Goal: Task Accomplishment & Management: Complete application form

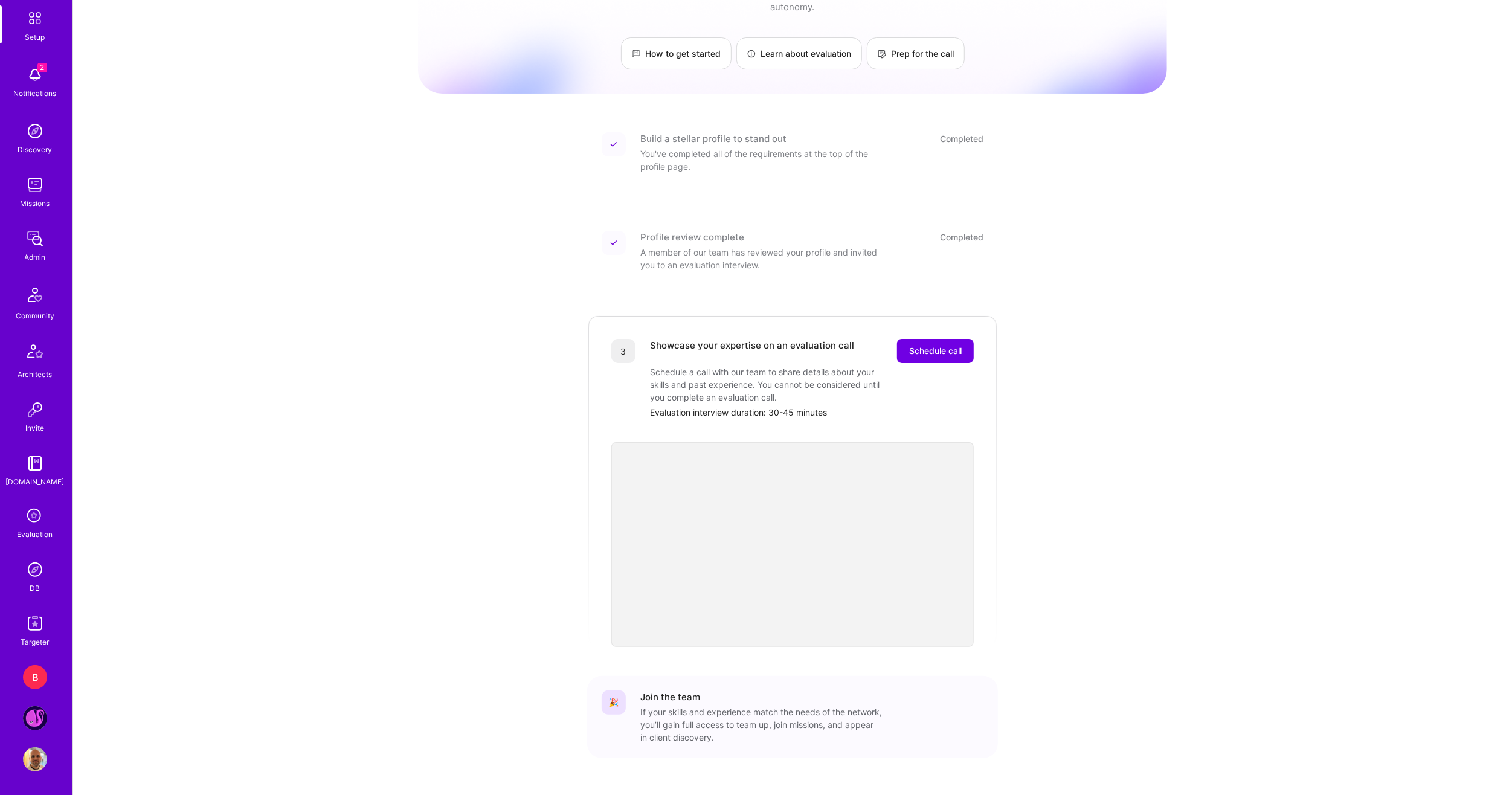
scroll to position [80, 0]
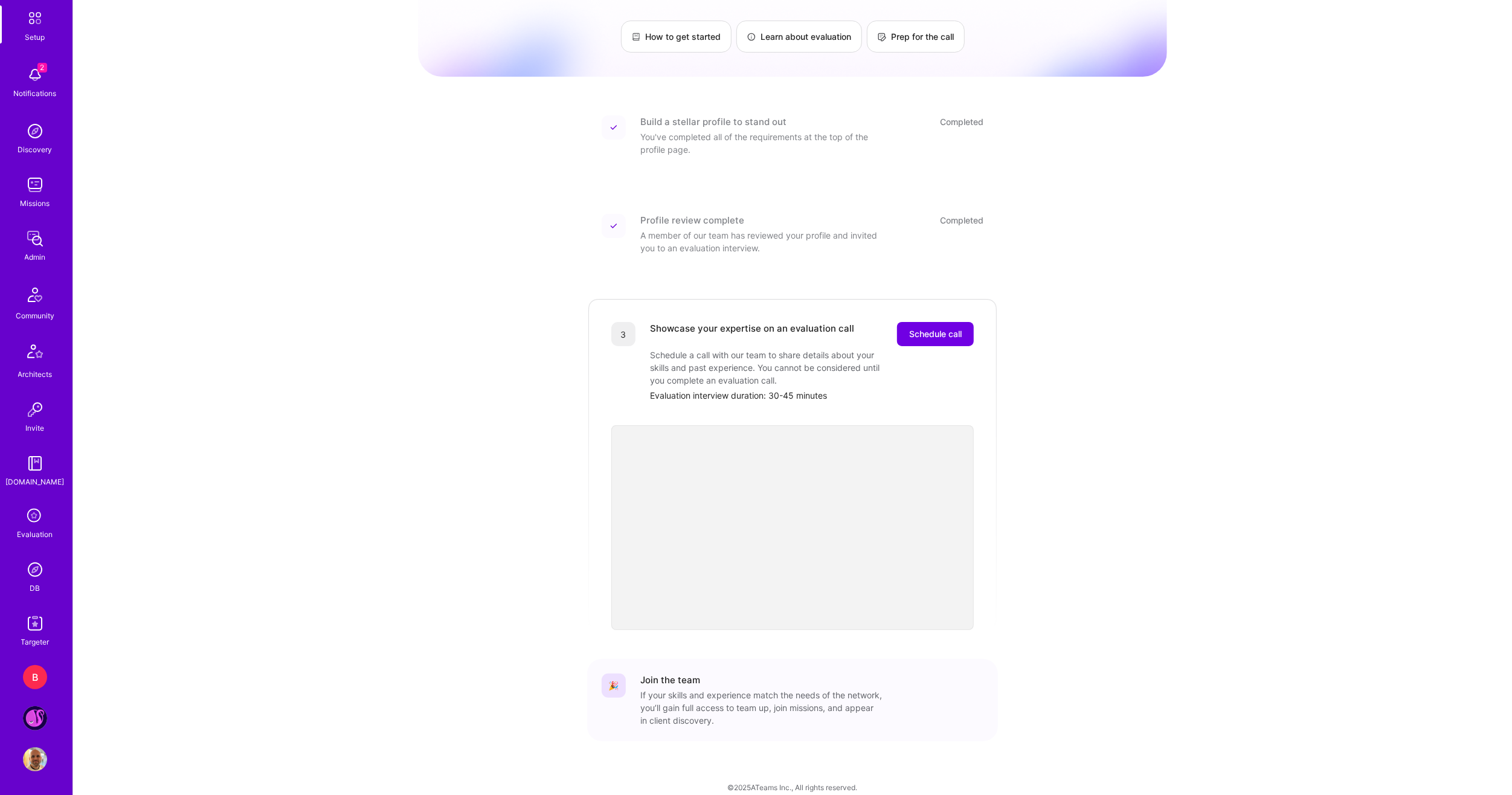
click at [28, 713] on img at bounding box center [35, 718] width 24 height 24
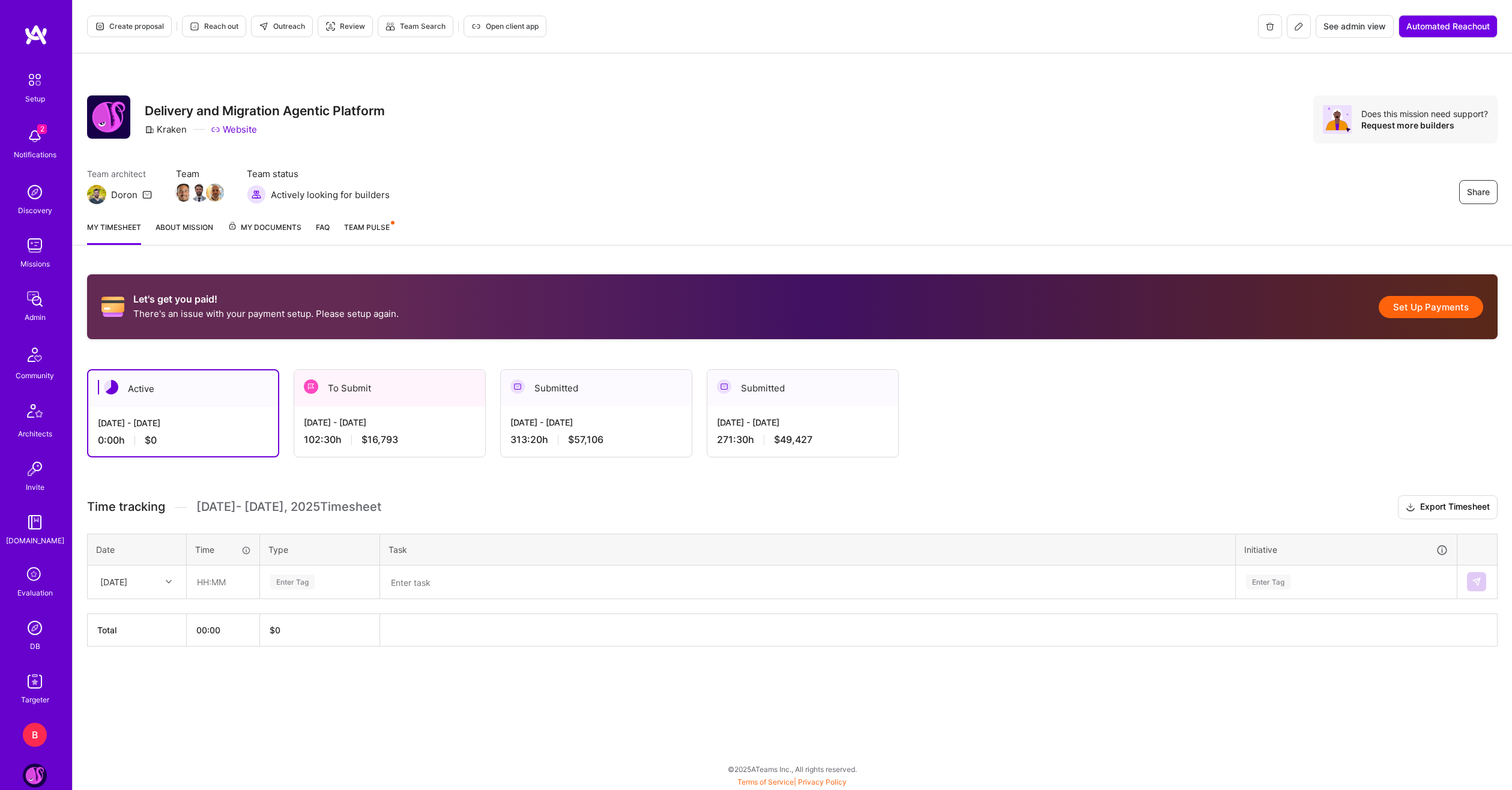
click at [400, 416] on div "[DATE] - [DATE]" at bounding box center [390, 422] width 172 height 13
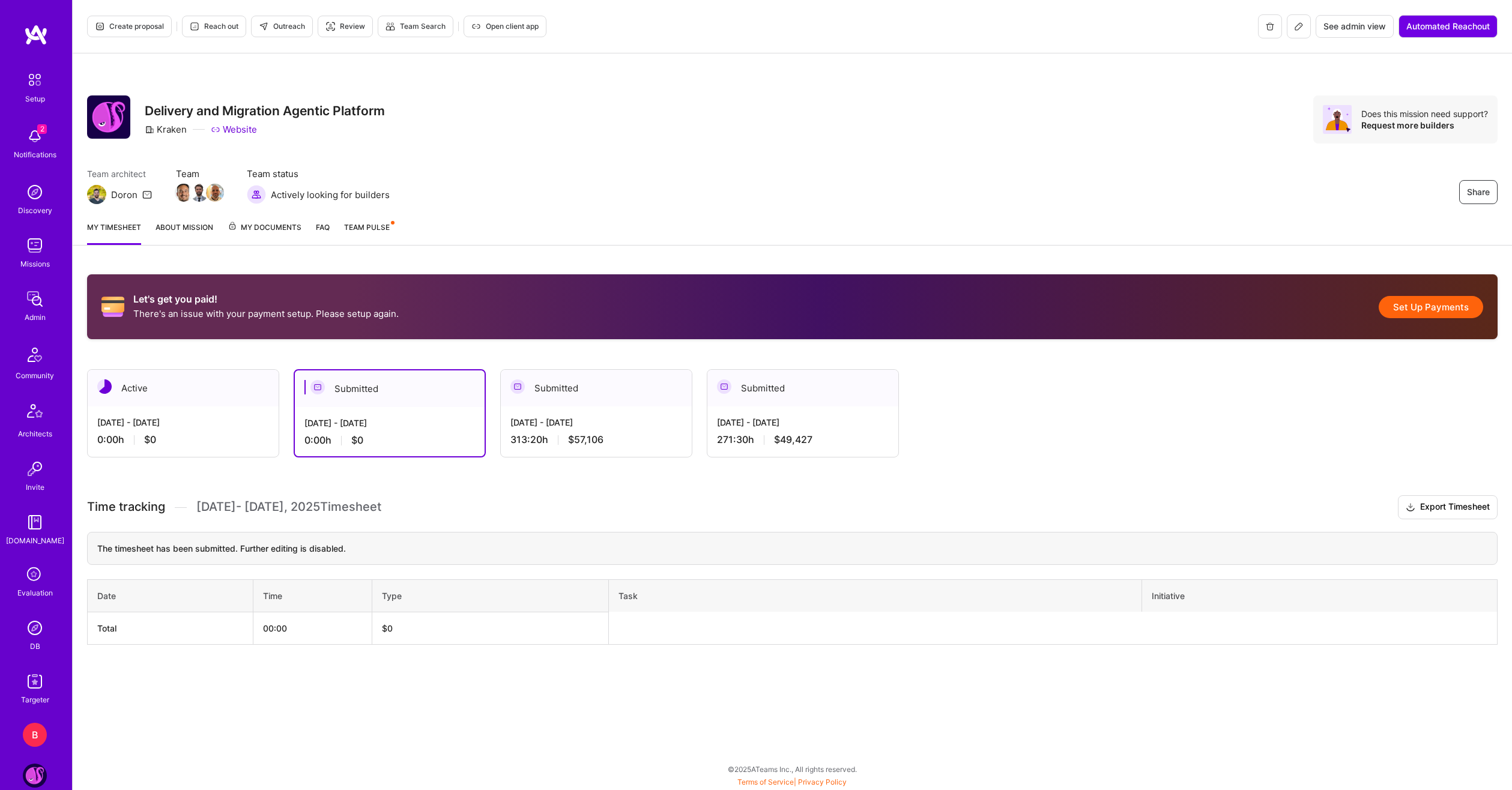
click at [181, 624] on th "Total" at bounding box center [171, 628] width 166 height 32
click at [806, 709] on div "Create proposal Reach out Outreach Review Team Search Open client app See admin…" at bounding box center [792, 395] width 1440 height 790
click at [171, 422] on div "[DATE] - [DATE]" at bounding box center [183, 422] width 172 height 13
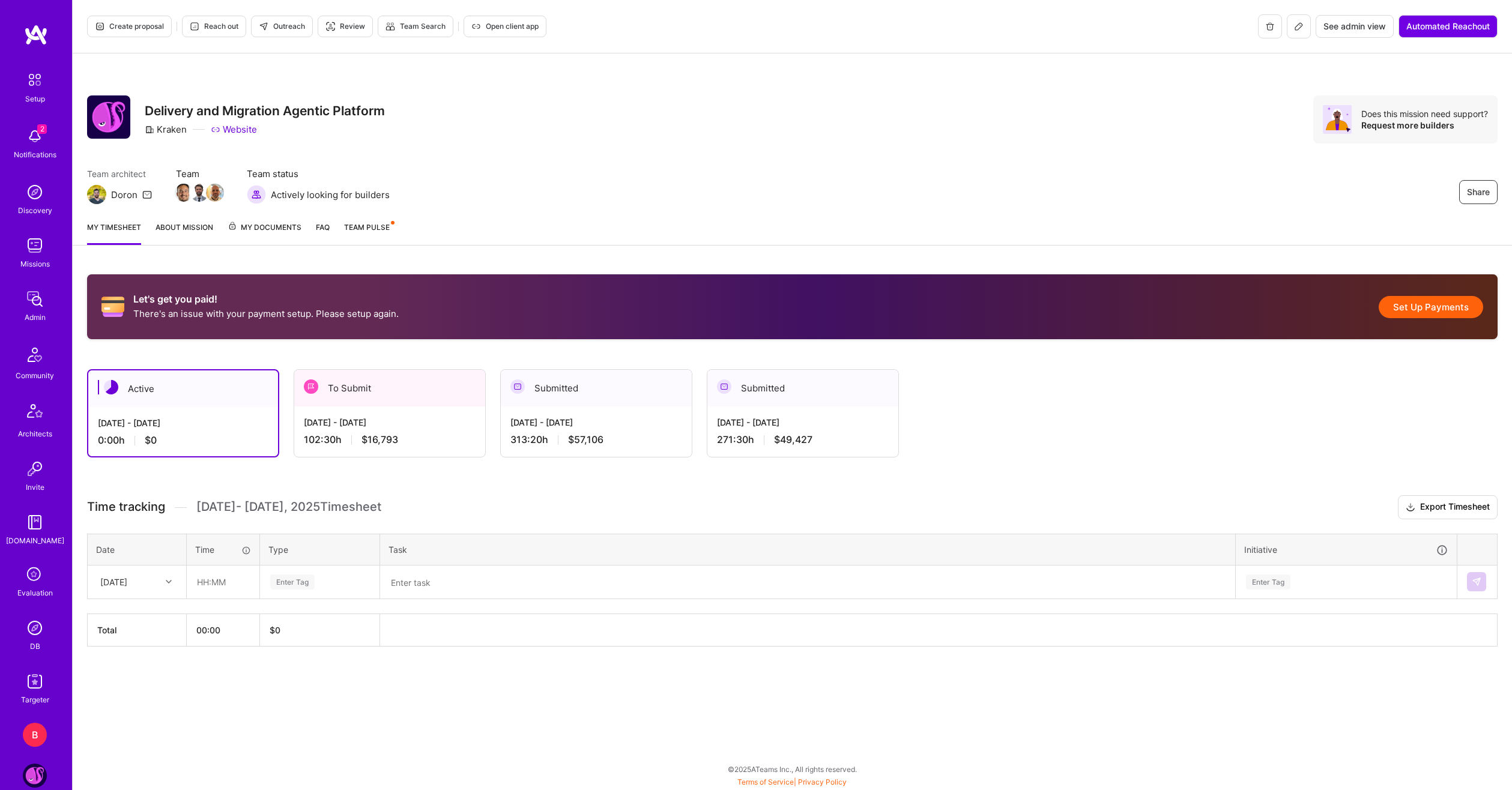
click at [357, 428] on div "[DATE] - [DATE] 102:30 h $16,793" at bounding box center [390, 431] width 191 height 49
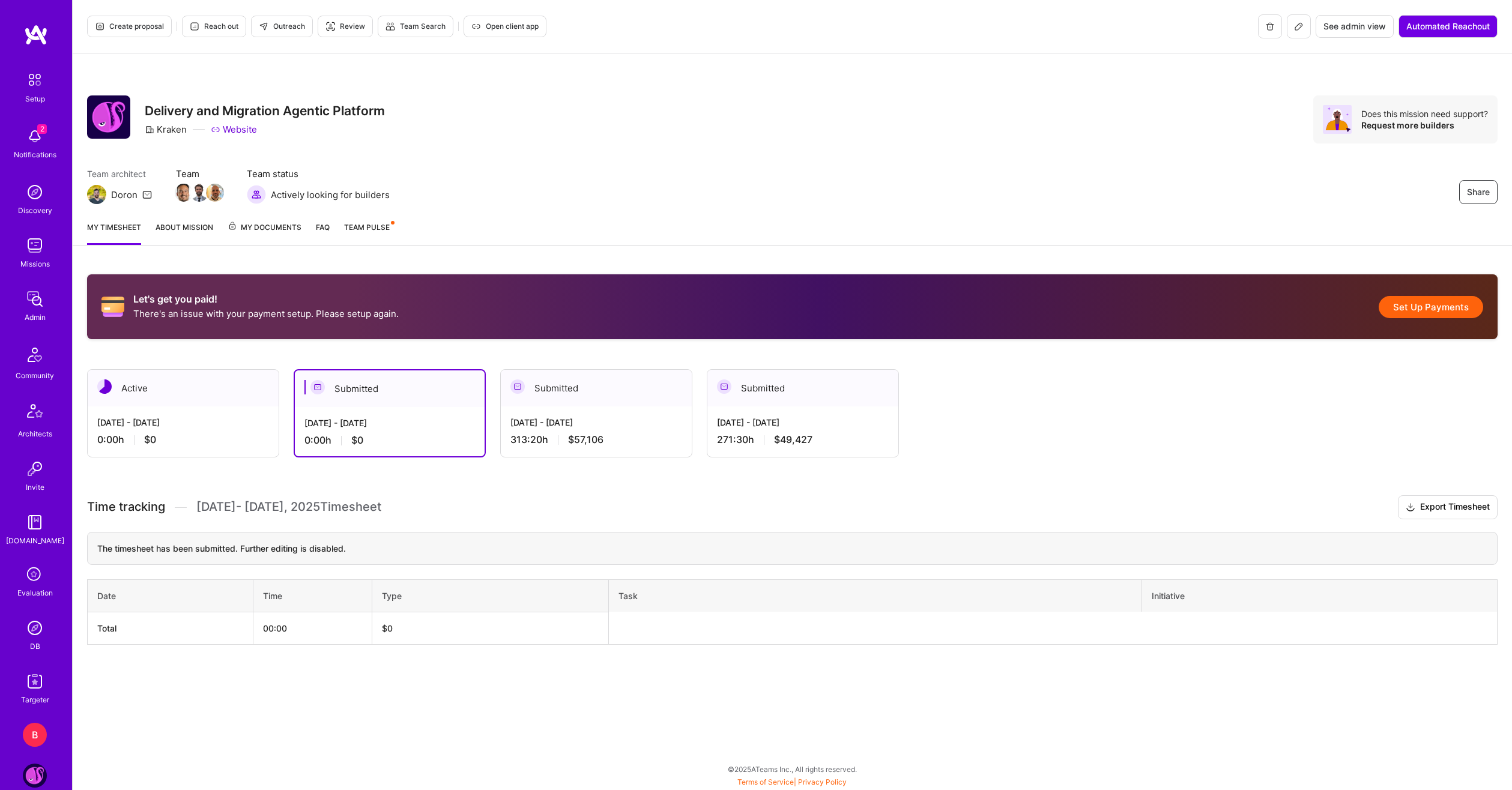
click at [205, 598] on th "Date" at bounding box center [171, 596] width 166 height 32
click at [207, 556] on div "The timesheet has been submitted. Further editing is disabled." at bounding box center [792, 548] width 1411 height 33
click at [415, 548] on div "The timesheet has been submitted. Further editing is disabled." at bounding box center [792, 548] width 1411 height 33
drag, startPoint x: 633, startPoint y: 562, endPoint x: 862, endPoint y: 589, distance: 230.6
click at [657, 569] on div "The timesheet has been submitted. Further editing is disabled. Date Time Type T…" at bounding box center [792, 589] width 1411 height 113
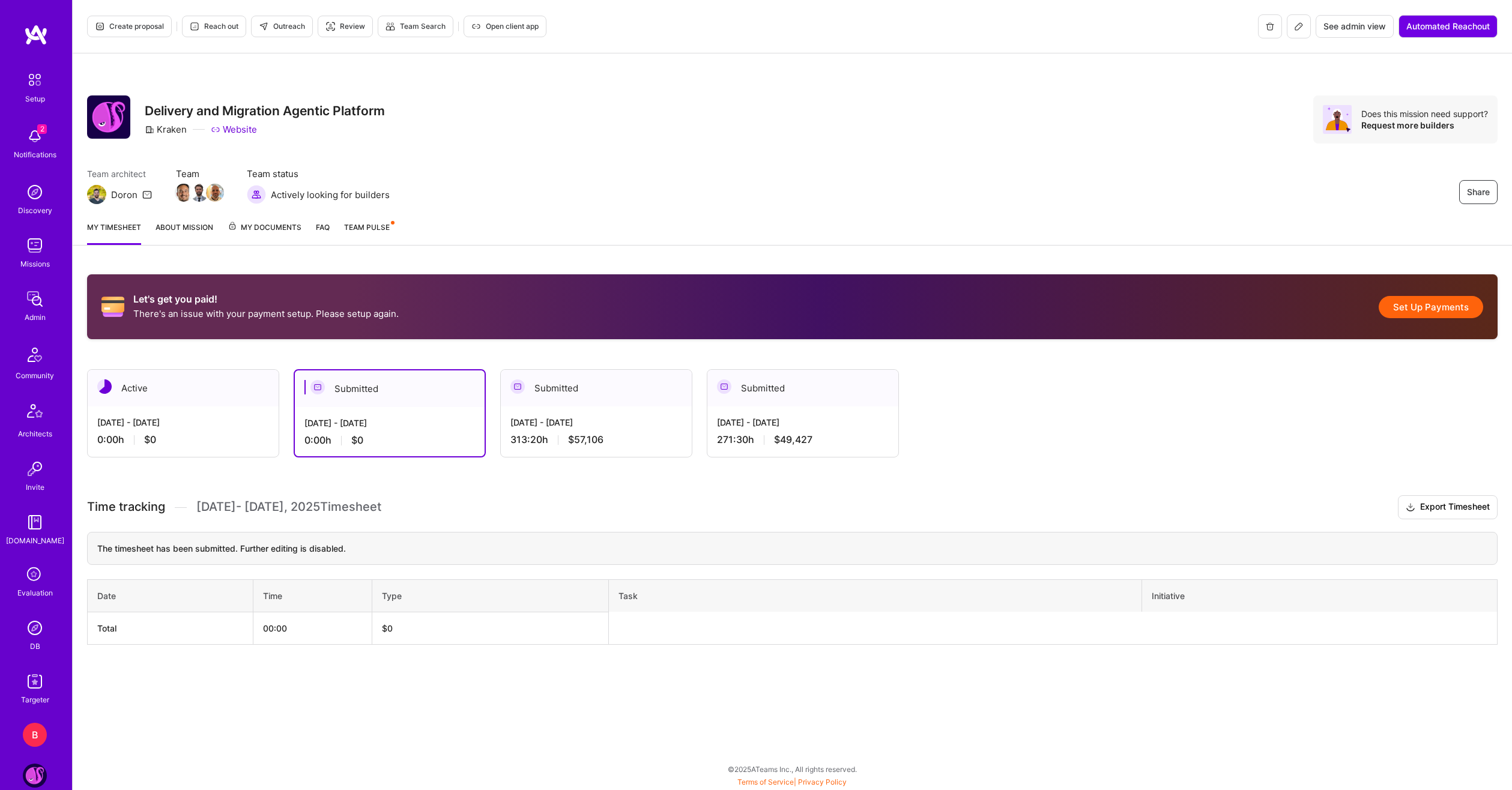
click at [1020, 598] on th "Task" at bounding box center [876, 596] width 533 height 32
click at [216, 410] on div "Sep 1 - Sep 15, 2025 0:00 h $0" at bounding box center [183, 431] width 191 height 49
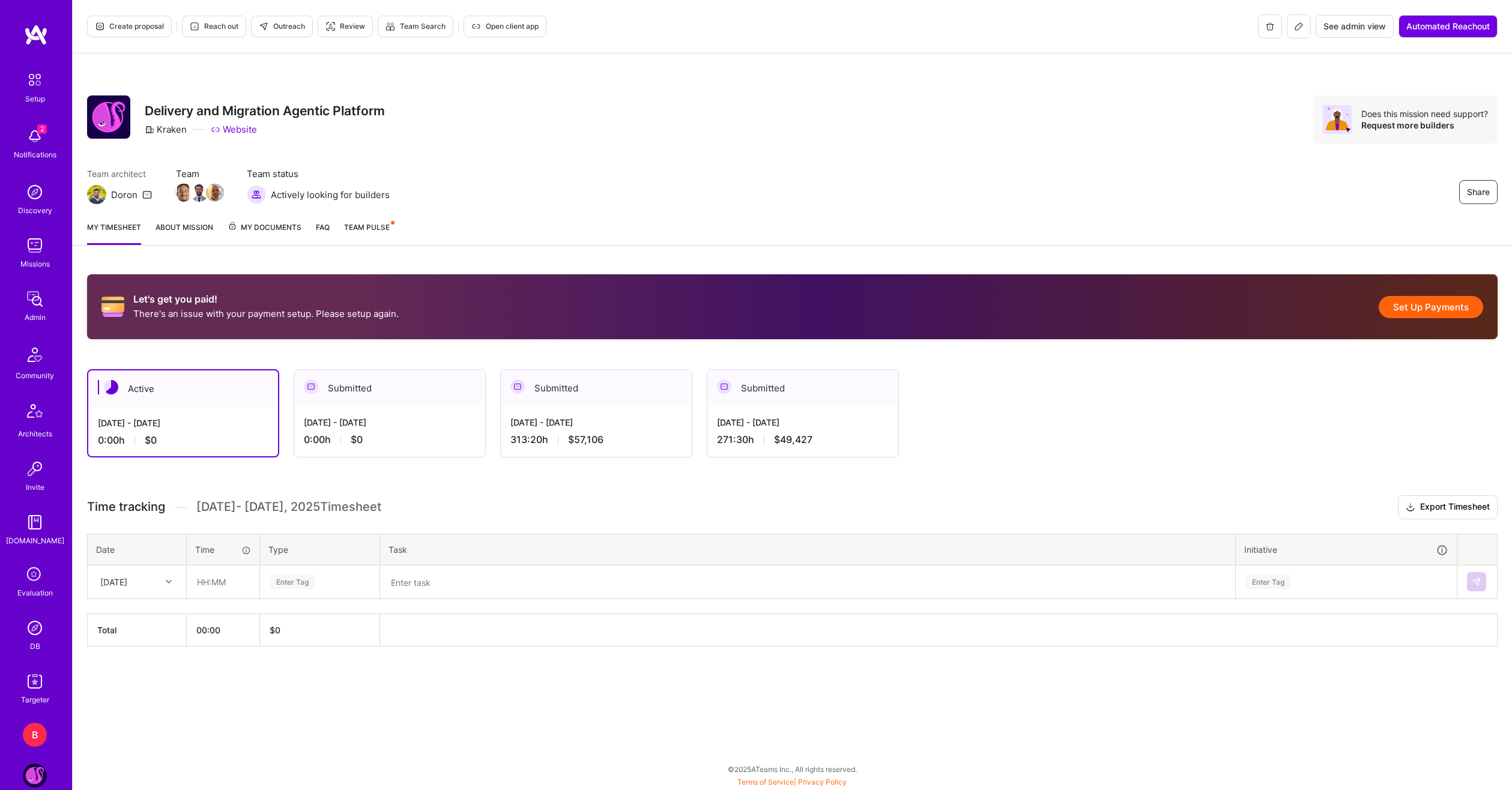
click at [369, 422] on div "[DATE] - [DATE]" at bounding box center [390, 422] width 172 height 13
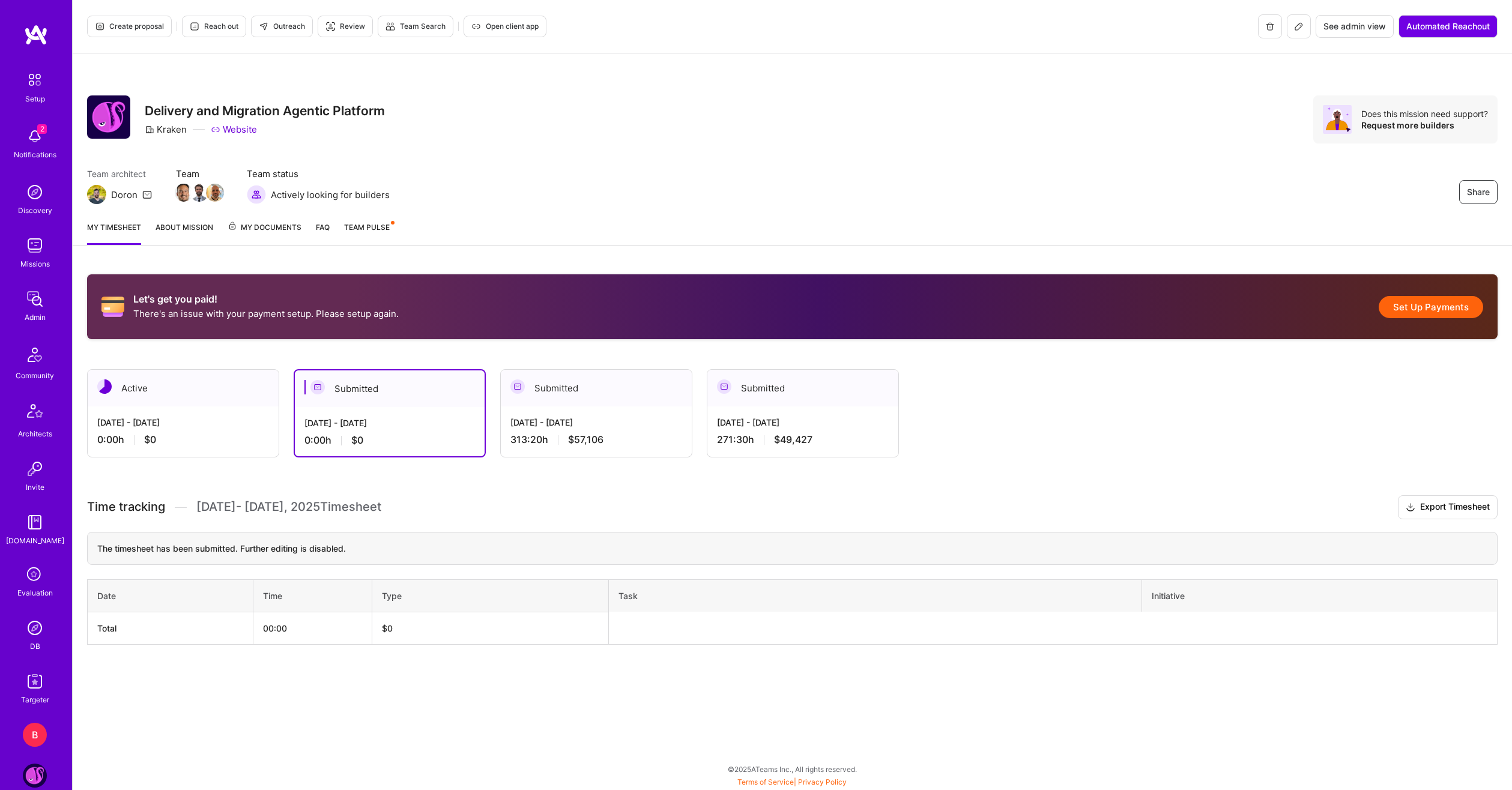
drag, startPoint x: 322, startPoint y: 509, endPoint x: 326, endPoint y: 532, distance: 23.3
click at [322, 509] on span "Aug 16 - Aug 31 , 2025 Timesheet" at bounding box center [288, 507] width 185 height 15
click at [330, 545] on div "The timesheet has been submitted. Further editing is disabled." at bounding box center [792, 548] width 1411 height 33
drag, startPoint x: 561, startPoint y: 646, endPoint x: 806, endPoint y: 616, distance: 246.8
click at [562, 646] on div "Let's get you paid! There's an issue with your payment setup. Please setup agai…" at bounding box center [792, 482] width 1439 height 444
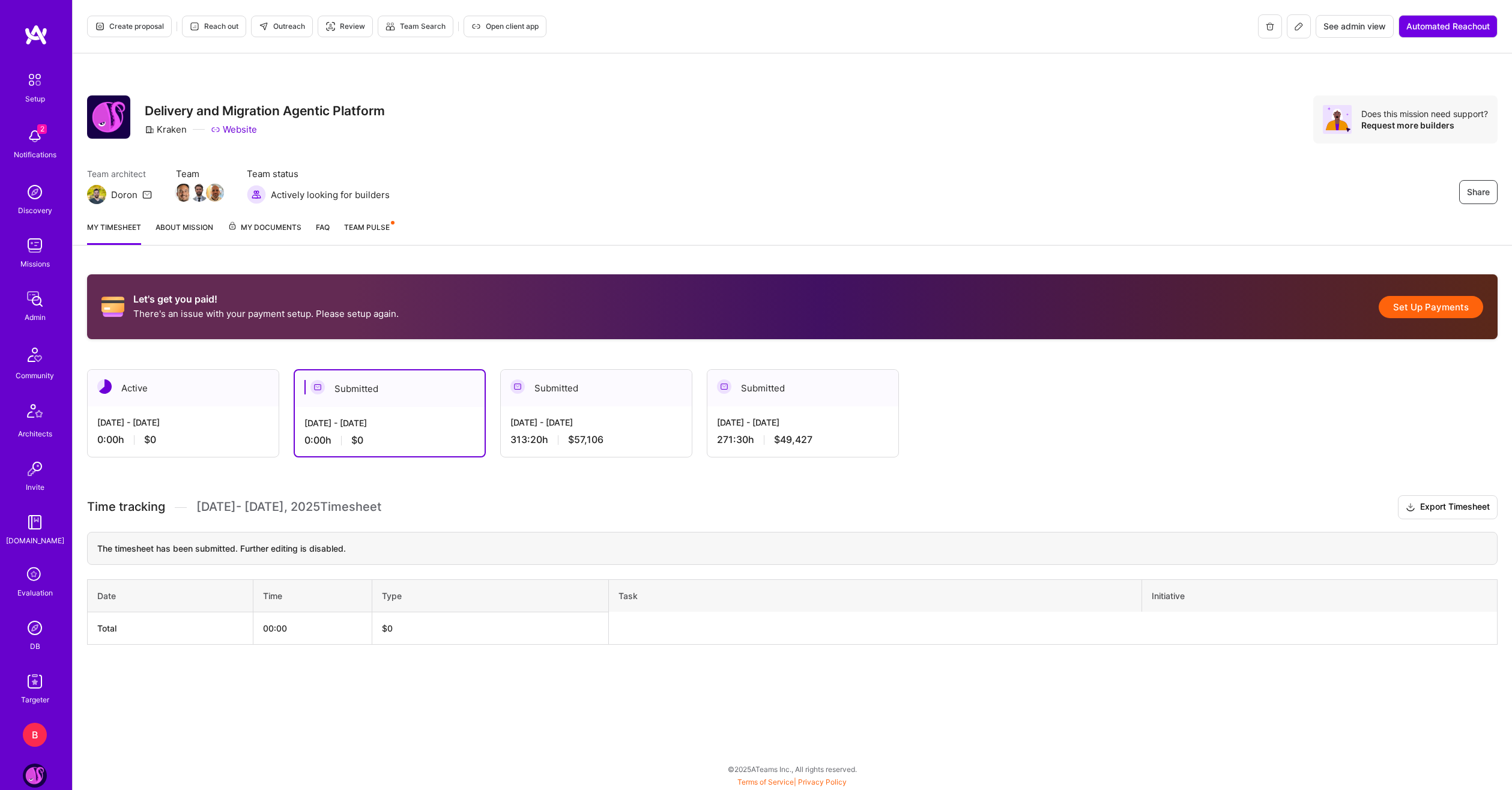
drag, startPoint x: 978, startPoint y: 597, endPoint x: 996, endPoint y: 592, distance: 18.7
click at [982, 597] on th "Task" at bounding box center [876, 596] width 533 height 32
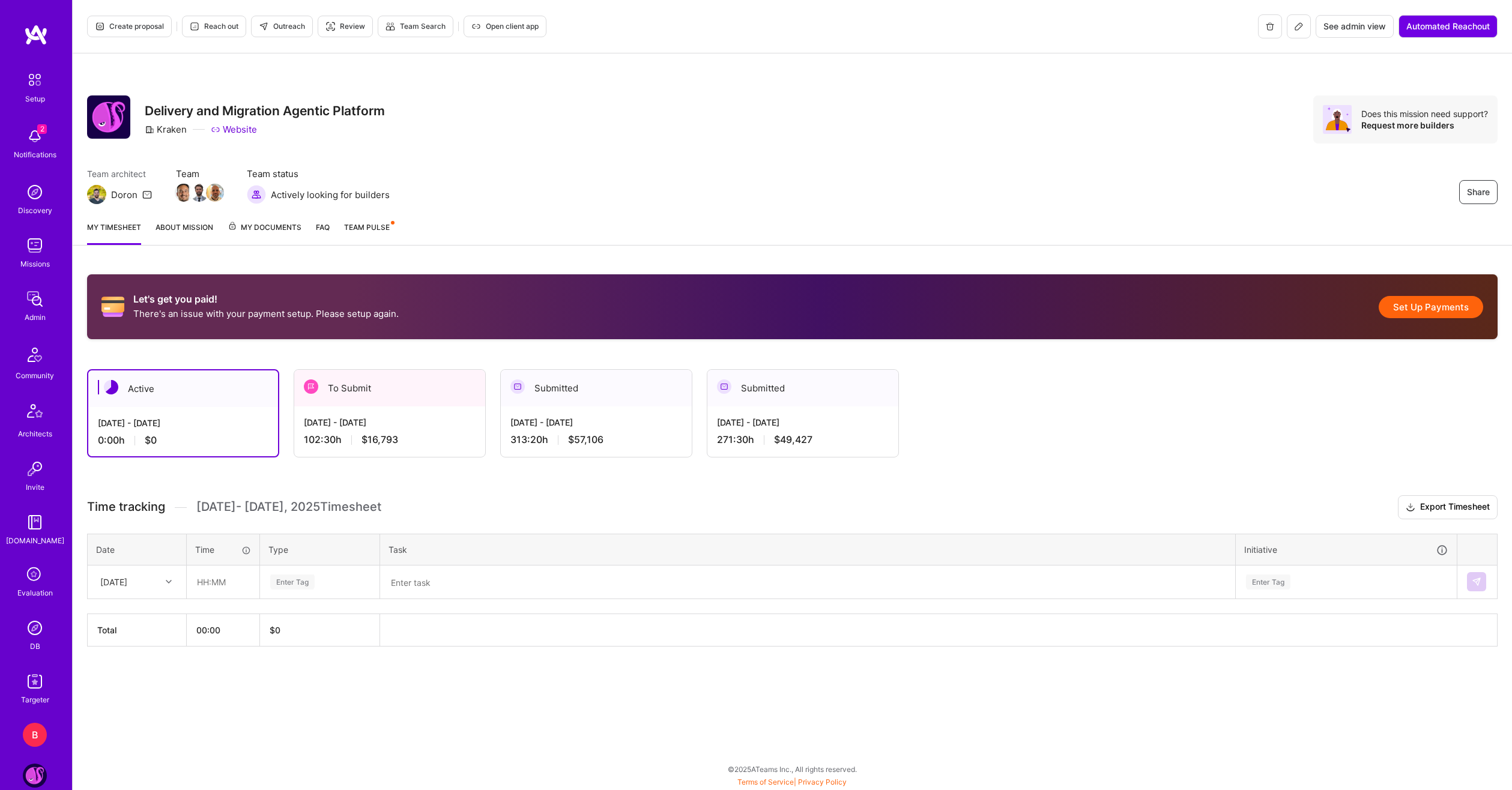
click at [354, 428] on div "[DATE] - [DATE] 102:30 h $16,793" at bounding box center [390, 431] width 191 height 49
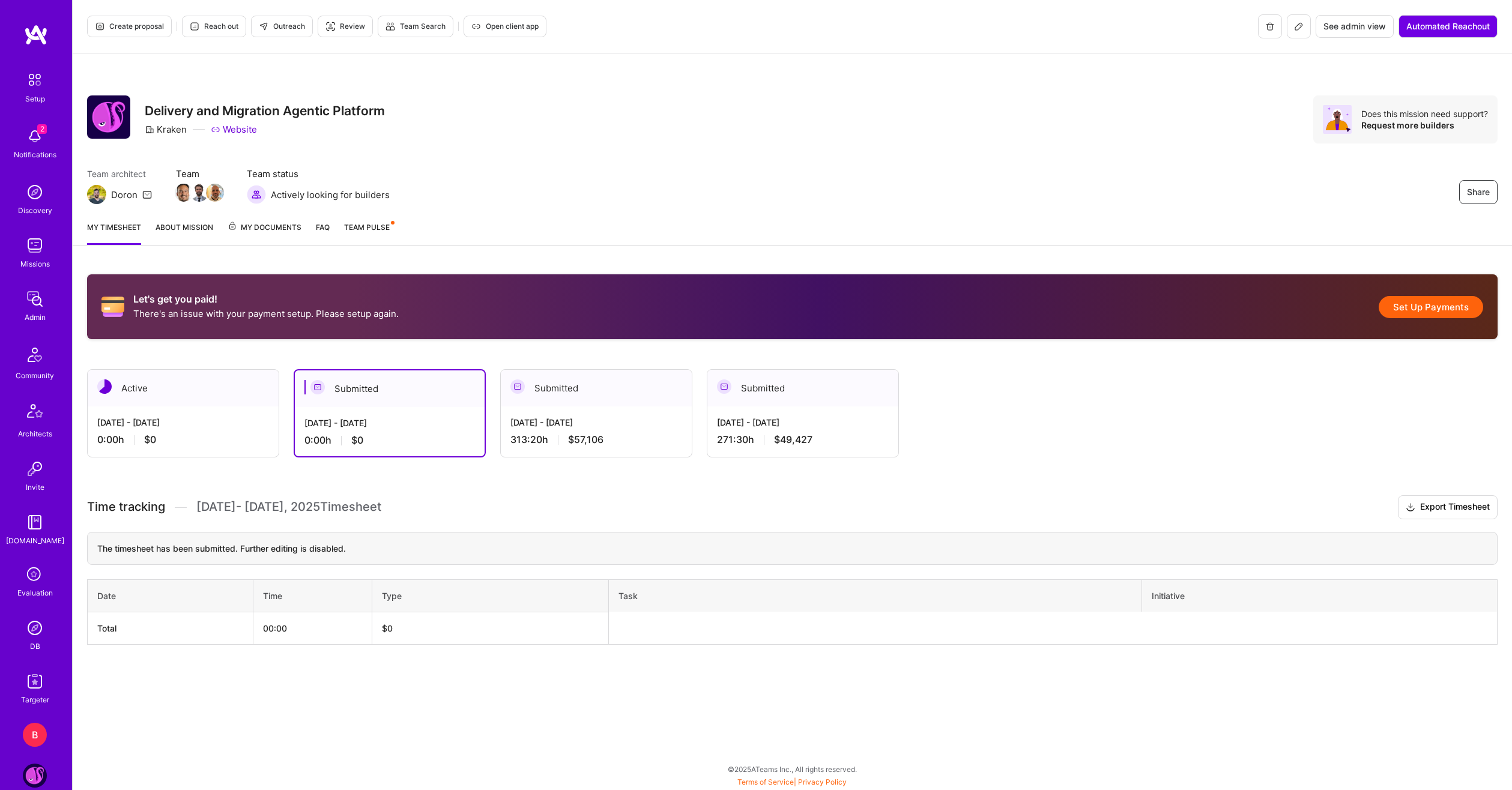
click at [441, 471] on div "Let's get you paid! There's an issue with your payment setup. Please setup agai…" at bounding box center [792, 482] width 1439 height 444
click at [571, 425] on div "[DATE] - [DATE]" at bounding box center [596, 422] width 172 height 13
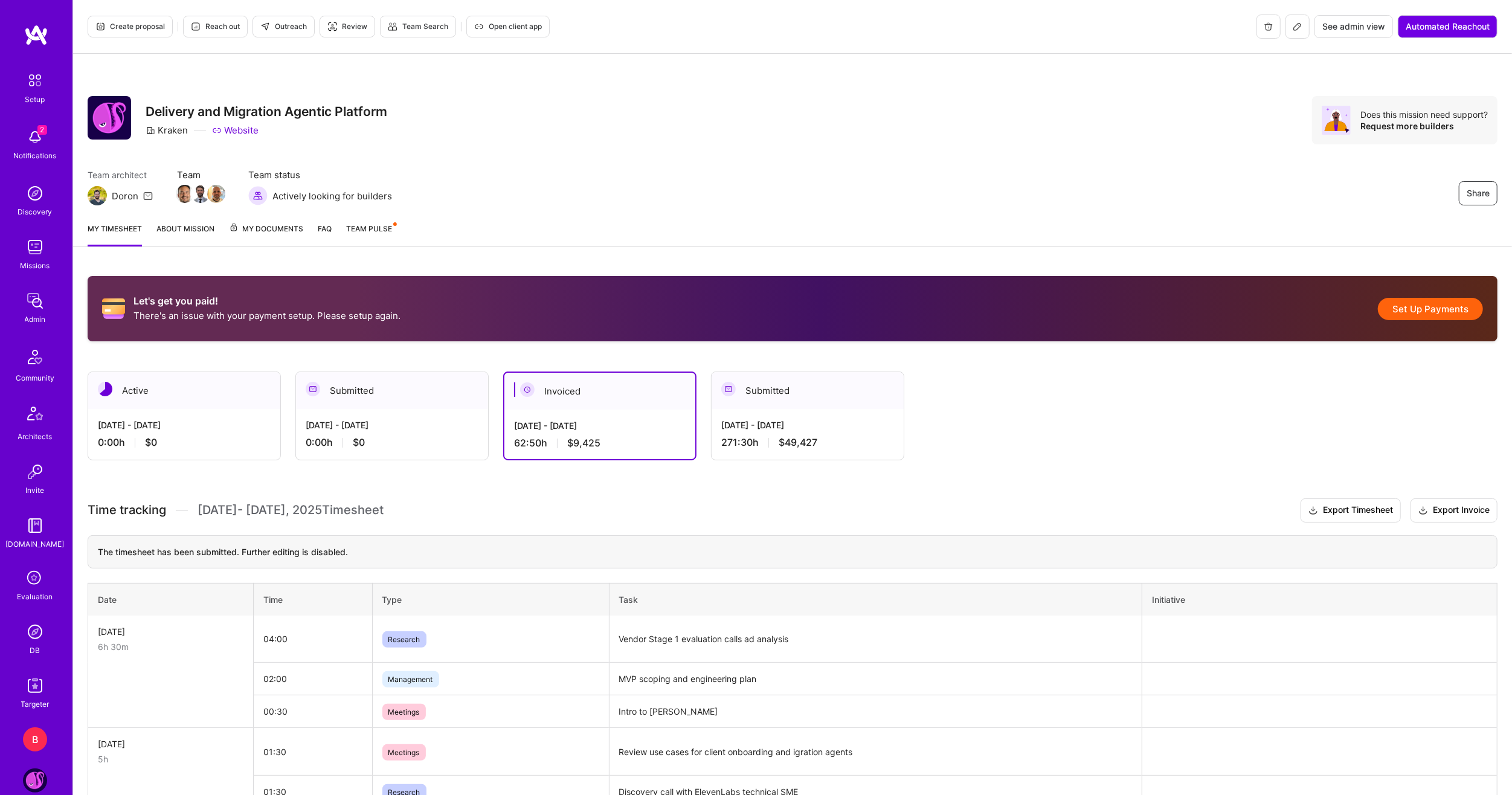
click at [384, 410] on div "Aug 16 - Aug 31, 2025 0:00 h $0" at bounding box center [392, 434] width 192 height 49
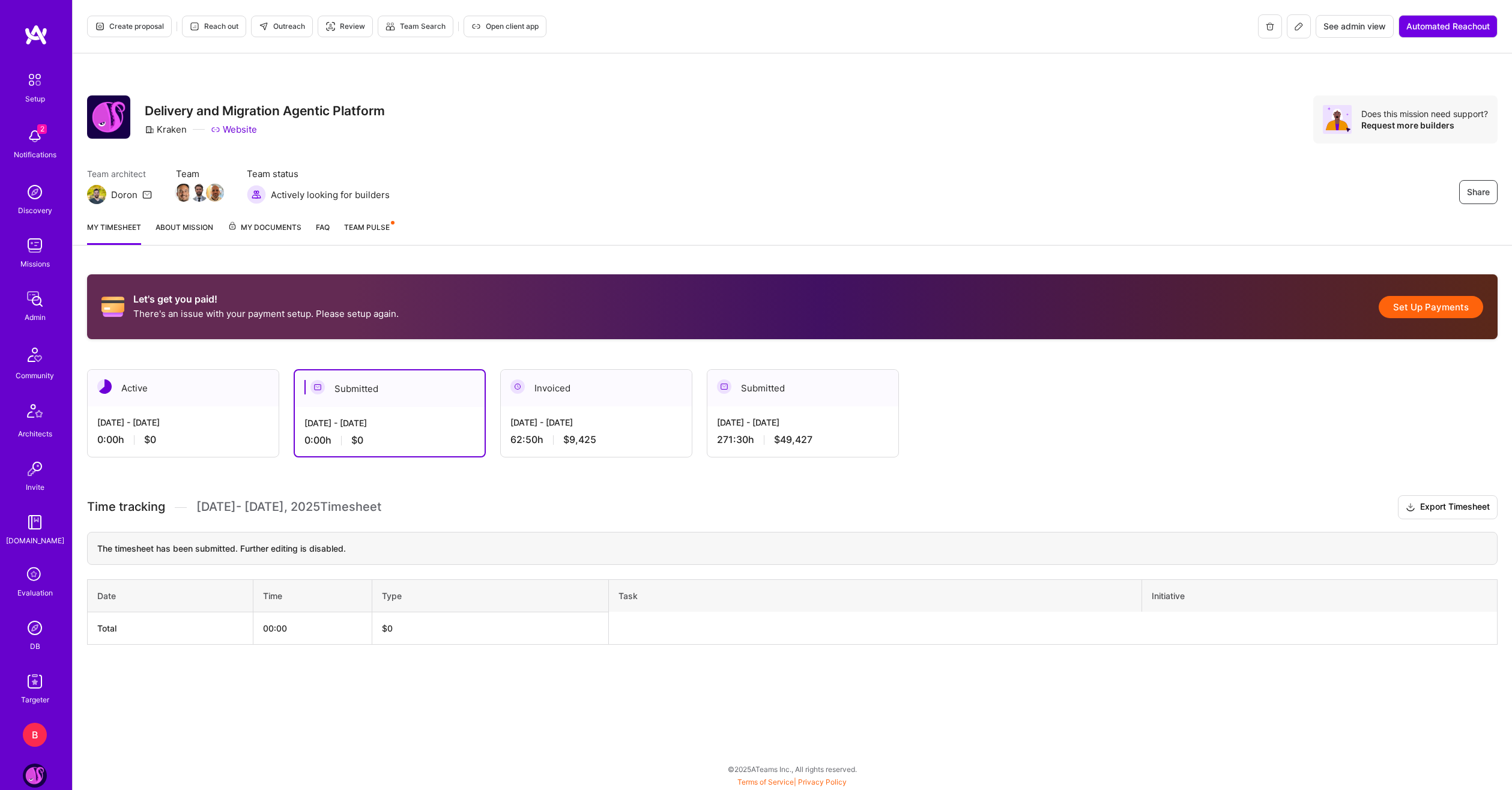
click at [441, 493] on div "Let's get you paid! There's an issue with your payment setup. Please setup agai…" at bounding box center [792, 482] width 1439 height 444
click at [400, 729] on div "Create proposal Reach out Outreach Review Team Search Open client app See admin…" at bounding box center [792, 395] width 1440 height 790
click at [127, 470] on div "Let's get you paid! There's an issue with your payment setup. Please setup agai…" at bounding box center [792, 482] width 1439 height 444
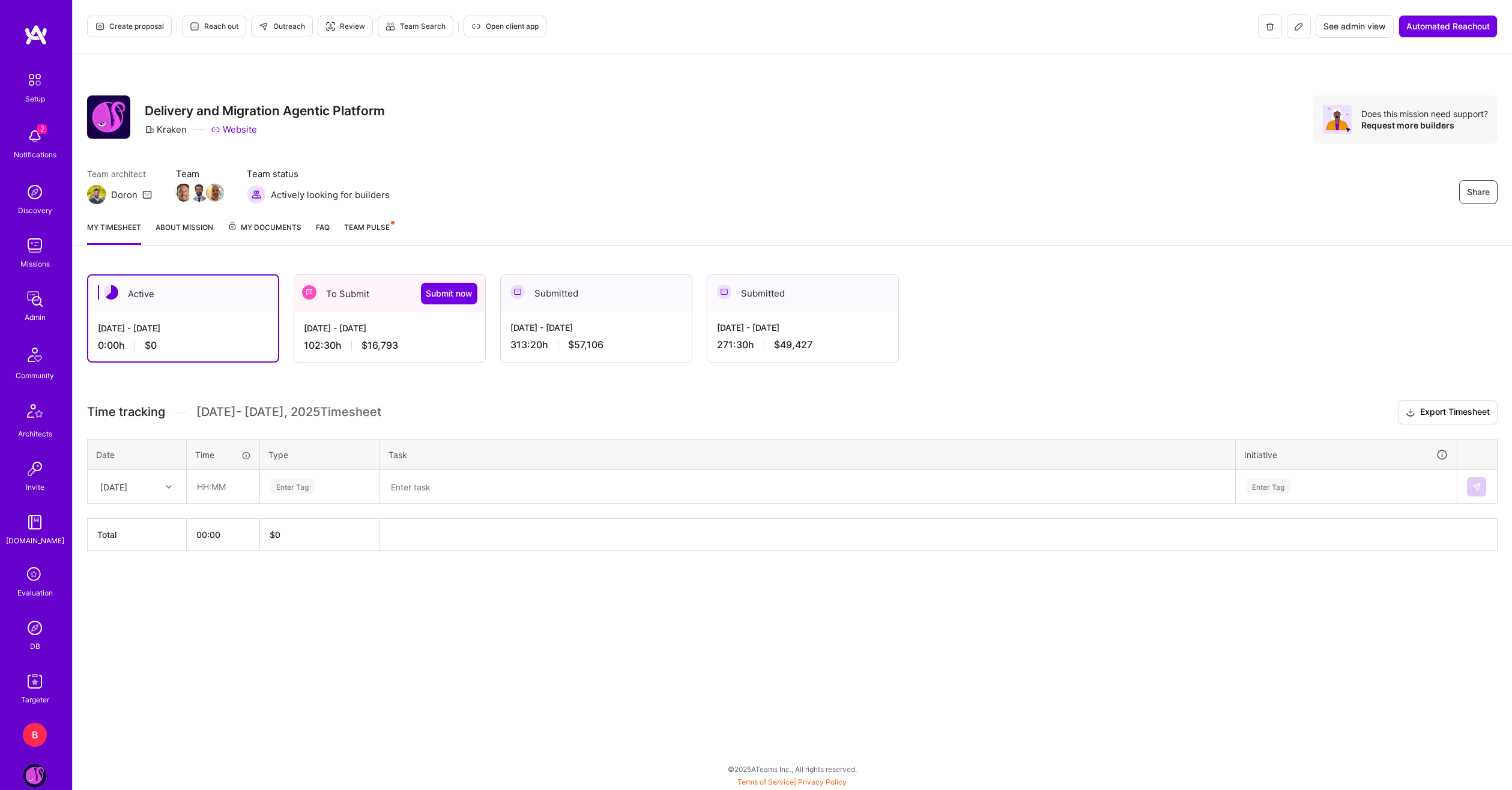
click at [359, 302] on div "To Submit Submit now" at bounding box center [390, 293] width 191 height 37
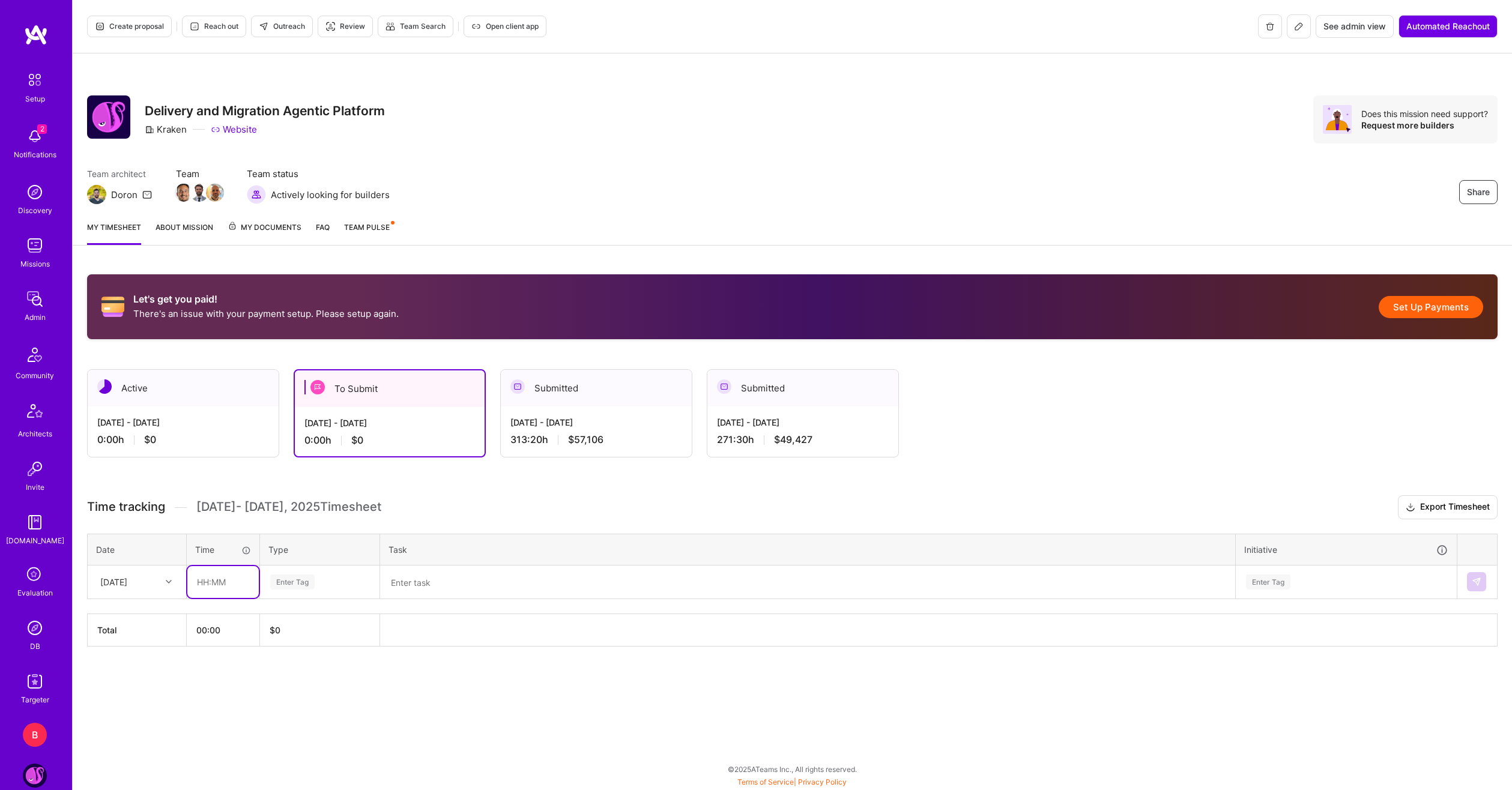
click at [202, 580] on input "text" at bounding box center [223, 582] width 72 height 32
click at [117, 576] on div "Sat, Aug 16" at bounding box center [114, 581] width 27 height 13
click at [138, 636] on div "Mon, Aug 18" at bounding box center [136, 639] width 97 height 22
click at [223, 583] on input "text" at bounding box center [223, 582] width 72 height 32
type input "08:30"
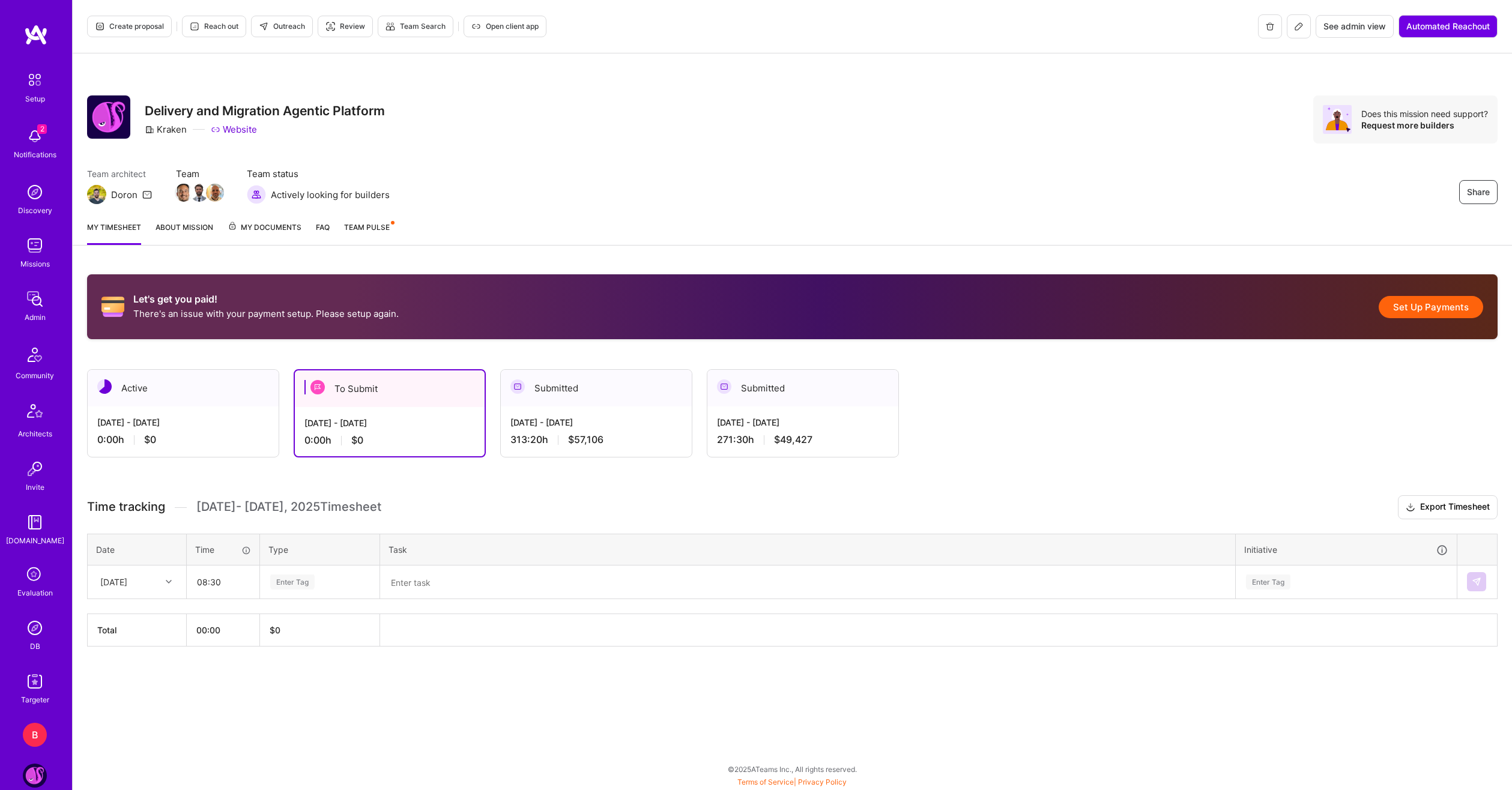
click at [360, 578] on div "Enter Tag" at bounding box center [319, 582] width 101 height 15
click at [297, 644] on span "Engineering" at bounding box center [292, 646] width 52 height 16
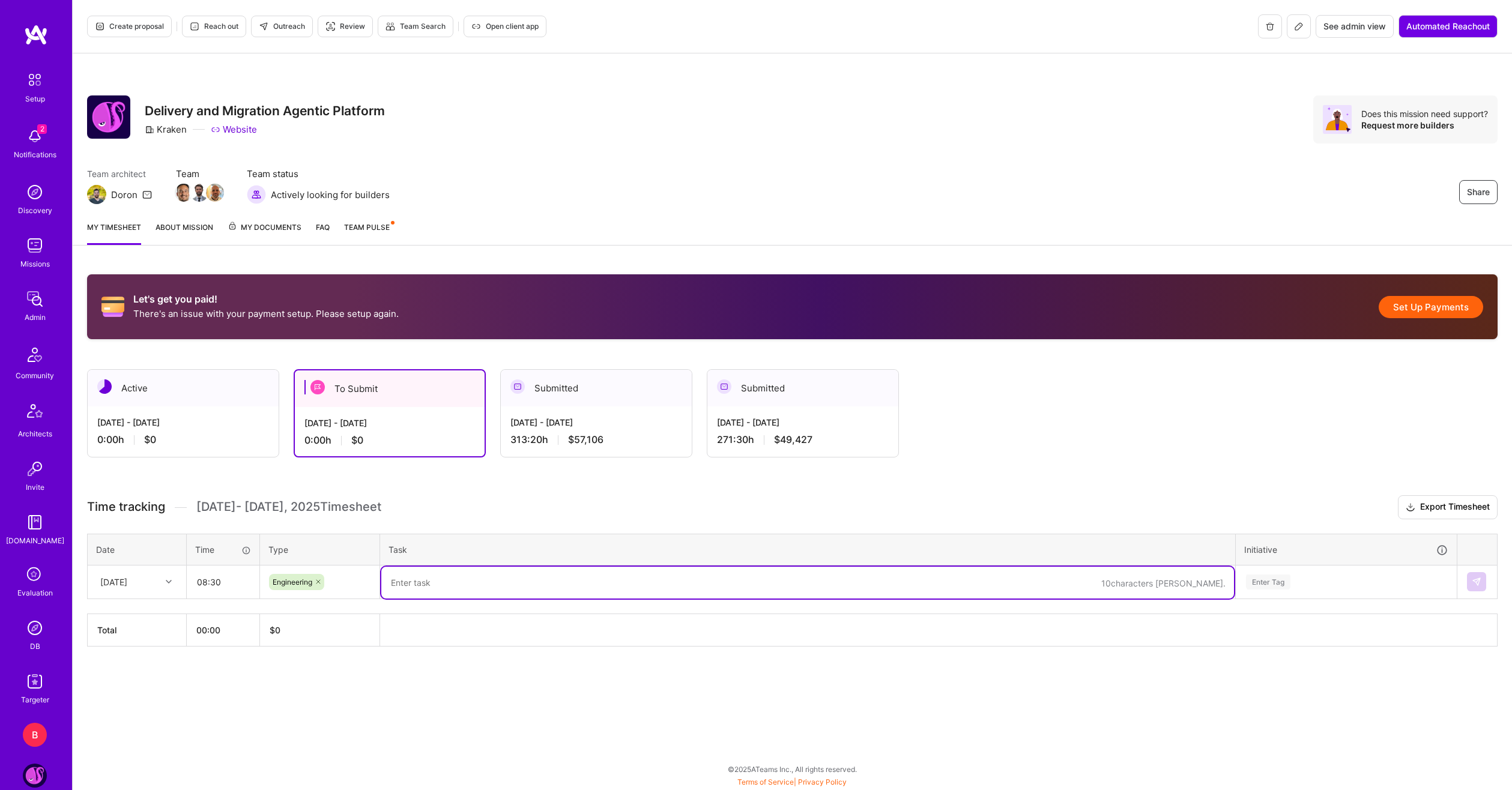
click at [451, 576] on textarea at bounding box center [807, 583] width 853 height 32
type textarea "Vendor evaluation framework and criteria"
click at [1313, 584] on div "Enter Tag" at bounding box center [1346, 582] width 203 height 15
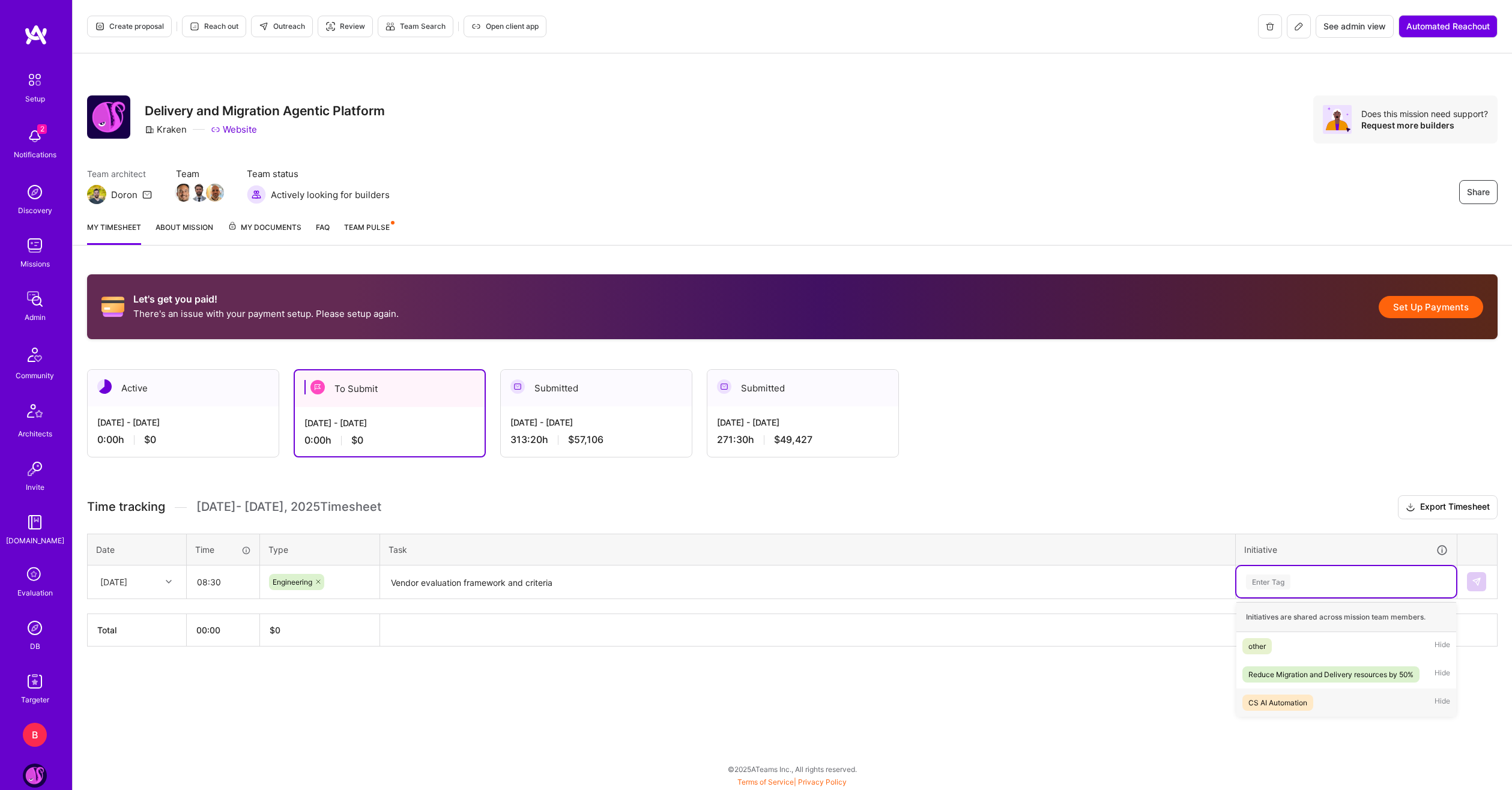
click at [1281, 696] on div "CS AI Automation" at bounding box center [1278, 702] width 59 height 13
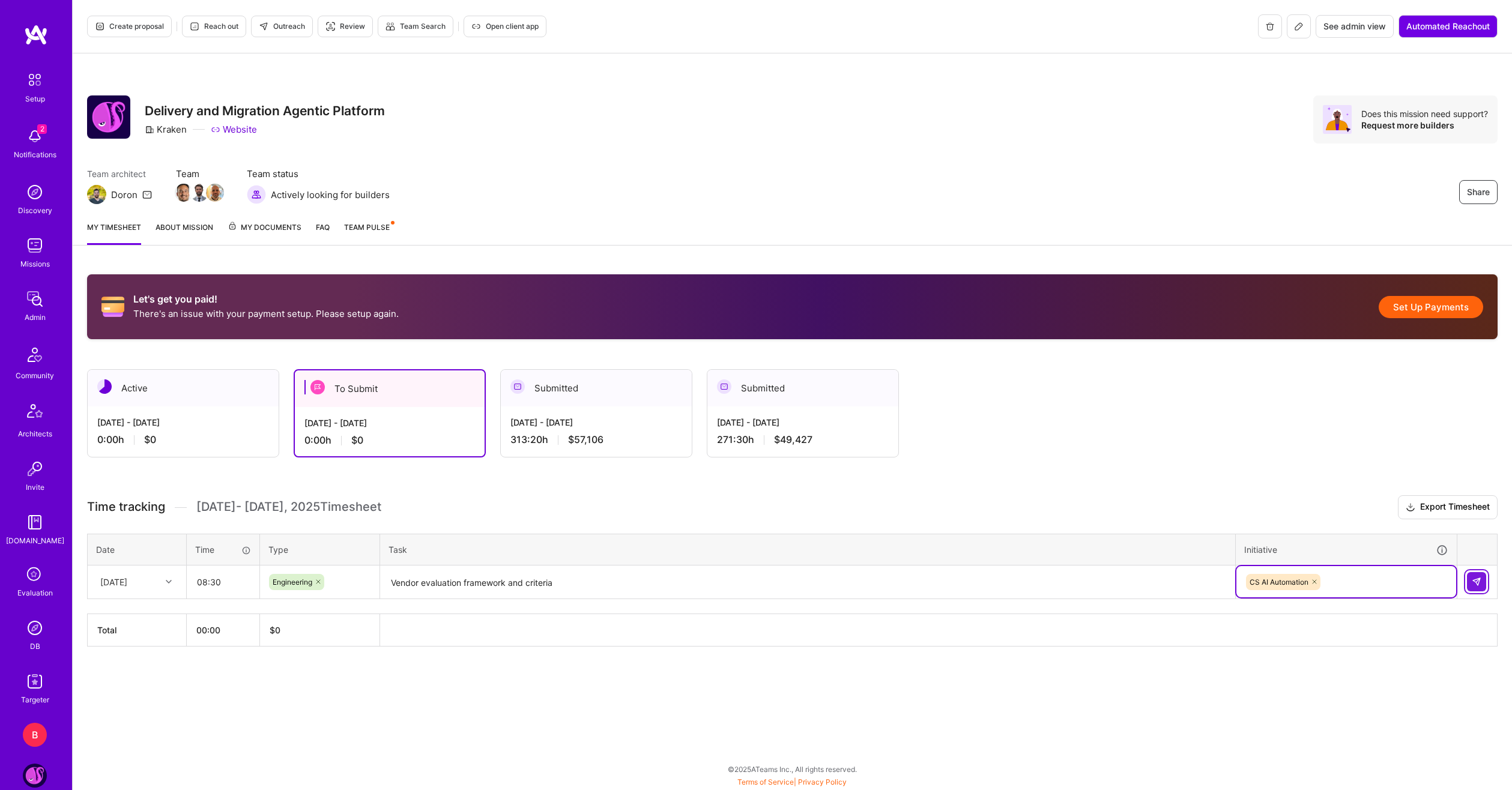
click at [1477, 578] on img at bounding box center [1477, 581] width 9 height 9
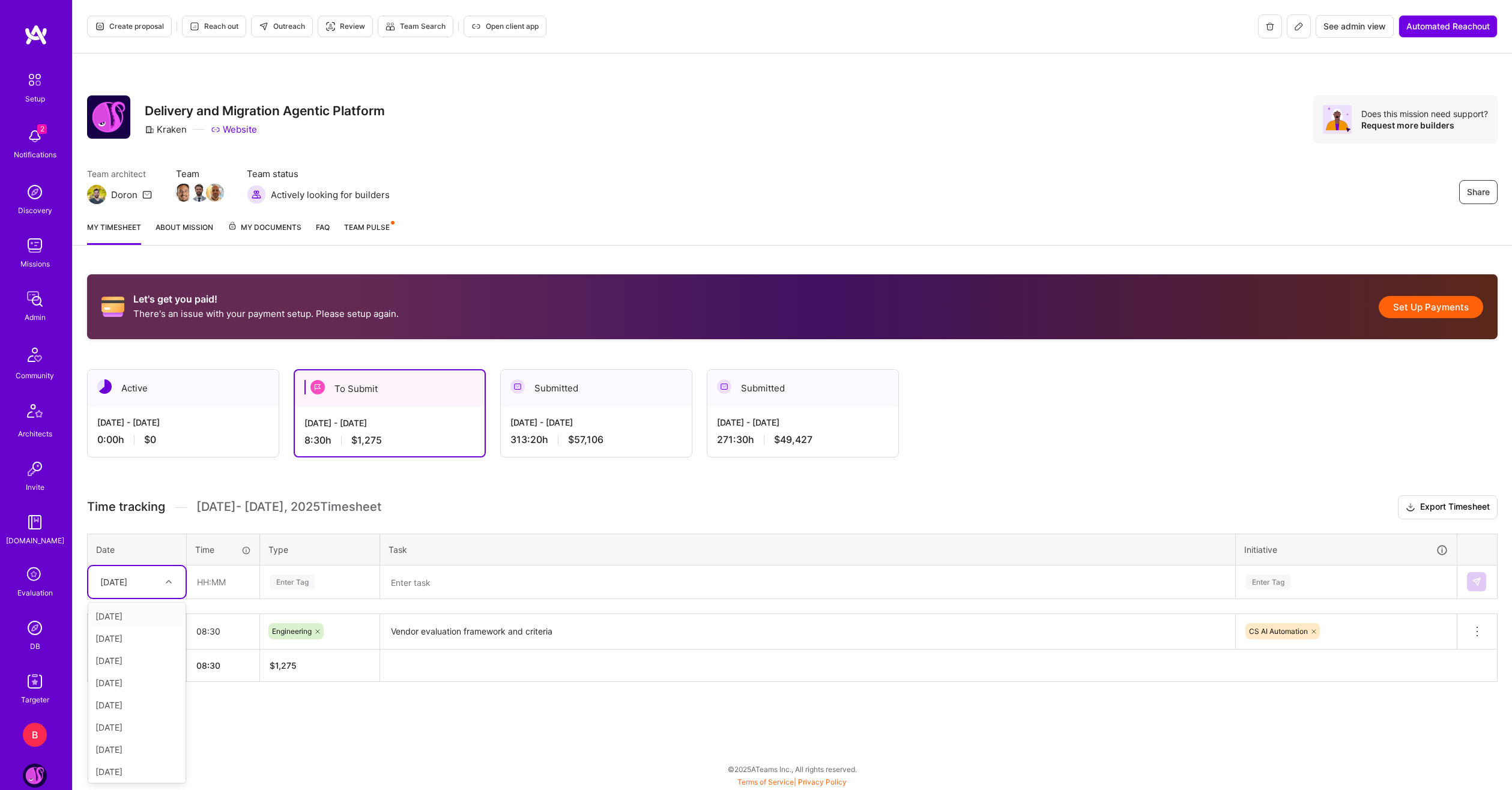
click at [154, 577] on div "[DATE]" at bounding box center [128, 581] width 67 height 19
click at [145, 658] on div "[DATE]" at bounding box center [136, 661] width 97 height 22
click at [228, 588] on input "text" at bounding box center [223, 582] width 72 height 32
type input "08:00"
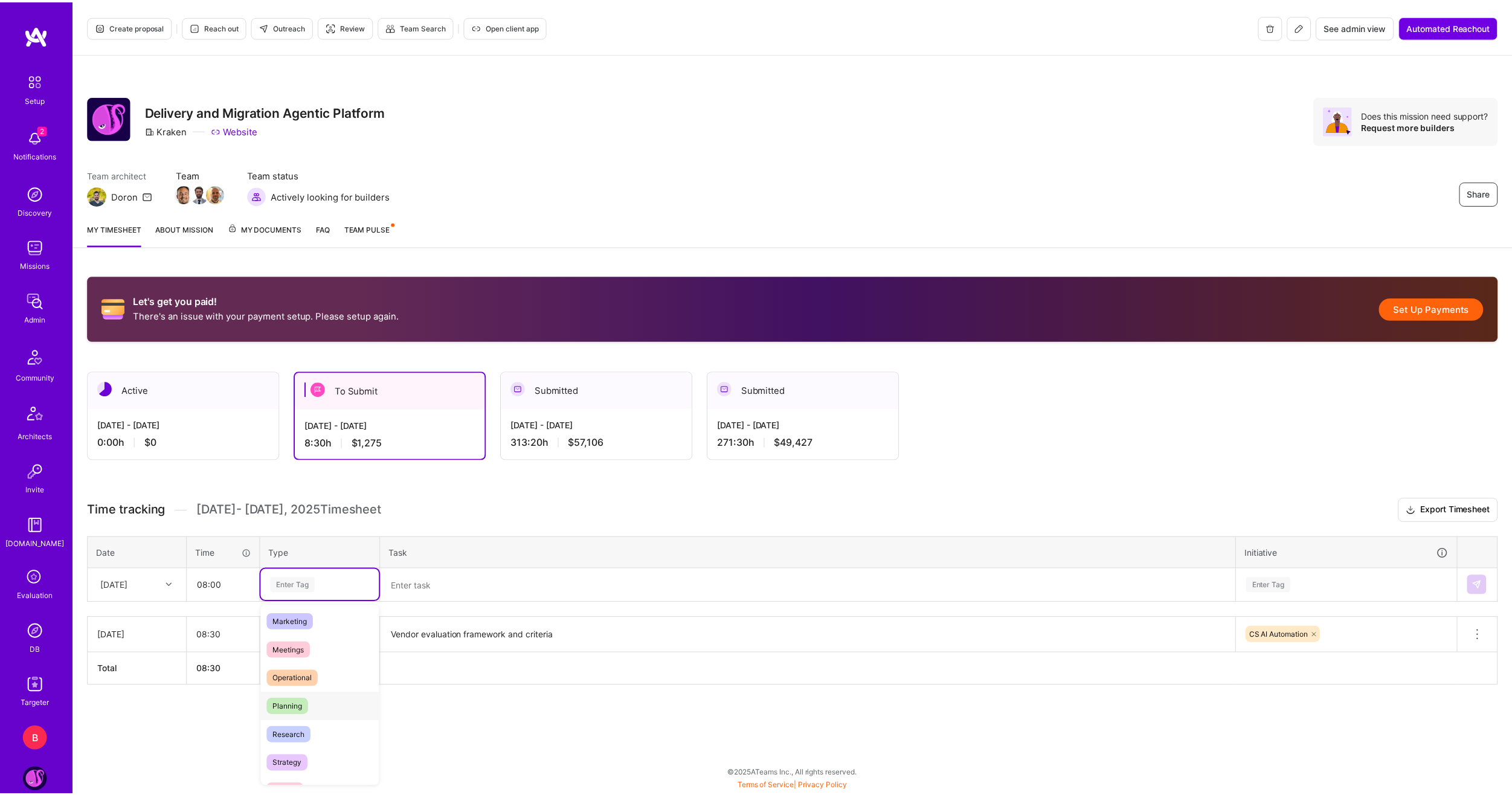
scroll to position [181, 0]
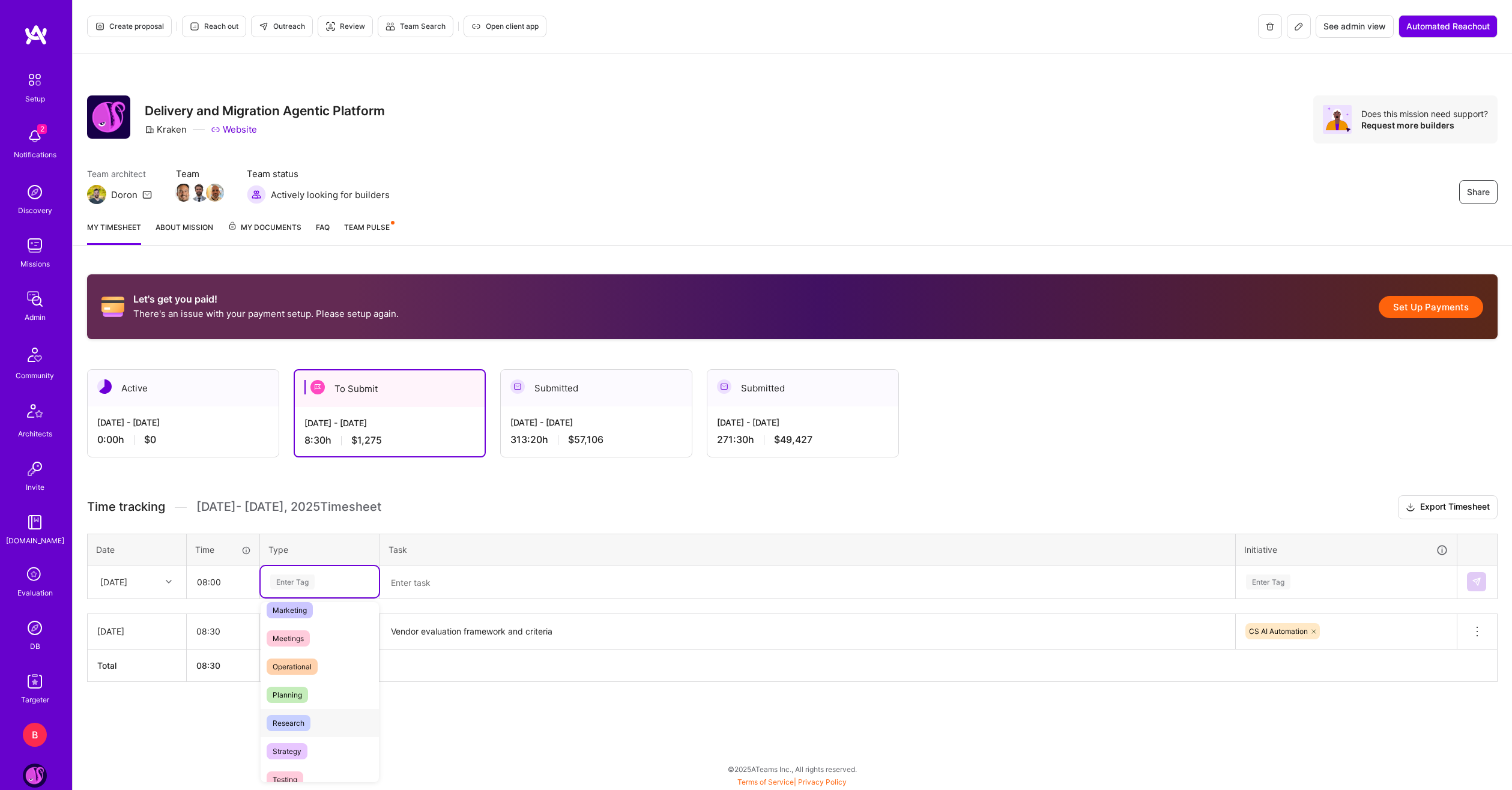
click at [283, 727] on span "Research" at bounding box center [289, 722] width 44 height 16
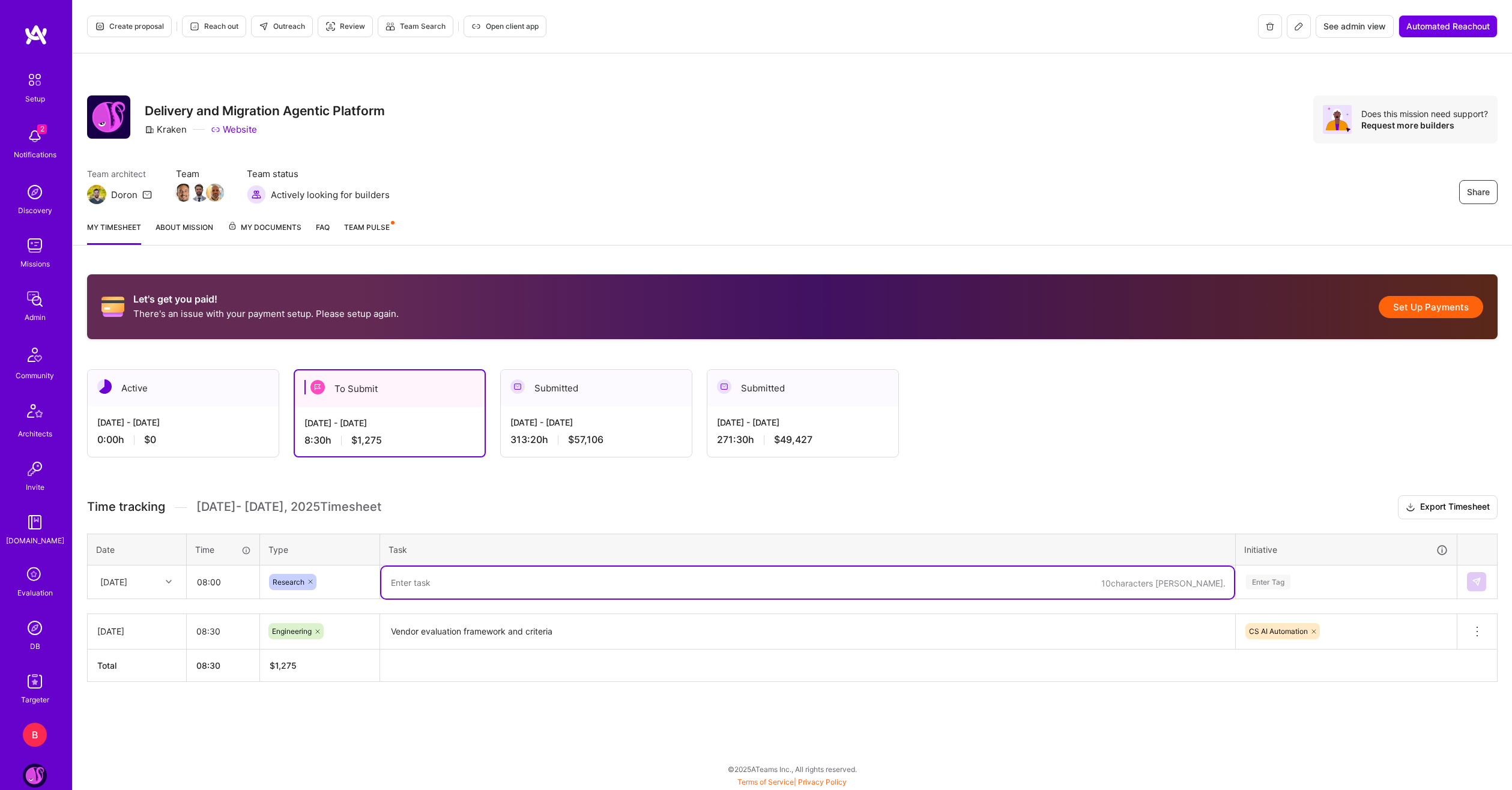
click at [439, 592] on textarea at bounding box center [807, 583] width 853 height 32
type textarea "C"
type textarea "Conversational AI vendor evaluation process and assessment criteria"
click at [1297, 567] on div "Enter Tag" at bounding box center [1346, 581] width 220 height 31
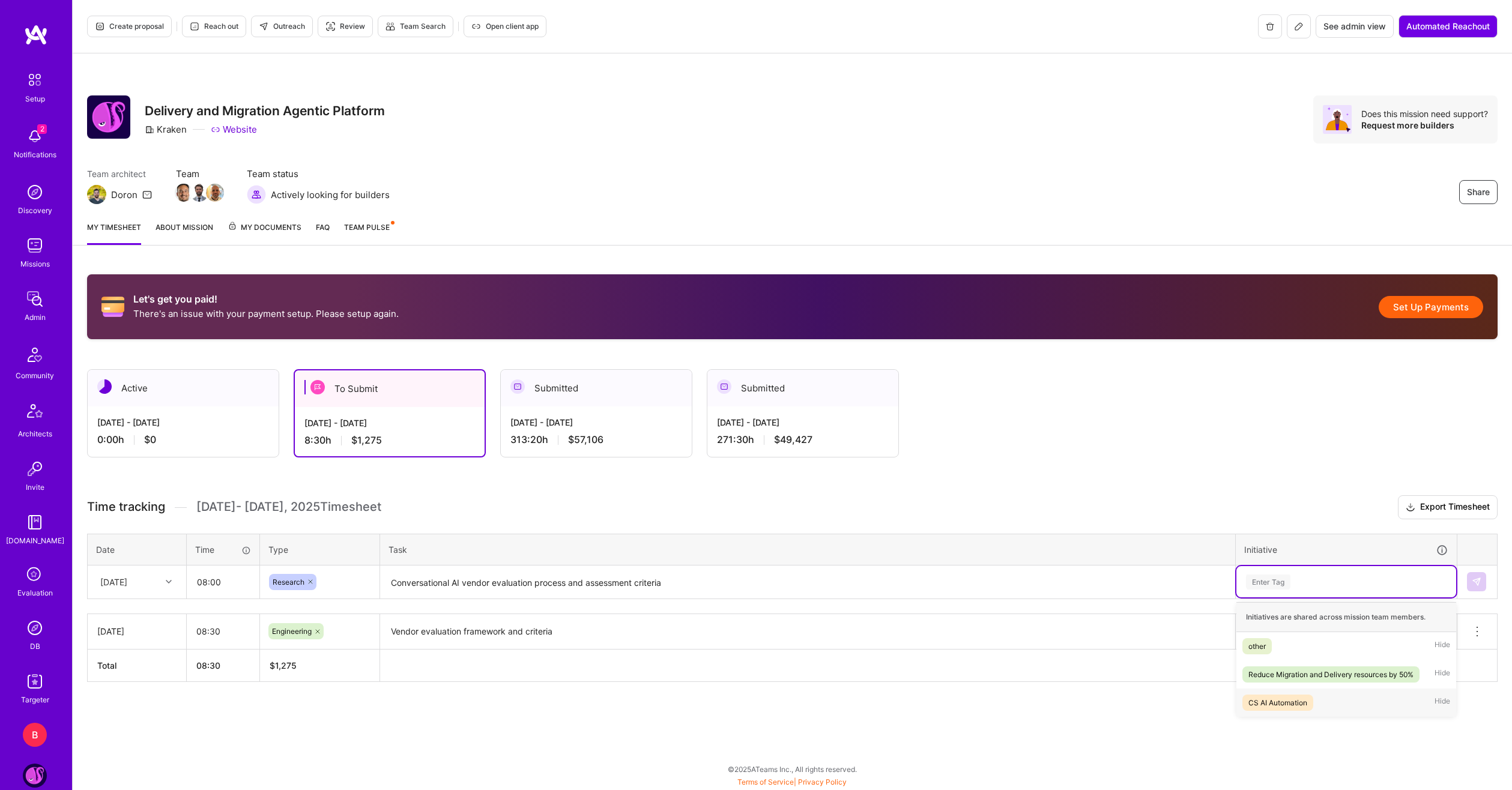
click at [1269, 697] on div "CS AI Automation" at bounding box center [1278, 702] width 59 height 13
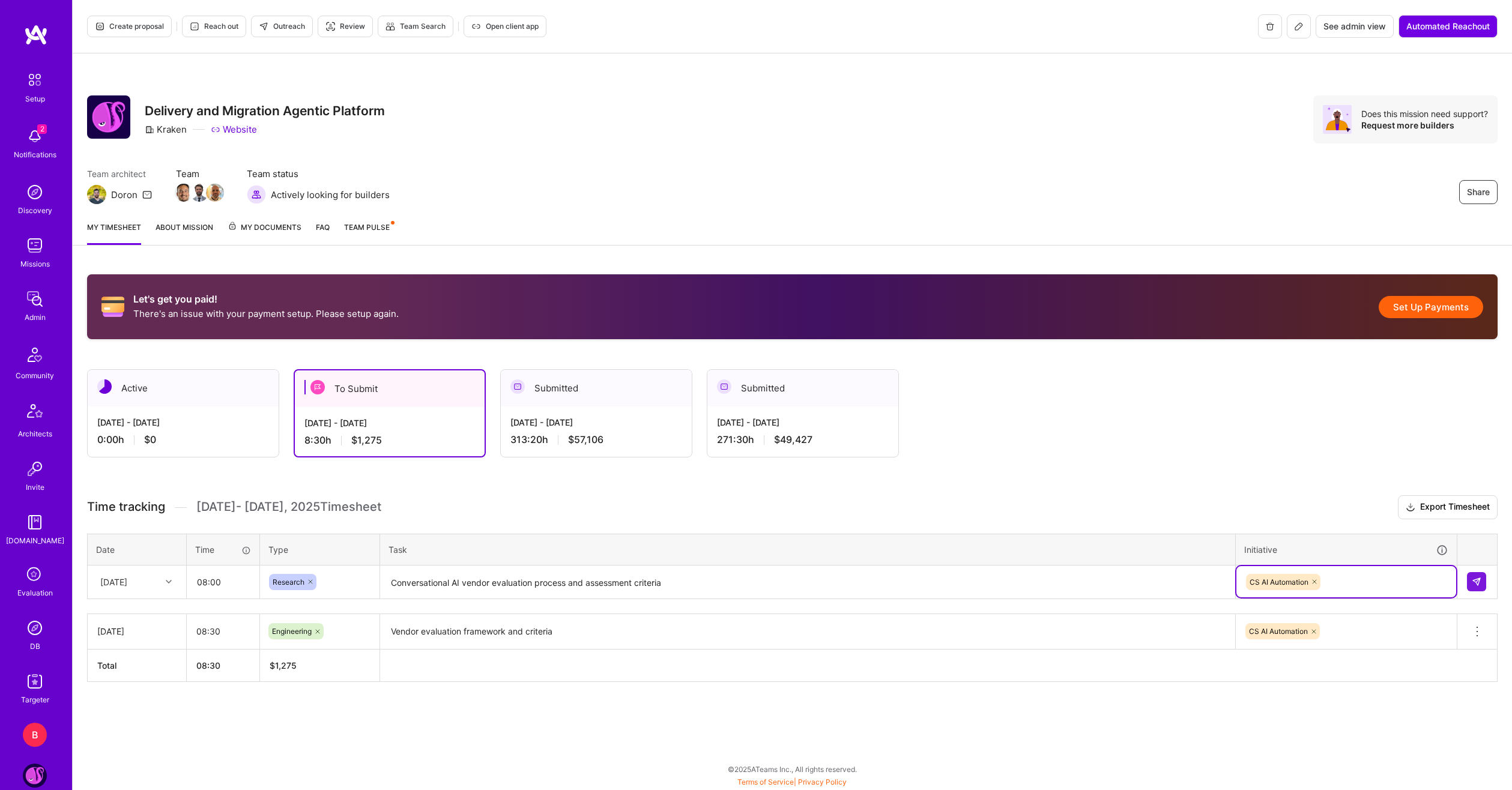
click at [1488, 578] on td at bounding box center [1478, 582] width 41 height 34
click at [1480, 583] on img at bounding box center [1477, 581] width 9 height 9
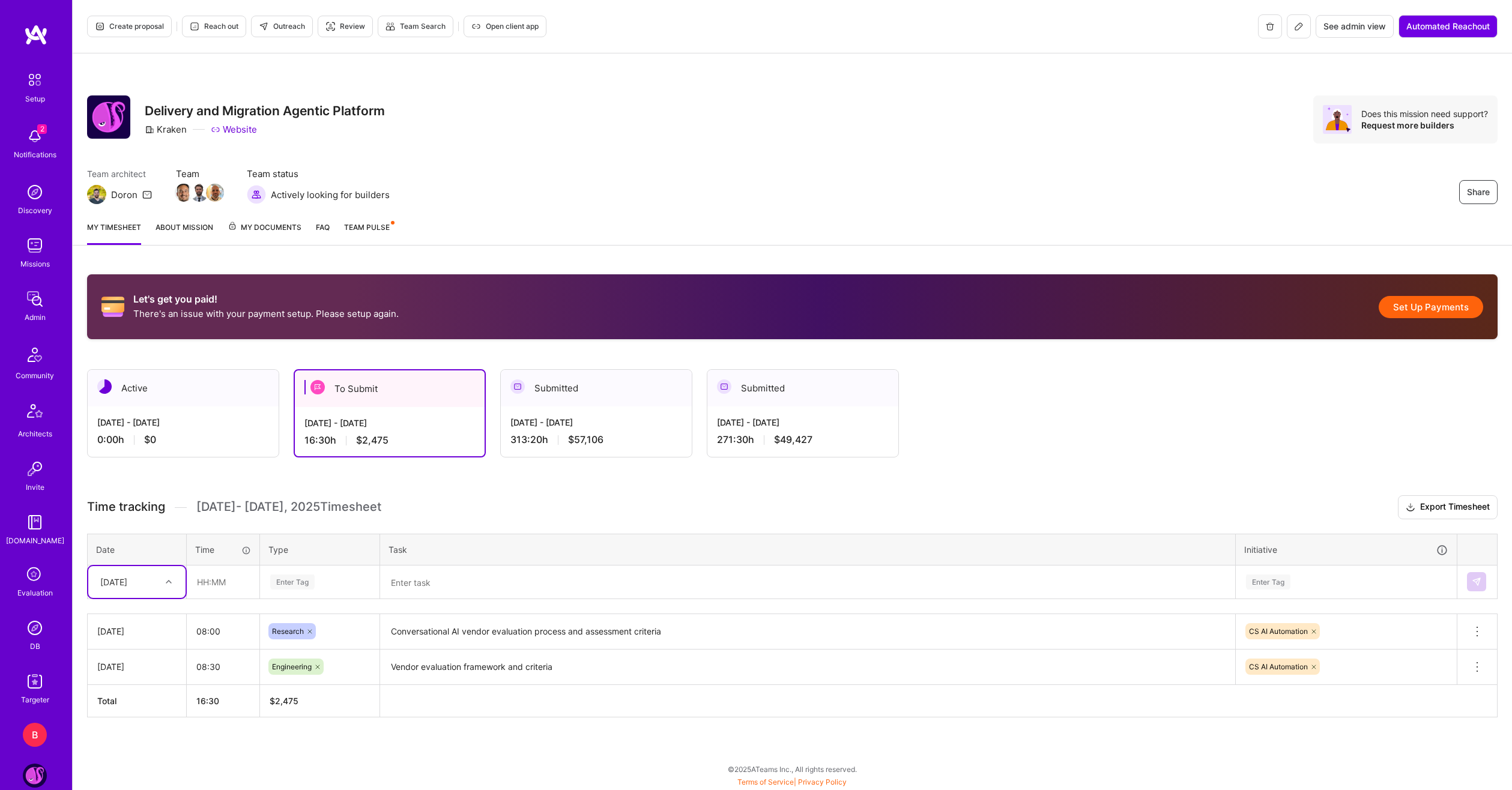
click at [148, 584] on div "Tue, Aug 19" at bounding box center [128, 581] width 67 height 19
click at [142, 678] on div "Wed, Aug 20" at bounding box center [136, 683] width 97 height 22
click at [213, 591] on input "text" at bounding box center [223, 582] width 72 height 32
type input "08:00"
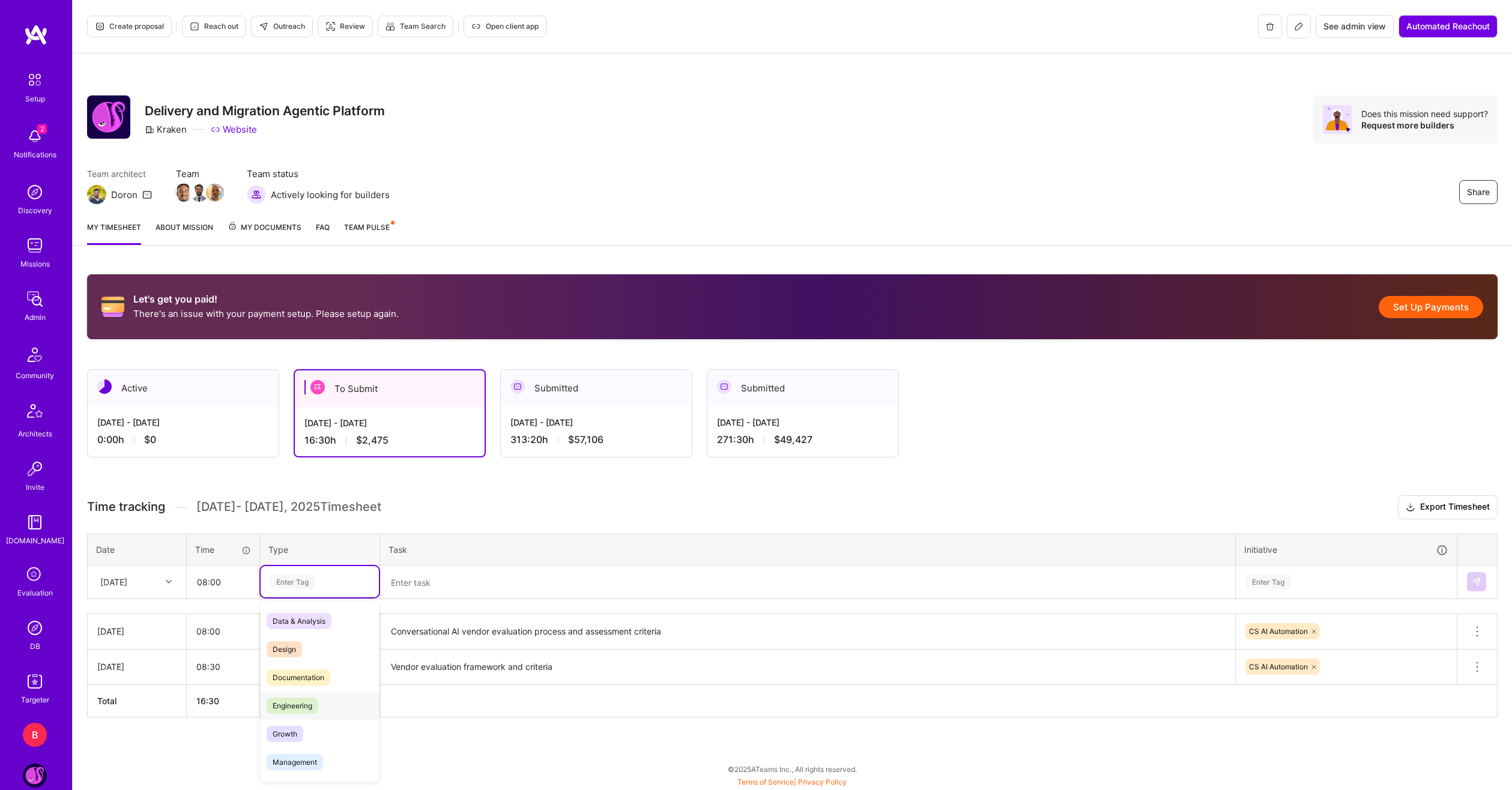
click at [299, 698] on span "Engineering" at bounding box center [292, 706] width 52 height 16
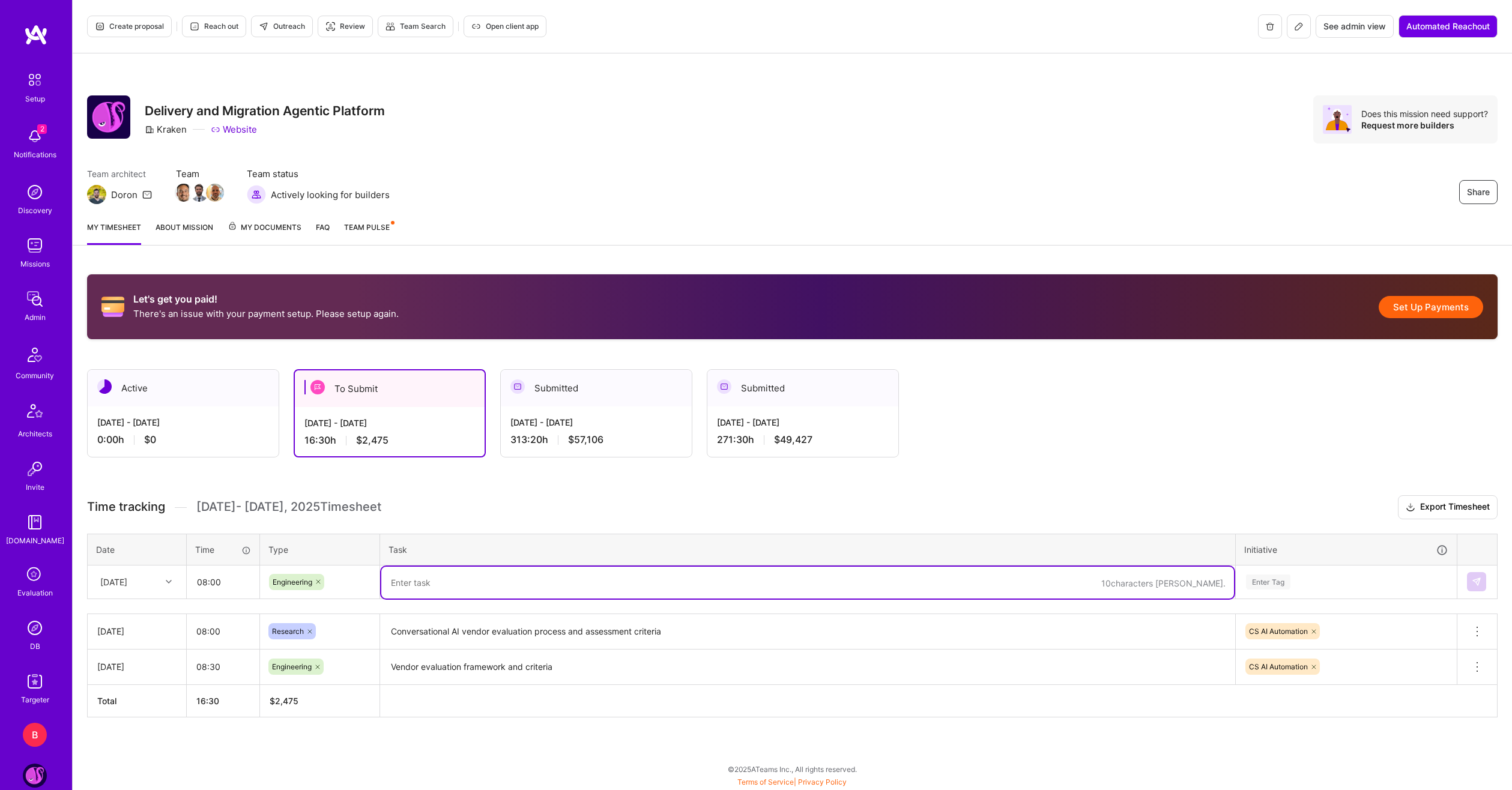
click at [433, 588] on textarea at bounding box center [807, 583] width 853 height 32
click at [678, 628] on textarea "Conversational AI vendor evaluation process and assessment criteria" at bounding box center [807, 631] width 853 height 33
click at [678, 629] on textarea "Conversational AI vendor evaluation process and assessment criteria" at bounding box center [807, 631] width 853 height 33
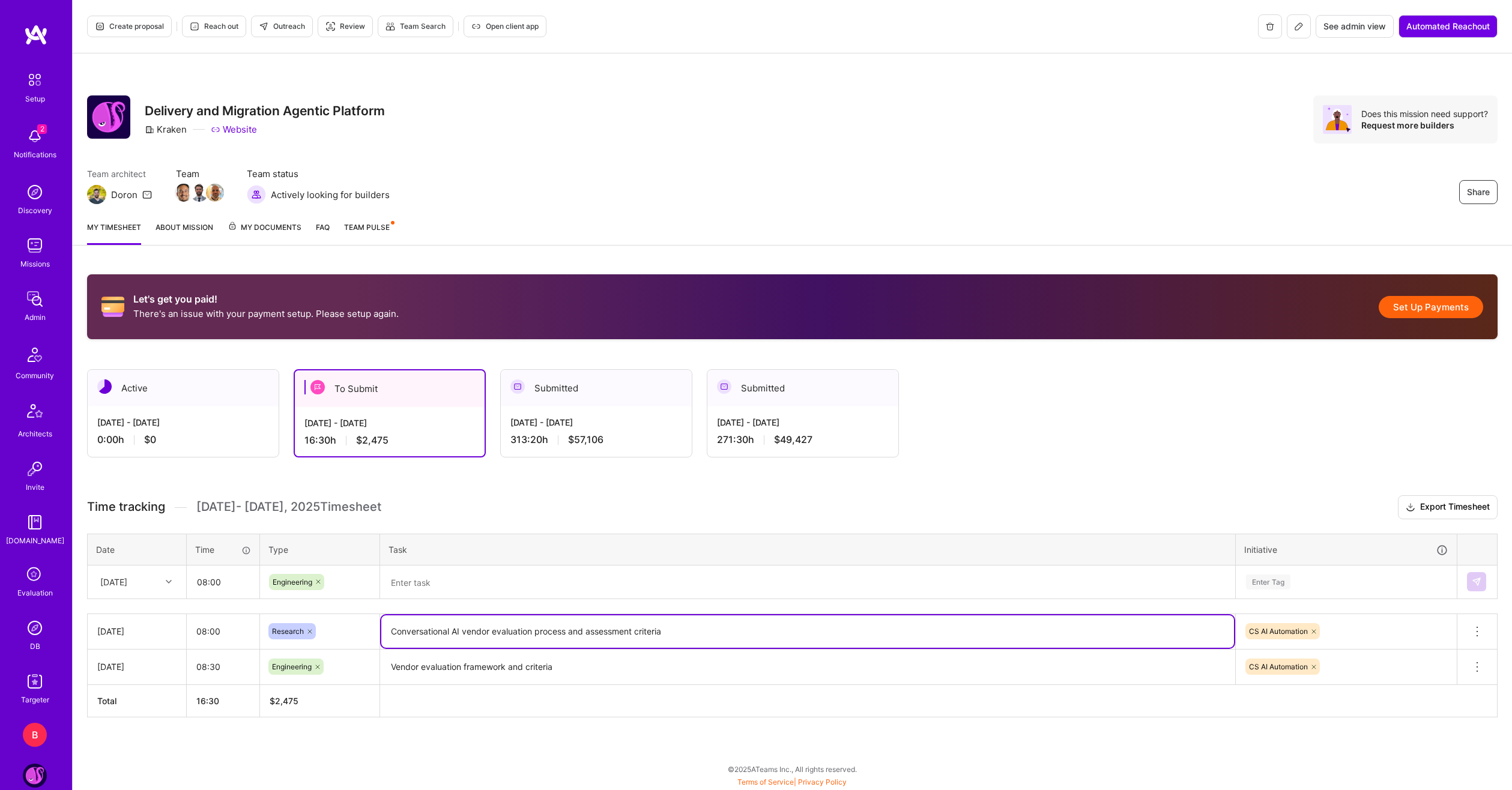
click at [676, 629] on textarea "Conversational AI vendor evaluation process and assessment criteria" at bounding box center [807, 631] width 853 height 32
drag, startPoint x: 685, startPoint y: 628, endPoint x: 368, endPoint y: 624, distance: 317.0
click at [368, 624] on tr "Tue, Aug 19 08:00 Research Conversational AI vendor evaluation process and asse…" at bounding box center [793, 631] width 1411 height 35
click at [474, 588] on textarea at bounding box center [807, 583] width 853 height 32
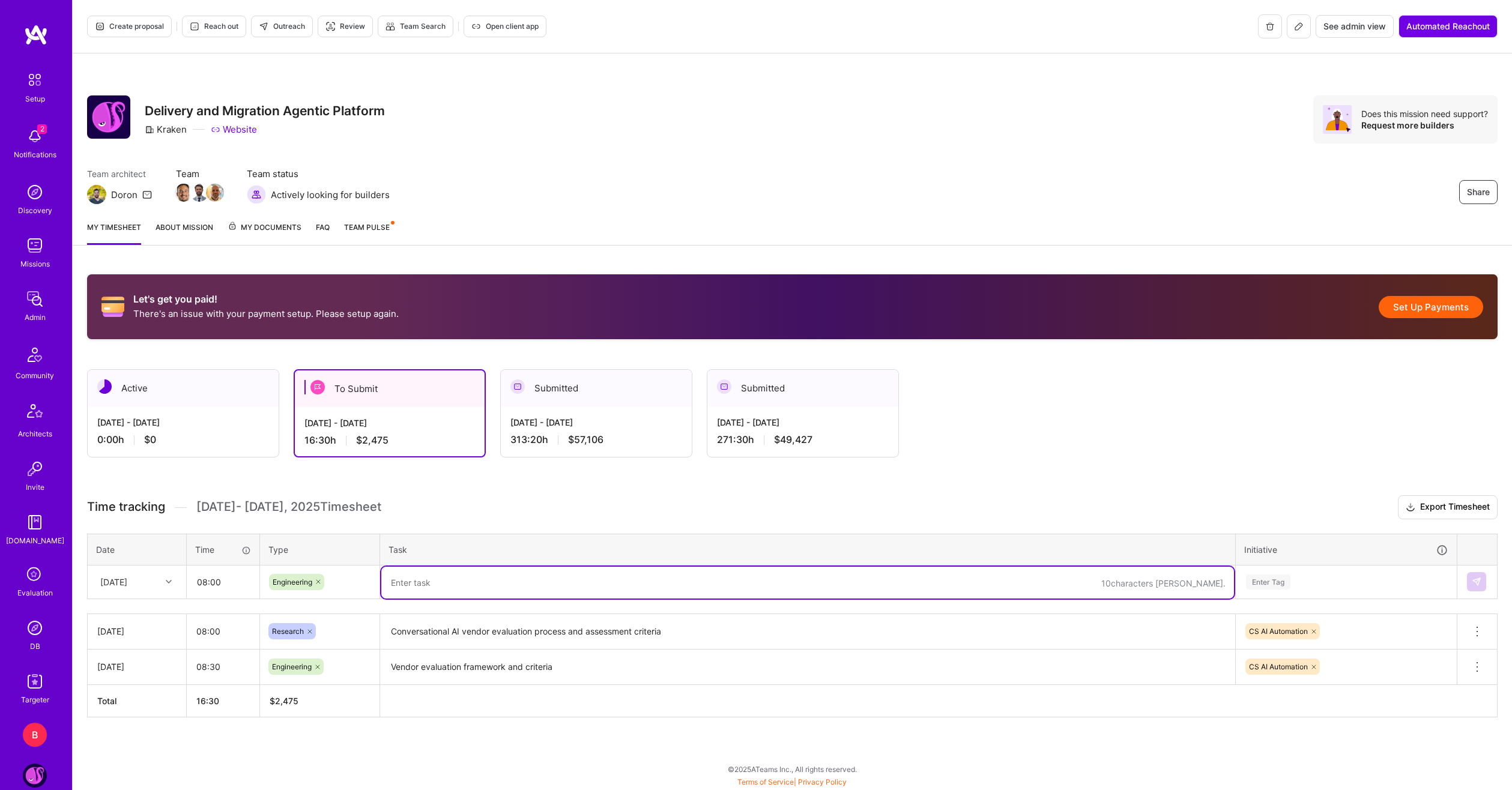
paste textarea "Conversational AI vendor evaluation process and assessment criteria"
type textarea "Conversational AI vendor evaluation process and assessment criteria"
click at [1321, 579] on div "Enter Tag" at bounding box center [1346, 582] width 203 height 15
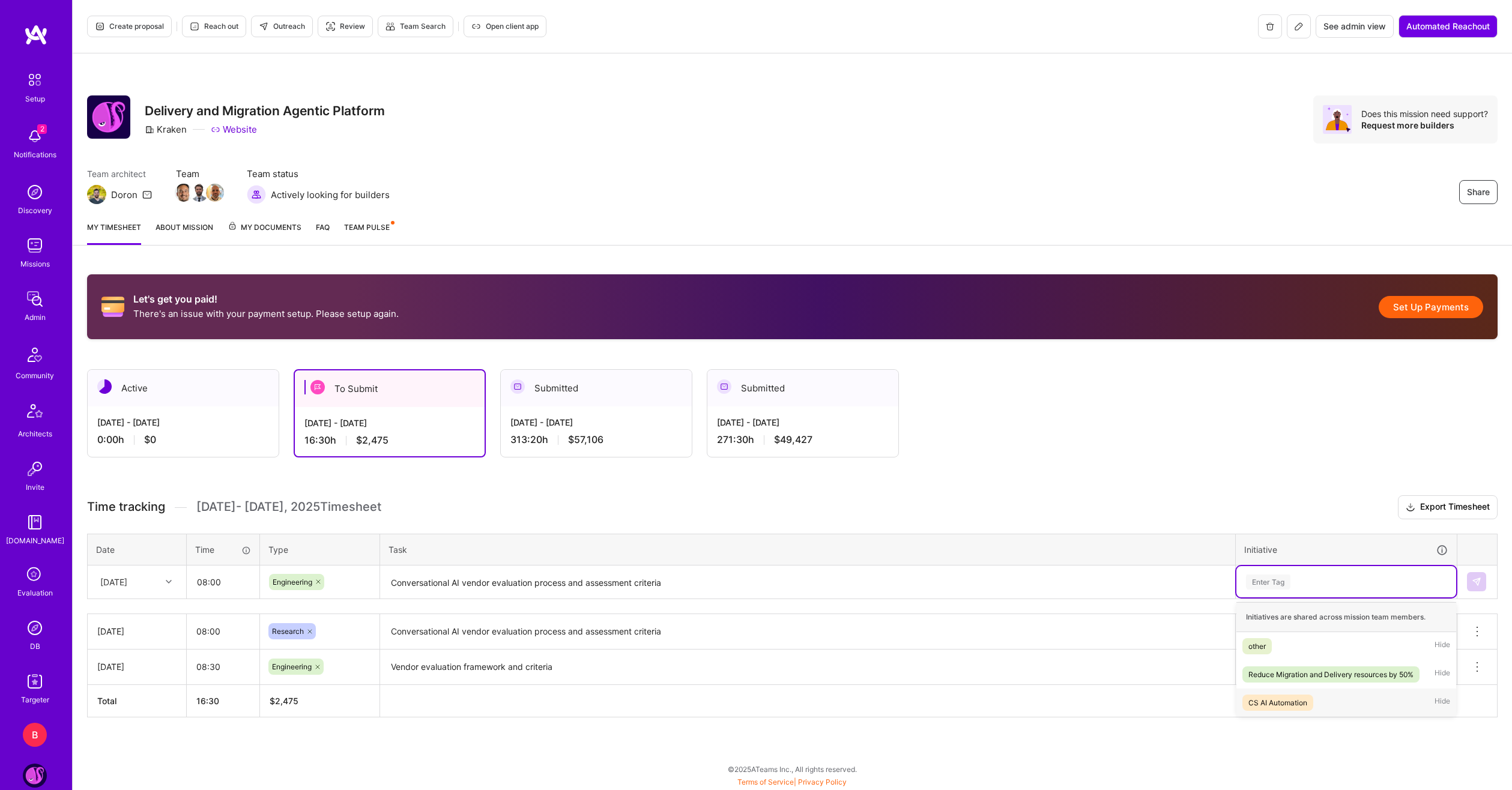
click at [1280, 696] on div "CS AI Automation" at bounding box center [1278, 702] width 59 height 13
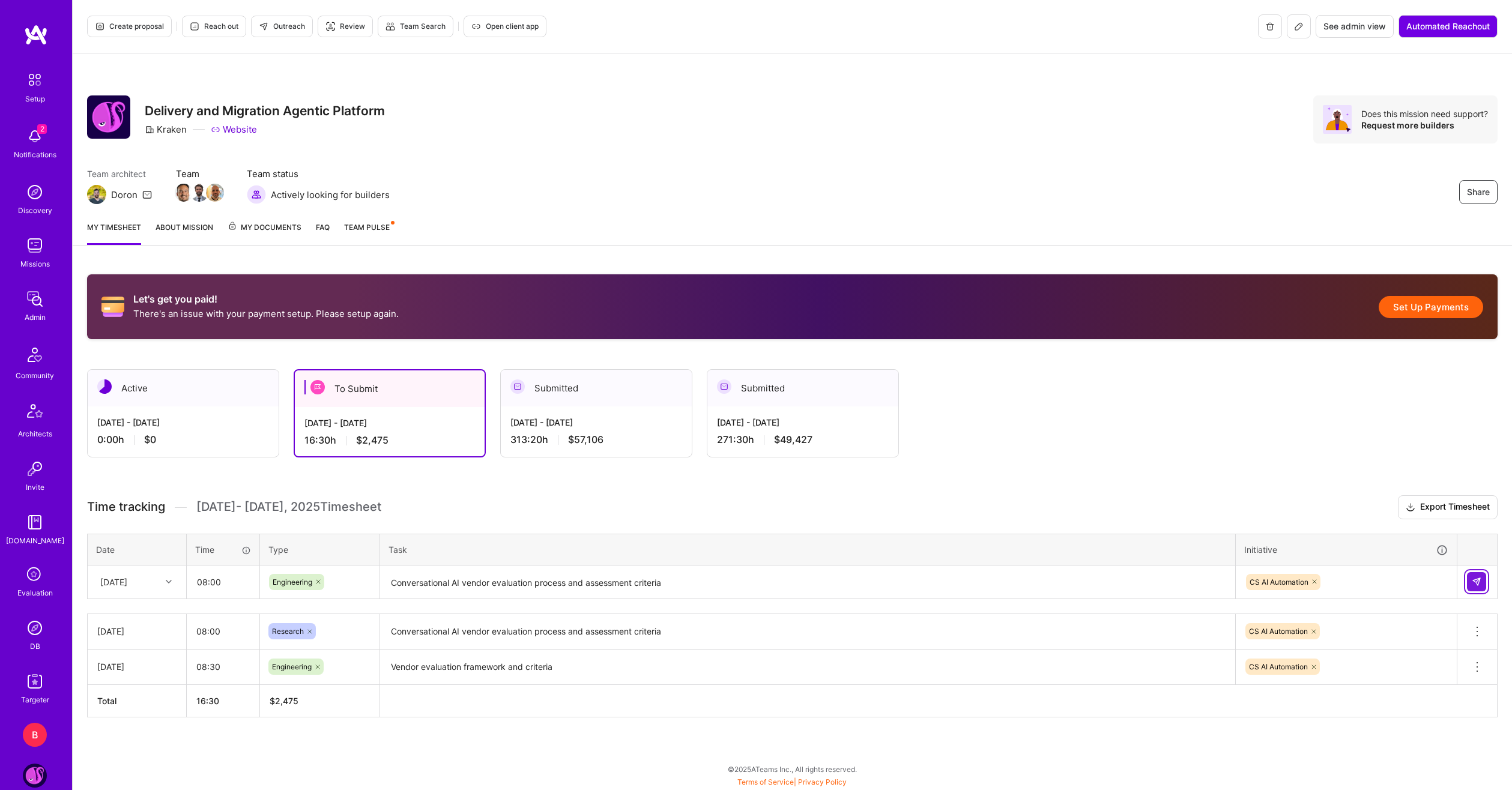
click at [1479, 578] on img at bounding box center [1477, 581] width 9 height 9
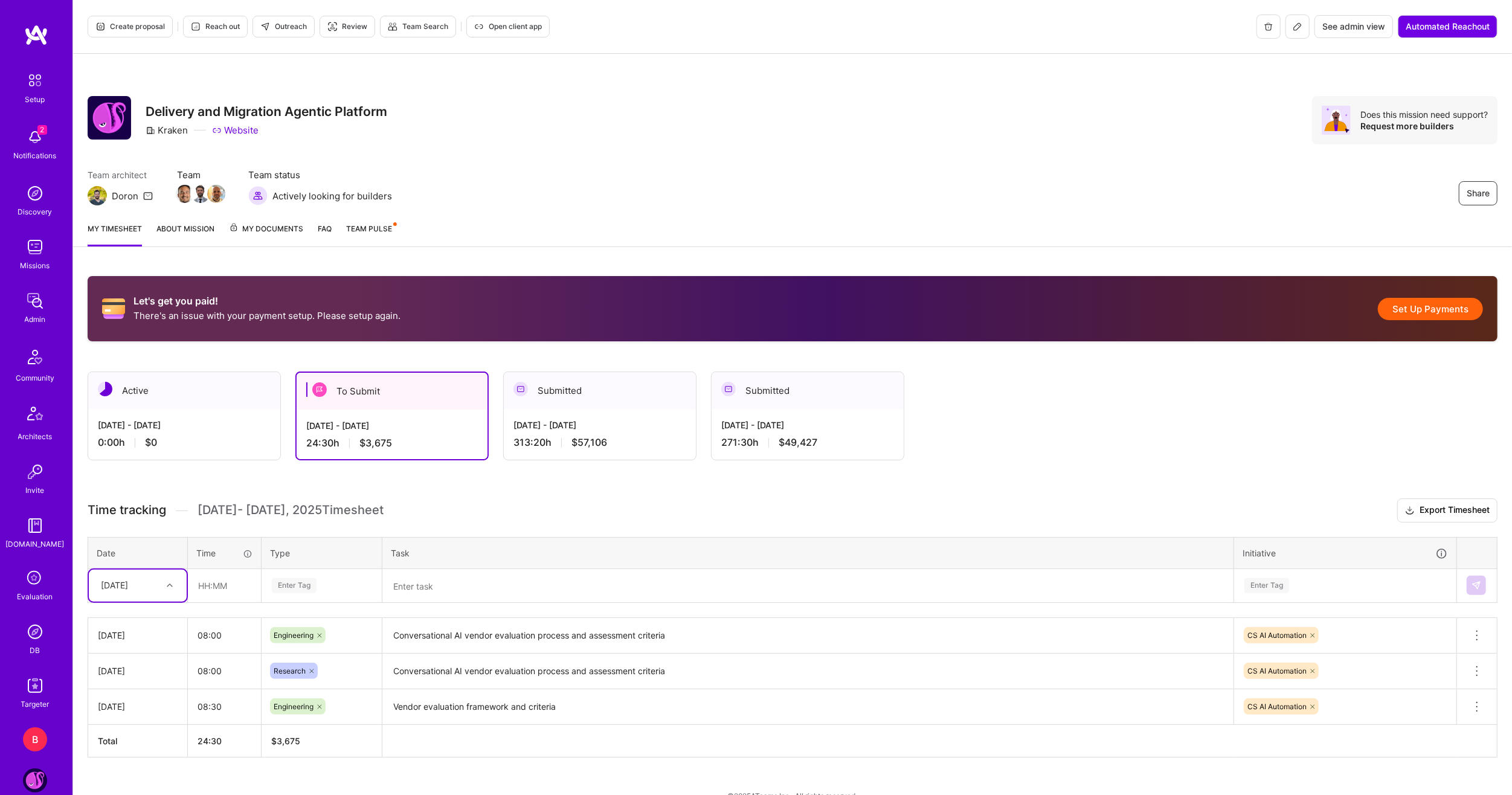
click at [178, 588] on div at bounding box center [171, 585] width 19 height 15
click at [114, 708] on div "Thu, Aug 21" at bounding box center [137, 709] width 98 height 22
click at [222, 579] on input "text" at bounding box center [224, 586] width 72 height 32
type input "08:00"
click at [273, 702] on span "Engineering" at bounding box center [294, 710] width 52 height 16
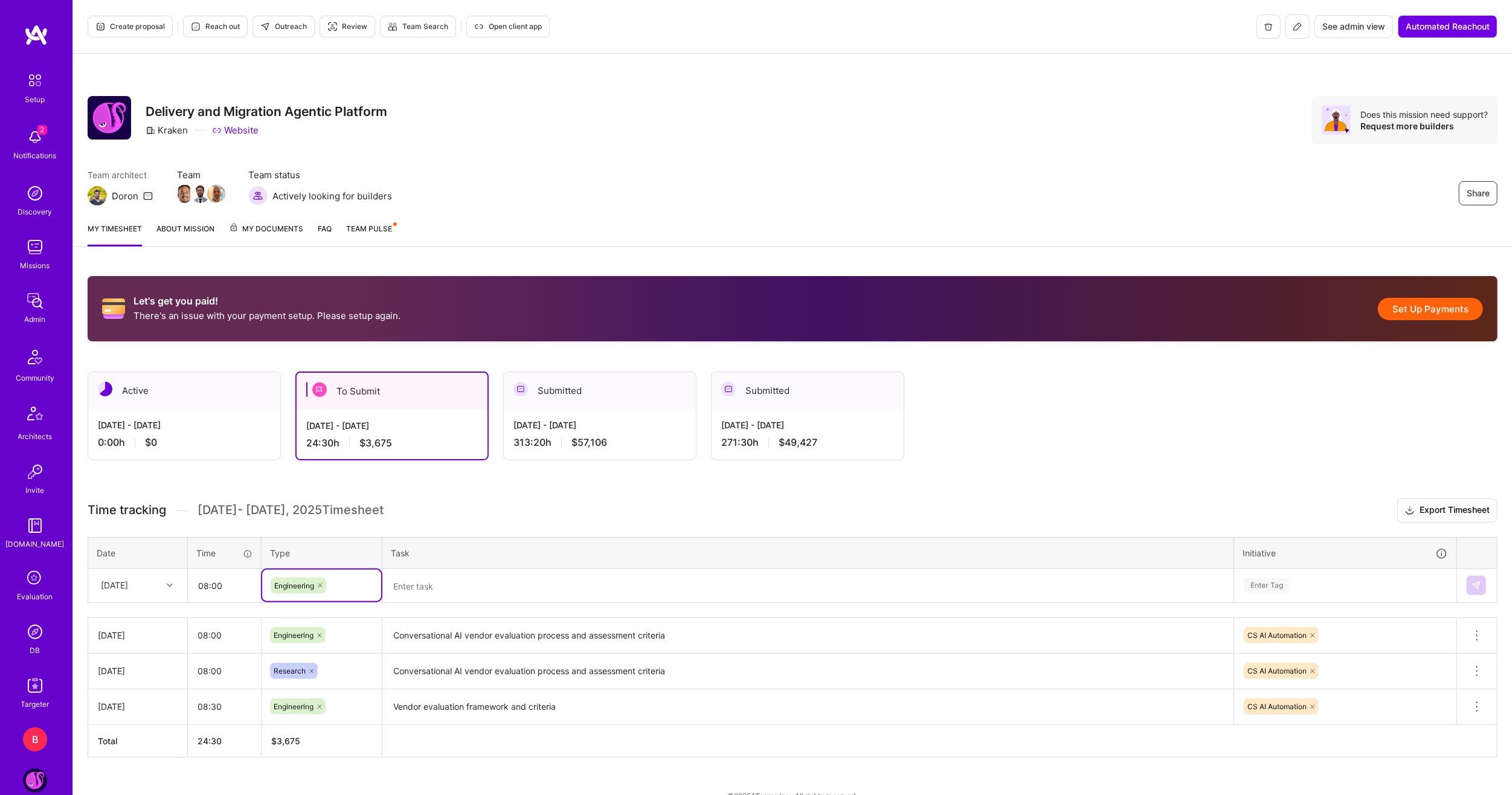
click at [588, 637] on textarea "Conversational AI vendor evaluation process and assessment criteria" at bounding box center [807, 635] width 848 height 33
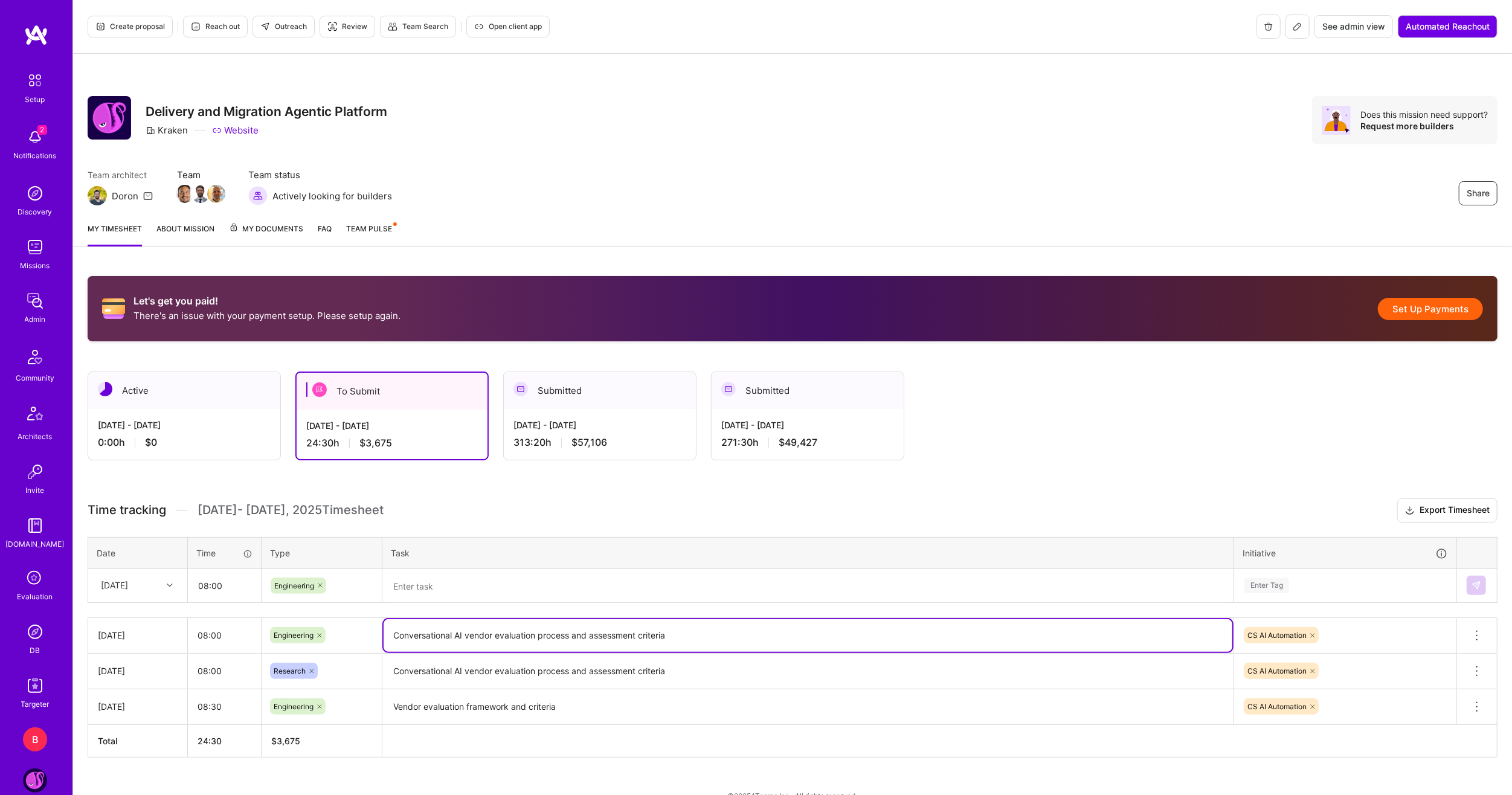
drag, startPoint x: 673, startPoint y: 631, endPoint x: 394, endPoint y: 629, distance: 279.0
click at [394, 629] on textarea "Conversational AI vendor evaluation process and assessment criteria" at bounding box center [807, 635] width 848 height 32
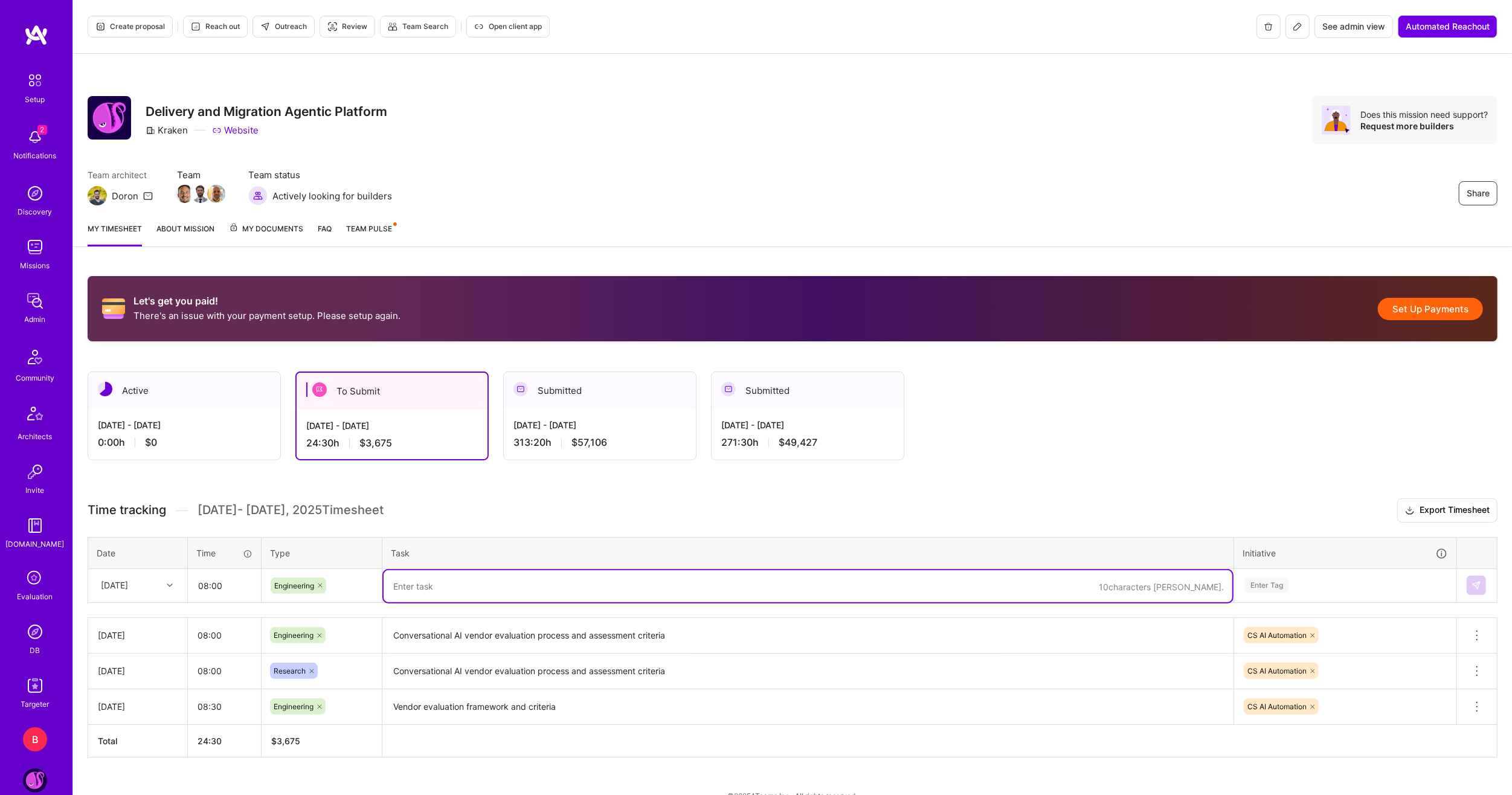
click at [450, 592] on textarea at bounding box center [807, 587] width 848 height 32
paste textarea "Conversational AI vendor evaluation process and assessment criteria"
type textarea "Conversational AI vendor evaluation process and assessment criteria"
click at [1365, 578] on div "Enter Tag" at bounding box center [1345, 586] width 204 height 15
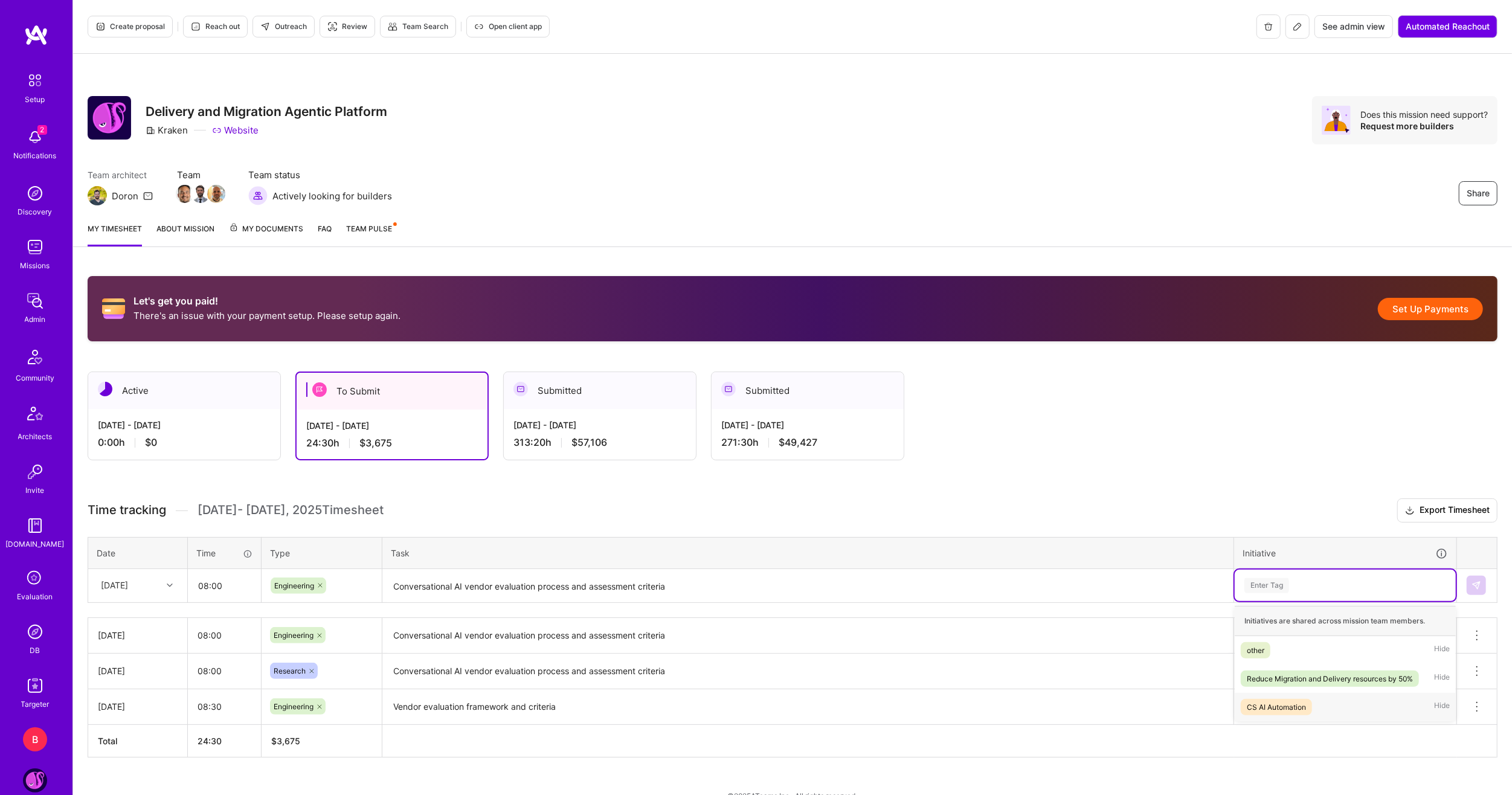
click at [1288, 701] on div "CS AI Automation" at bounding box center [1277, 707] width 59 height 13
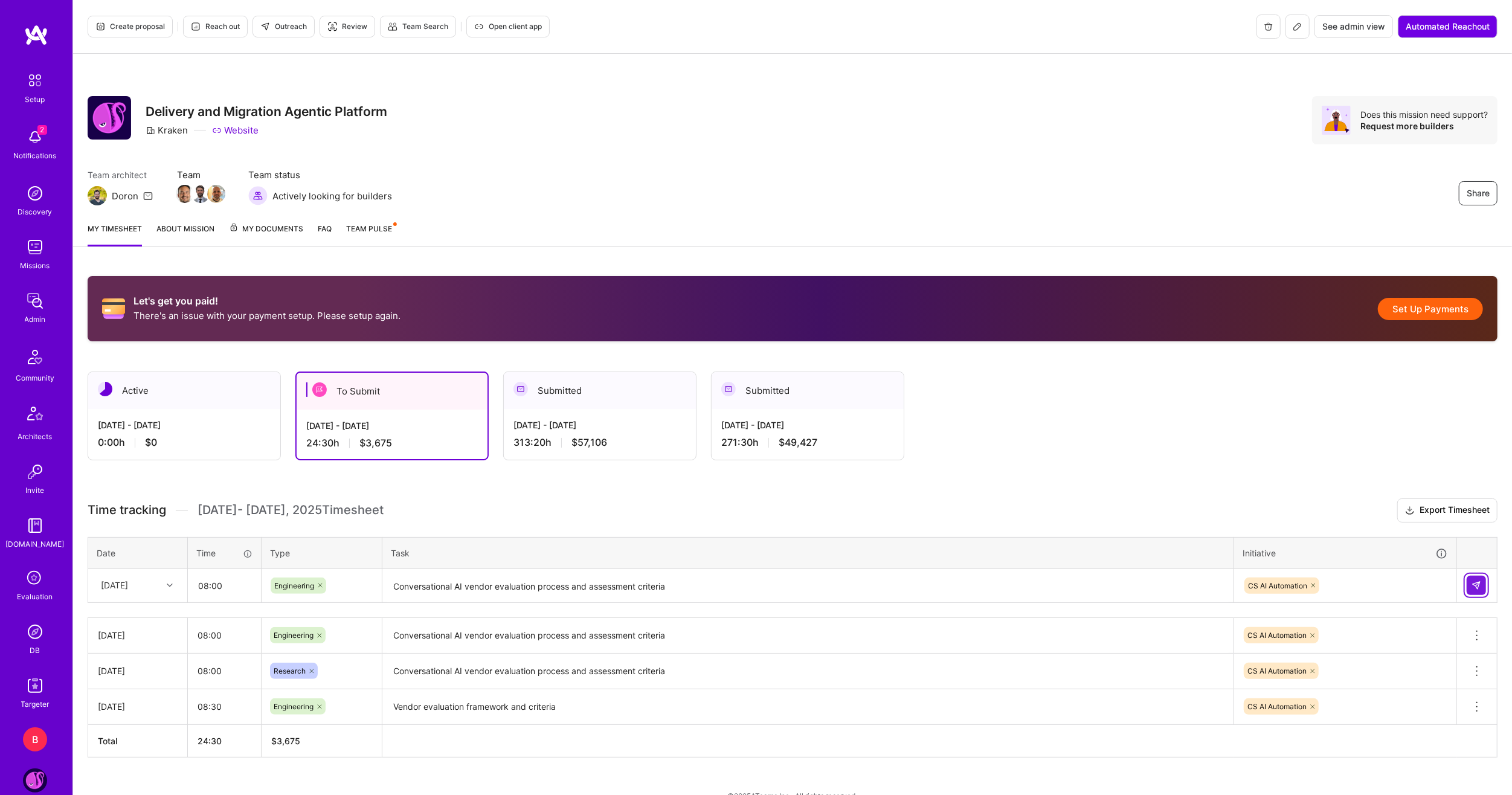
click at [1471, 583] on img at bounding box center [1475, 585] width 9 height 9
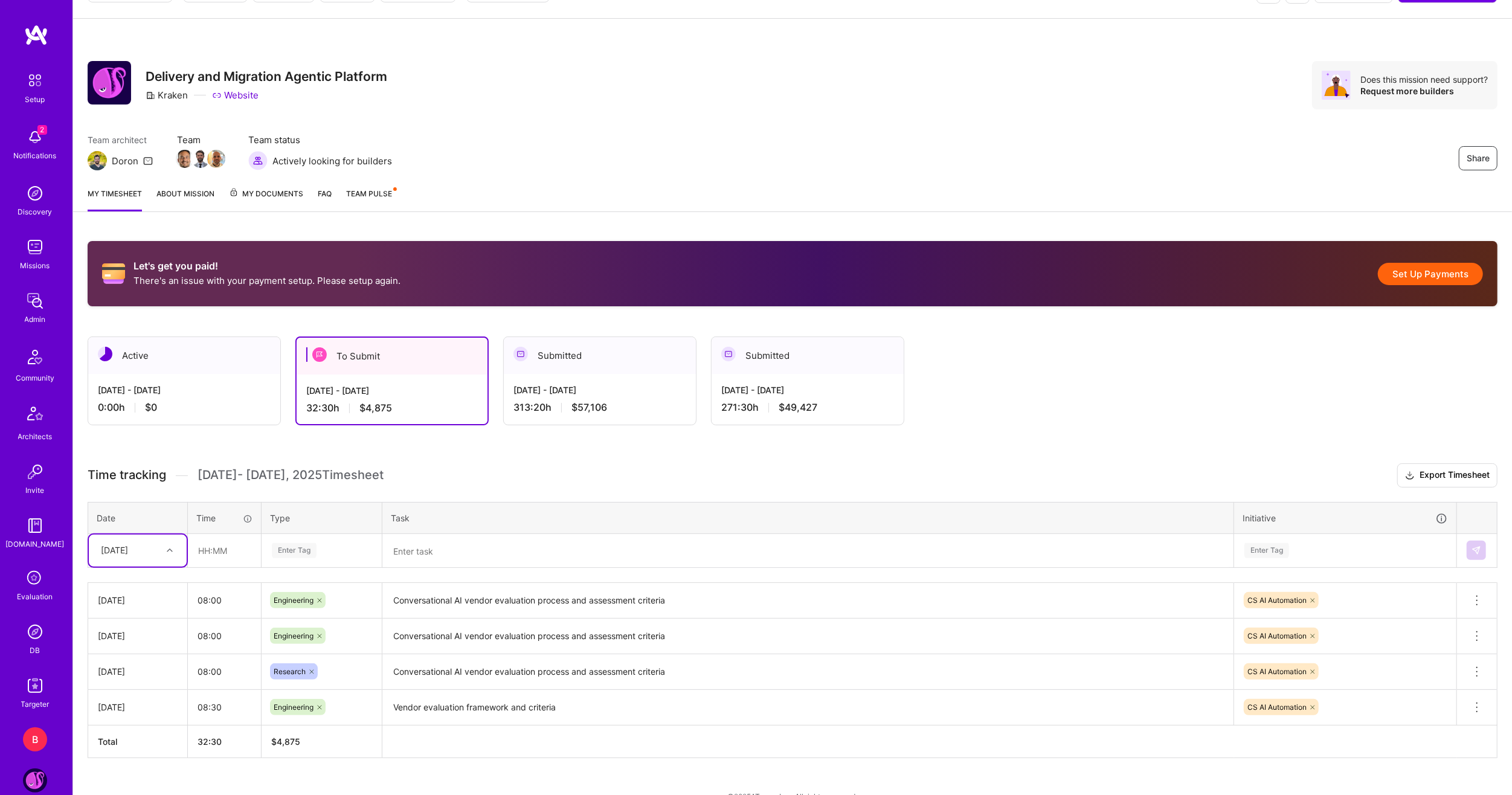
scroll to position [54, 0]
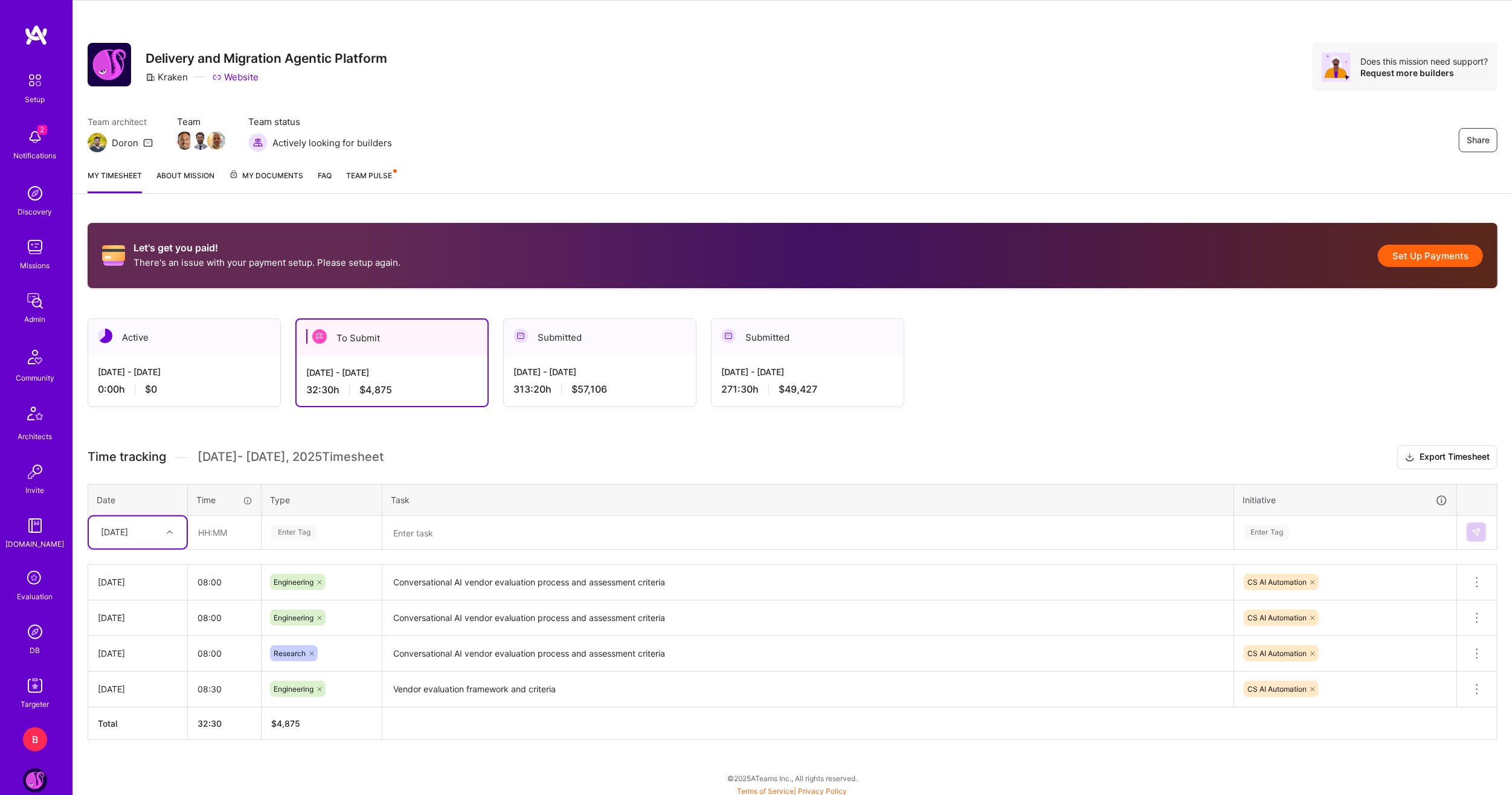
drag, startPoint x: 144, startPoint y: 529, endPoint x: 150, endPoint y: 537, distance: 10.0
click at [128, 531] on div "Thu, Aug 21" at bounding box center [115, 532] width 27 height 13
click at [144, 671] on div "Fri, Aug 22" at bounding box center [137, 679] width 98 height 22
click at [220, 545] on input "text" at bounding box center [224, 533] width 72 height 32
type input "08:00"
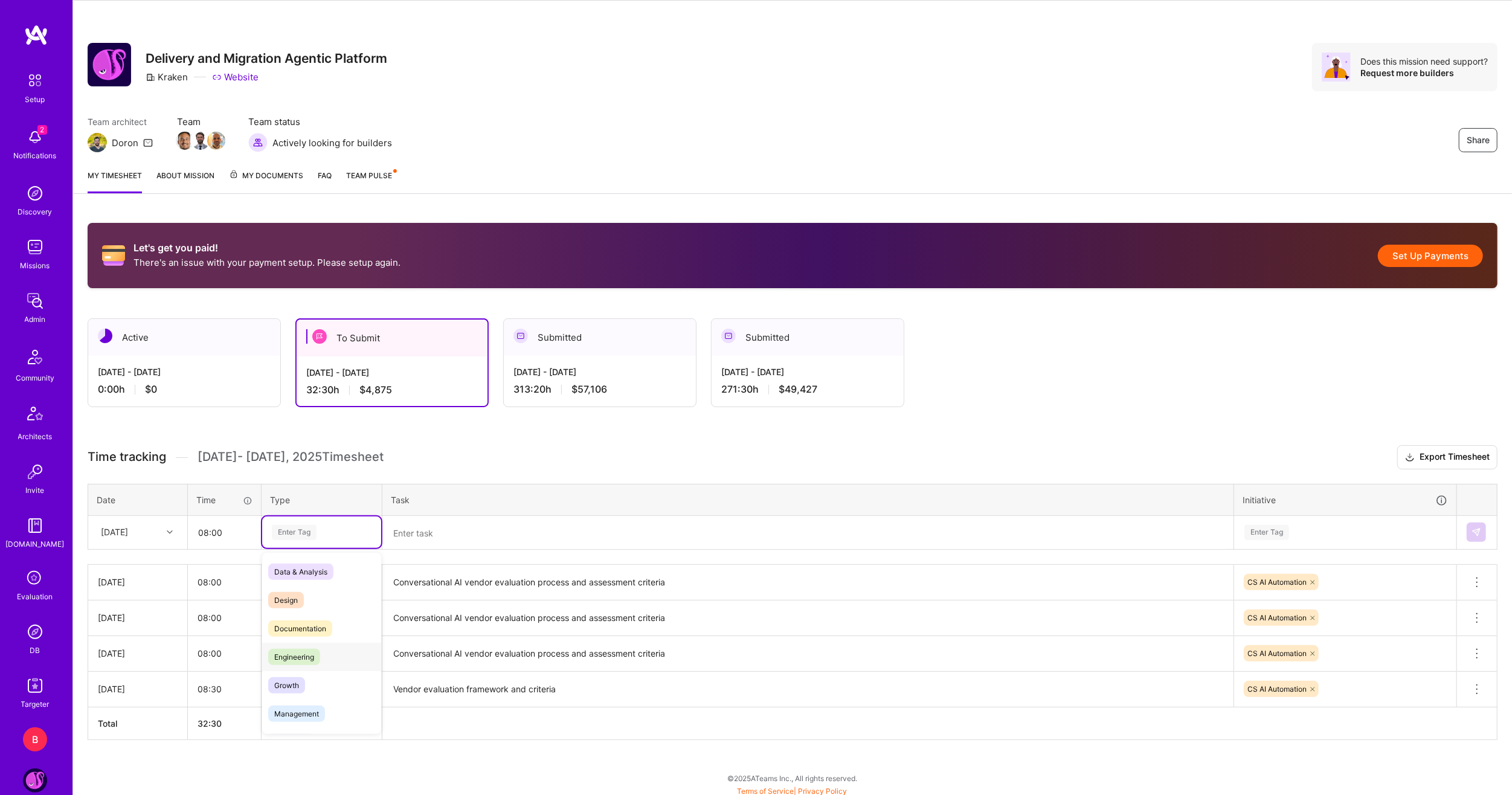
click at [312, 656] on span "Engineering" at bounding box center [294, 656] width 52 height 16
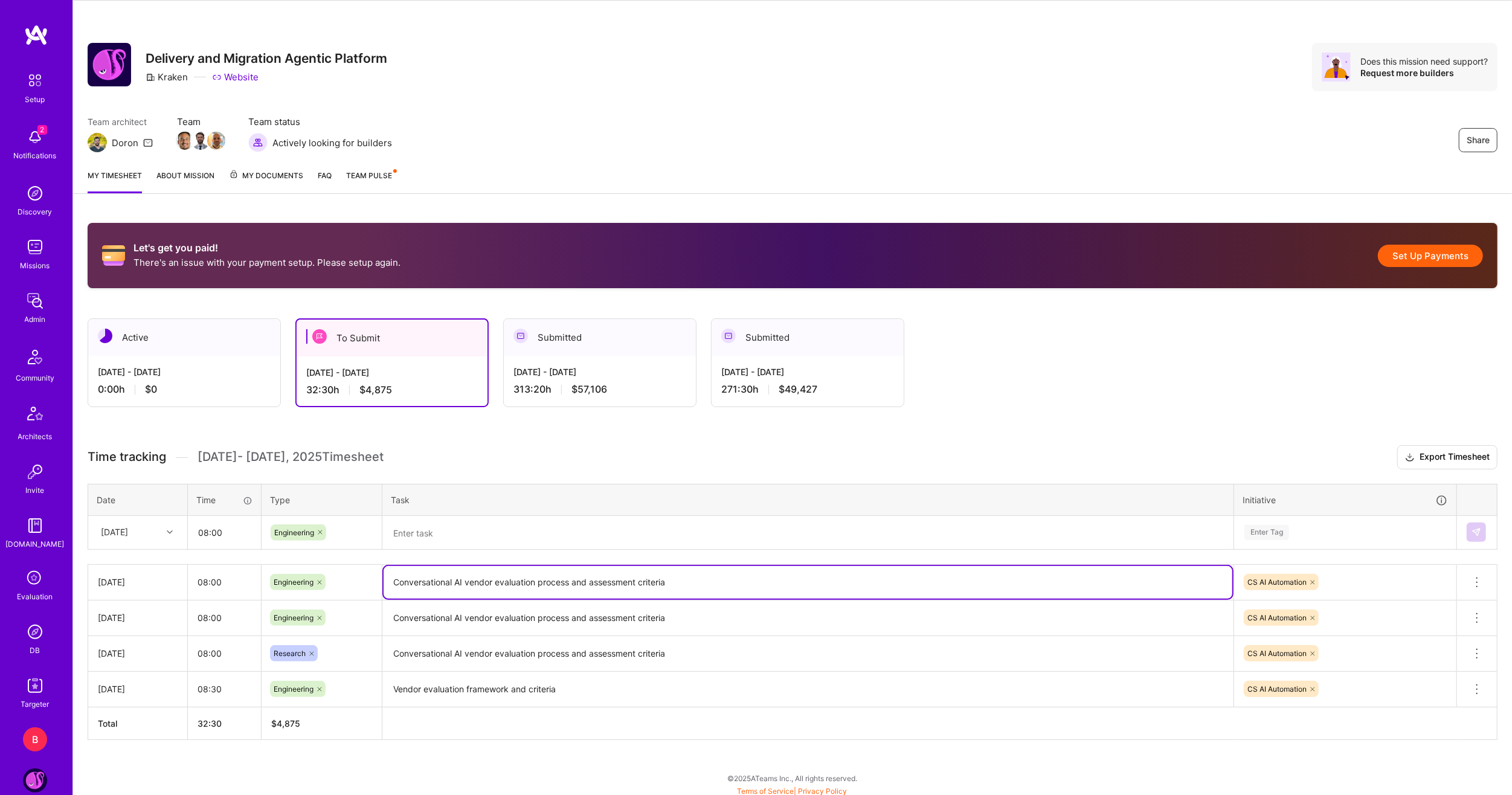
drag, startPoint x: 706, startPoint y: 583, endPoint x: 375, endPoint y: 571, distance: 331.2
click at [375, 571] on tr "Thu, Aug 21 08:00 Engineering Conversational AI vendor evaluation process and a…" at bounding box center [793, 582] width 1409 height 36
click at [453, 536] on textarea at bounding box center [807, 533] width 848 height 32
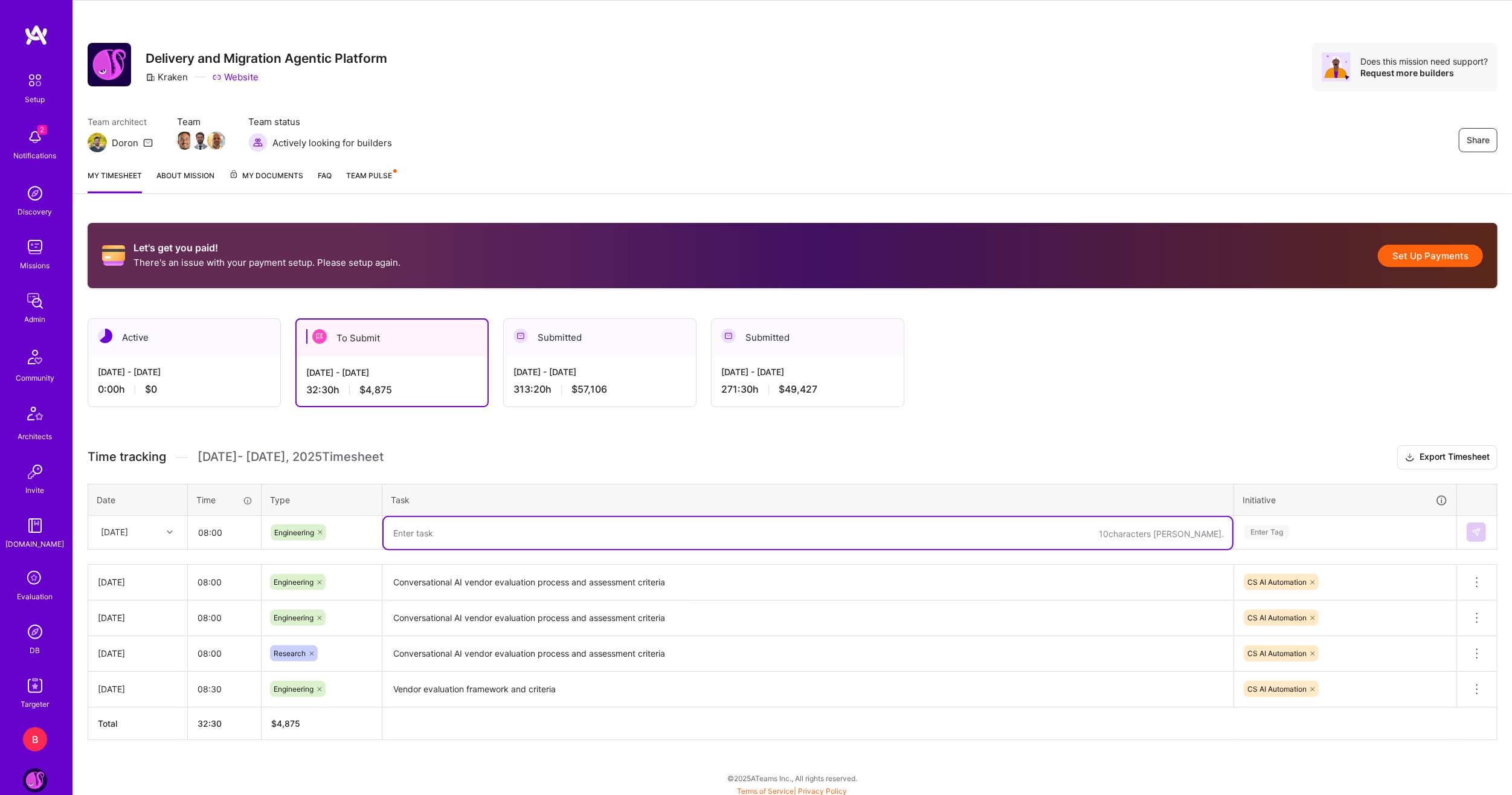
paste textarea "Conversational AI vendor evaluation process and assessment criteria"
type textarea "Conversational AI vendor evaluation process and assessment criteria"
click at [1362, 521] on div "Enter Tag" at bounding box center [1345, 532] width 221 height 31
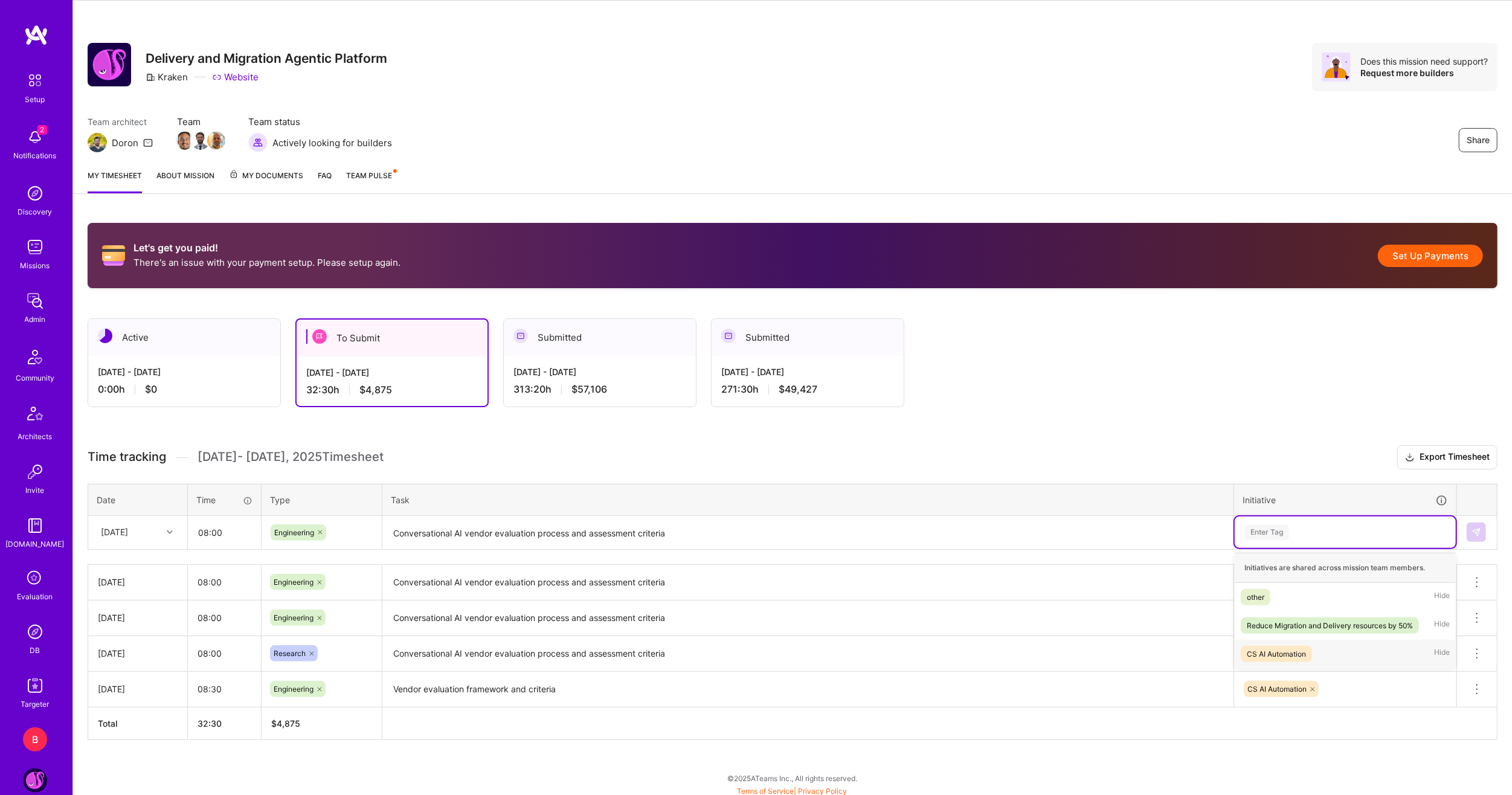
click at [1301, 648] on div "CS AI Automation" at bounding box center [1277, 654] width 59 height 13
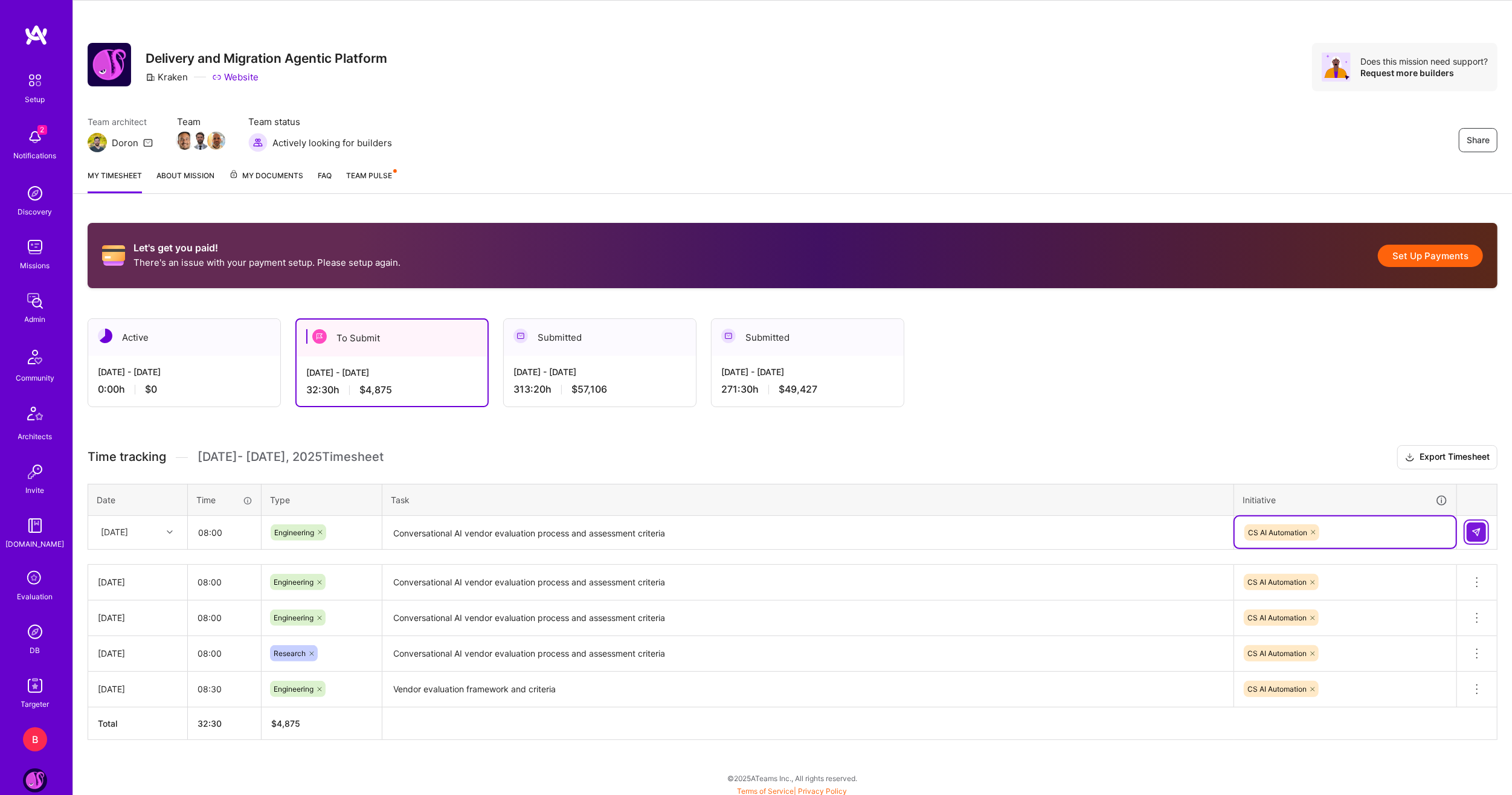
click at [1486, 533] on button at bounding box center [1475, 532] width 20 height 20
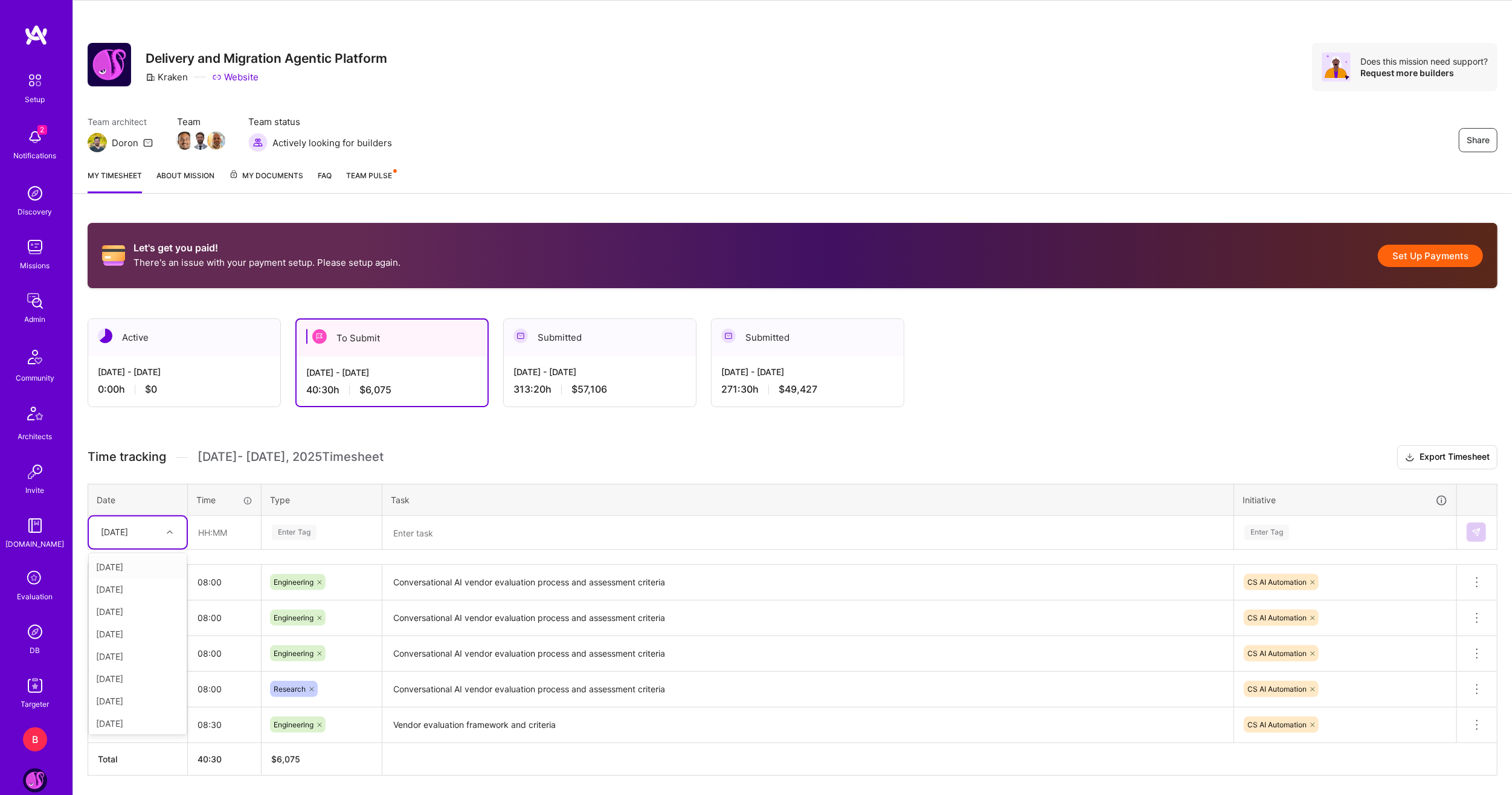
click at [161, 530] on div at bounding box center [171, 532] width 19 height 15
click at [152, 636] on div "Sat, Aug 23" at bounding box center [137, 640] width 98 height 22
click at [223, 537] on input "text" at bounding box center [224, 533] width 72 height 32
type input "04:30"
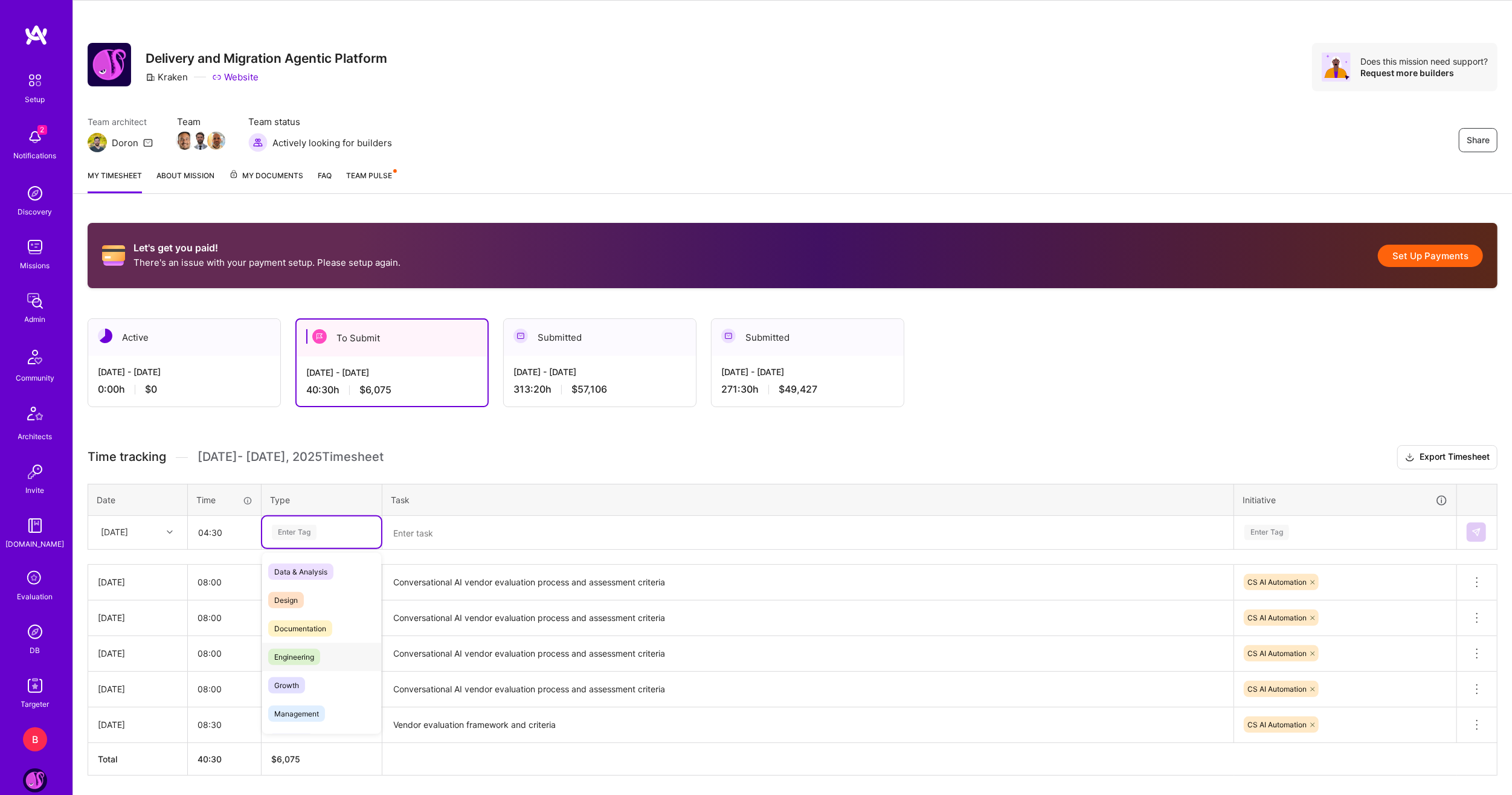
click at [292, 653] on span "Engineering" at bounding box center [294, 656] width 52 height 16
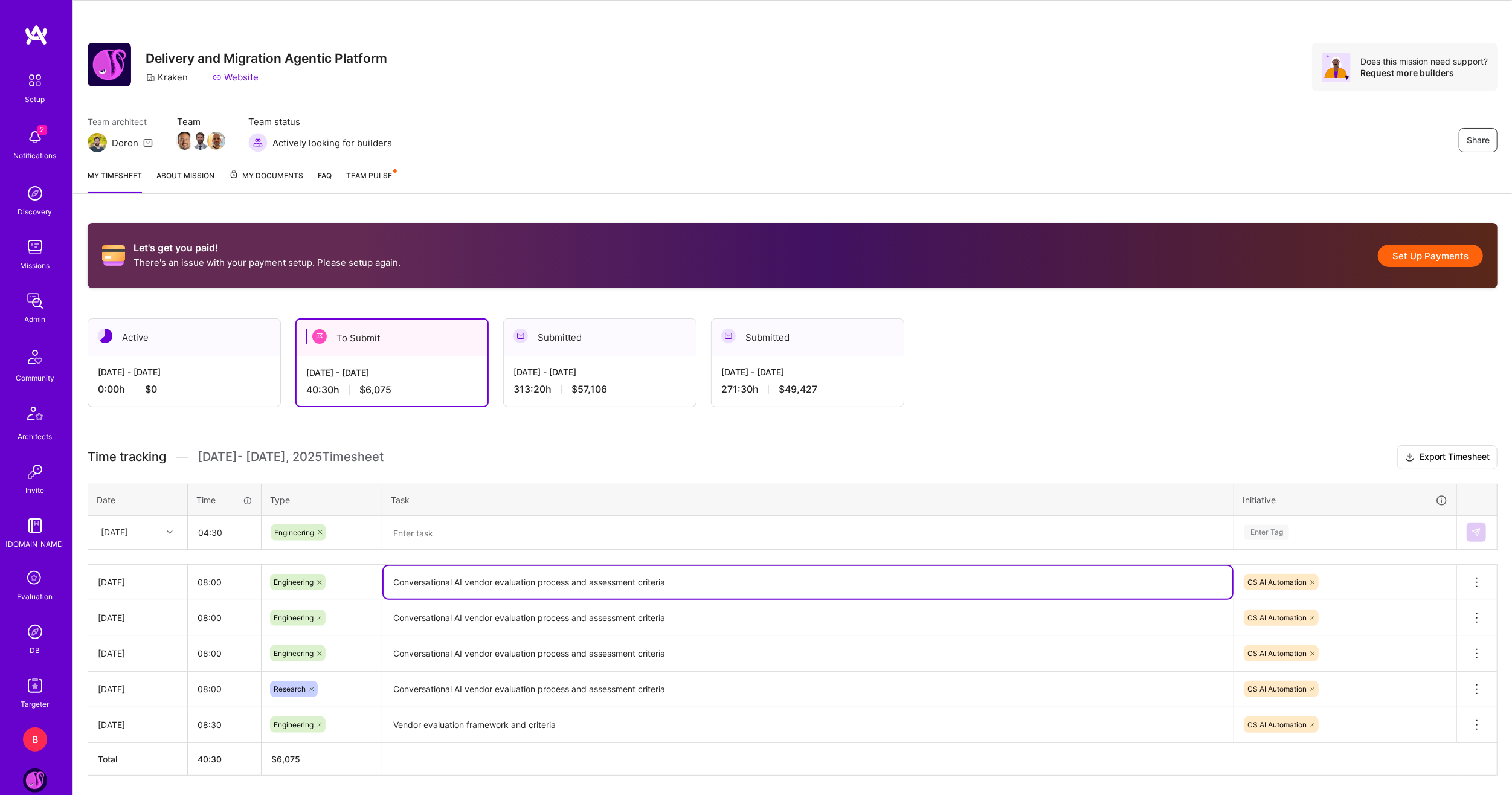
drag, startPoint x: 716, startPoint y: 579, endPoint x: 378, endPoint y: 569, distance: 338.1
click at [378, 569] on tr "Fri, Aug 22 08:00 Engineering Conversational AI vendor evaluation process and a…" at bounding box center [793, 582] width 1409 height 36
click at [456, 534] on textarea at bounding box center [807, 533] width 848 height 32
paste textarea "Conversational AI vendor evaluation process and assessment criteria"
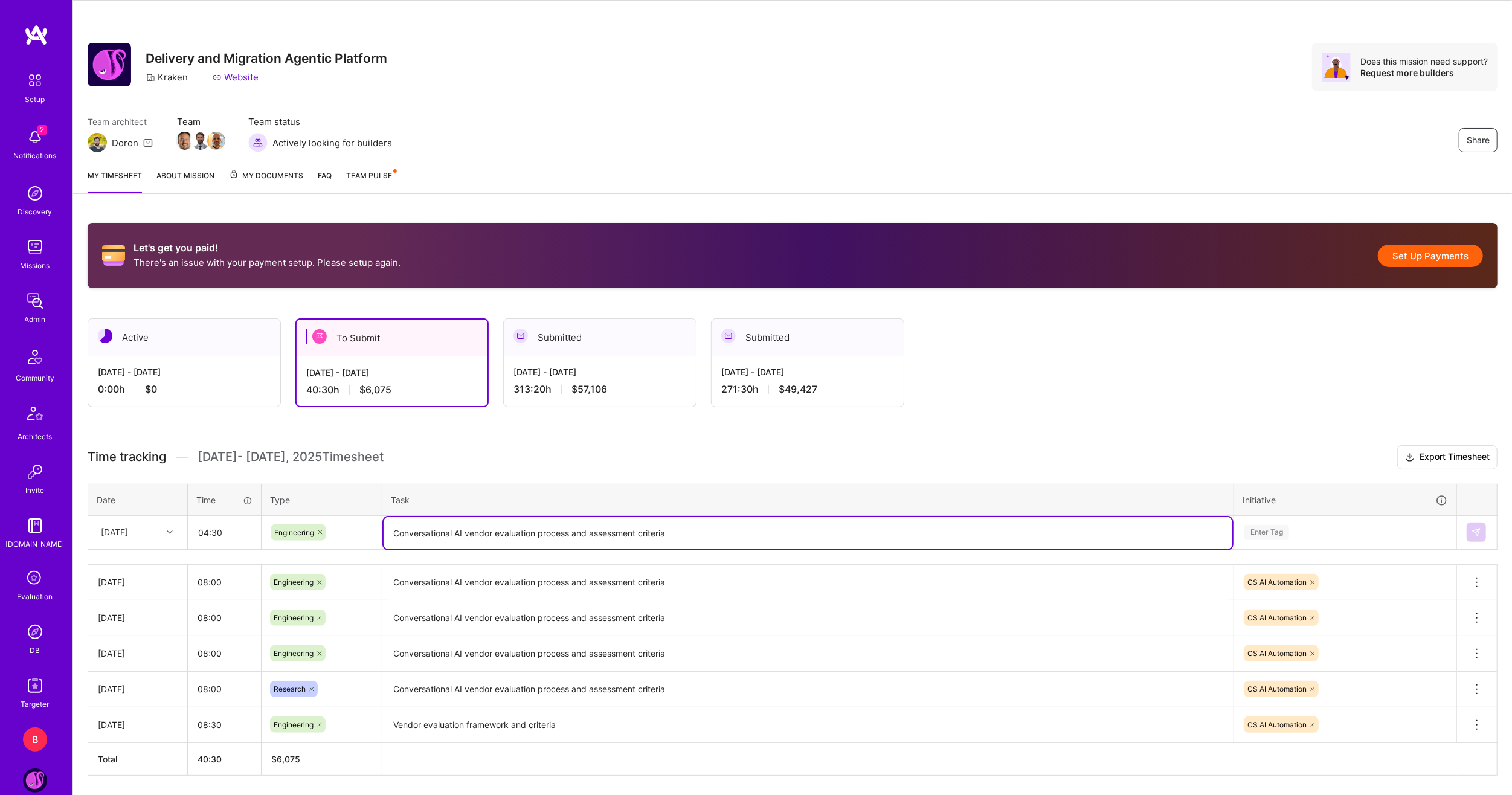
type textarea "Conversational AI vendor evaluation process and assessment criteria"
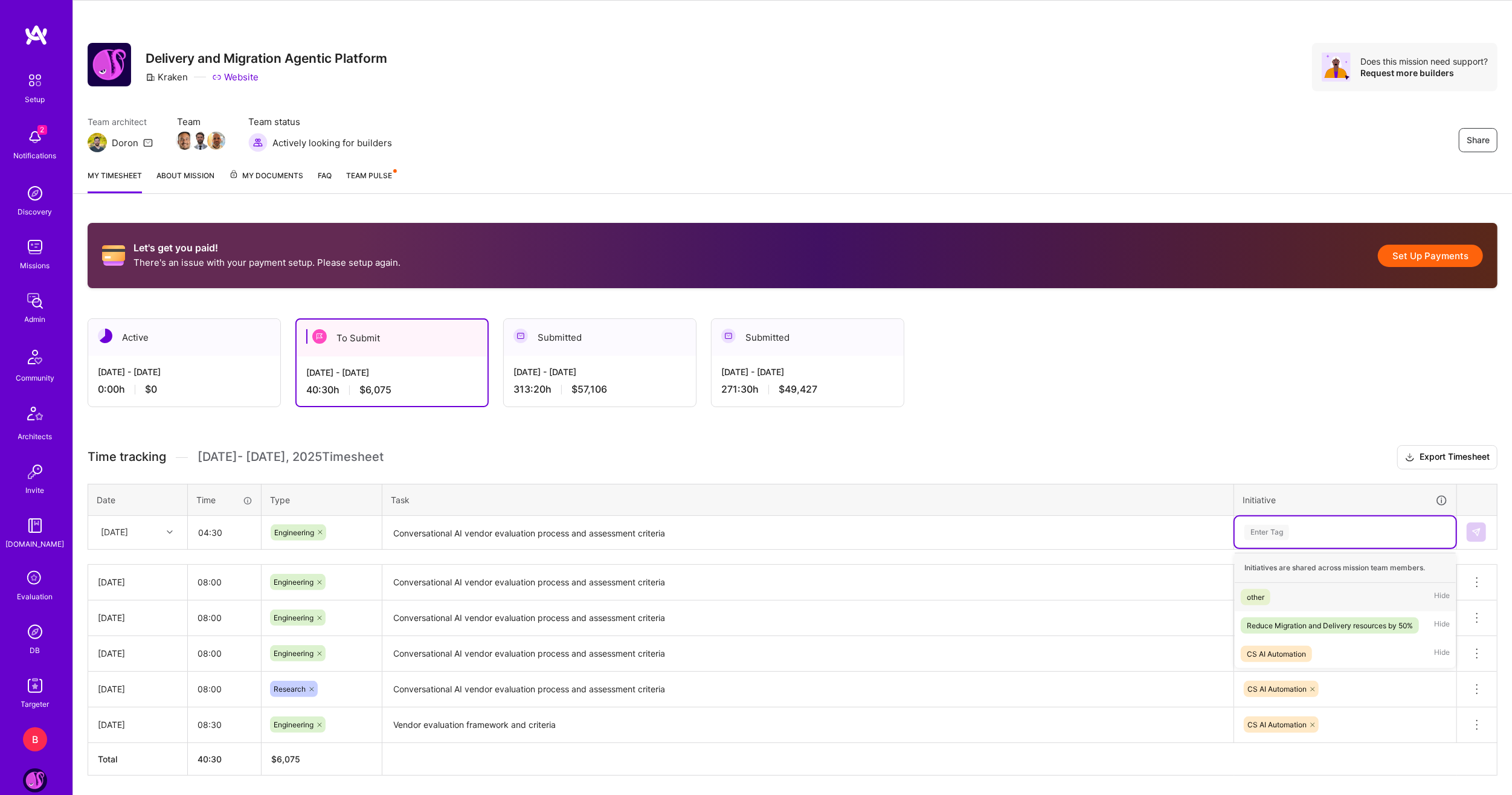
click at [1315, 525] on div "Enter Tag" at bounding box center [1345, 533] width 204 height 15
click at [1293, 648] on div "CS AI Automation" at bounding box center [1277, 654] width 59 height 13
click at [1478, 527] on img at bounding box center [1475, 531] width 9 height 9
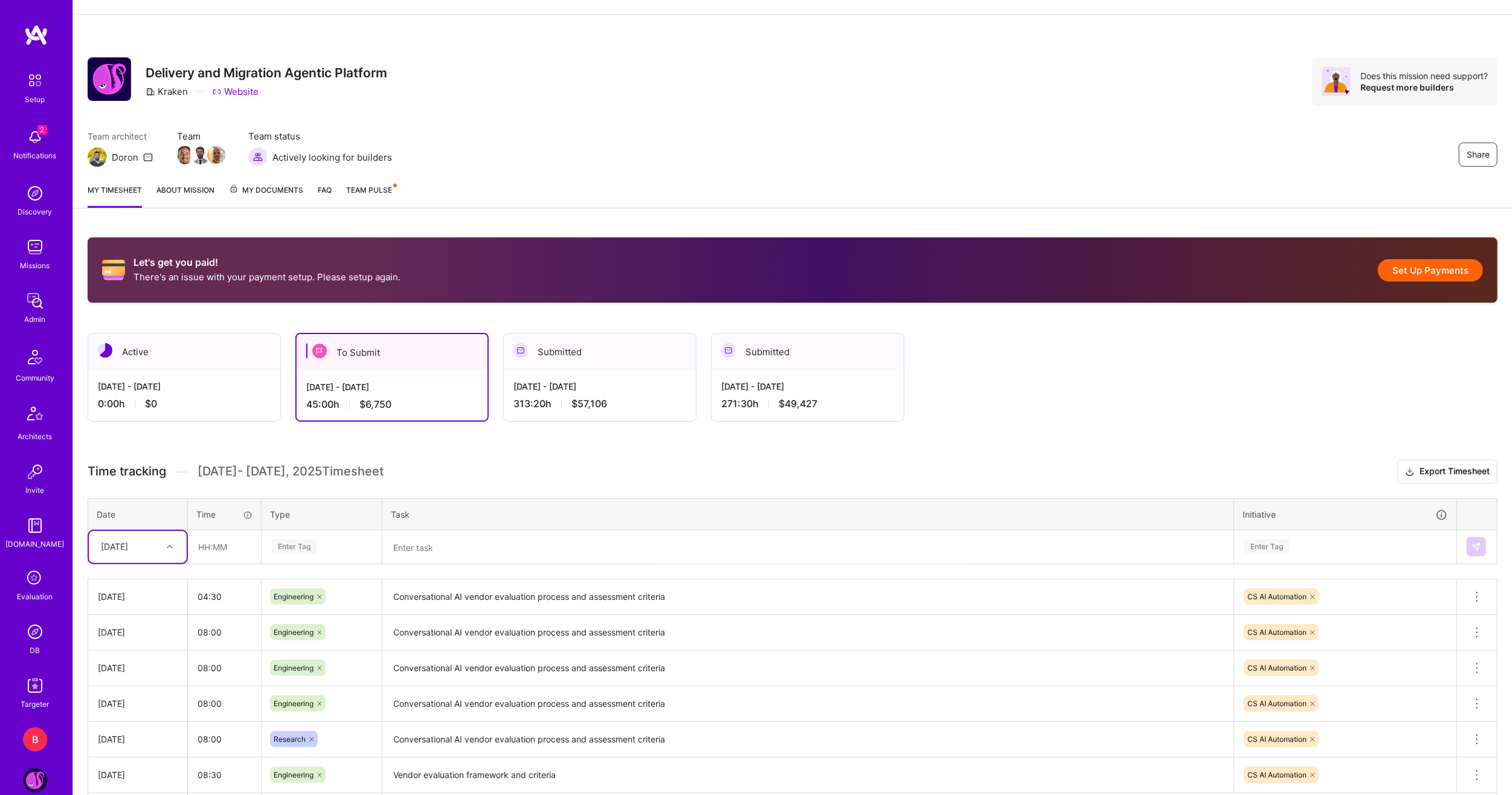
scroll to position [0, 0]
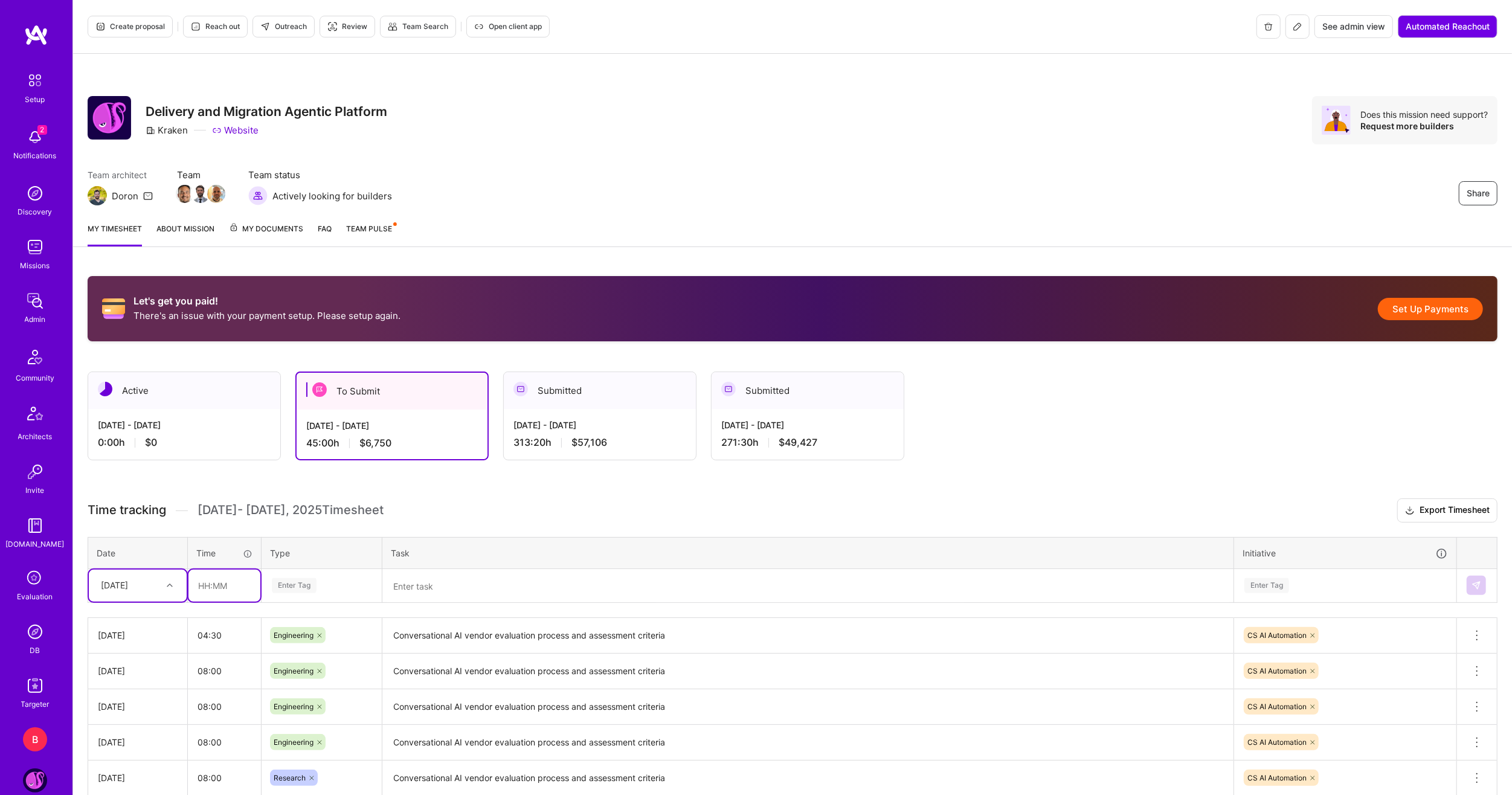
drag, startPoint x: 202, startPoint y: 582, endPoint x: 232, endPoint y: 591, distance: 31.3
click at [203, 582] on input "text" at bounding box center [224, 586] width 72 height 32
type input "03:00"
click at [162, 586] on div at bounding box center [171, 585] width 19 height 15
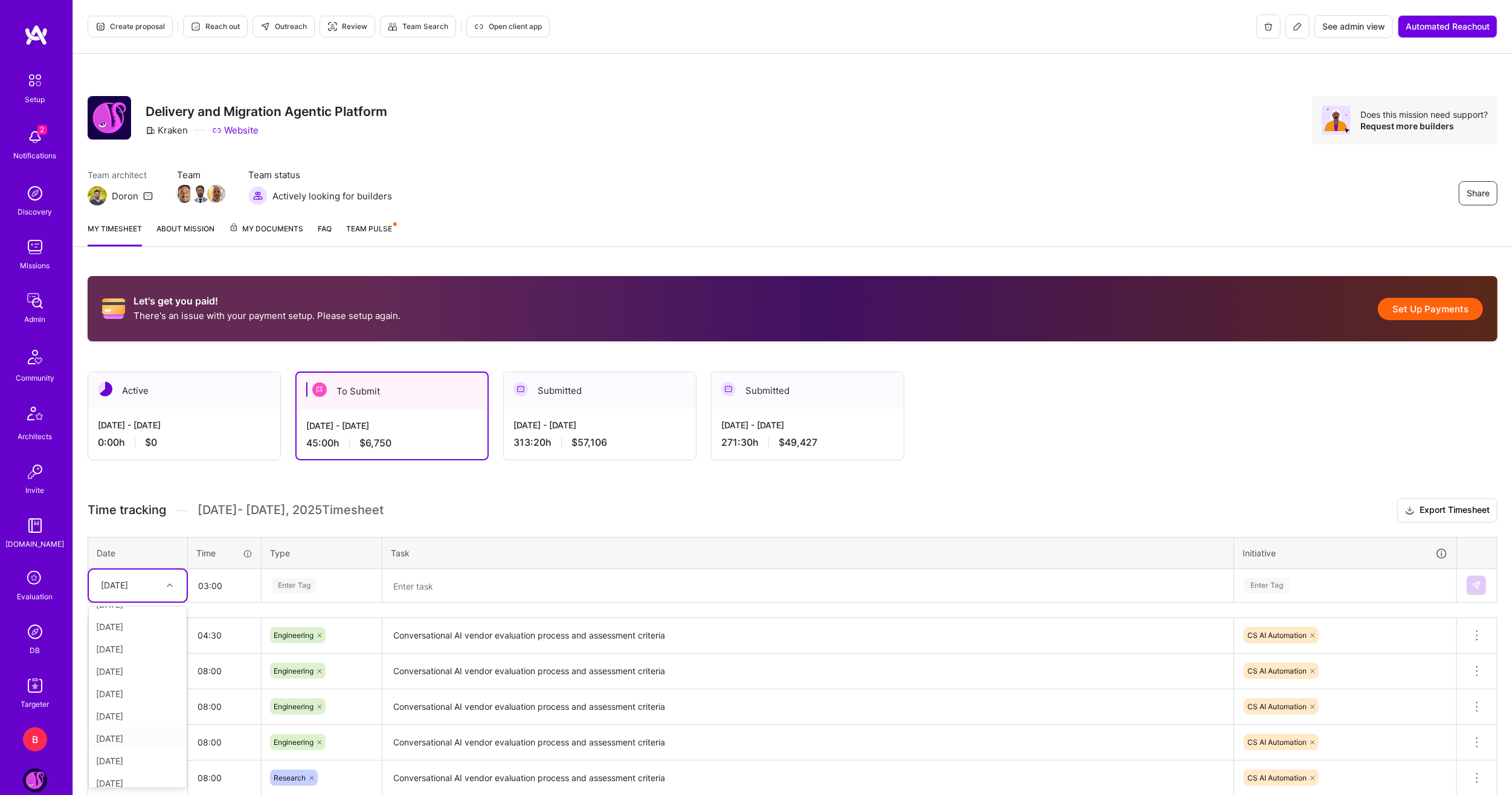
click at [126, 736] on div "Mon, Aug 25" at bounding box center [137, 739] width 98 height 22
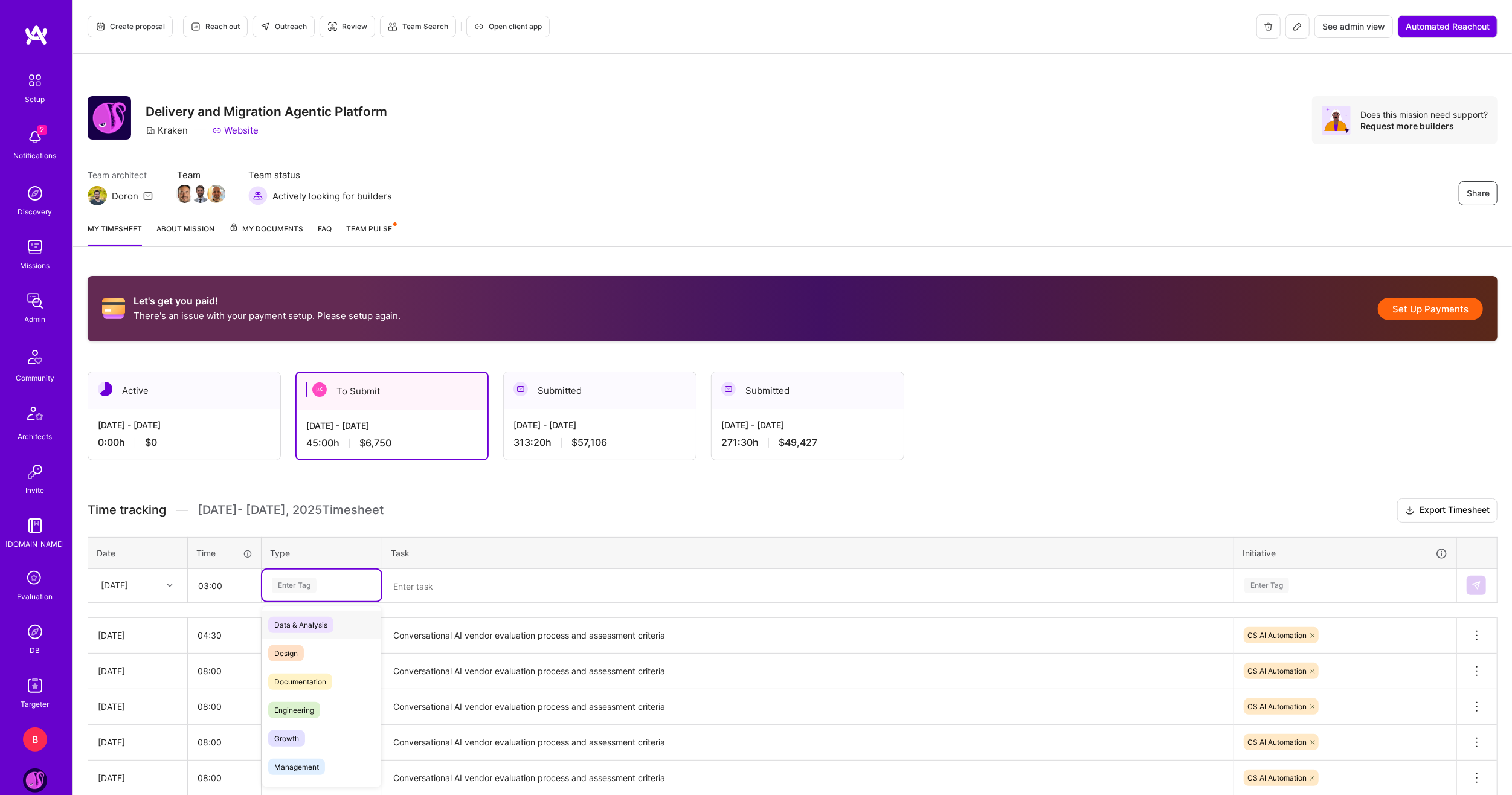
click at [310, 582] on div "Enter Tag" at bounding box center [294, 586] width 45 height 19
click at [298, 706] on span "Engineering" at bounding box center [294, 710] width 52 height 16
click at [435, 571] on textarea at bounding box center [807, 587] width 848 height 32
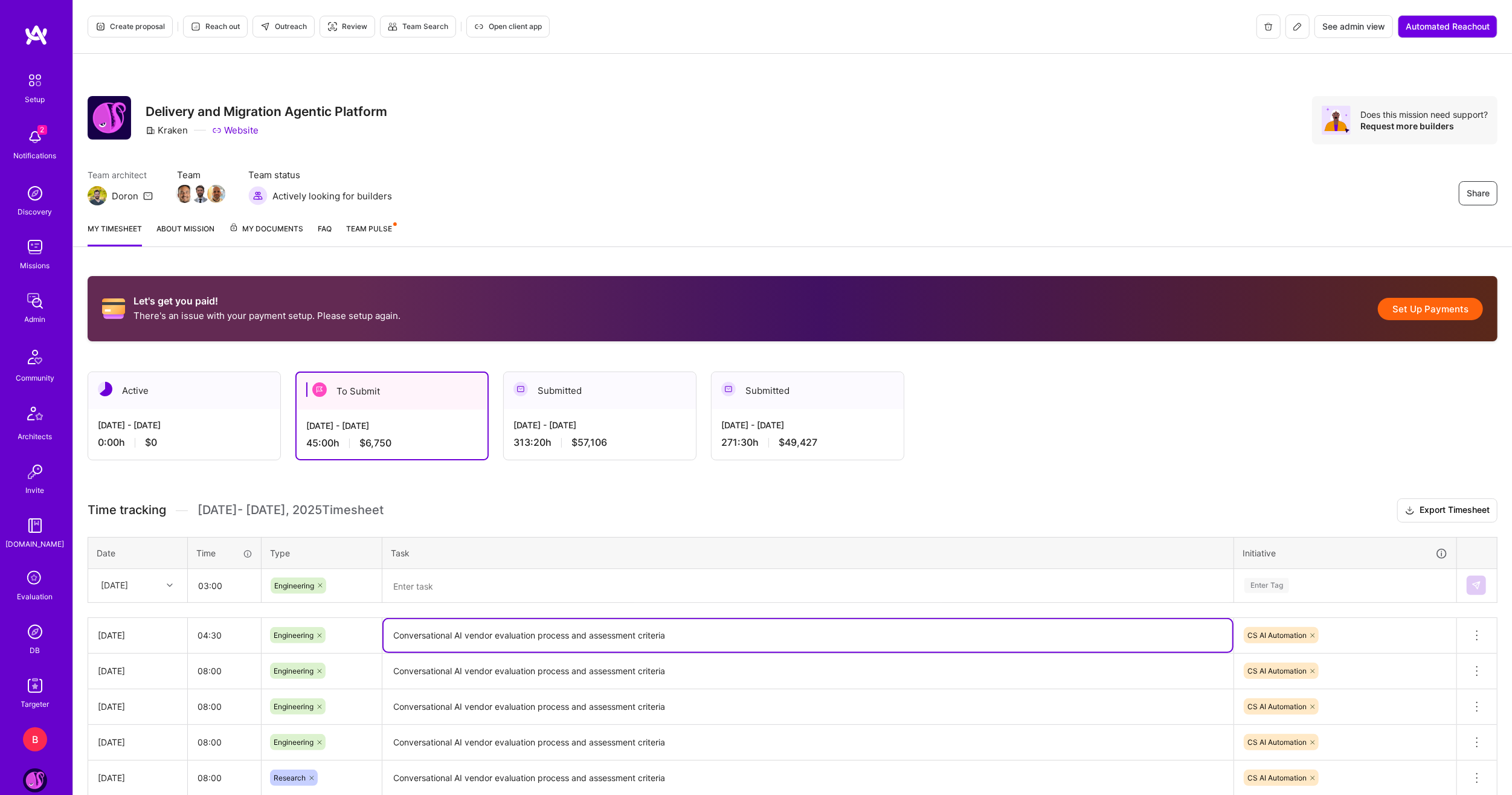
drag, startPoint x: 673, startPoint y: 632, endPoint x: 394, endPoint y: 645, distance: 279.3
click at [394, 645] on textarea "Conversational AI vendor evaluation process and assessment criteria" at bounding box center [807, 635] width 848 height 32
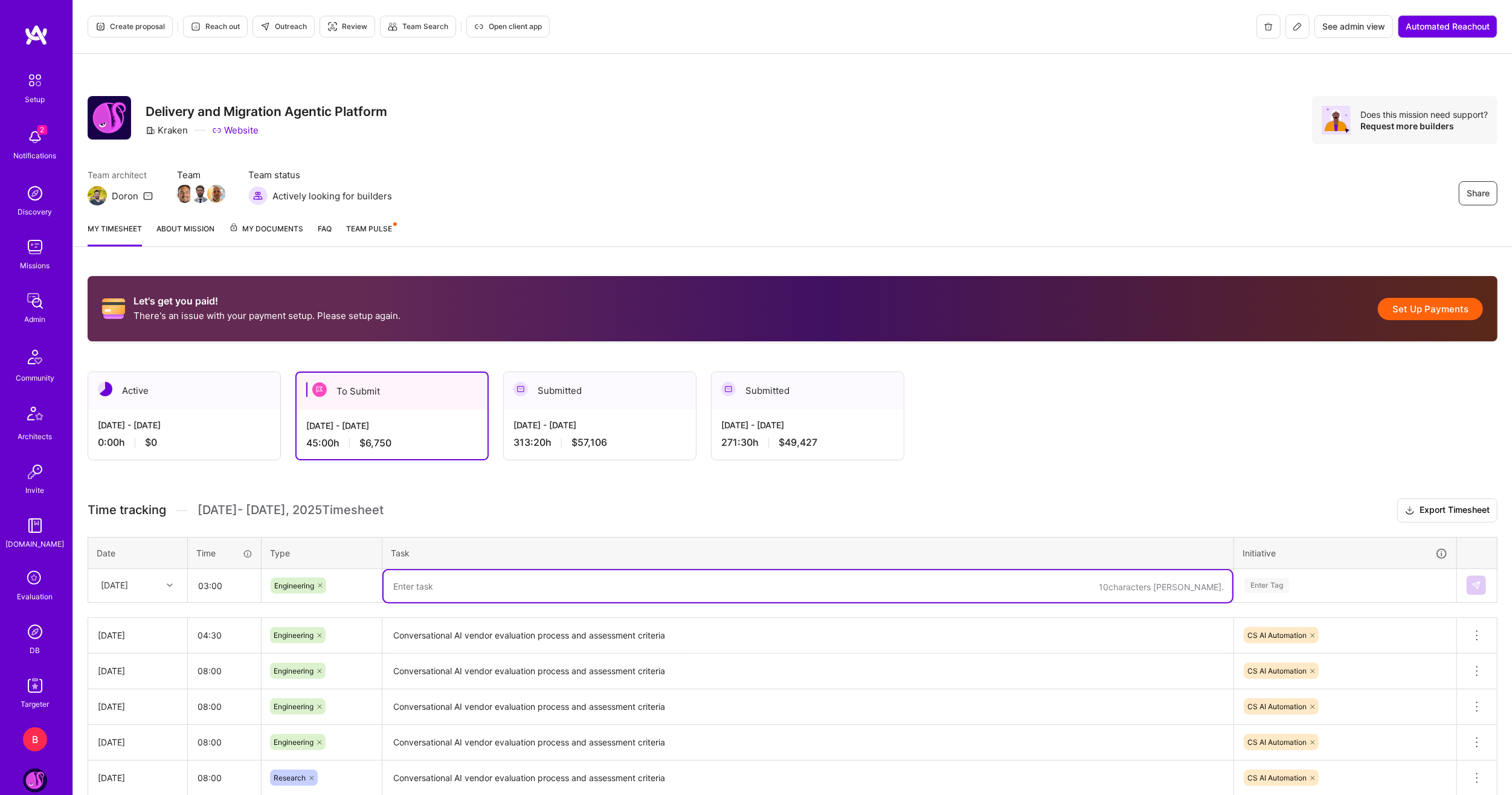
click at [408, 586] on textarea at bounding box center [807, 587] width 848 height 32
paste textarea "Conversational AI vendor evaluation process and assessment criteria"
type textarea "Conversational AI vendor evaluation process and assessment criteria"
click at [1345, 579] on div "Enter Tag" at bounding box center [1345, 586] width 204 height 15
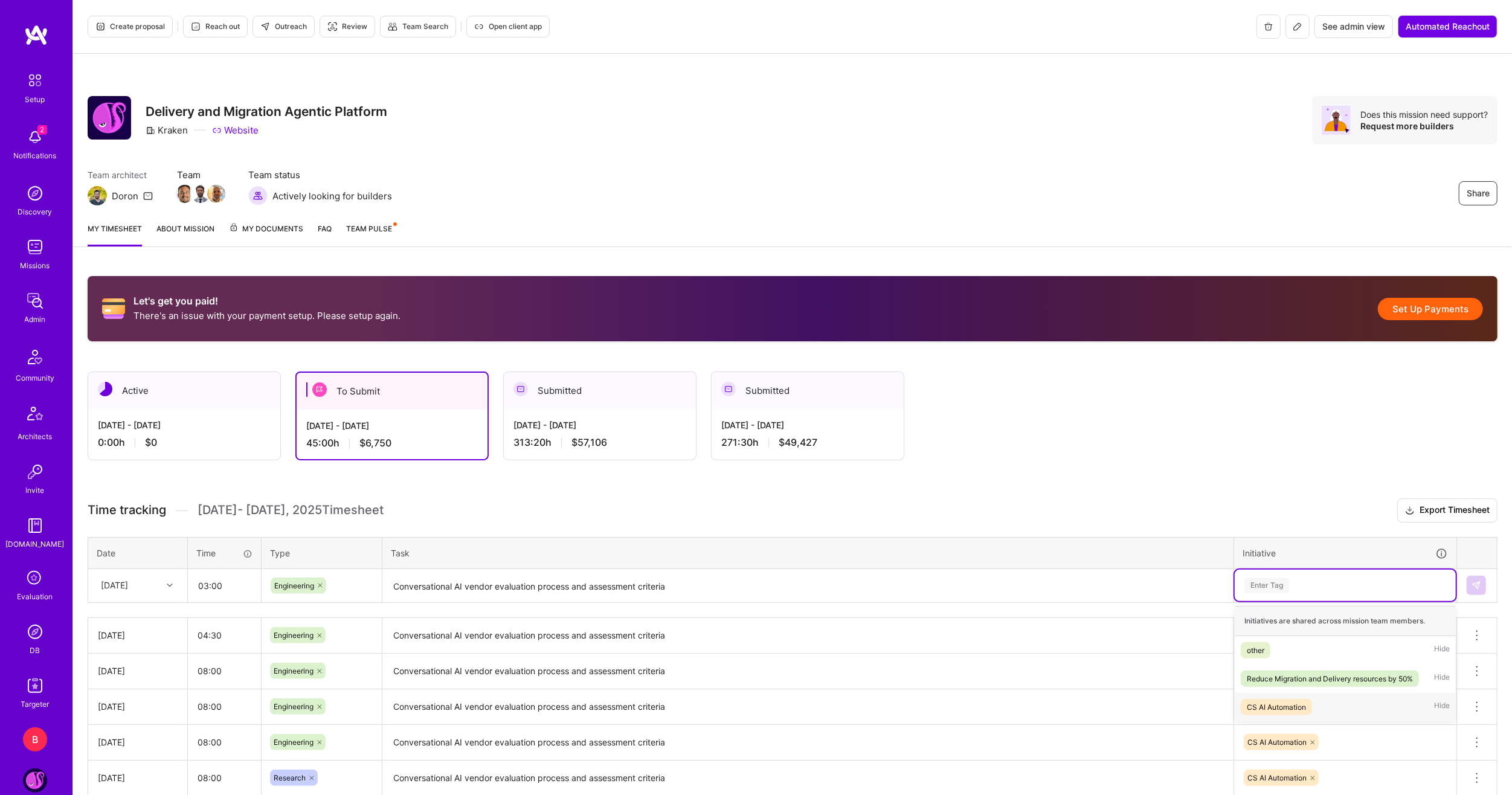
click at [1261, 703] on div "CS AI Automation" at bounding box center [1277, 707] width 59 height 13
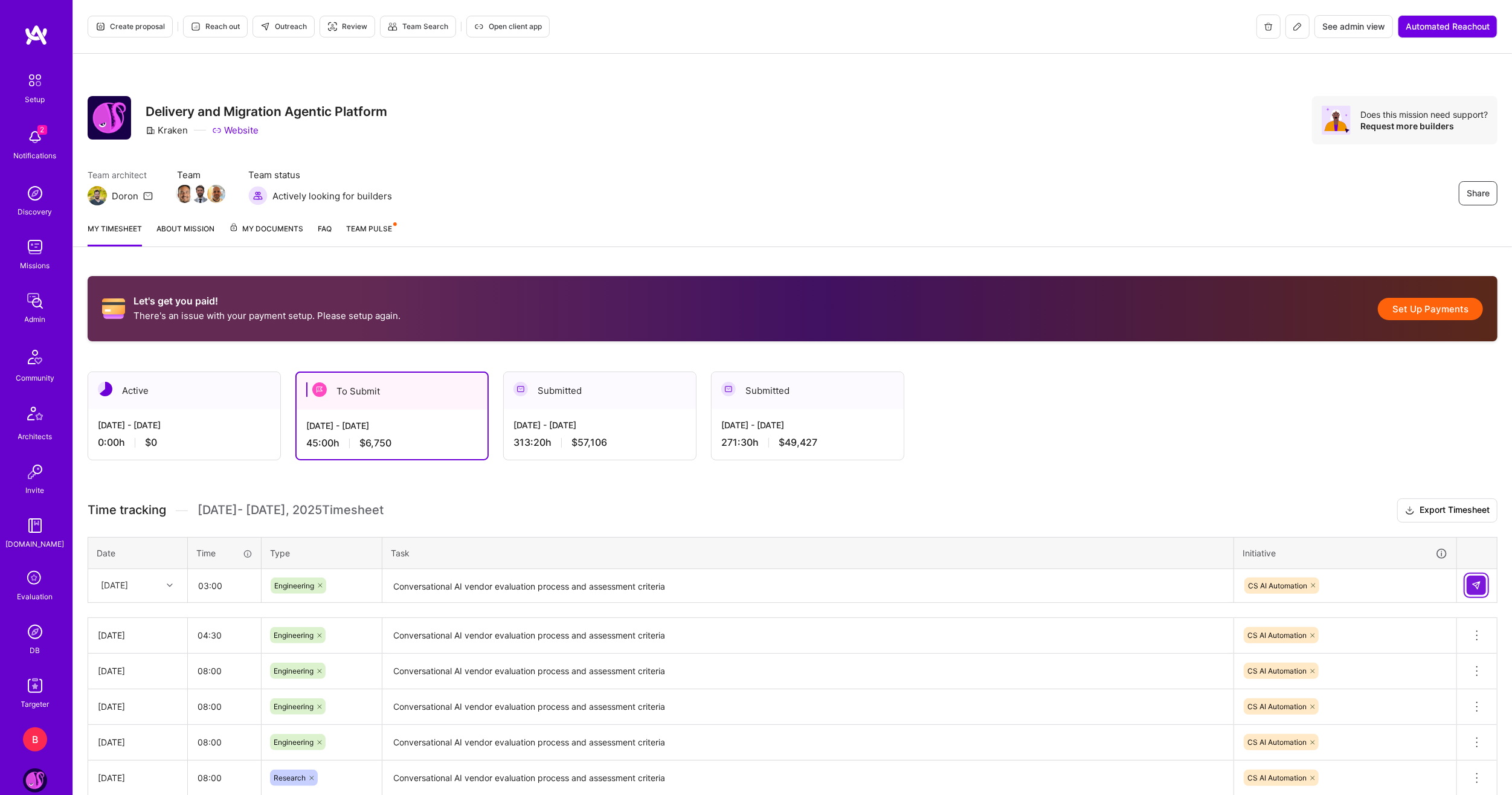
click at [1476, 590] on button at bounding box center [1475, 585] width 20 height 20
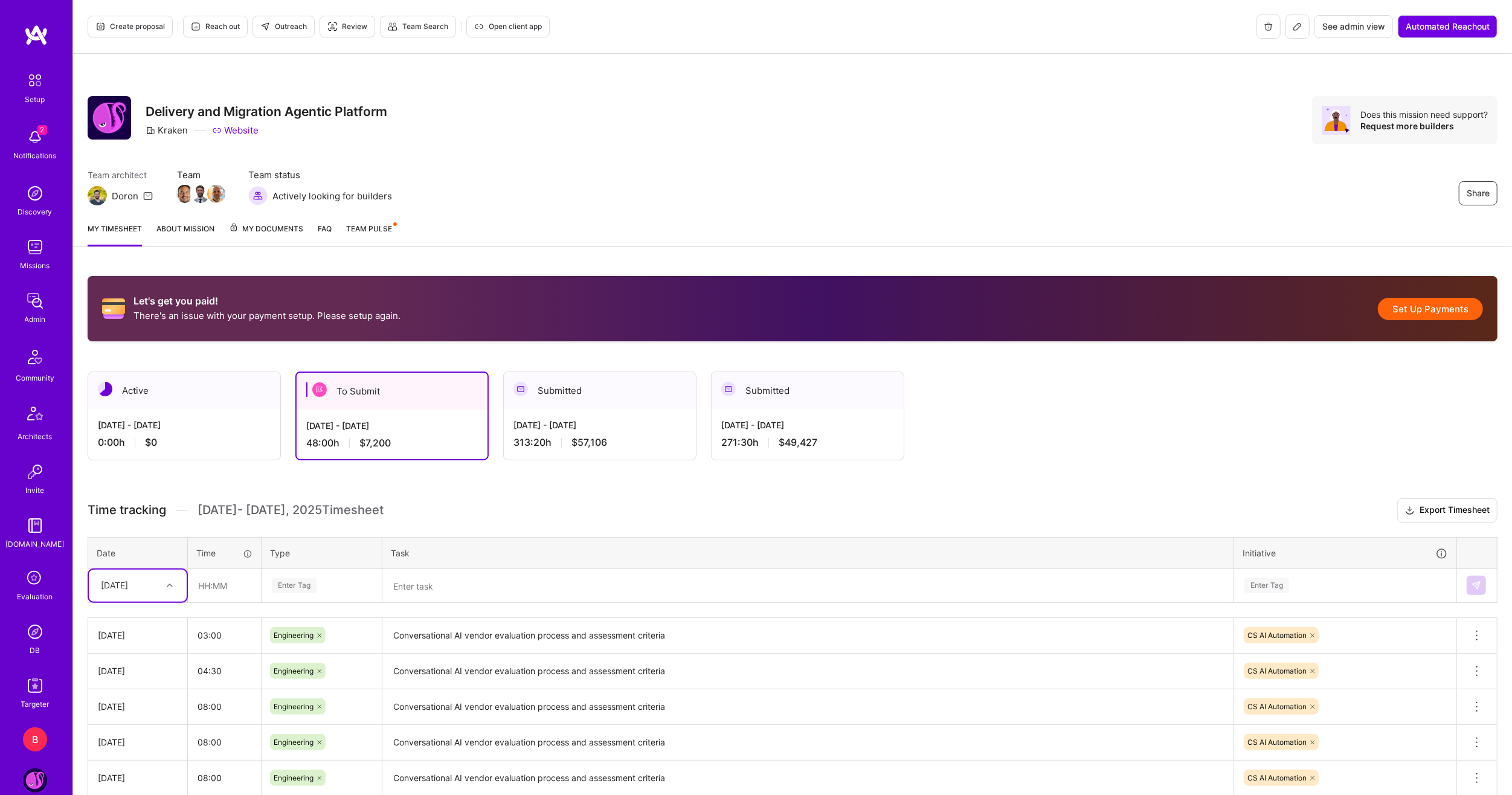
click at [169, 590] on div at bounding box center [171, 585] width 19 height 15
click at [153, 588] on div "Mon, Aug 25" at bounding box center [128, 585] width 67 height 20
click at [144, 696] on div "Tue, Aug 26" at bounding box center [137, 701] width 98 height 22
click at [214, 603] on div "Time tracking Aug 16 - Aug 31 , 2025 Timesheet Export Timesheet Date Time Type …" at bounding box center [792, 699] width 1410 height 401
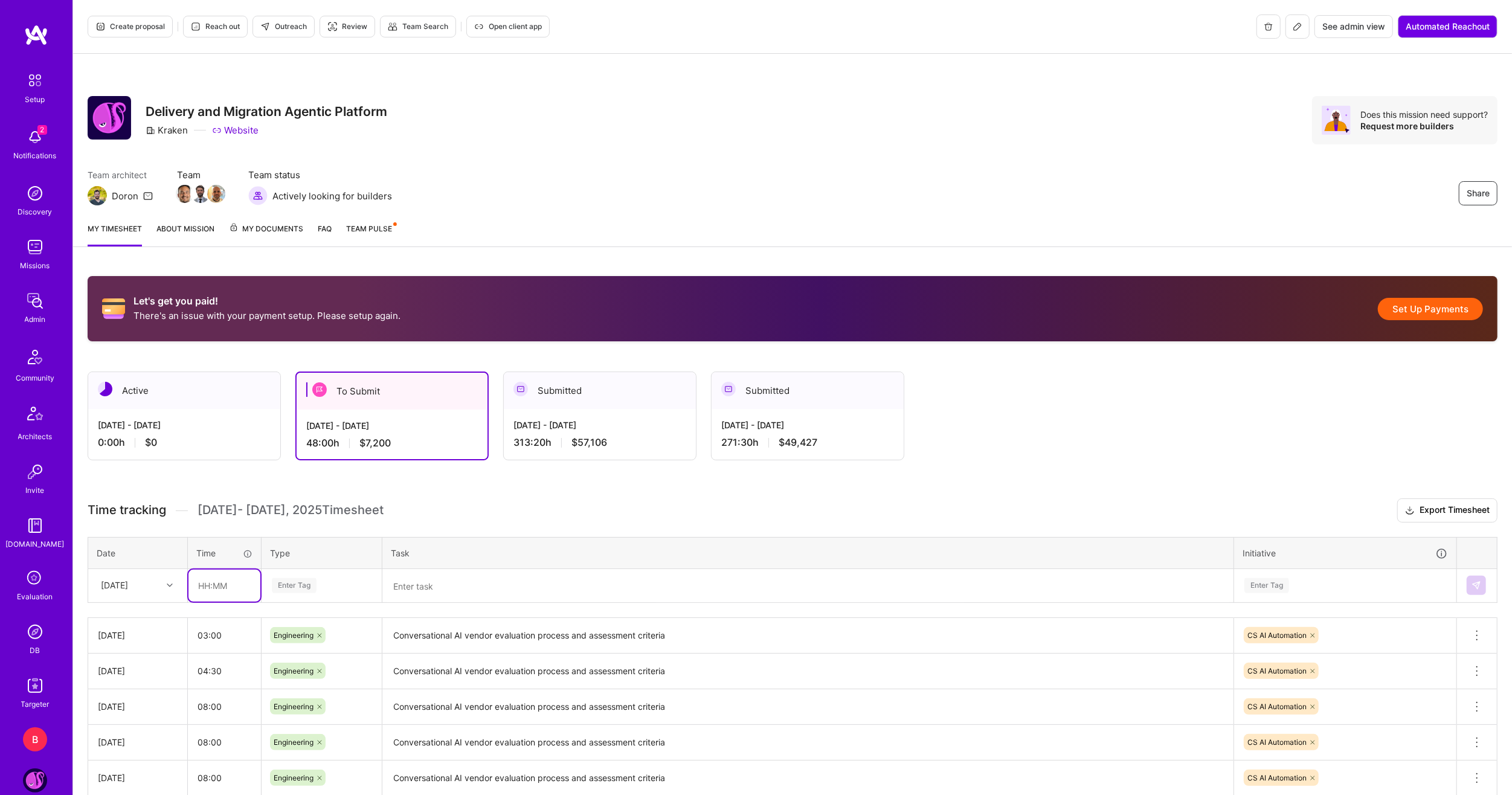
click at [218, 594] on input "text" at bounding box center [224, 586] width 72 height 32
type input "02:00"
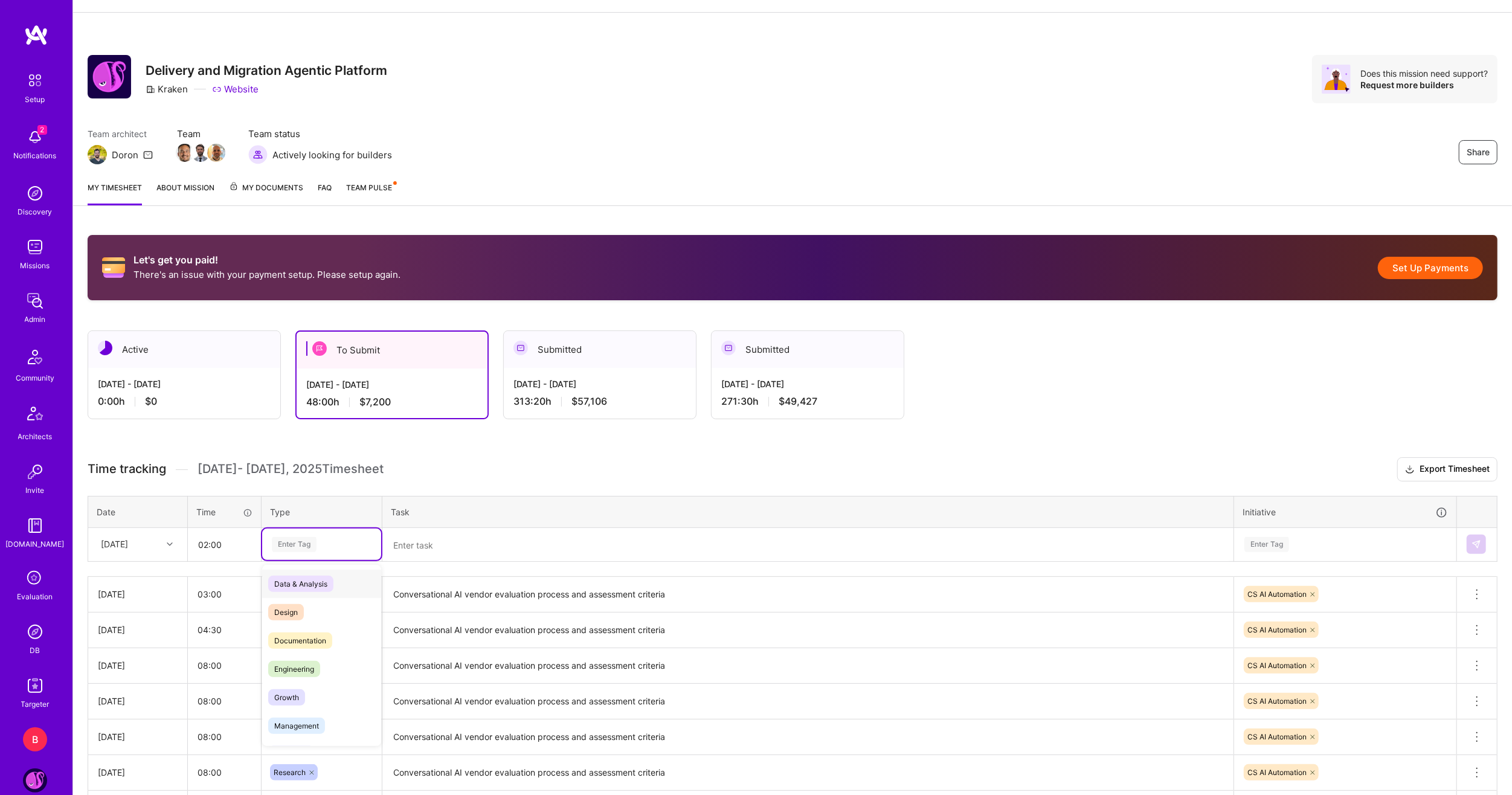
scroll to position [60, 0]
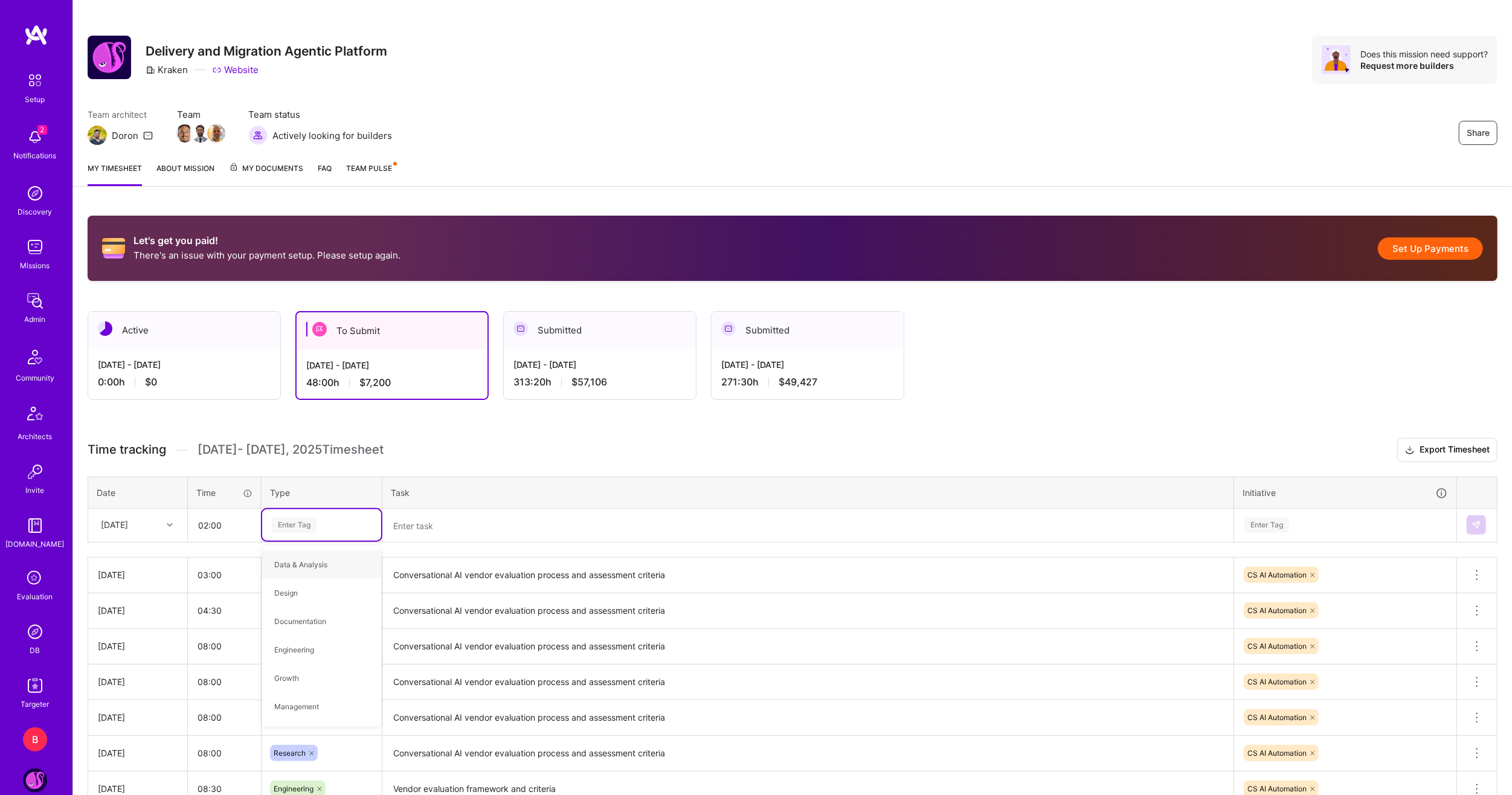
click at [343, 528] on div "Enter Tag" at bounding box center [321, 525] width 102 height 15
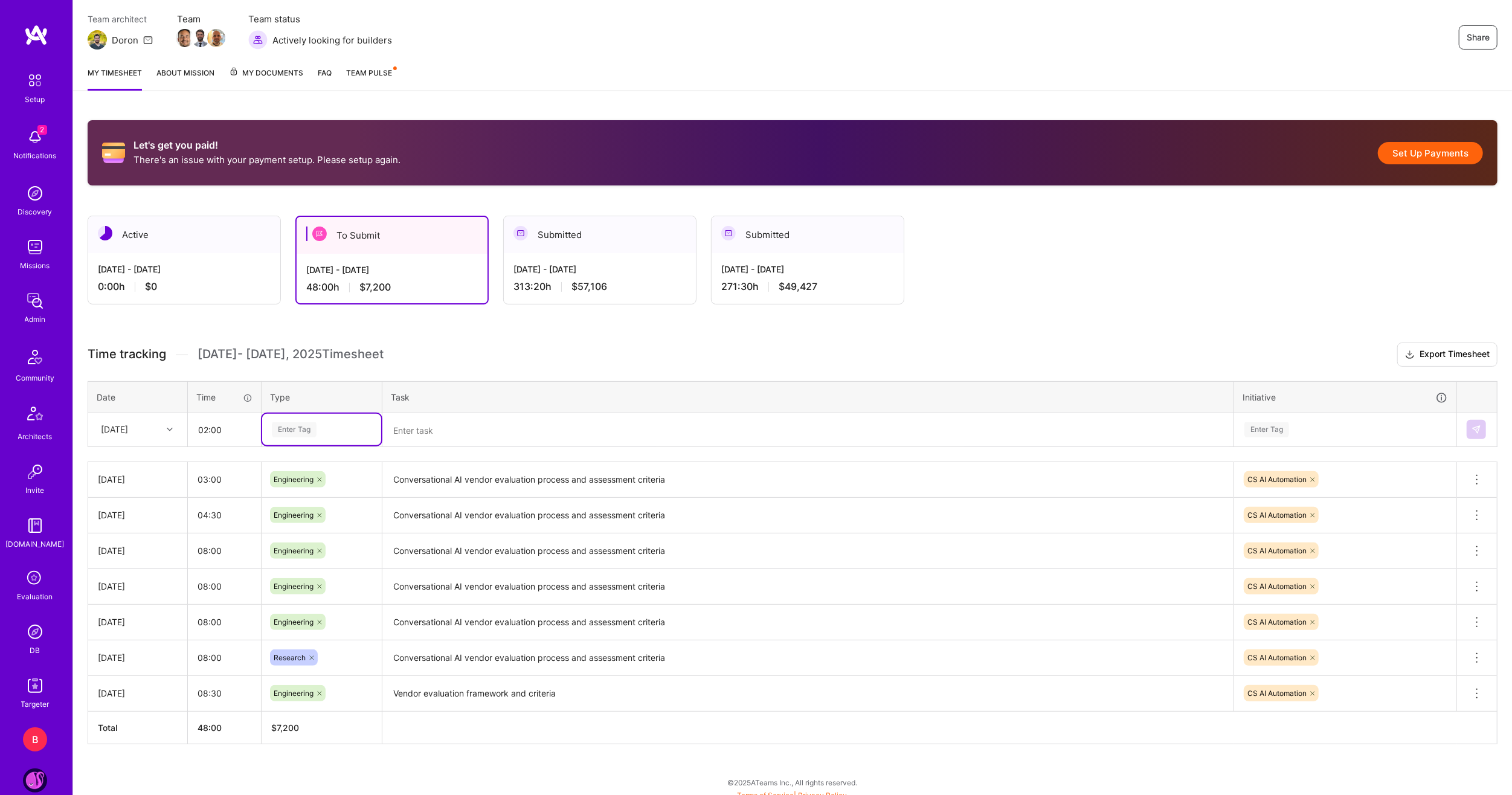
scroll to position [160, 0]
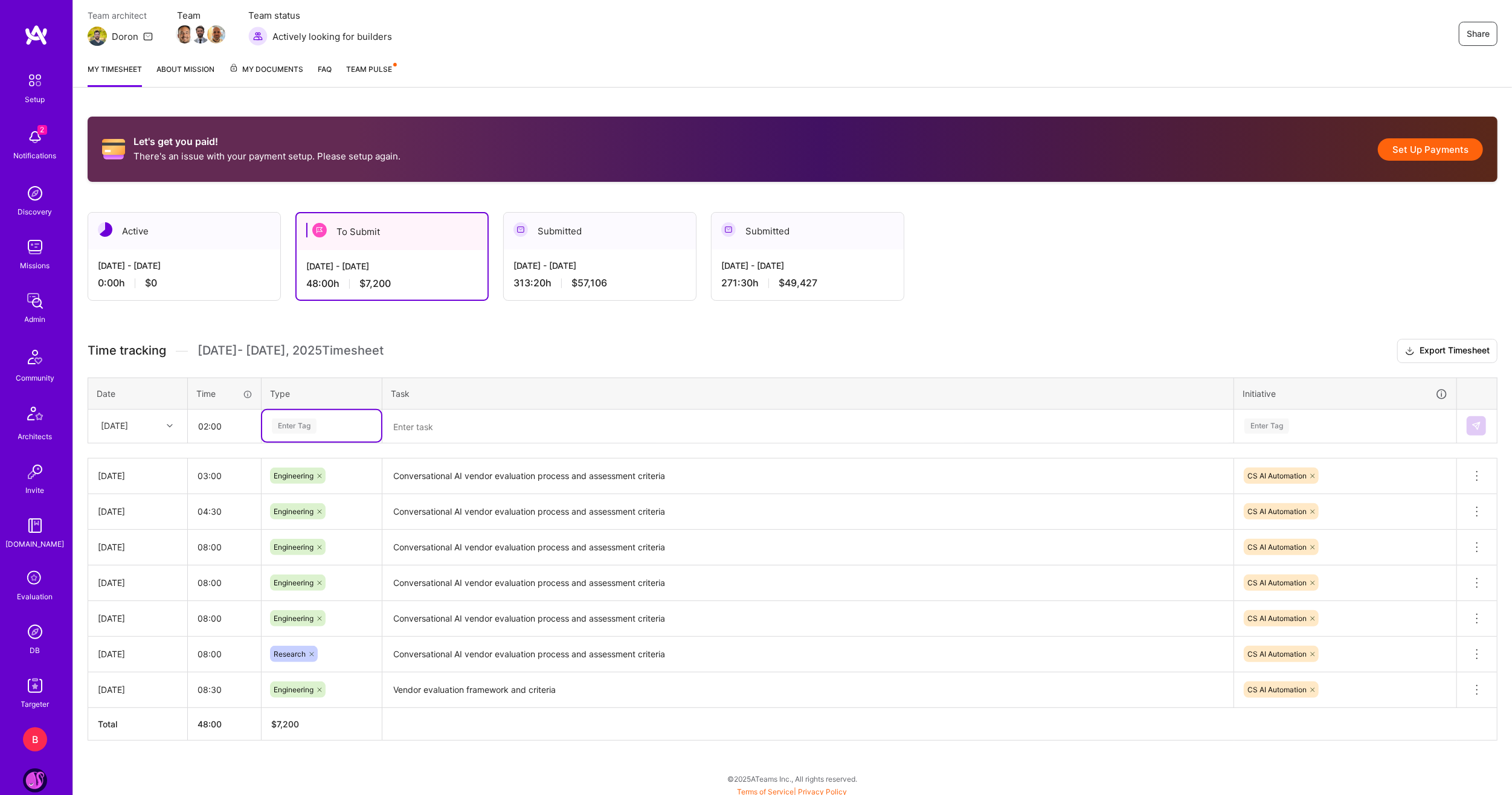
click at [320, 423] on div "Enter Tag" at bounding box center [321, 426] width 102 height 15
click at [292, 477] on span "Meetings" at bounding box center [290, 483] width 43 height 16
click at [429, 419] on textarea at bounding box center [807, 427] width 848 height 32
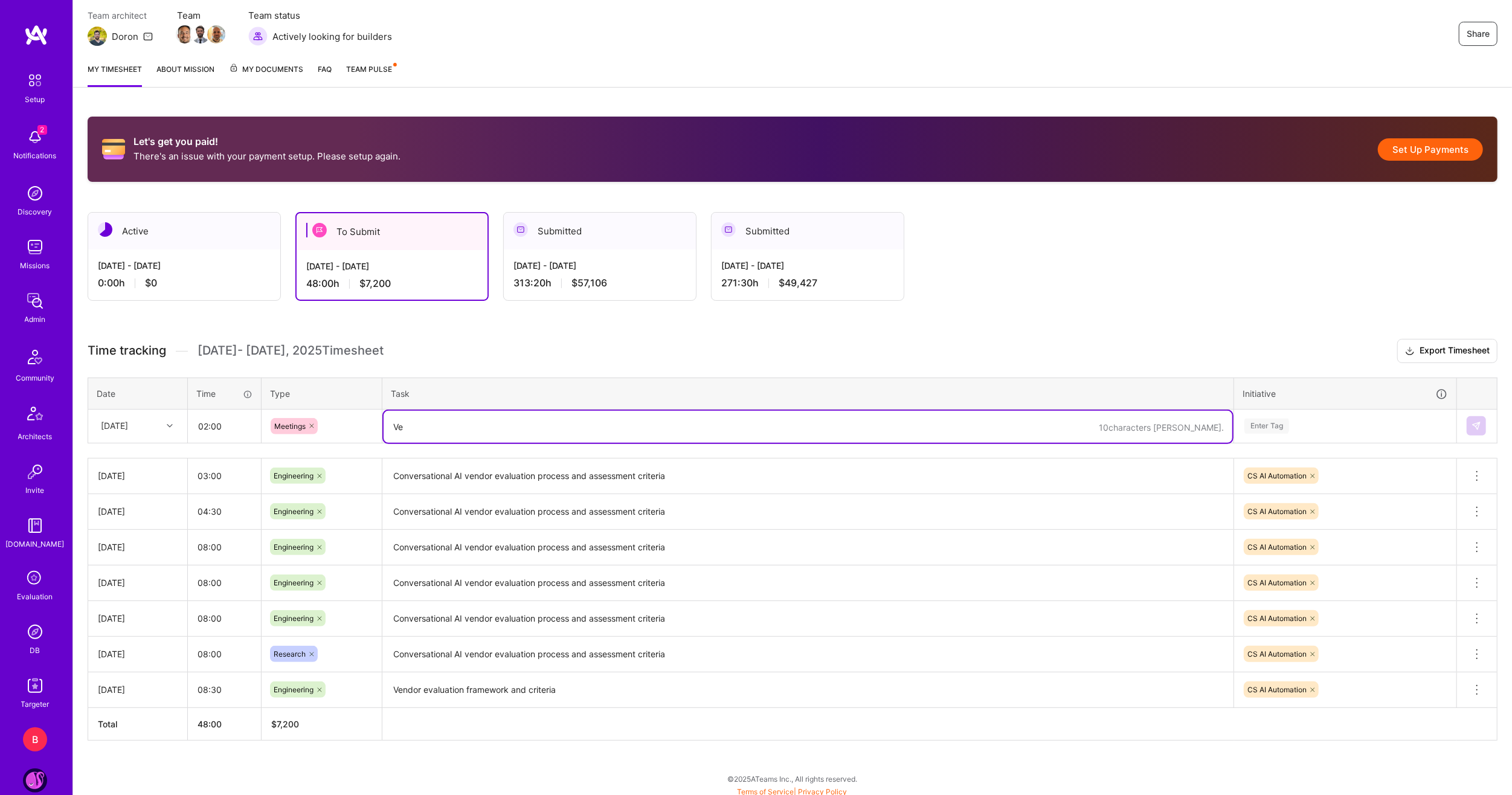
type textarea "V"
type textarea "Phase 1 Vendor selection playback meeting"
click at [1347, 427] on div "Enter Tag" at bounding box center [1345, 426] width 204 height 15
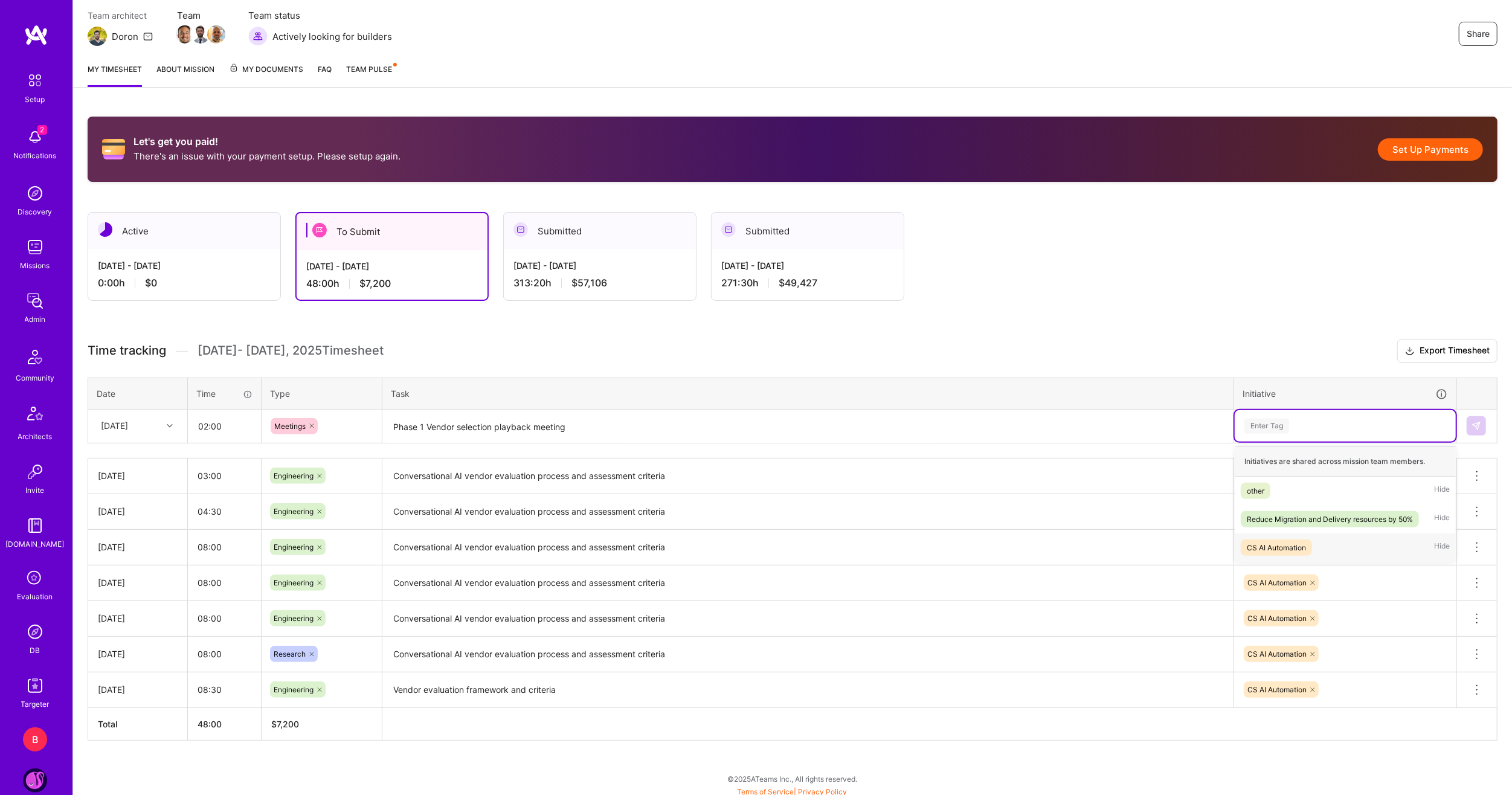
click at [1297, 548] on div "CS AI Automation" at bounding box center [1277, 548] width 59 height 13
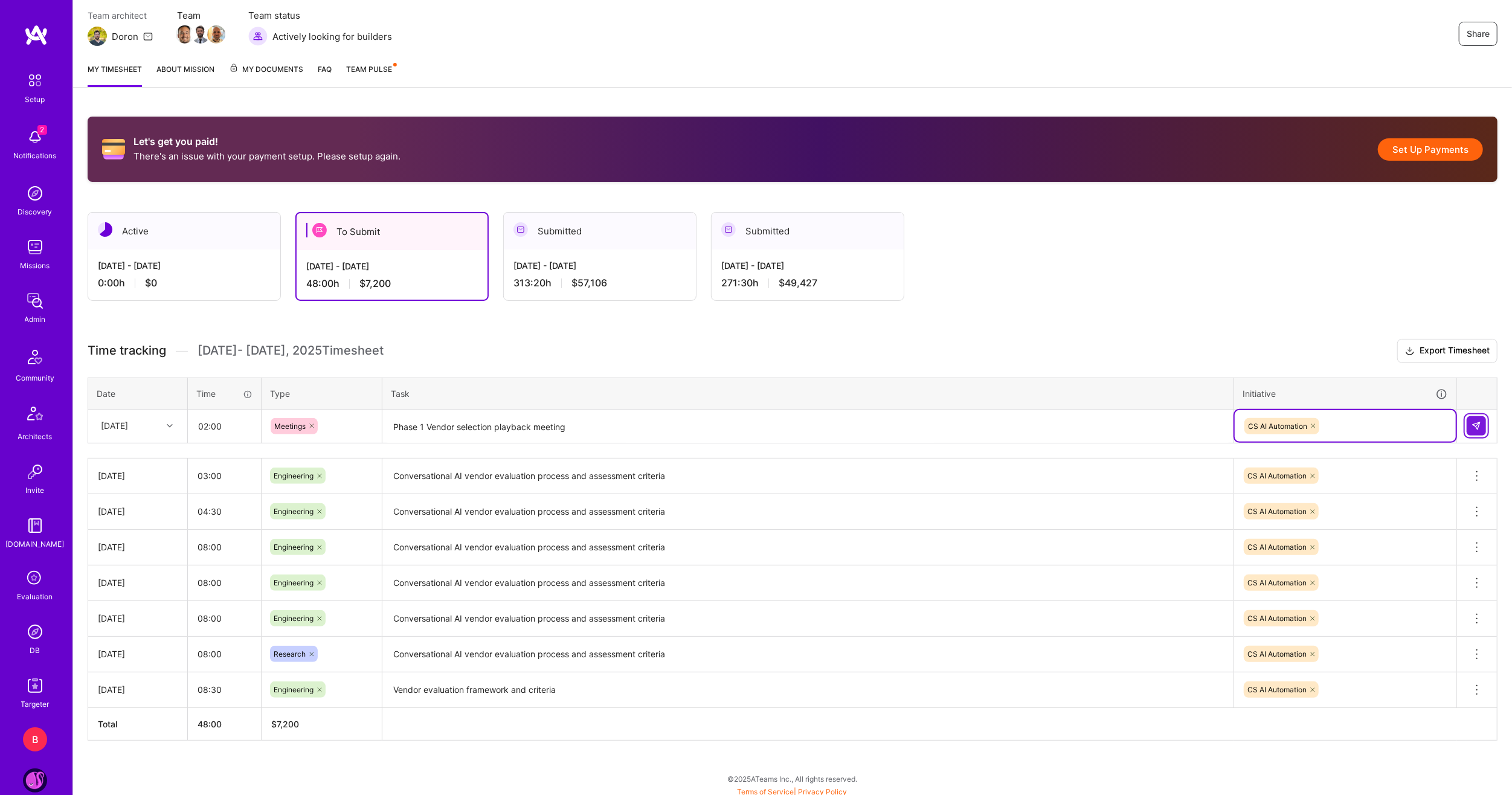
click at [1472, 418] on button at bounding box center [1475, 426] width 20 height 20
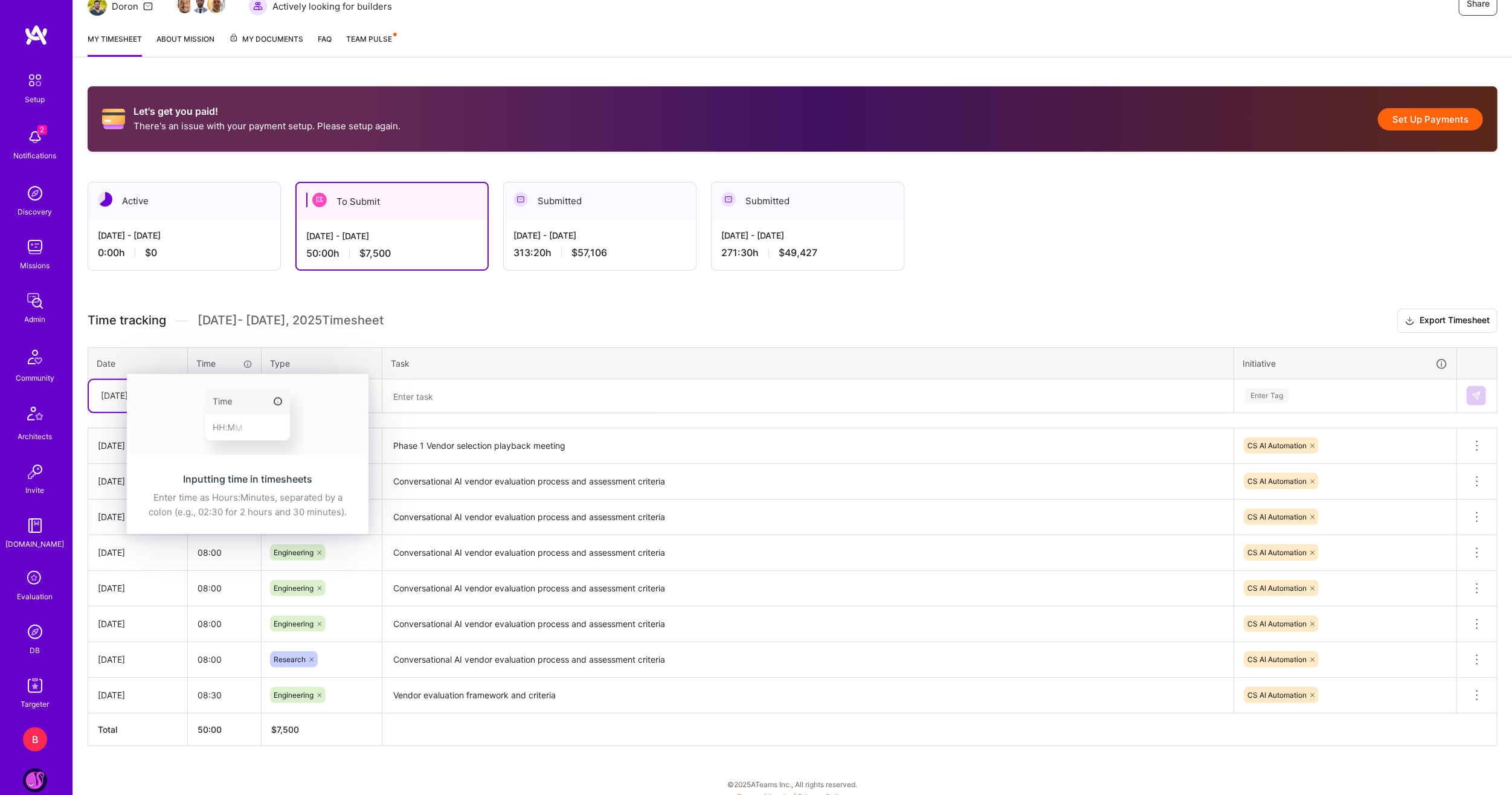
scroll to position [196, 0]
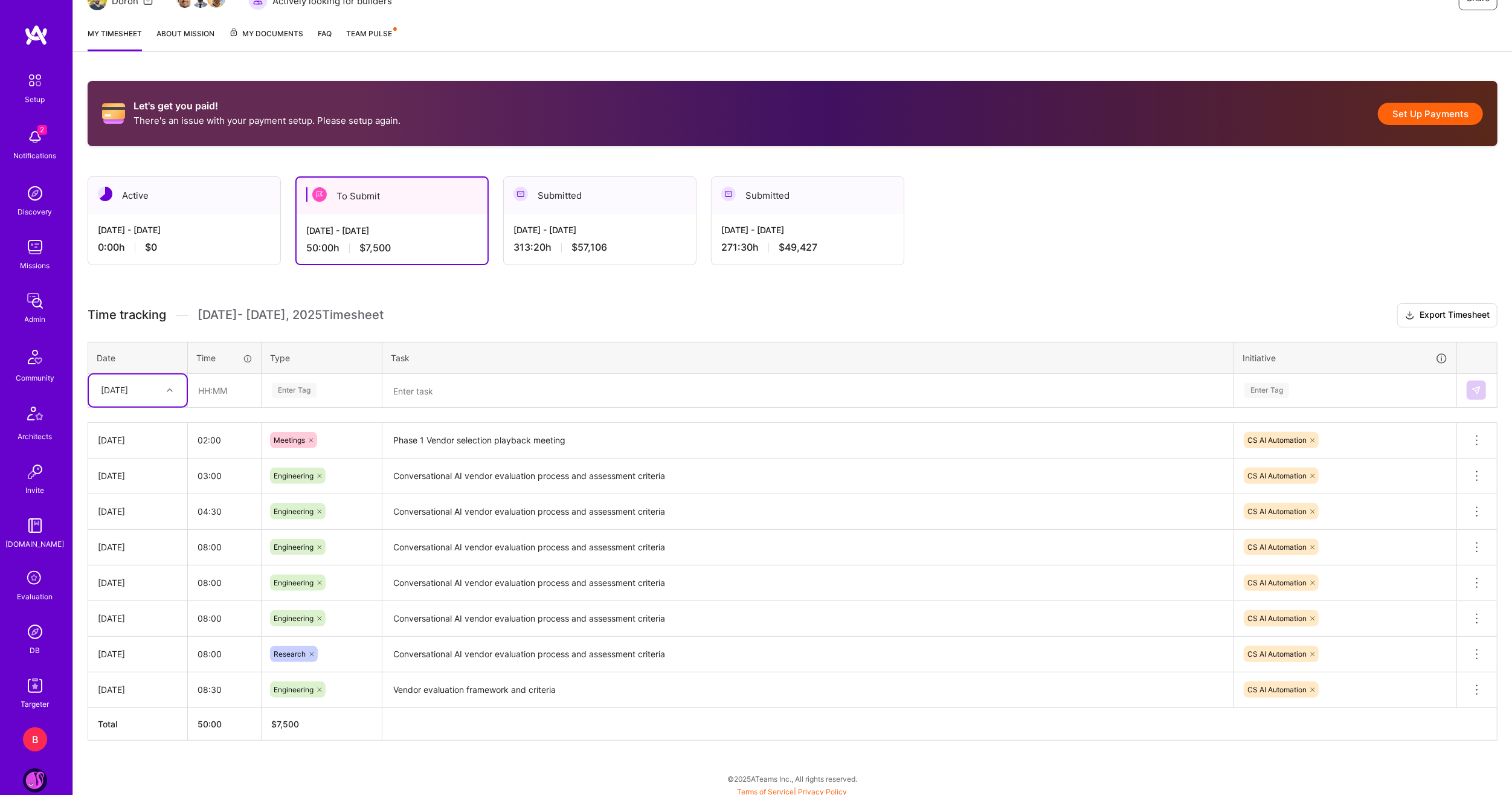
click at [167, 388] on icon at bounding box center [169, 390] width 6 height 6
click at [130, 534] on div "Thu, Aug 21" at bounding box center [137, 537] width 98 height 22
click at [218, 400] on input "text" at bounding box center [224, 391] width 72 height 32
type input "08:00"
click at [294, 400] on div "Enter Tag" at bounding box center [321, 390] width 119 height 31
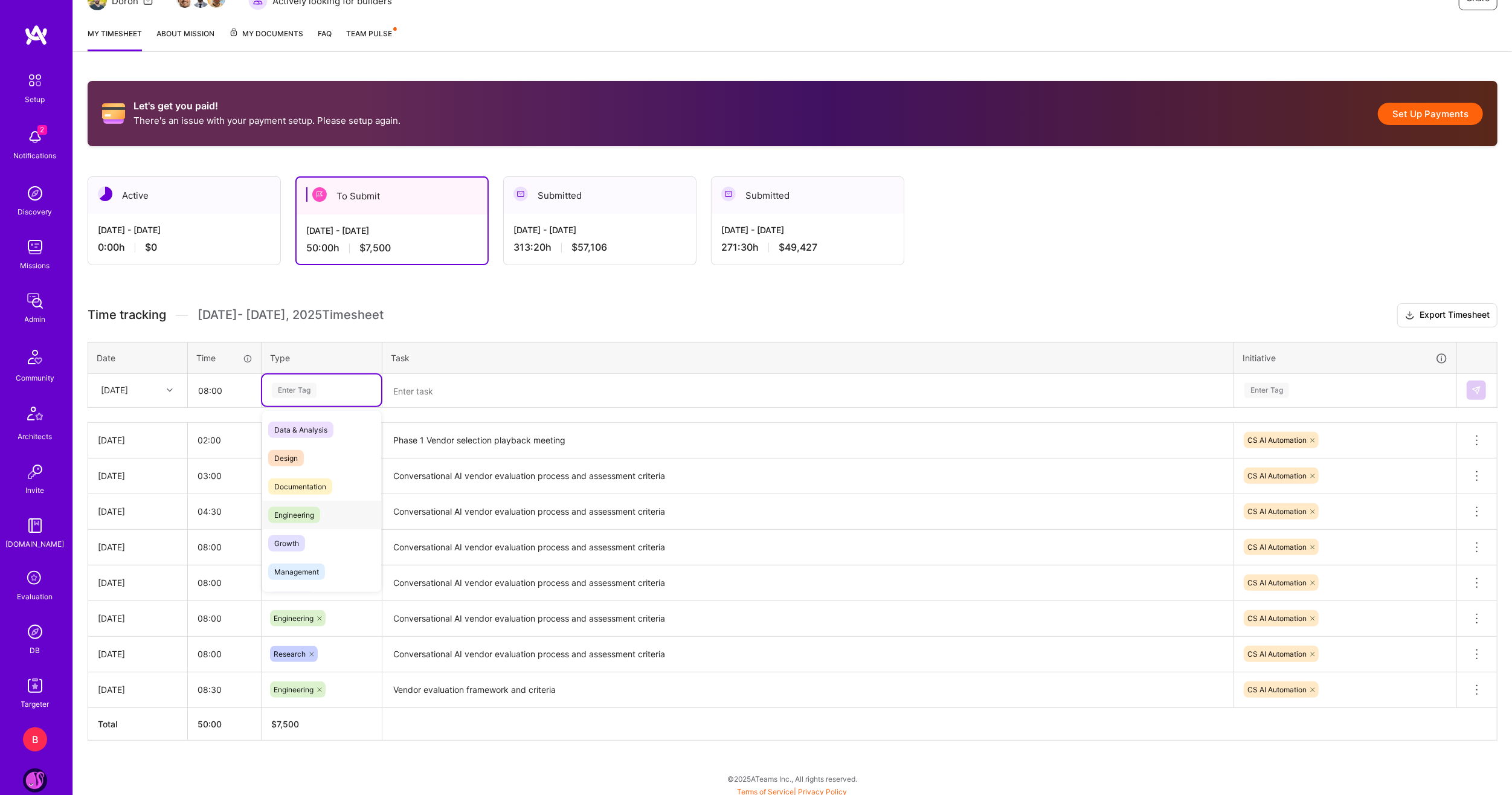
click at [306, 514] on span "Engineering" at bounding box center [294, 514] width 52 height 16
click at [461, 399] on textarea at bounding box center [807, 391] width 848 height 32
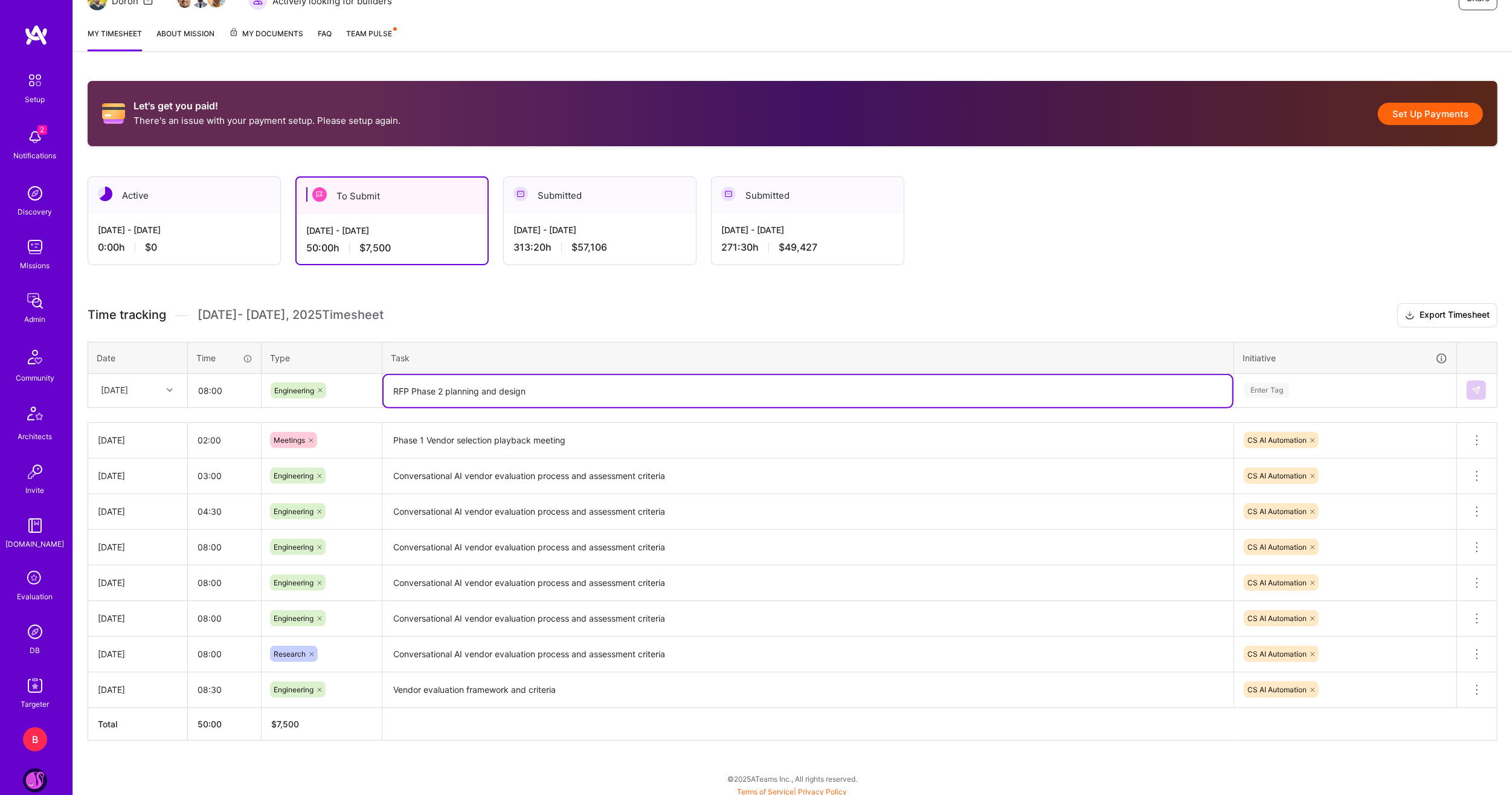
type textarea "RFP Phase 2 planning and design"
click at [1281, 393] on div "Enter Tag" at bounding box center [1266, 390] width 45 height 19
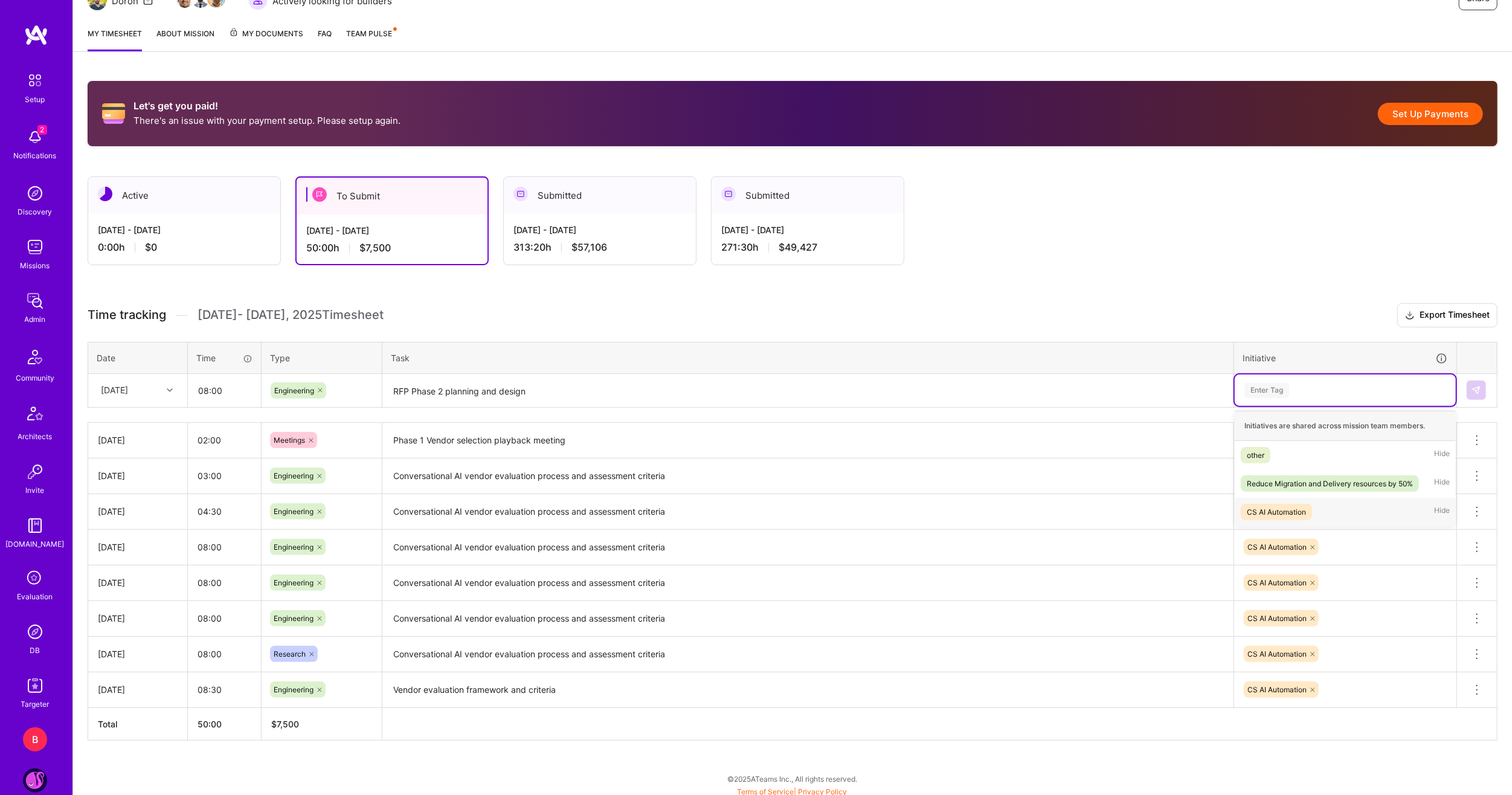
click at [1275, 512] on div "CS AI Automation" at bounding box center [1277, 512] width 59 height 13
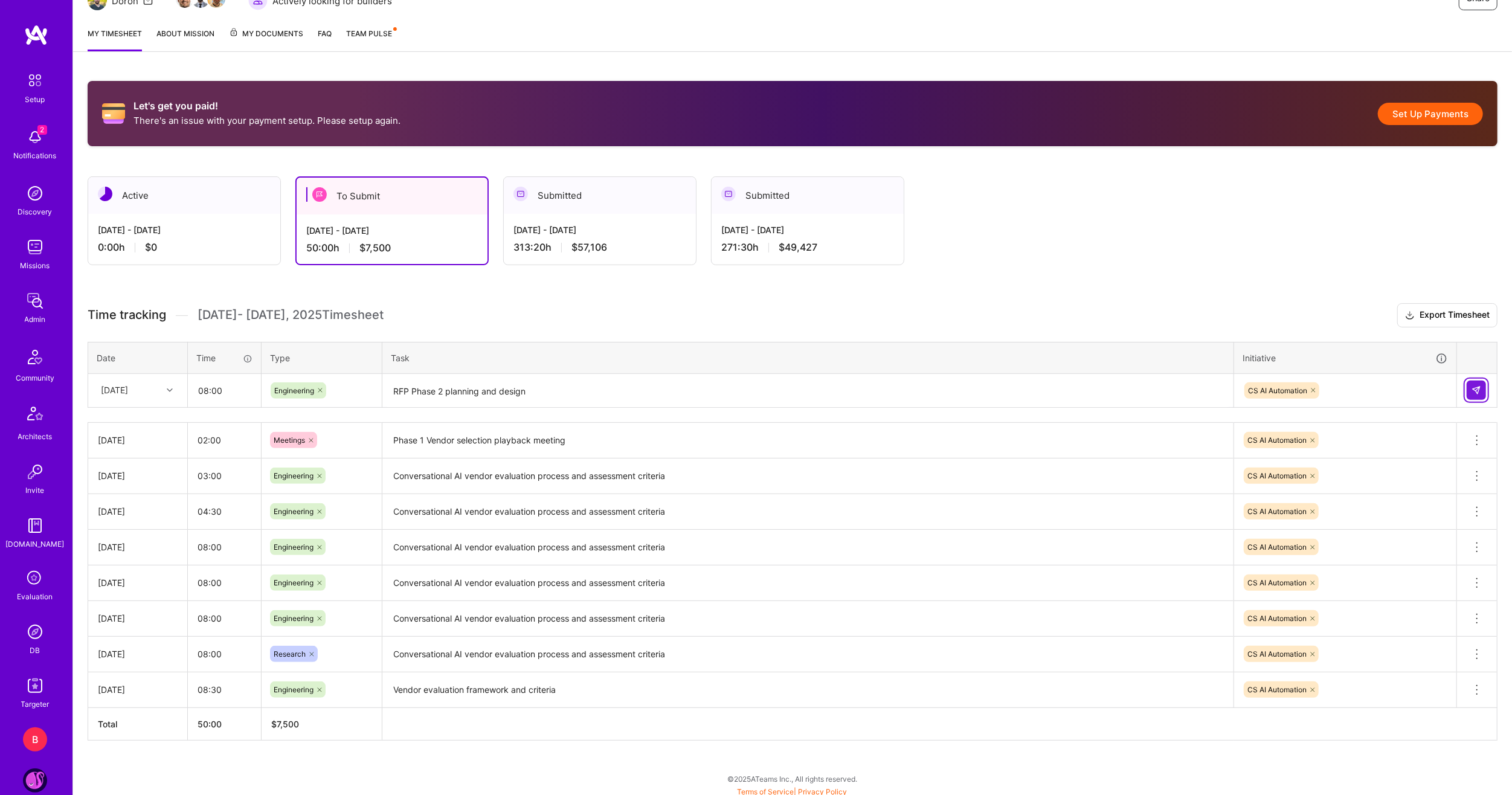
click at [1475, 388] on img at bounding box center [1475, 389] width 9 height 9
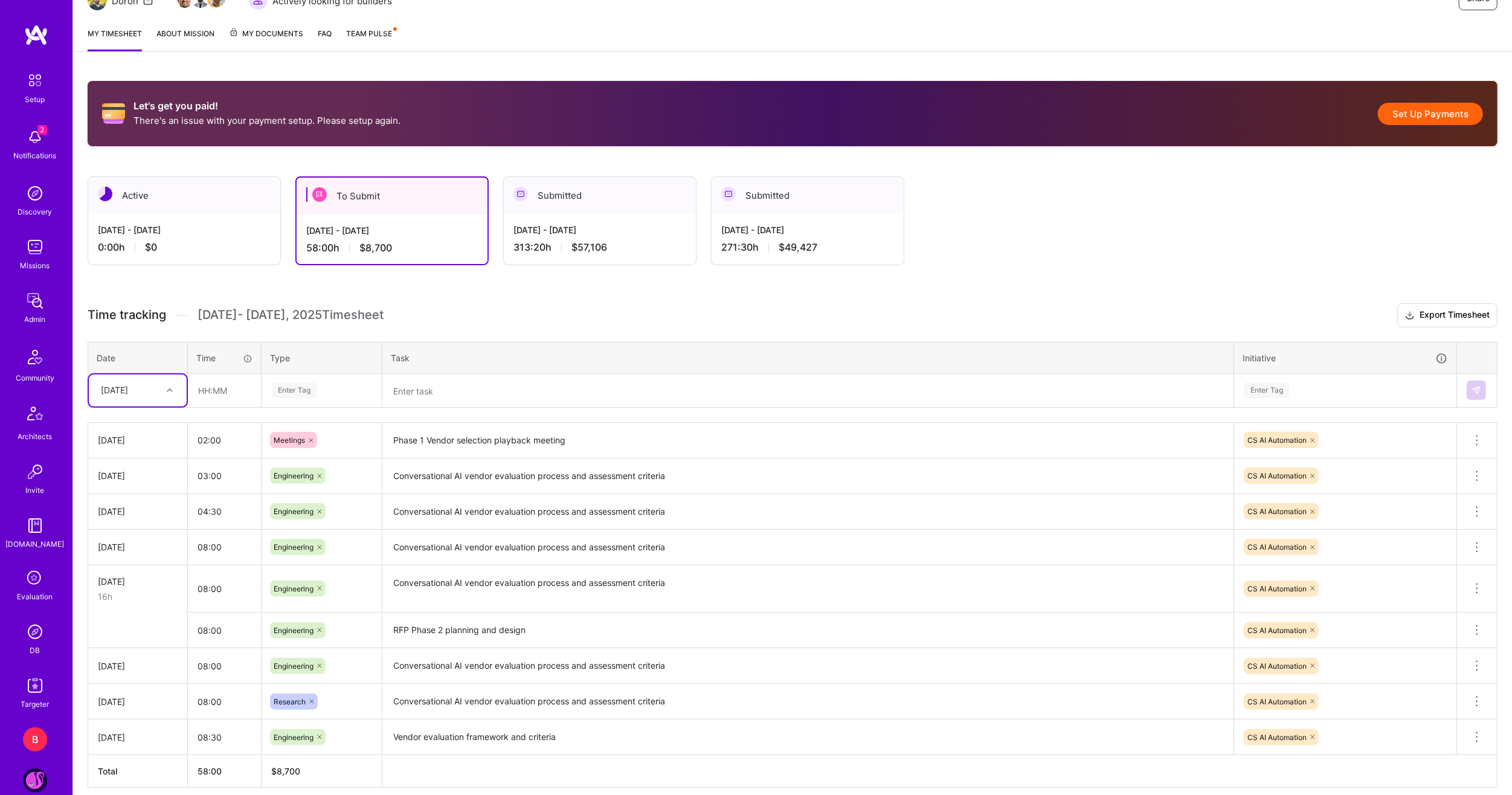
scroll to position [242, 0]
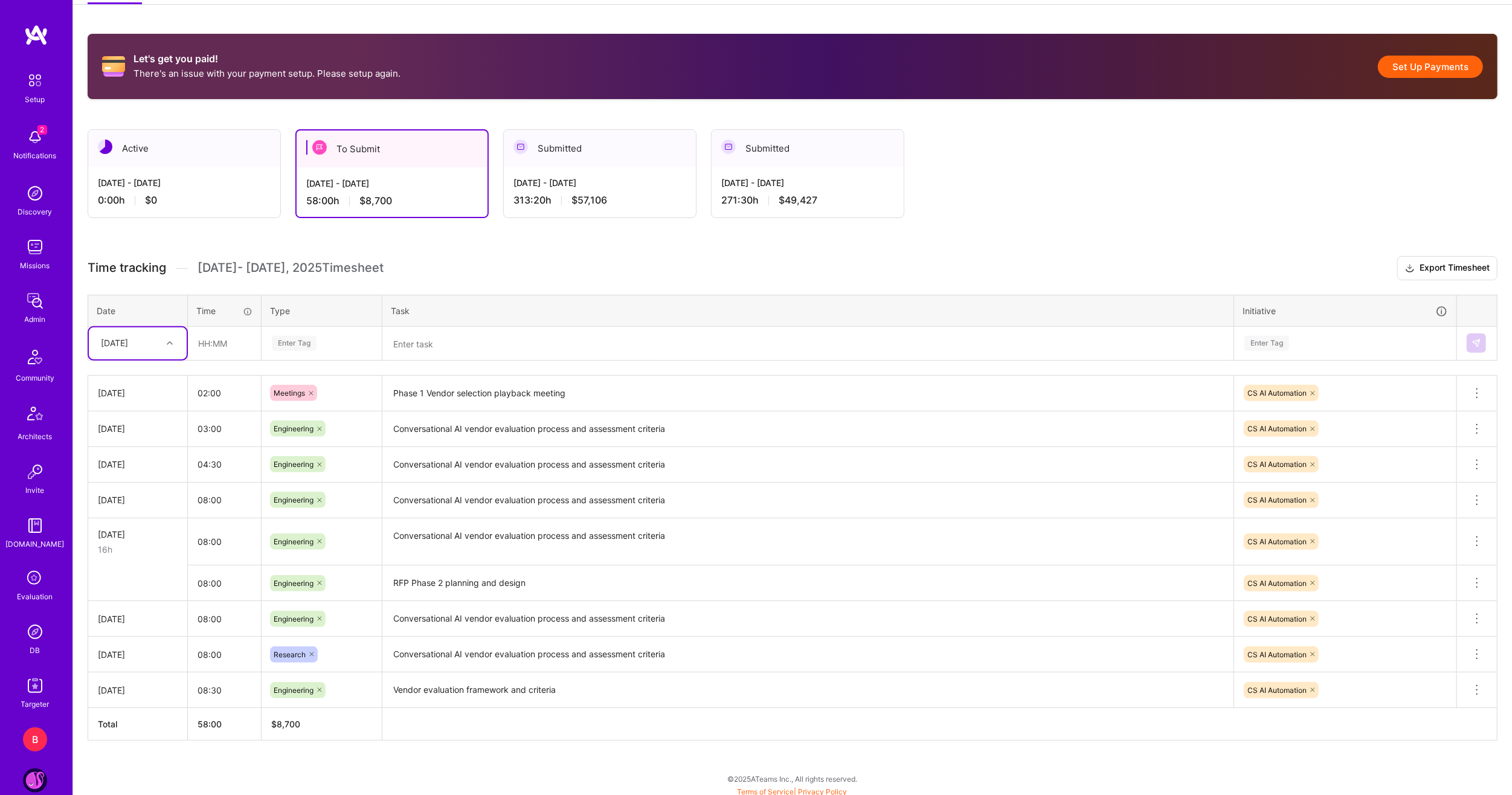
click at [160, 338] on div "Thu, Aug 21" at bounding box center [128, 343] width 67 height 20
click at [136, 464] on div "Thu, Aug 28" at bounding box center [137, 465] width 98 height 22
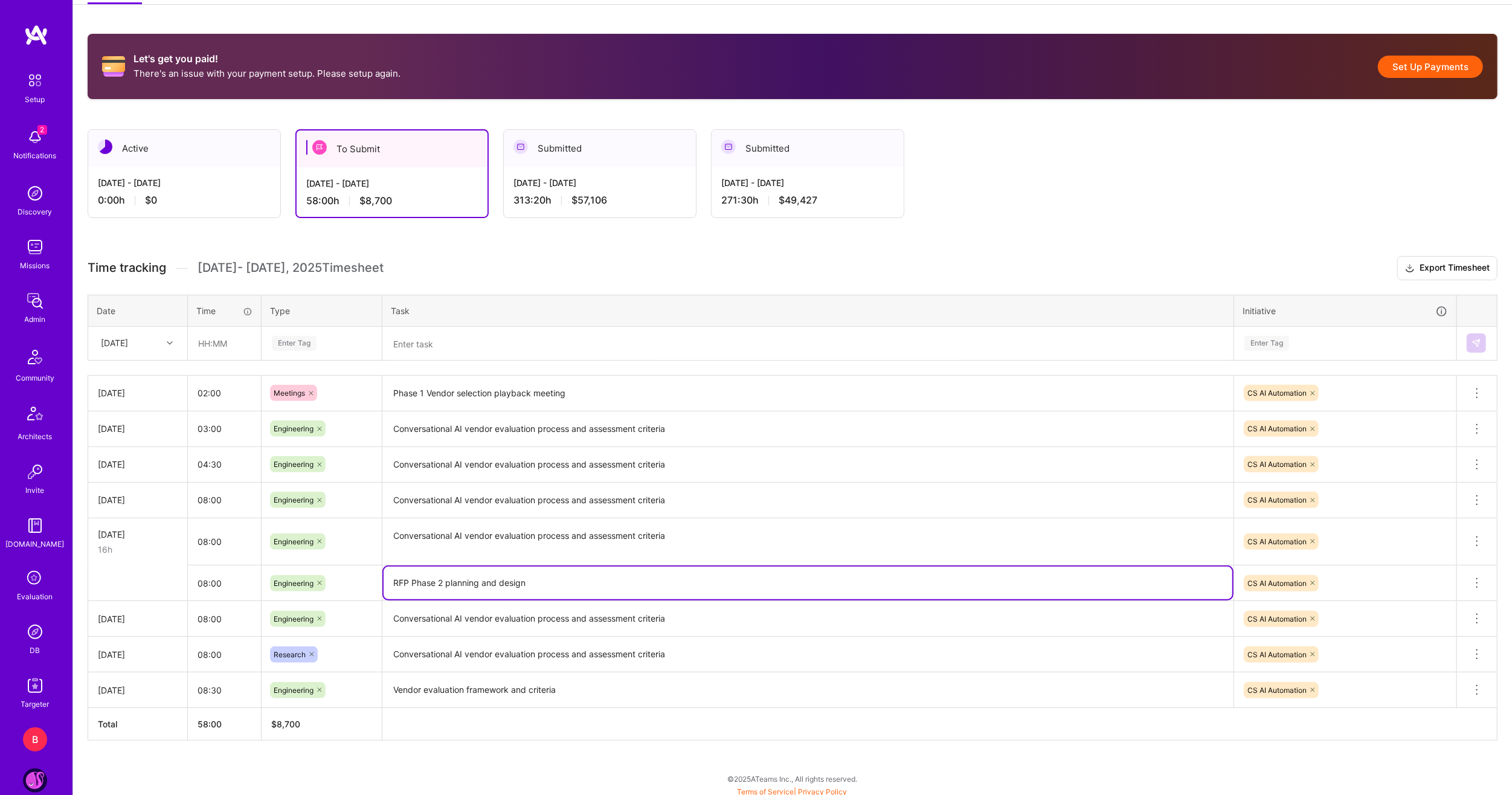
drag, startPoint x: 546, startPoint y: 586, endPoint x: 382, endPoint y: 578, distance: 164.2
click at [382, 578] on td "RFP Phase 2 planning and design" at bounding box center [808, 583] width 852 height 36
click at [428, 344] on textarea at bounding box center [807, 344] width 848 height 32
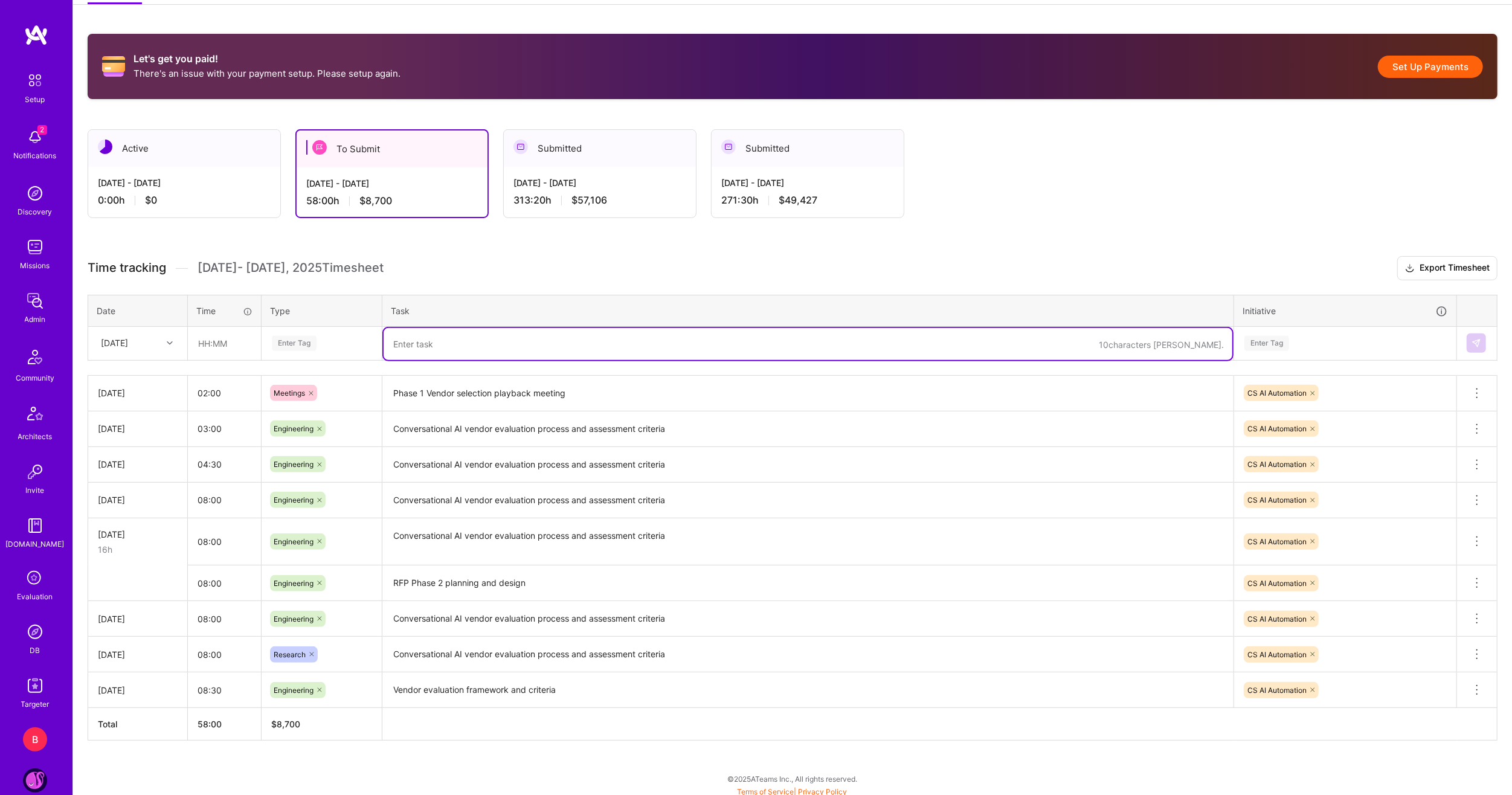
paste textarea "RFP Phase 2 planning and design"
type textarea "RFP Phase 2 planning and design"
click at [341, 338] on div "Enter Tag" at bounding box center [321, 344] width 102 height 15
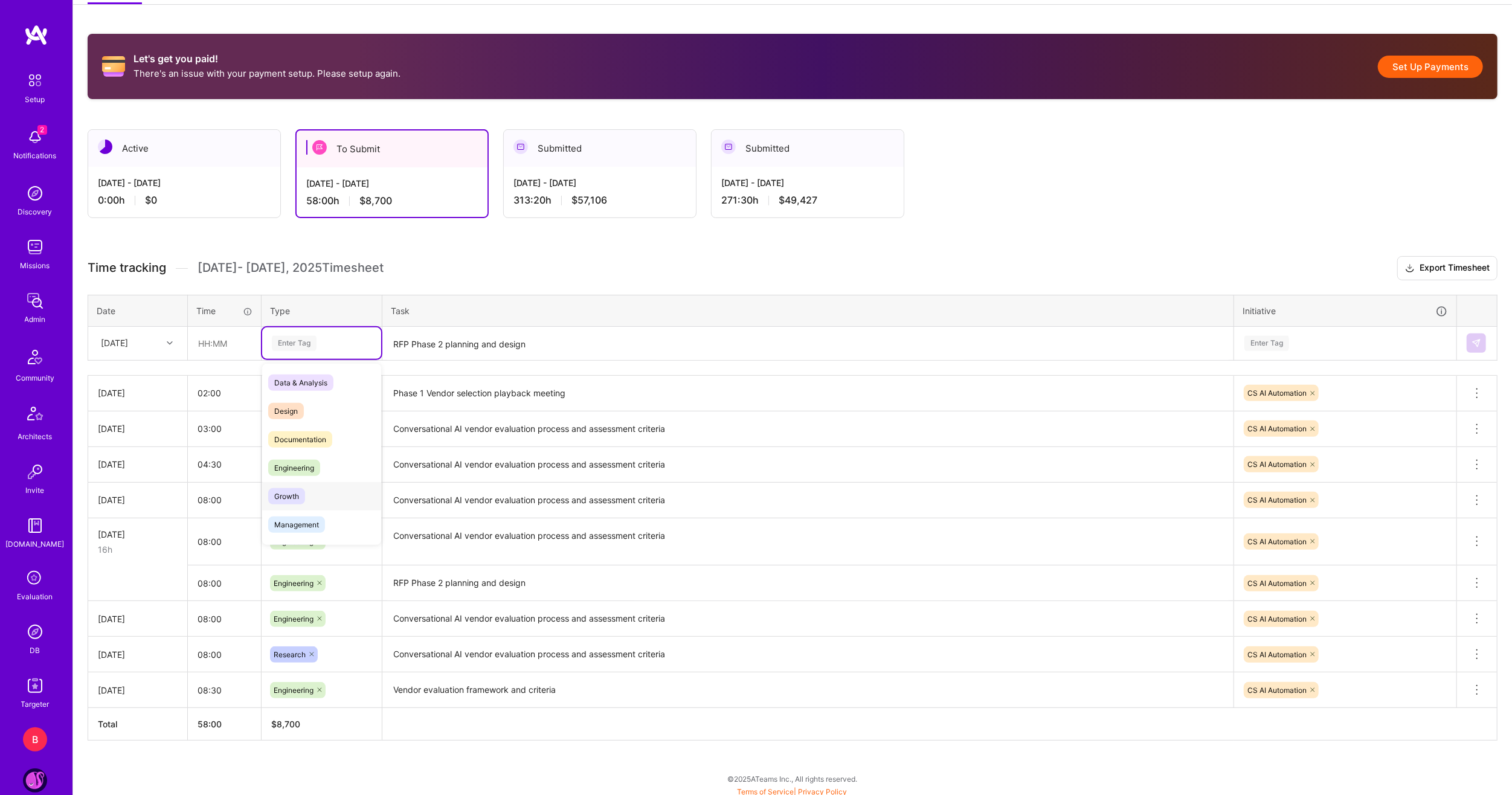
scroll to position [60, 0]
click at [306, 460] on span "Management" at bounding box center [297, 464] width 57 height 16
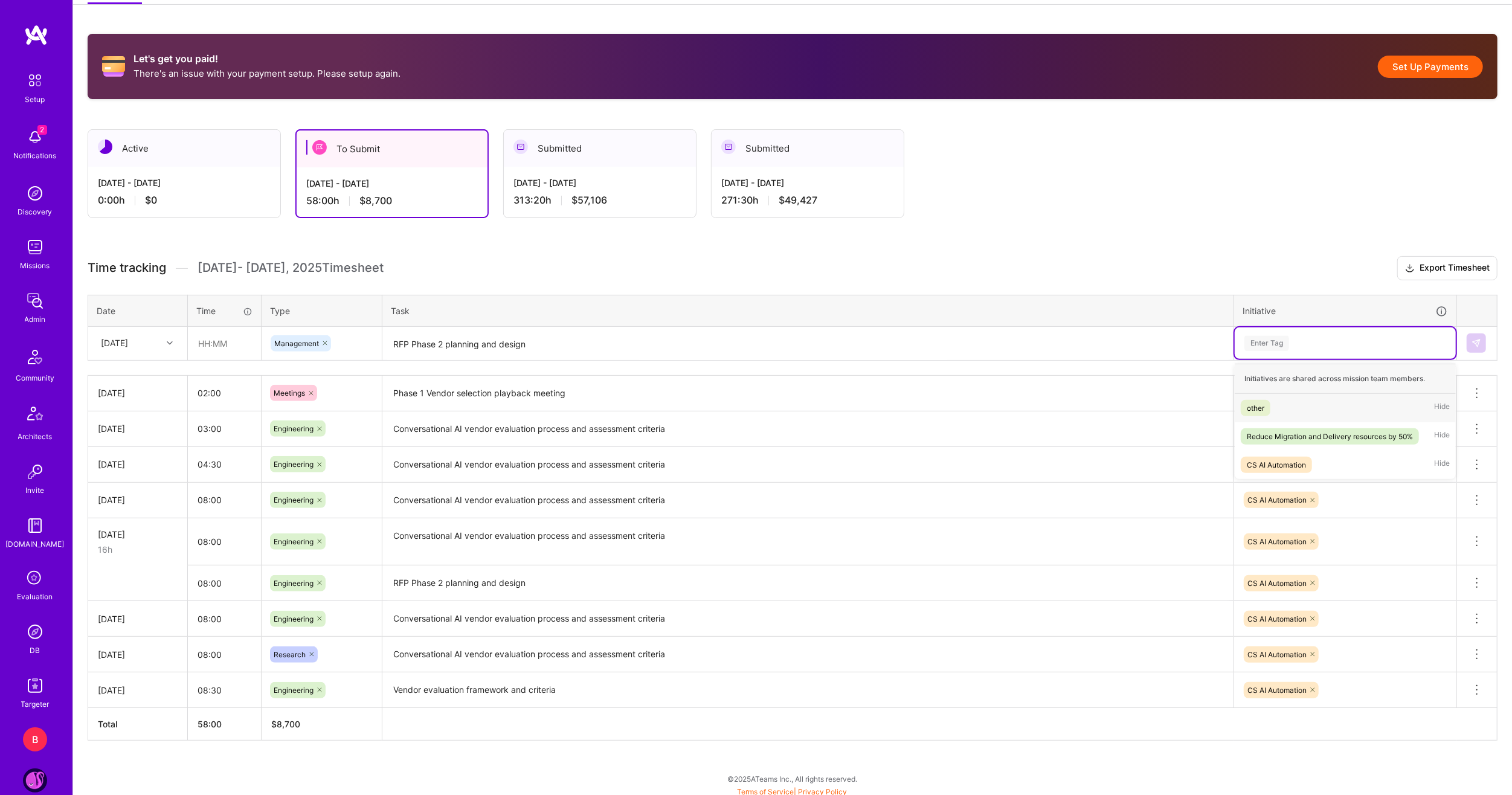
click at [1374, 341] on div "Enter Tag" at bounding box center [1345, 344] width 204 height 15
click at [1291, 462] on div "CS AI Automation" at bounding box center [1277, 464] width 59 height 13
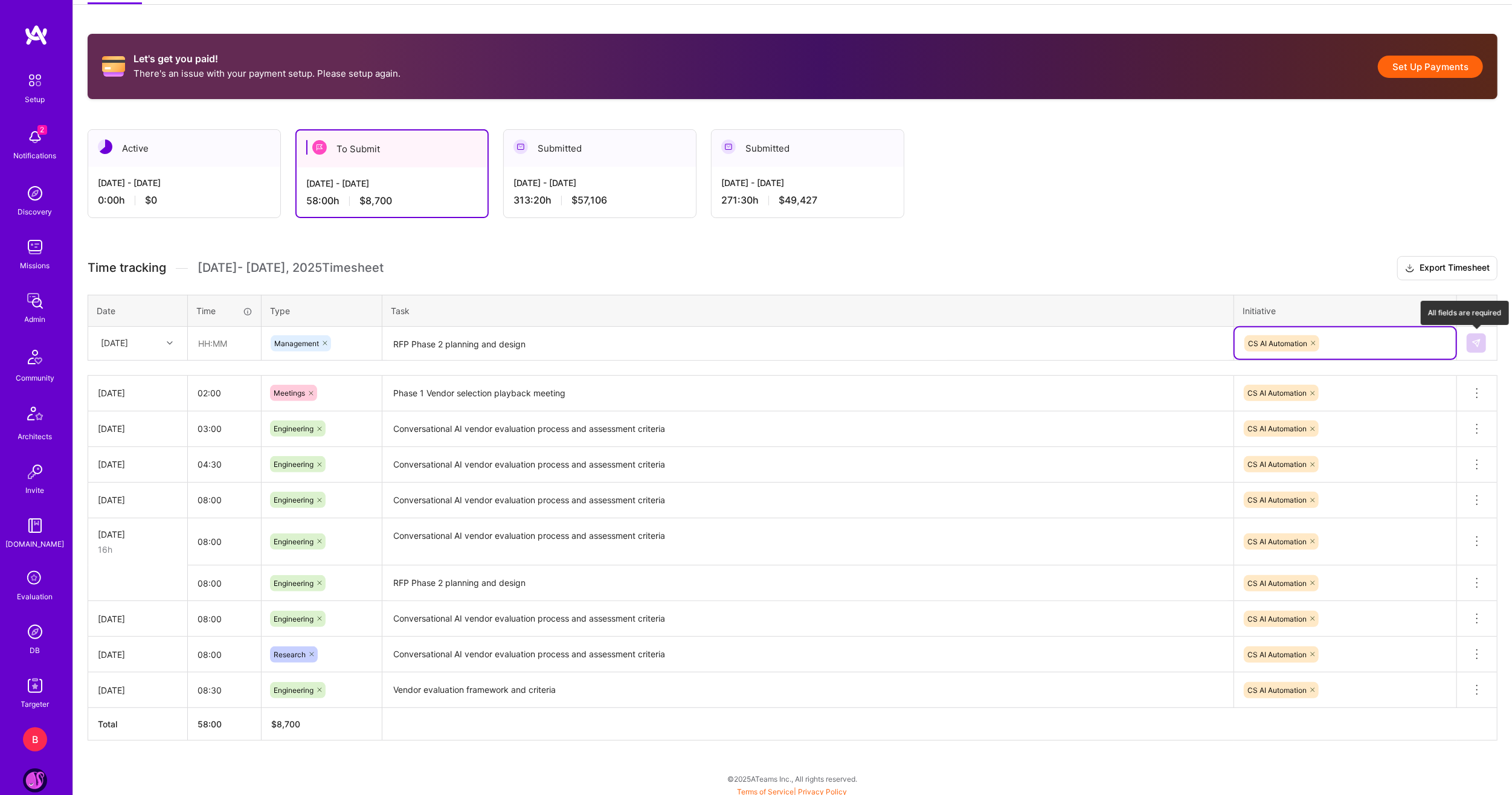
click at [1484, 341] on button at bounding box center [1475, 343] width 20 height 20
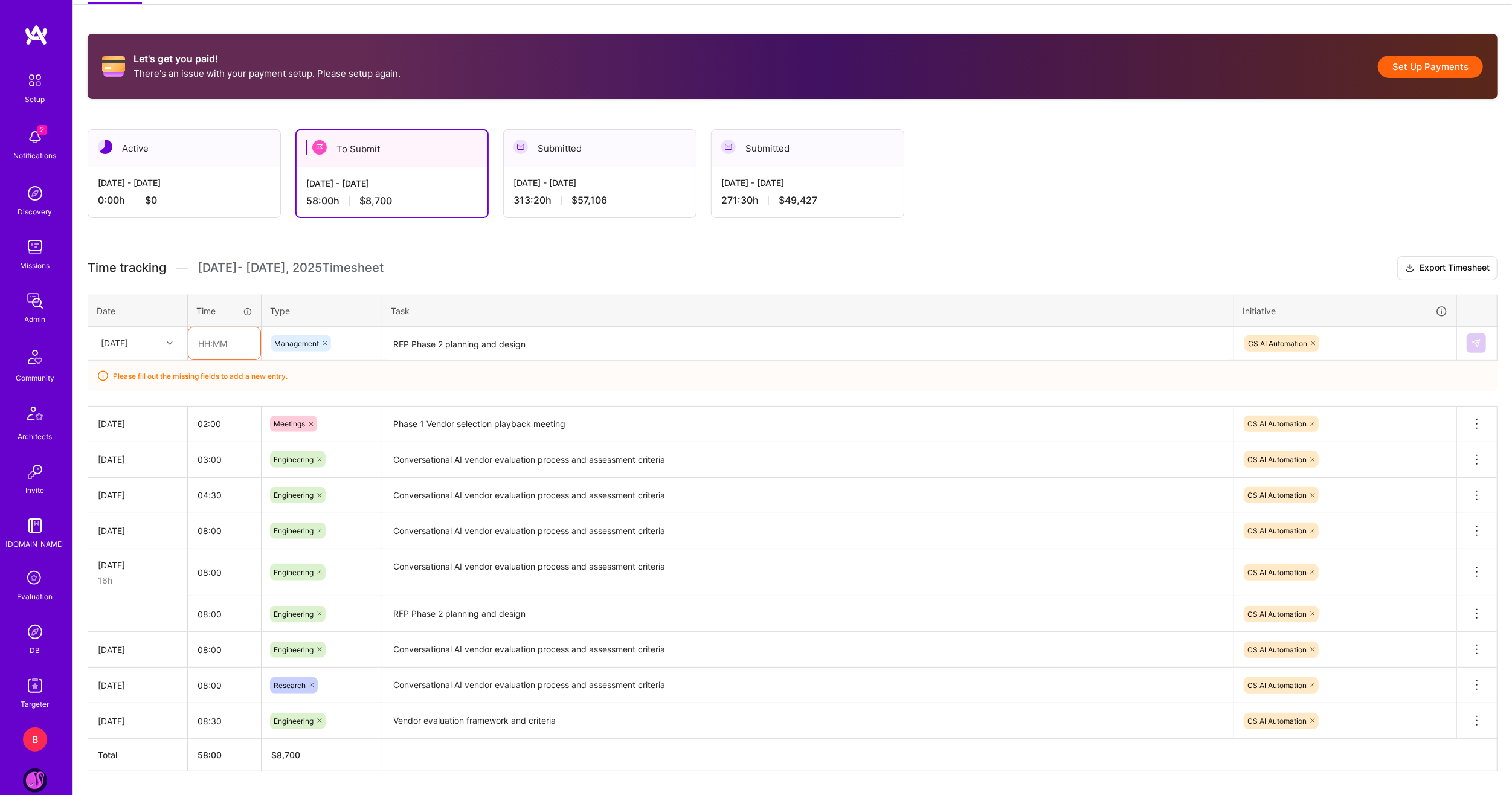
click at [197, 333] on input "text" at bounding box center [224, 344] width 72 height 32
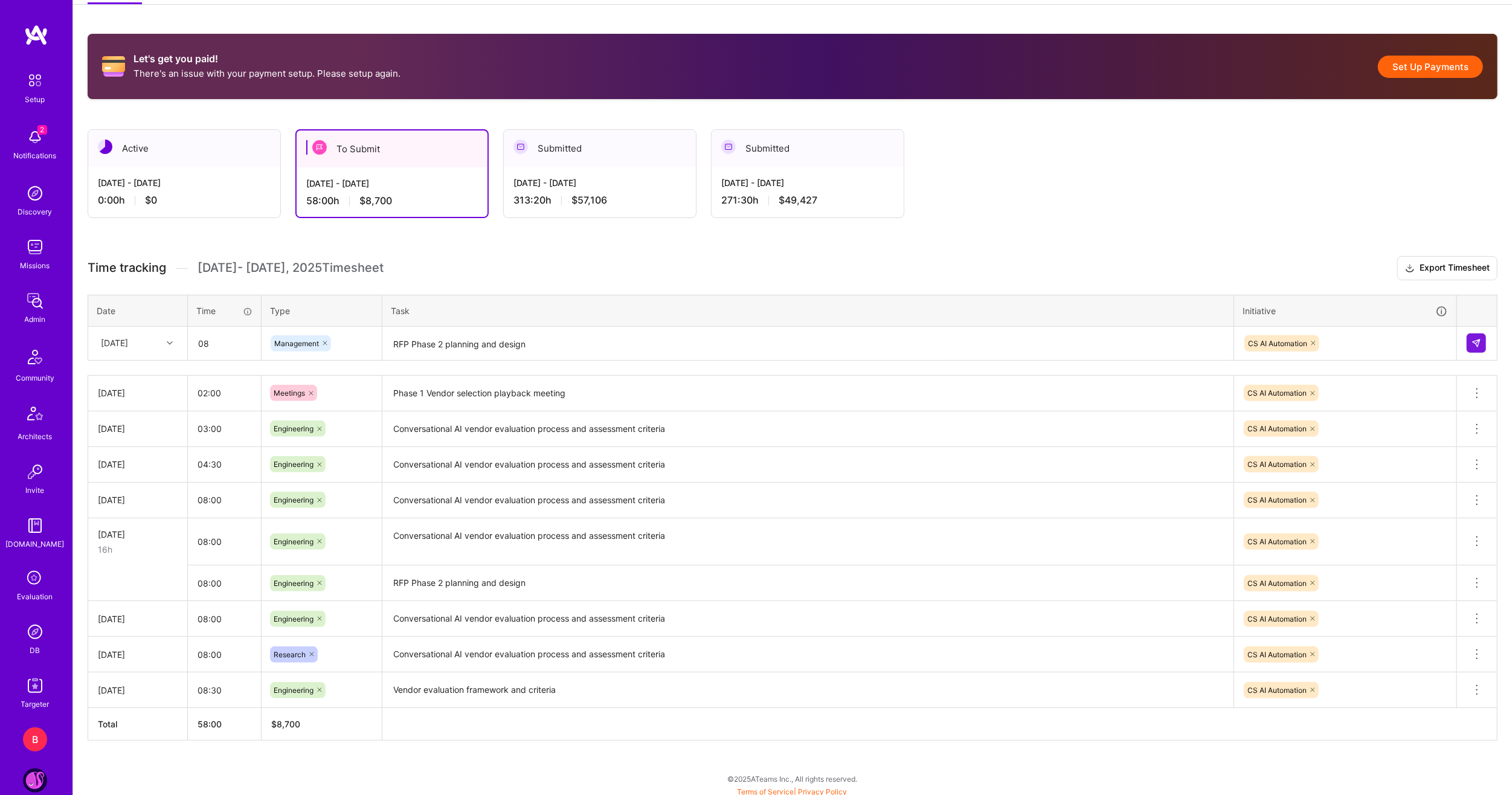
type input "08:00"
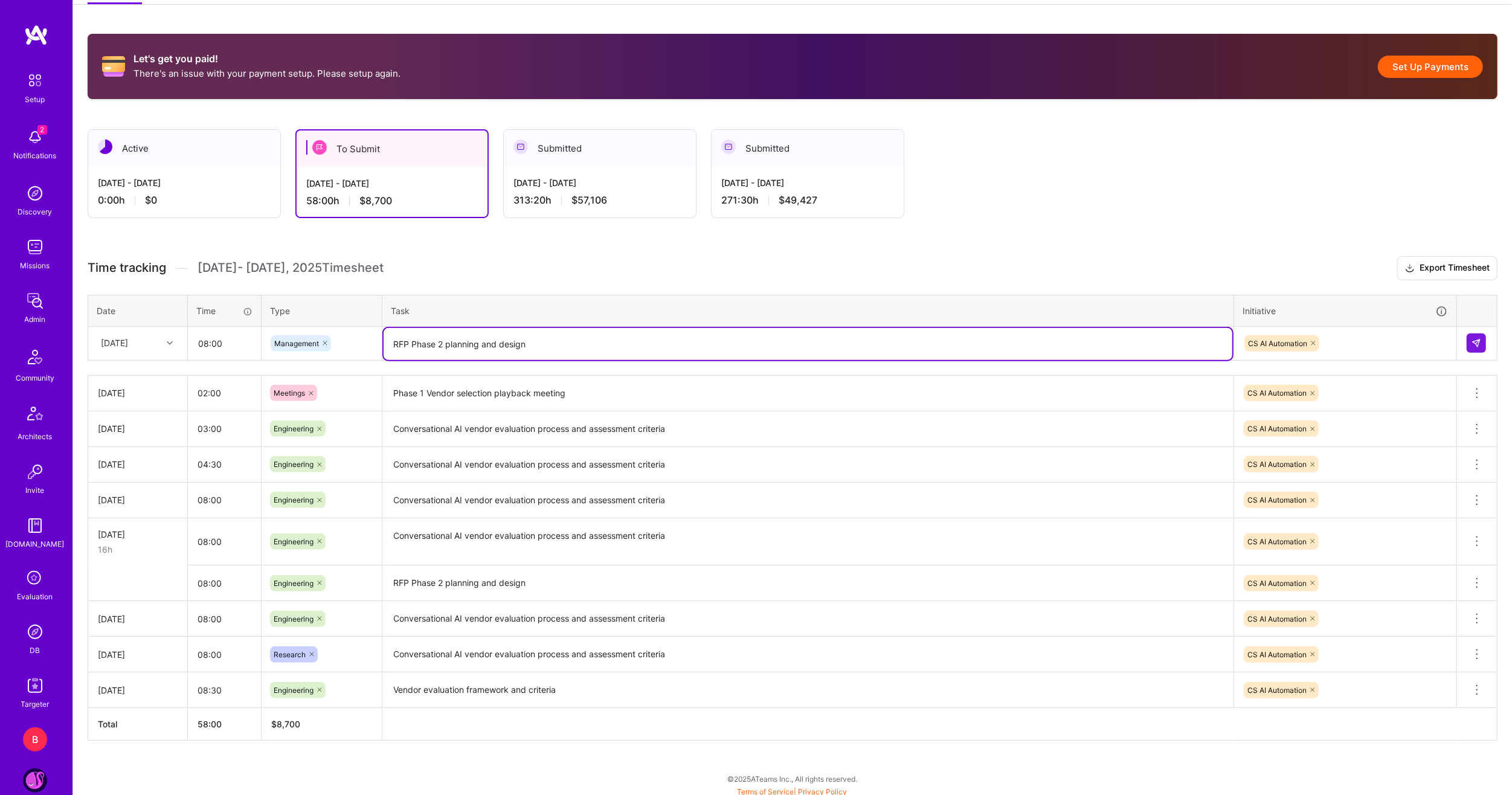
click at [830, 345] on textarea "RFP Phase 2 planning and design" at bounding box center [807, 344] width 848 height 32
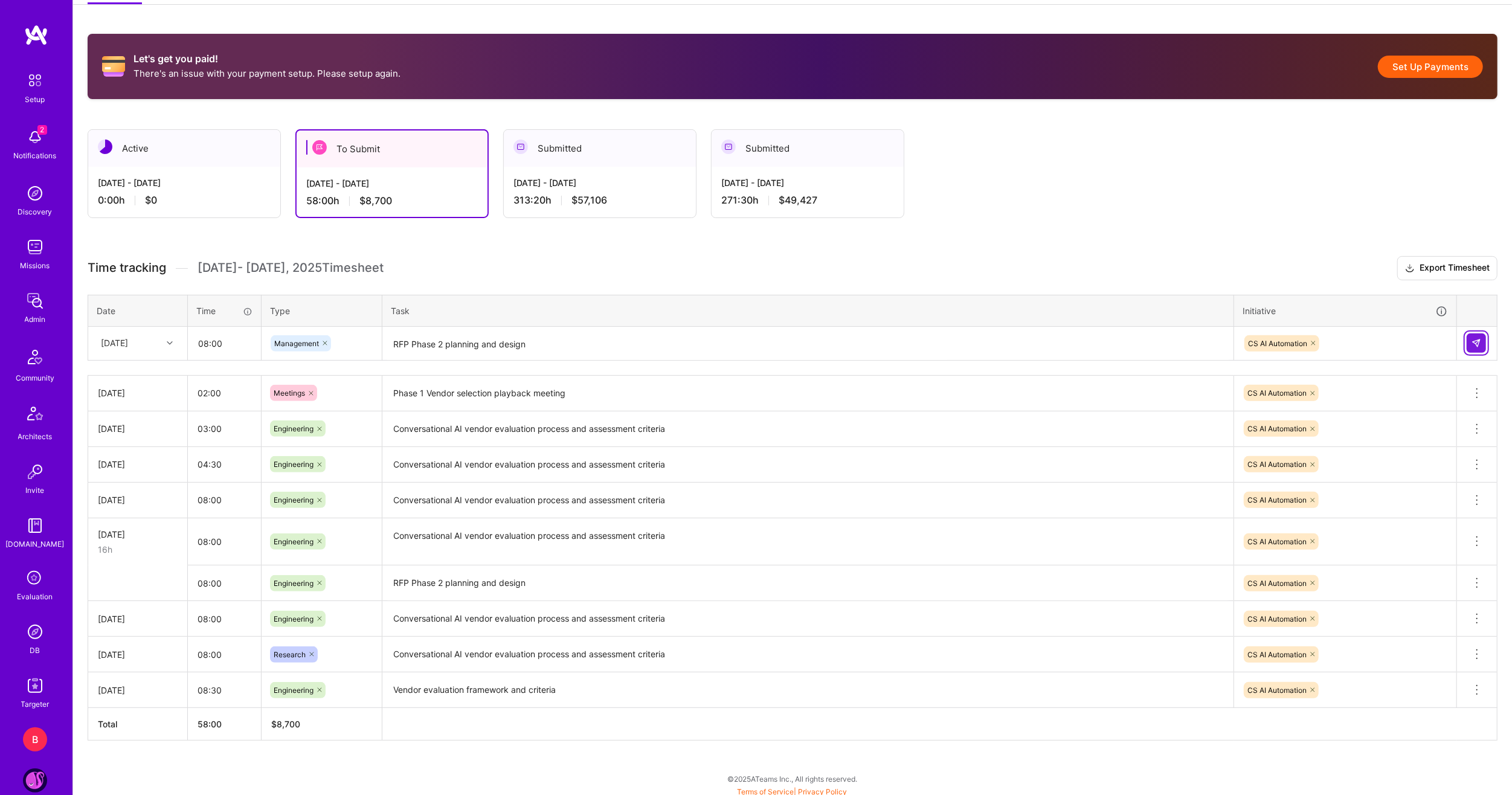
click at [1483, 338] on button at bounding box center [1475, 343] width 20 height 20
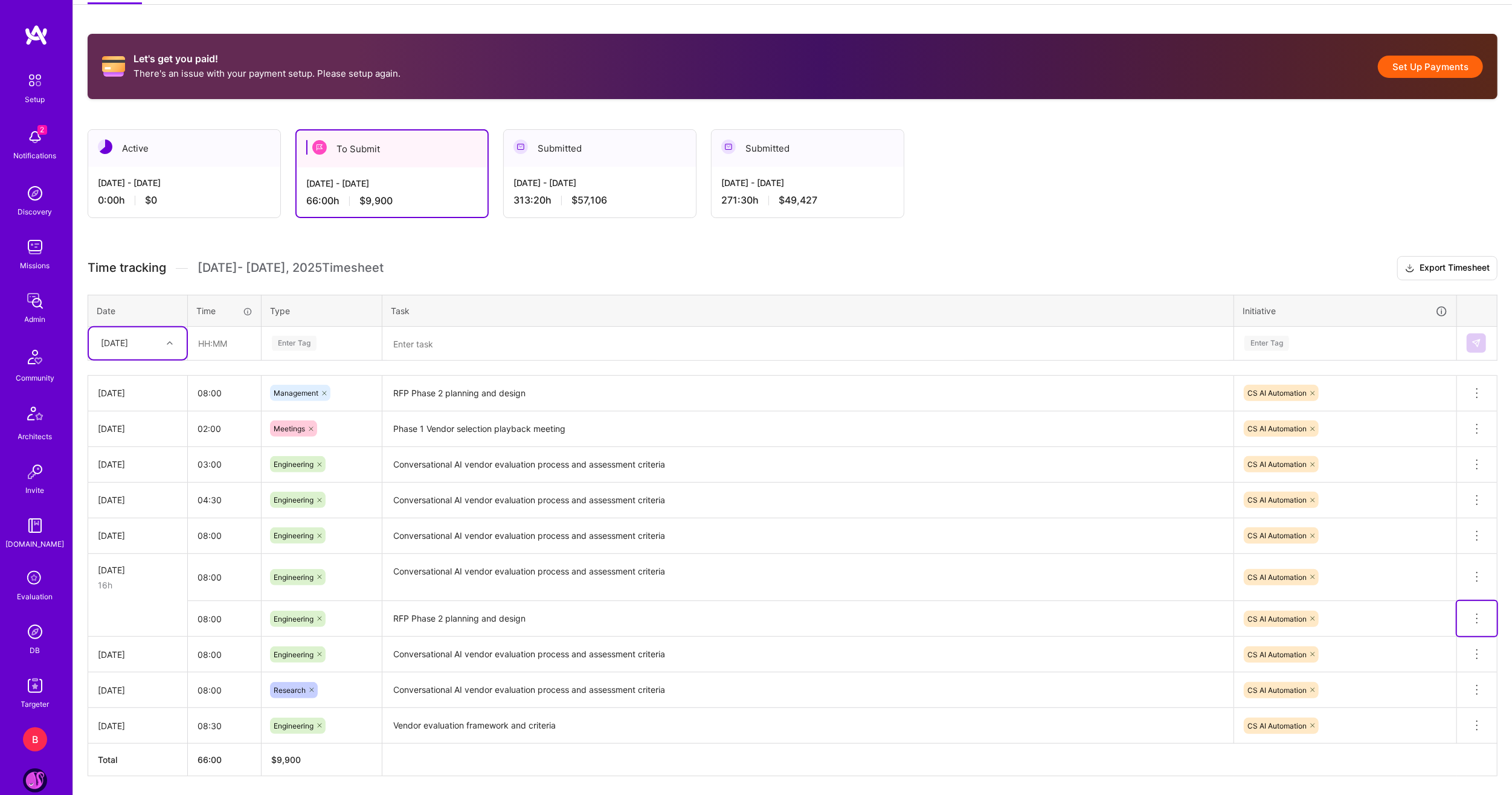
click at [1476, 615] on icon at bounding box center [1476, 618] width 14 height 14
click at [1450, 632] on button "Delete row" at bounding box center [1447, 639] width 63 height 30
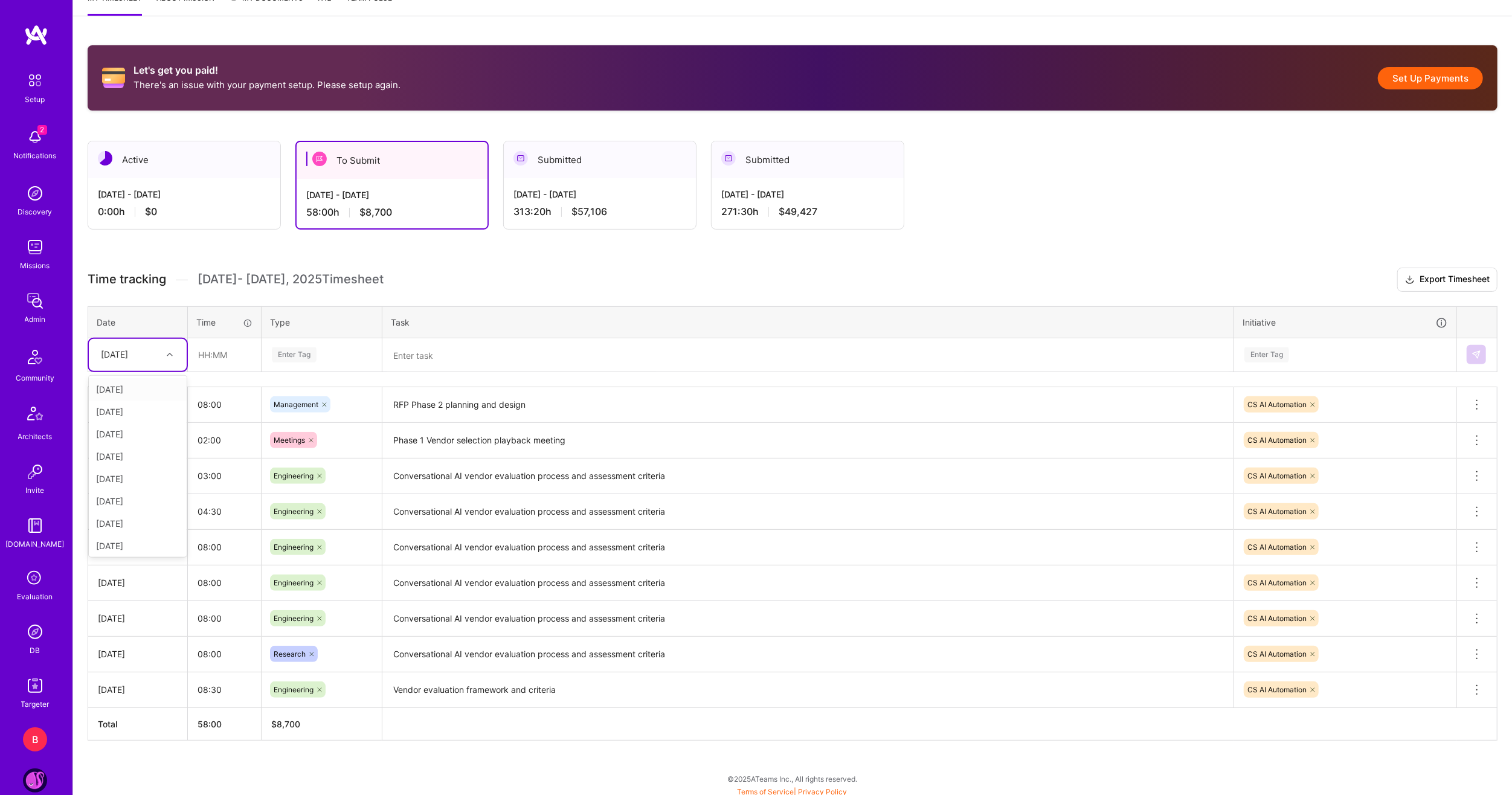
drag, startPoint x: 168, startPoint y: 348, endPoint x: 167, endPoint y: 354, distance: 6.1
click at [168, 348] on div at bounding box center [171, 355] width 19 height 15
click at [122, 494] on div "Fri, Aug 29" at bounding box center [137, 498] width 98 height 22
click at [212, 361] on input "text" at bounding box center [224, 355] width 72 height 32
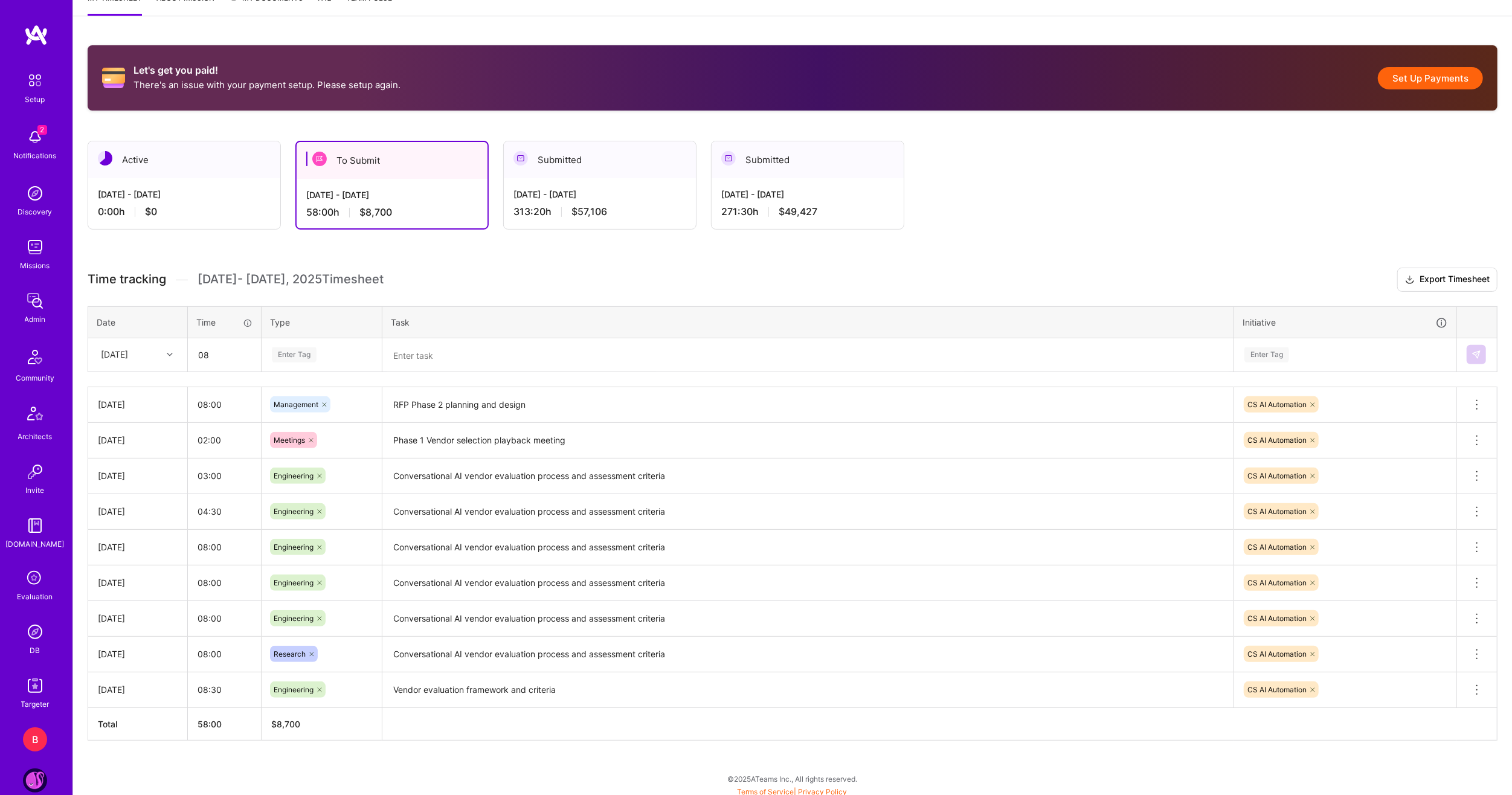
type input "08:00"
click at [295, 484] on span "Engineering" at bounding box center [294, 479] width 52 height 16
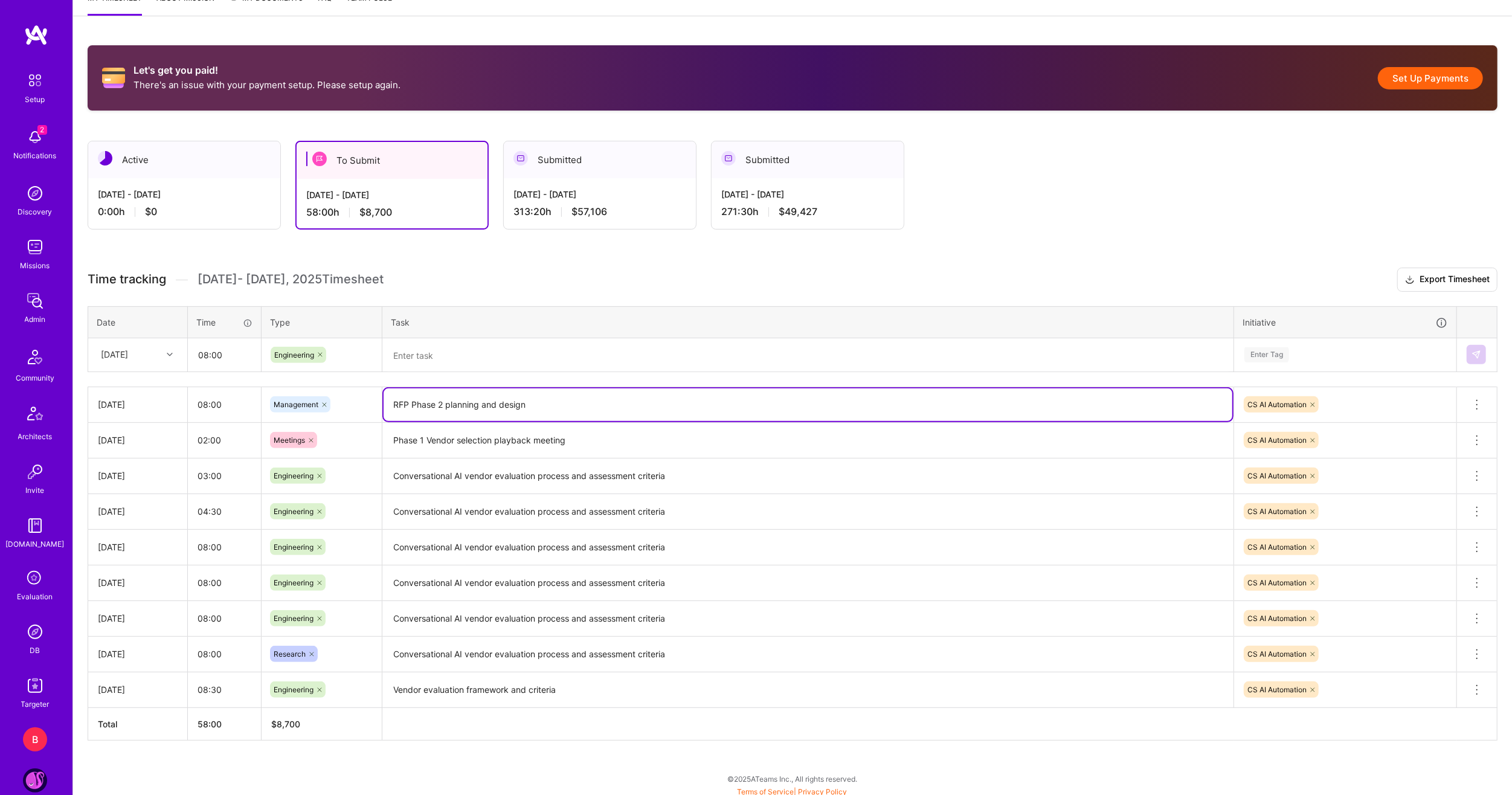
drag, startPoint x: 583, startPoint y: 413, endPoint x: 354, endPoint y: 404, distance: 229.2
click at [354, 404] on tr "Thu, Aug 28 08:00 Management RFP Phase 2 planning and design CS AI Automation D…" at bounding box center [793, 405] width 1409 height 36
click at [484, 354] on textarea at bounding box center [807, 355] width 848 height 32
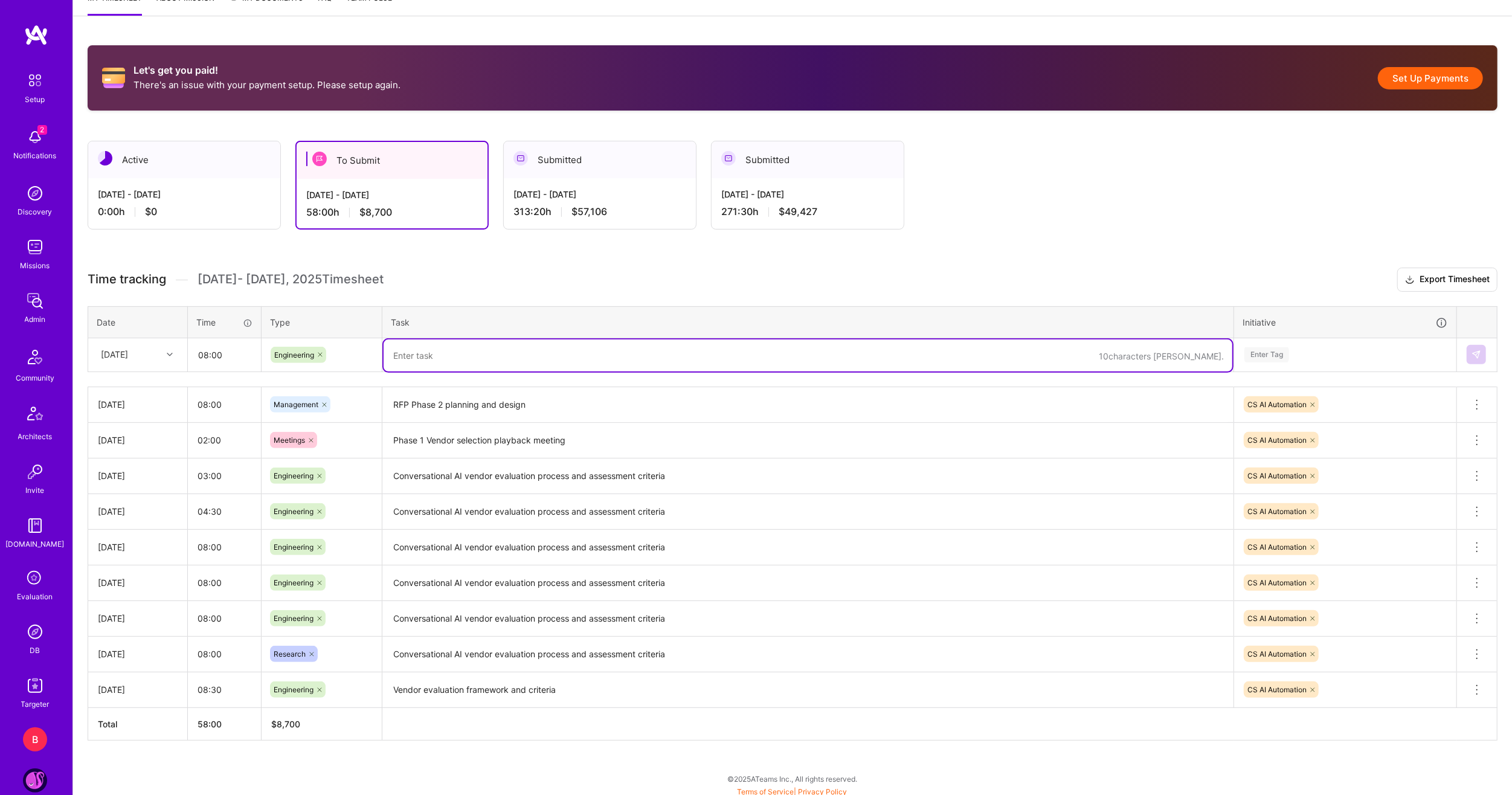
paste textarea "RFP Phase 2 planning and design"
type textarea "RFP Phase 2 planning and design"
click at [1362, 355] on div "Enter Tag" at bounding box center [1345, 355] width 204 height 15
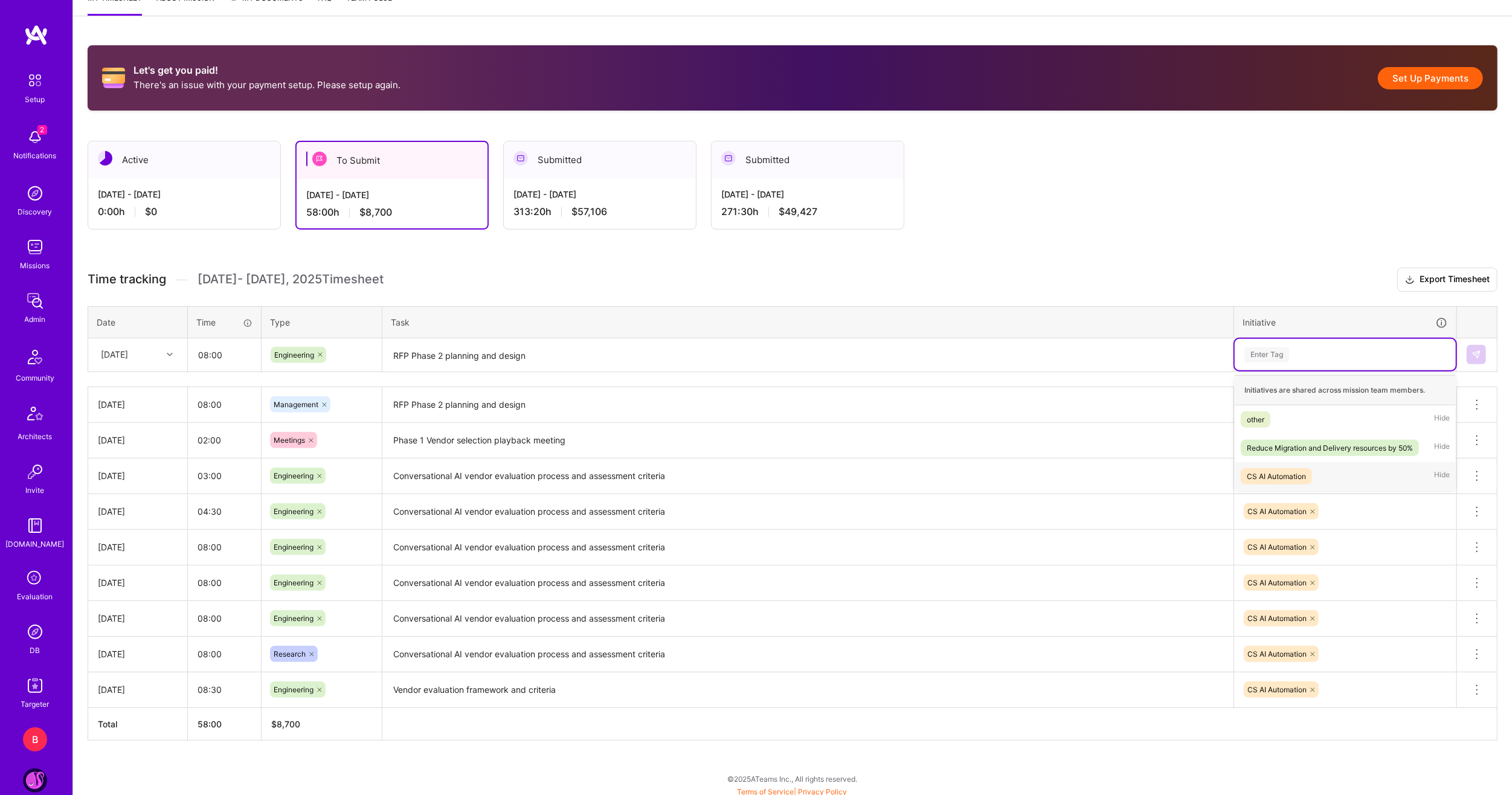
click at [1290, 473] on div "CS AI Automation" at bounding box center [1277, 476] width 59 height 13
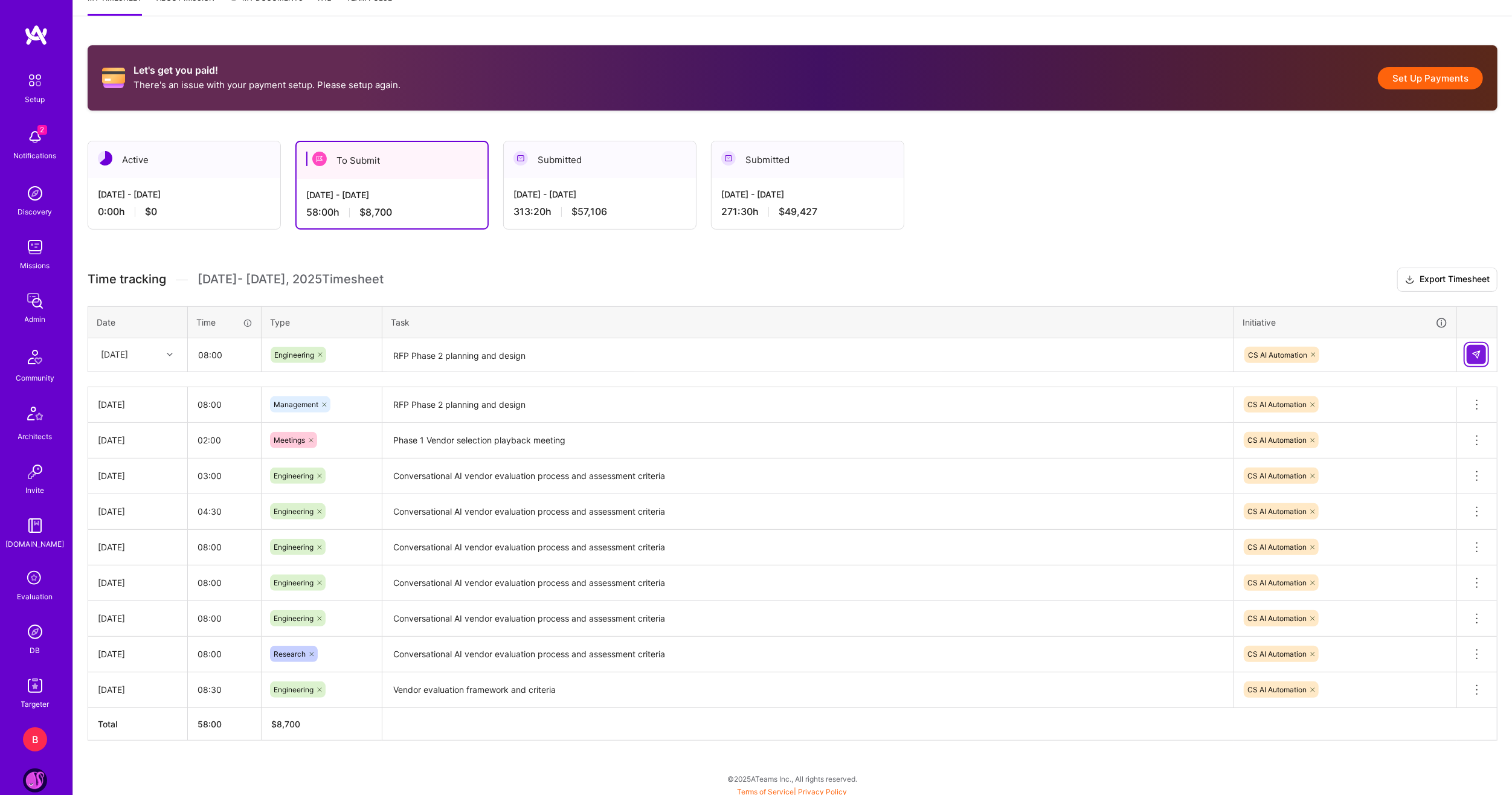
click at [1476, 354] on img at bounding box center [1475, 354] width 9 height 9
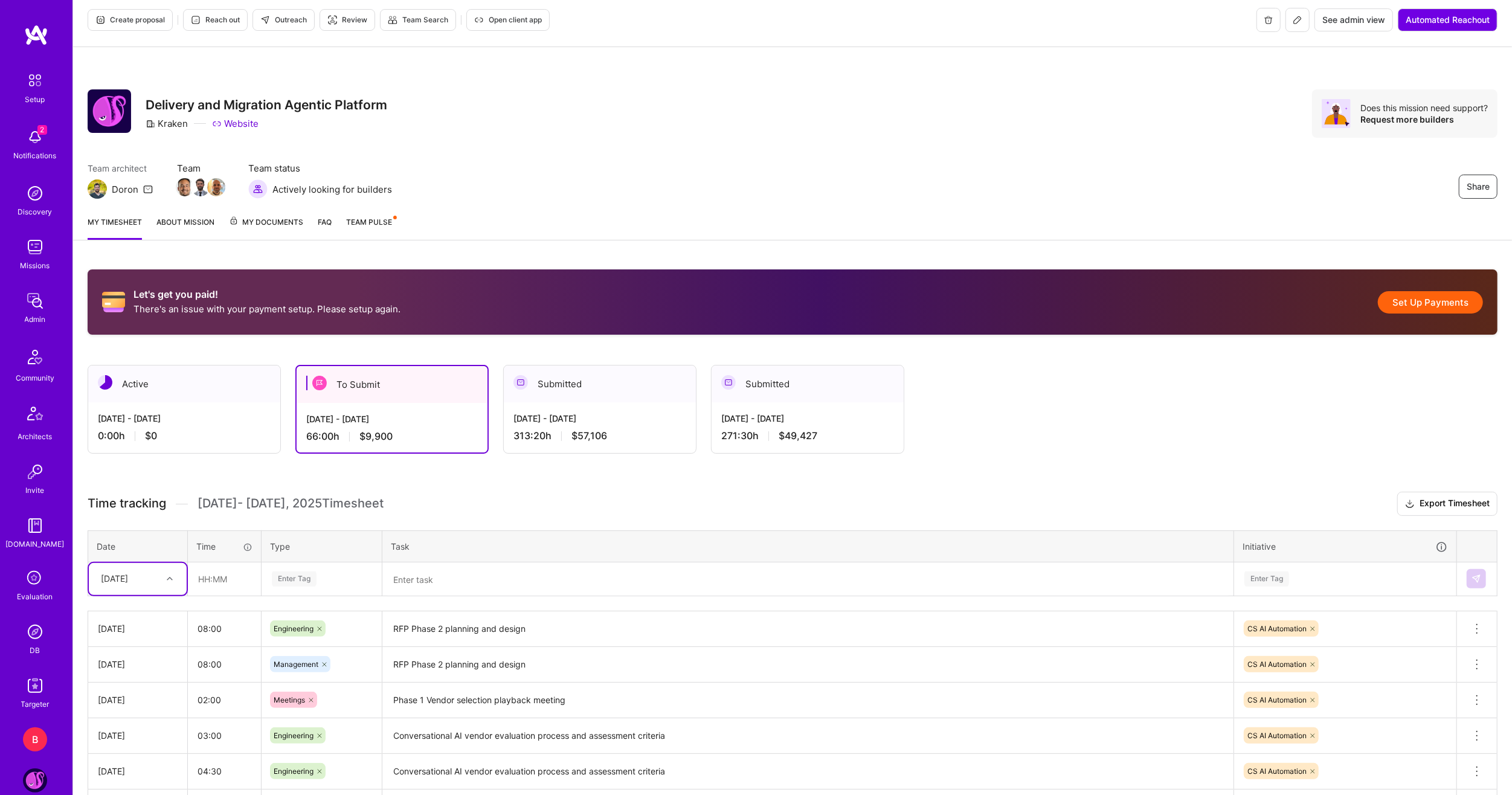
scroll to position [0, 0]
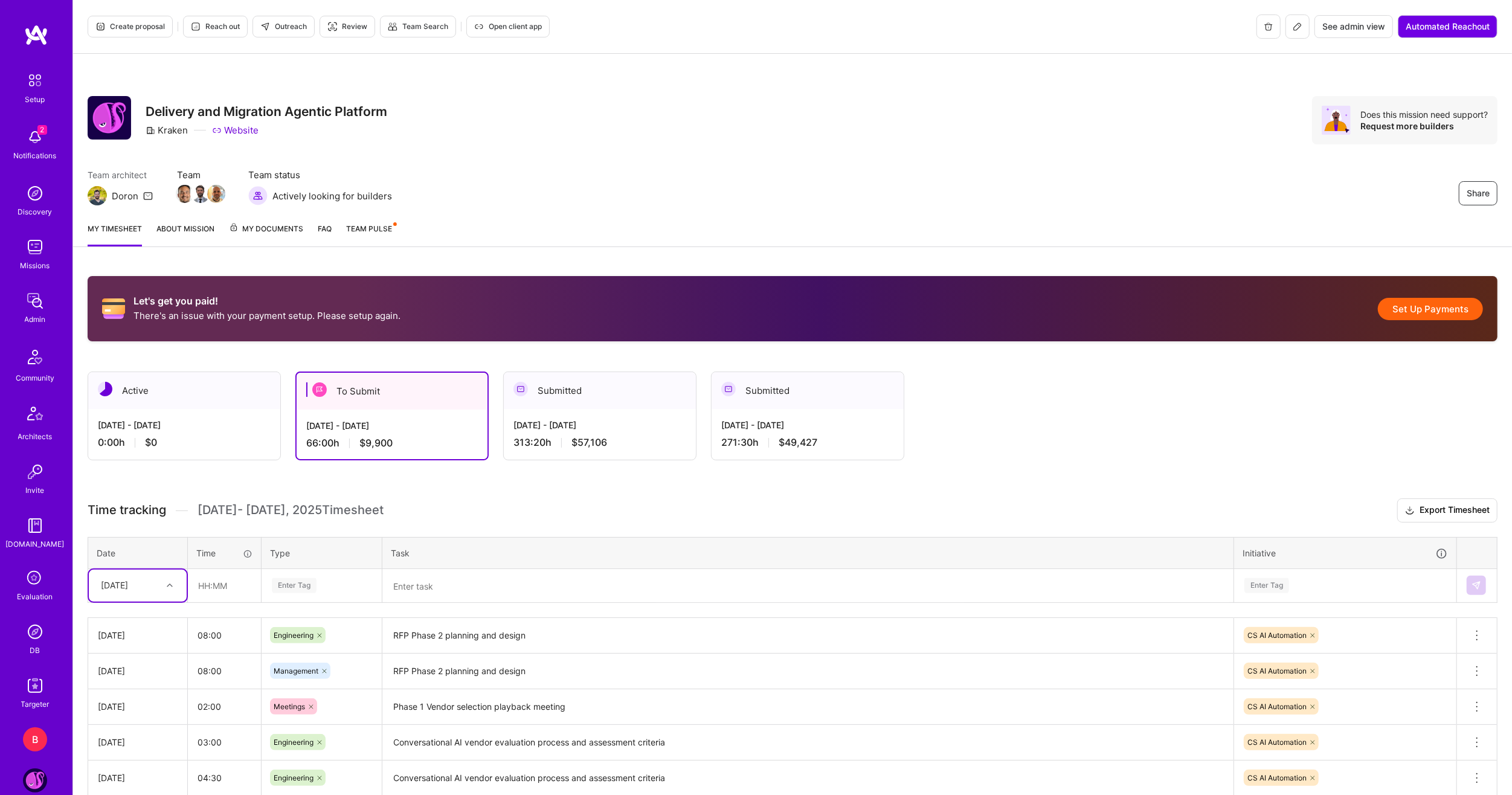
click at [540, 505] on h3 "Time tracking Aug 16 - Aug 31 , 2025 Timesheet Export Timesheet" at bounding box center [792, 510] width 1410 height 24
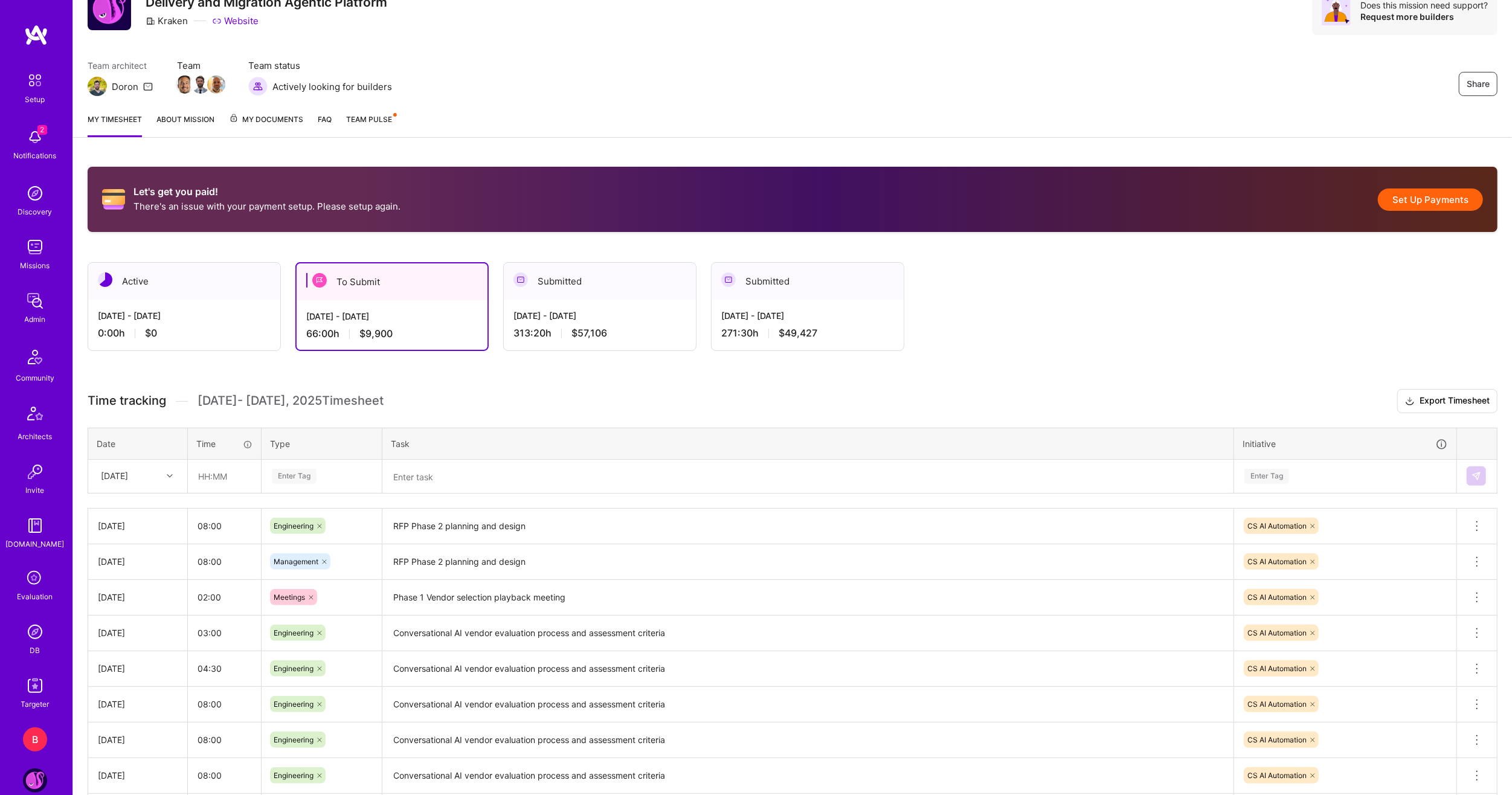
scroll to position [266, 0]
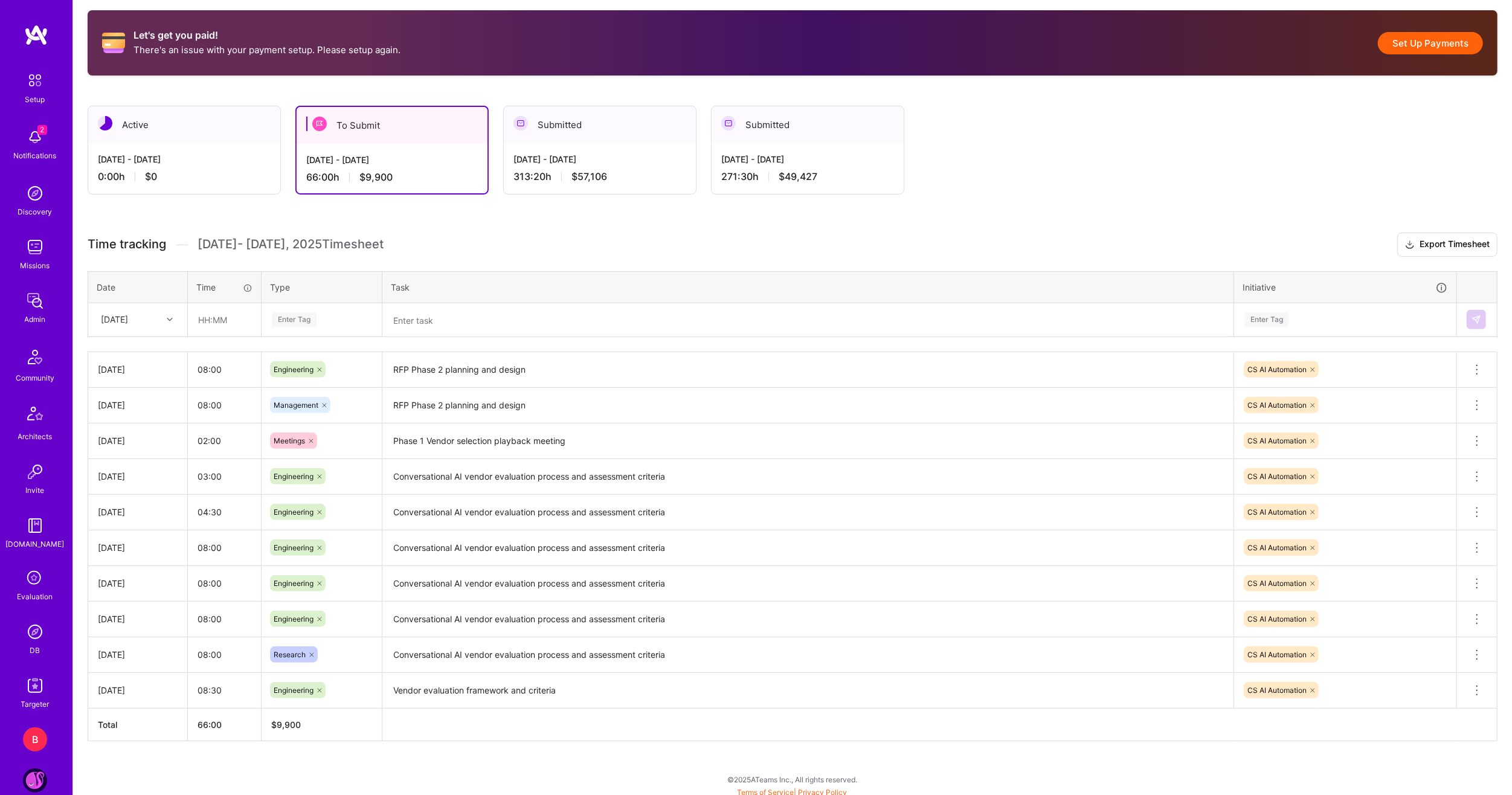
click at [609, 742] on div "Let's get you paid! There's an issue with your payment setup. Please setup agai…" at bounding box center [792, 398] width 1439 height 805
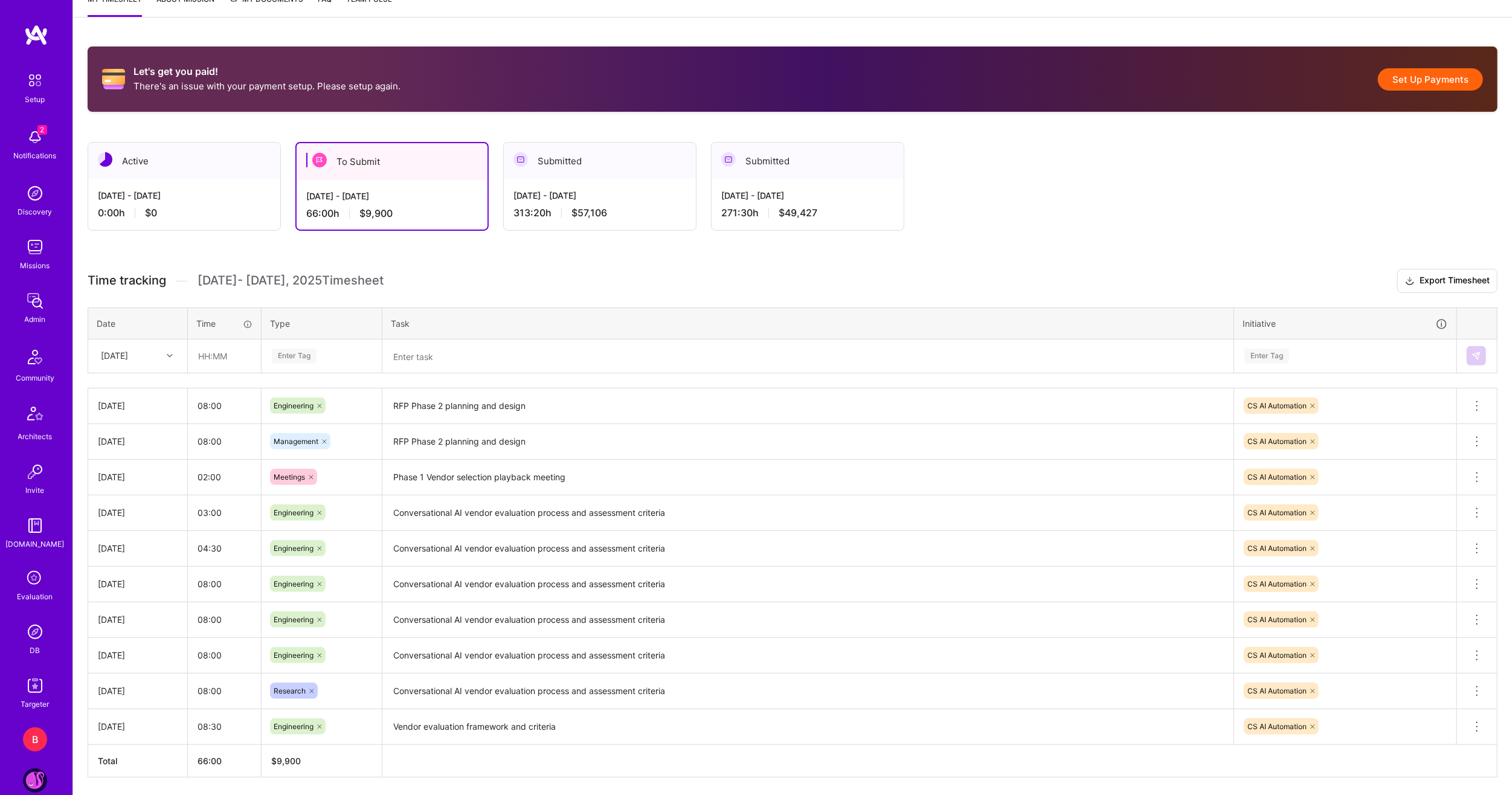
scroll to position [0, 0]
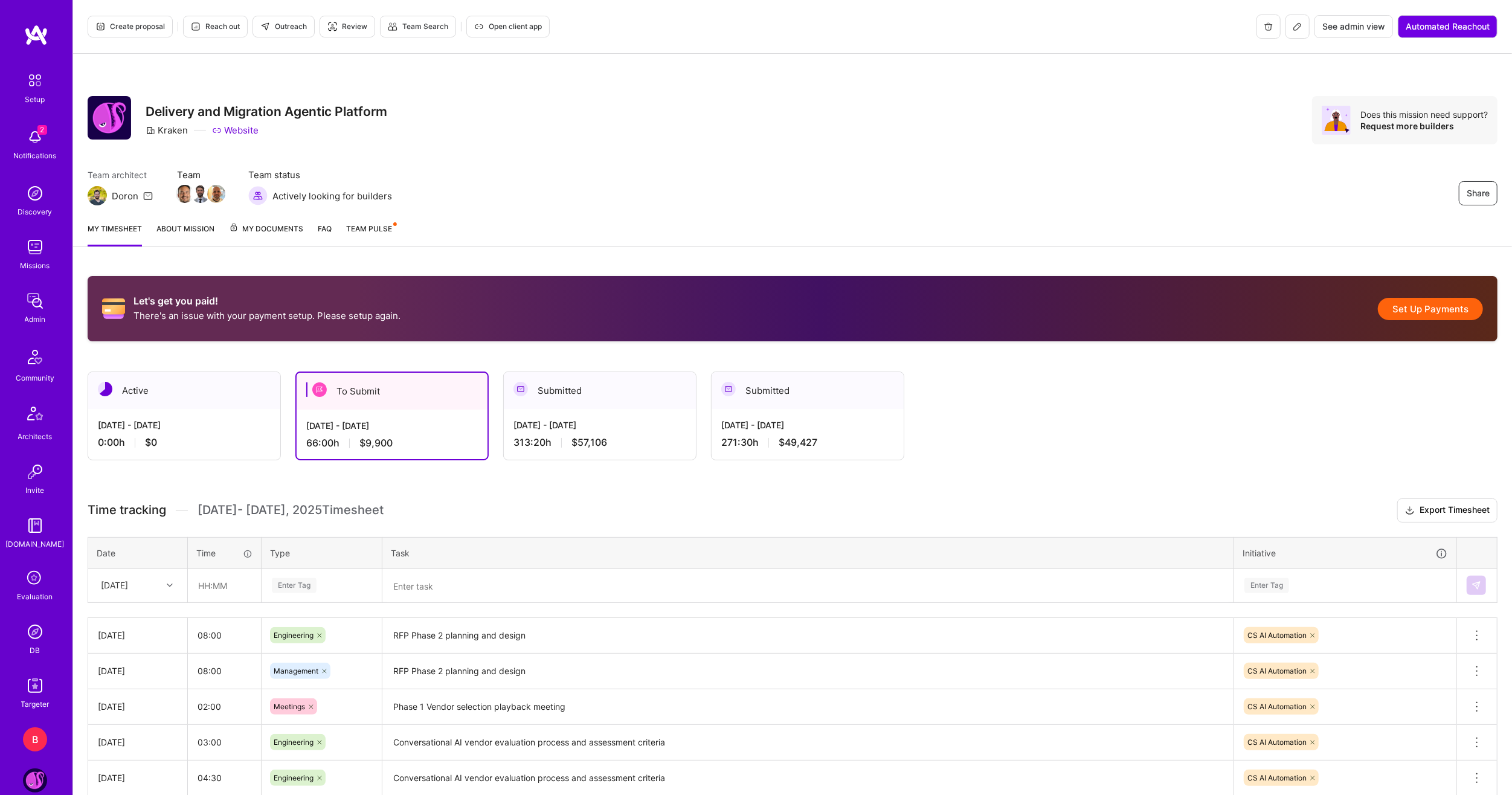
click at [375, 380] on div "To Submit" at bounding box center [392, 390] width 191 height 37
click at [1411, 308] on button "Set Up Payments" at bounding box center [1430, 309] width 105 height 22
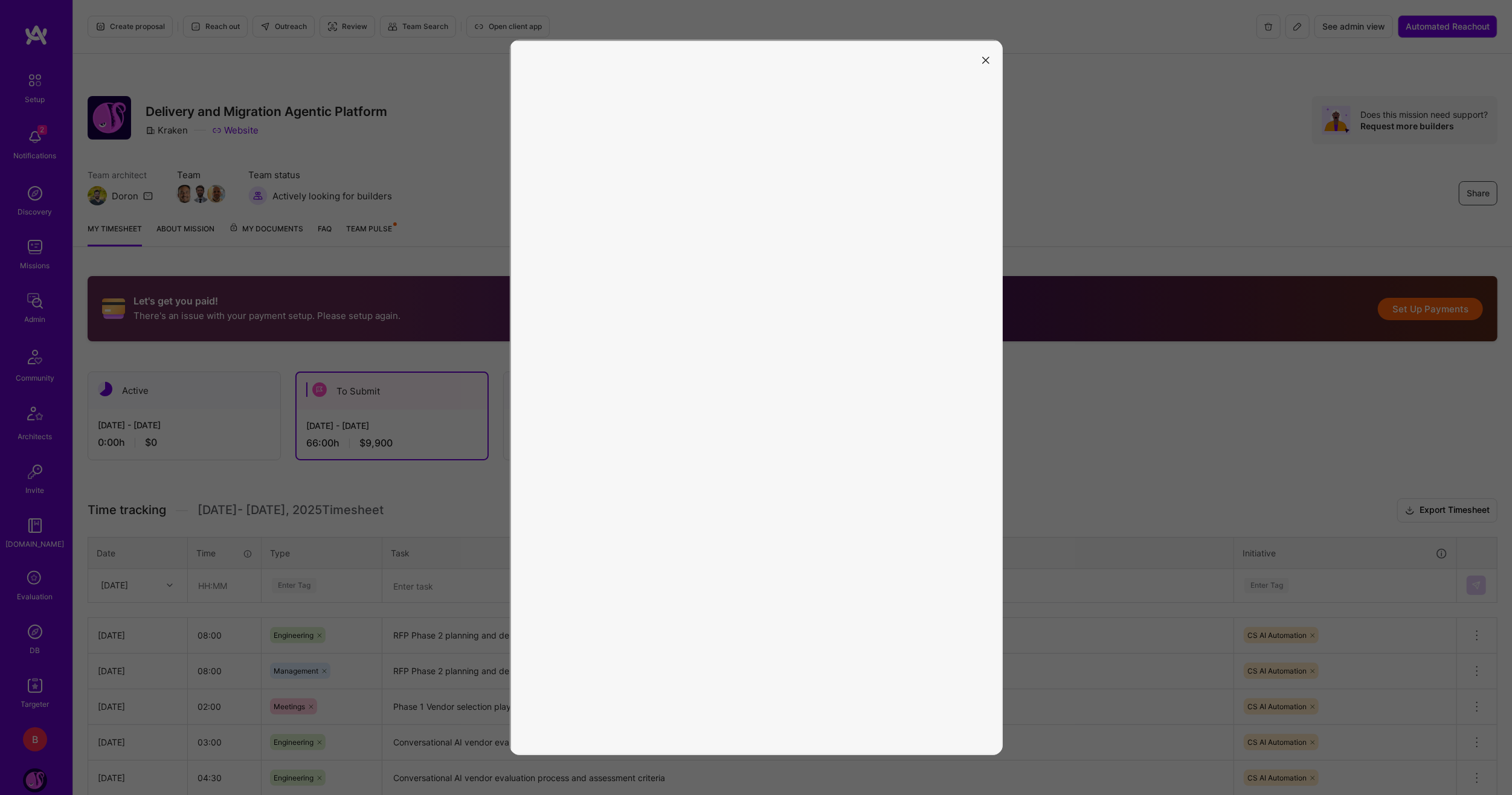
click at [981, 60] on button "modal" at bounding box center [985, 59] width 14 height 20
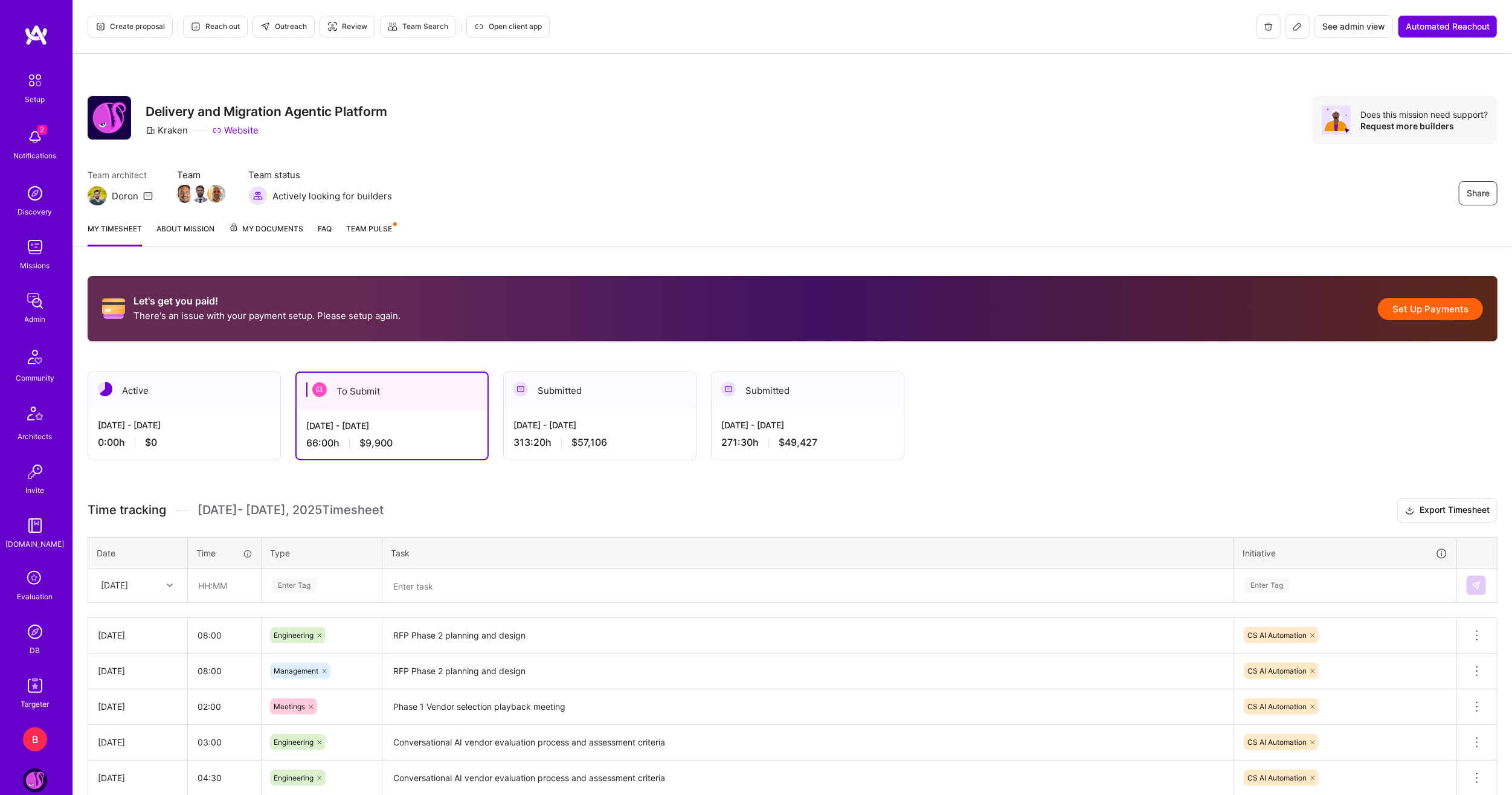
click at [1435, 312] on button "Set Up Payments" at bounding box center [1430, 309] width 105 height 22
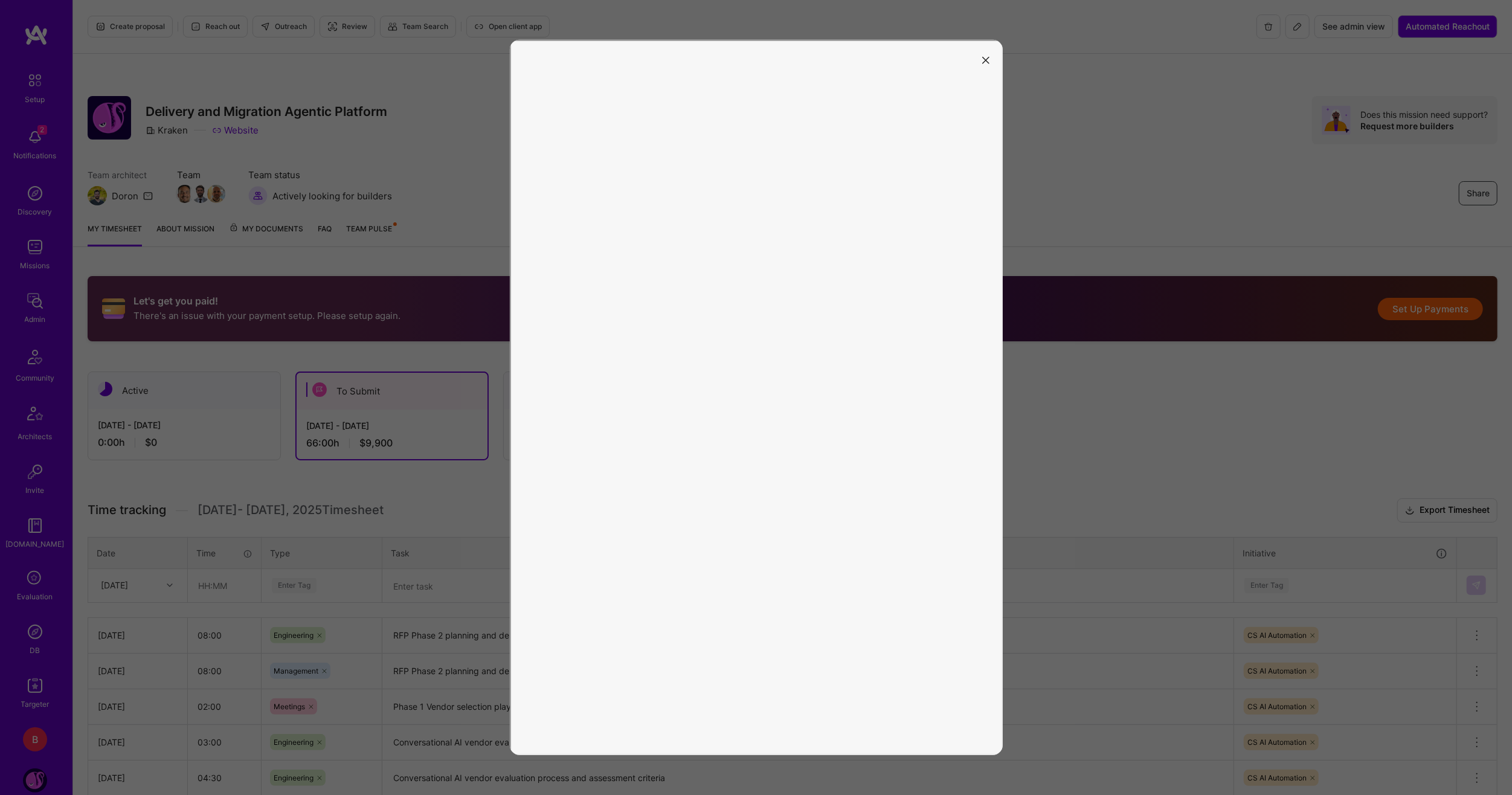
click at [980, 60] on button "modal" at bounding box center [985, 59] width 14 height 20
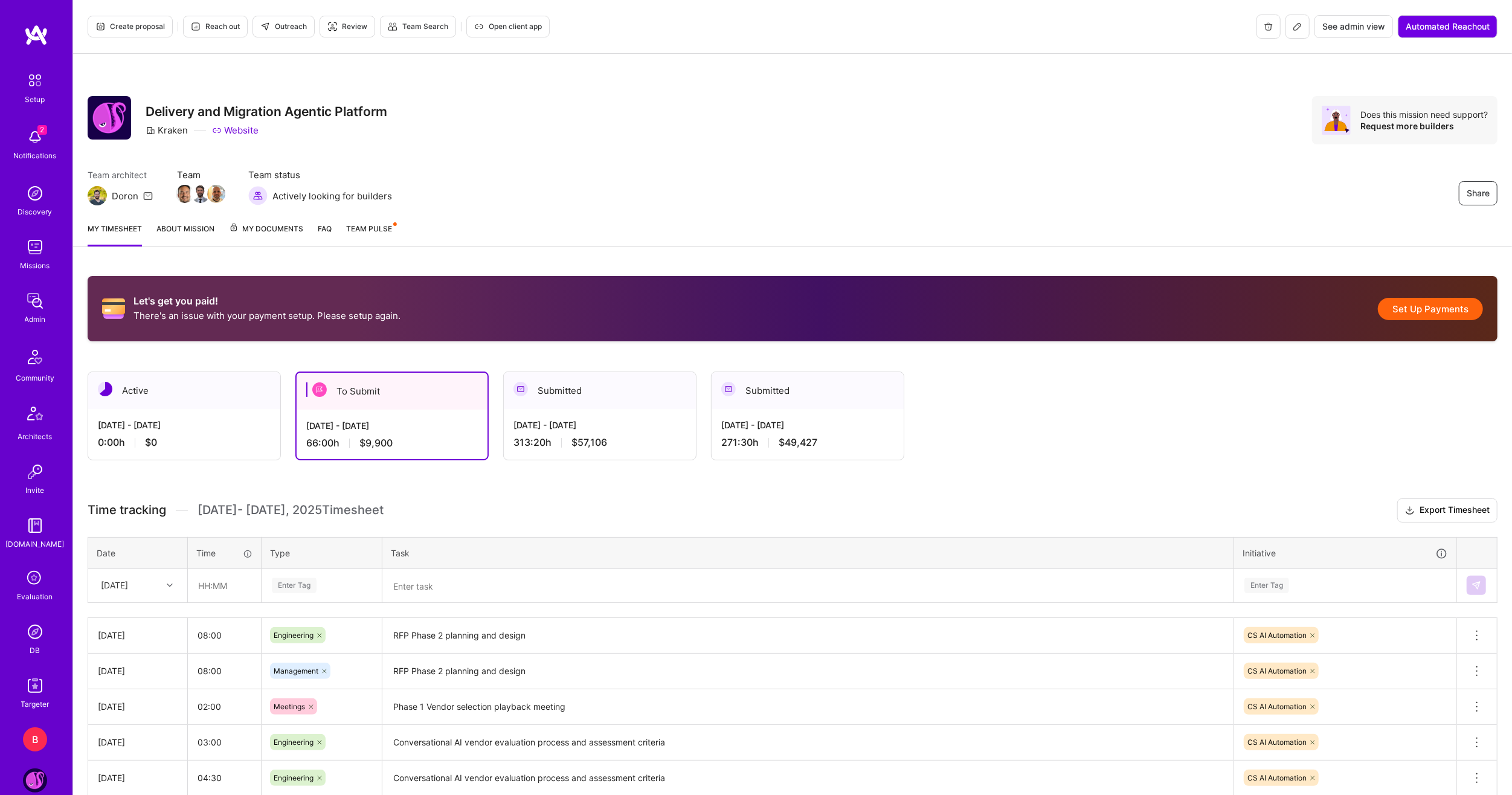
click at [263, 414] on div "Sep 1 - Sep 15, 2025 0:00 h $0" at bounding box center [184, 434] width 192 height 49
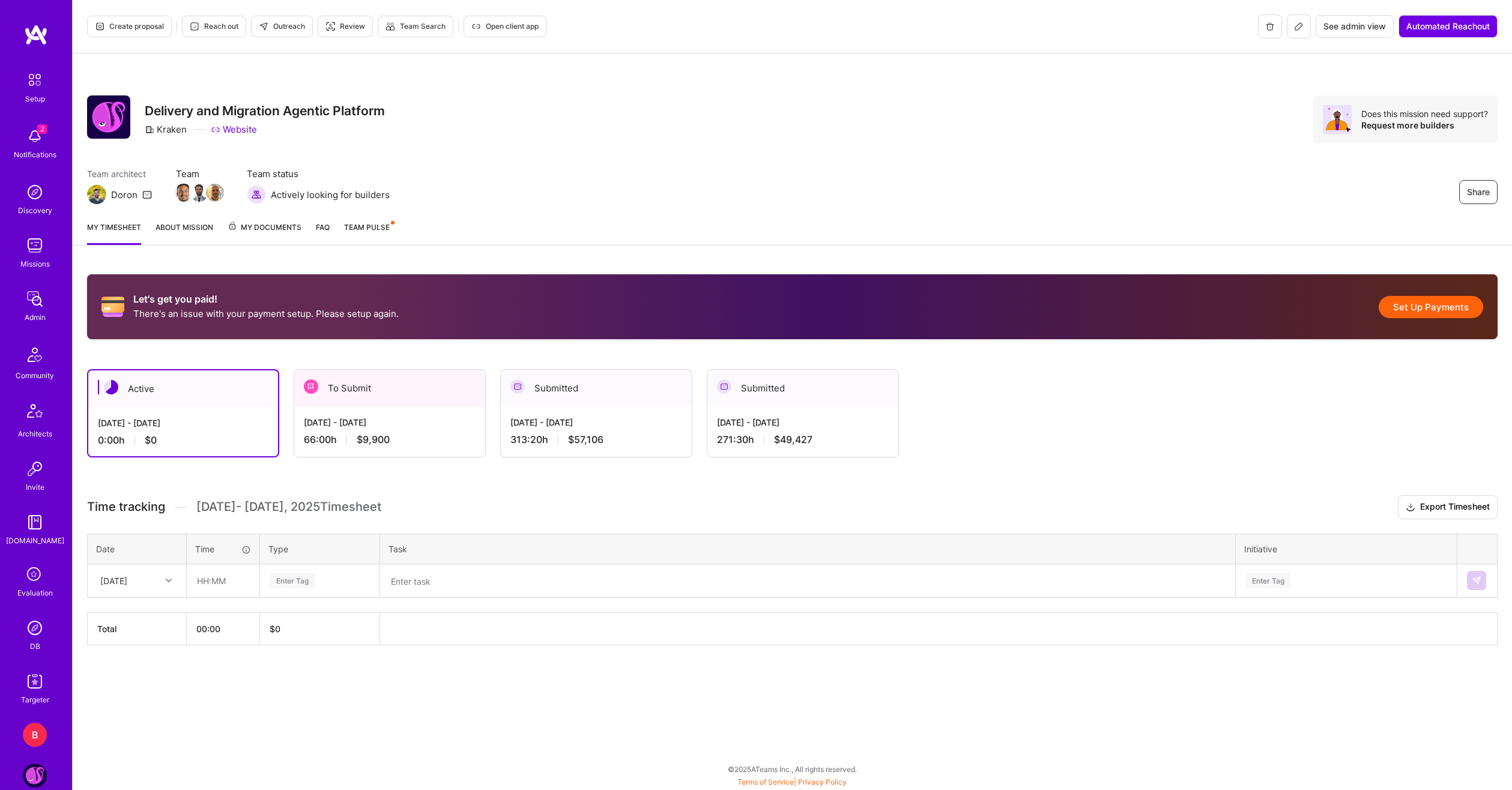
click at [360, 411] on div "Aug 16 - Aug 31, 2025 66:00 h $9,900" at bounding box center [390, 431] width 191 height 49
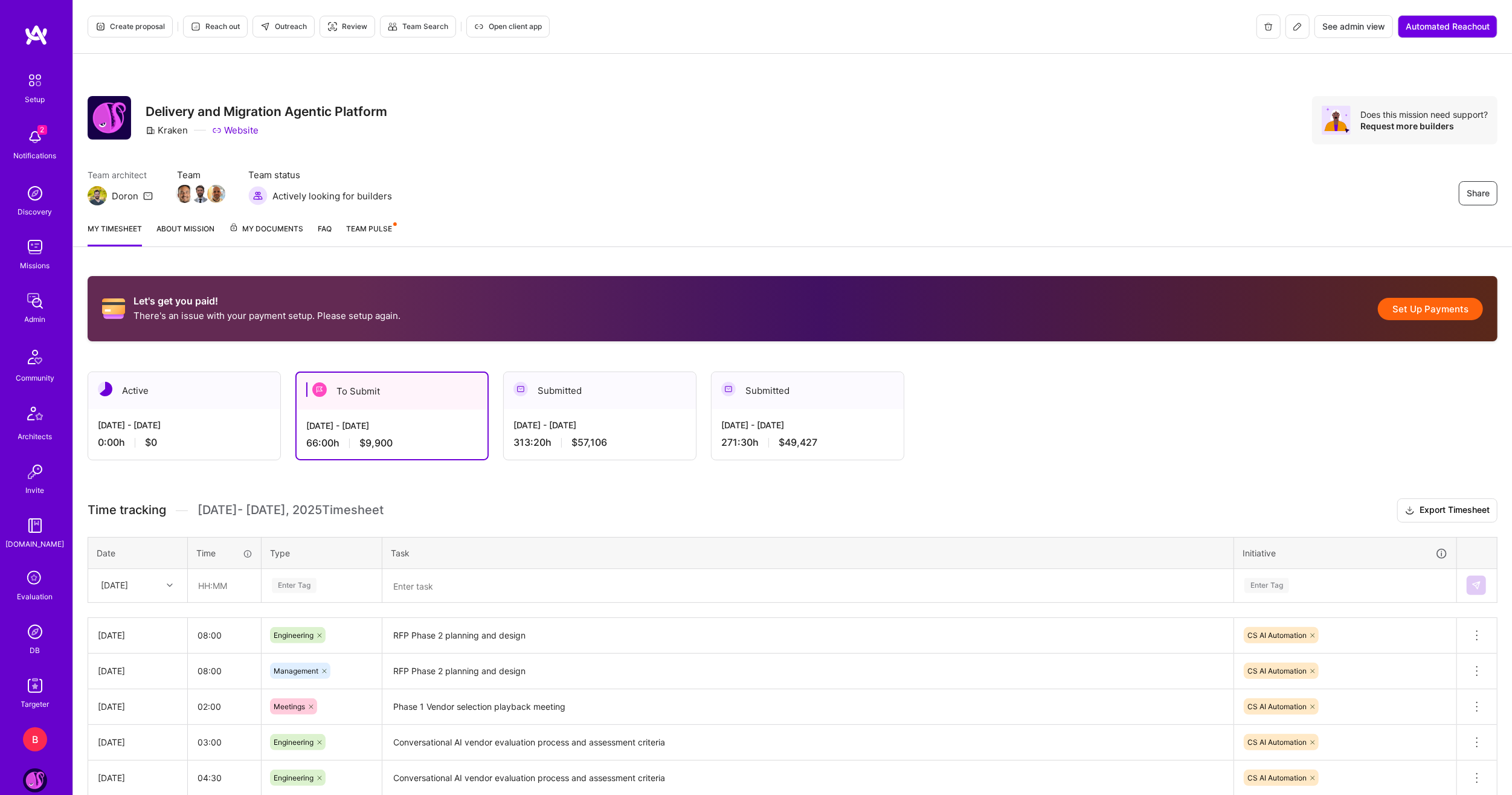
click at [1446, 298] on button "Set Up Payments" at bounding box center [1430, 309] width 105 height 22
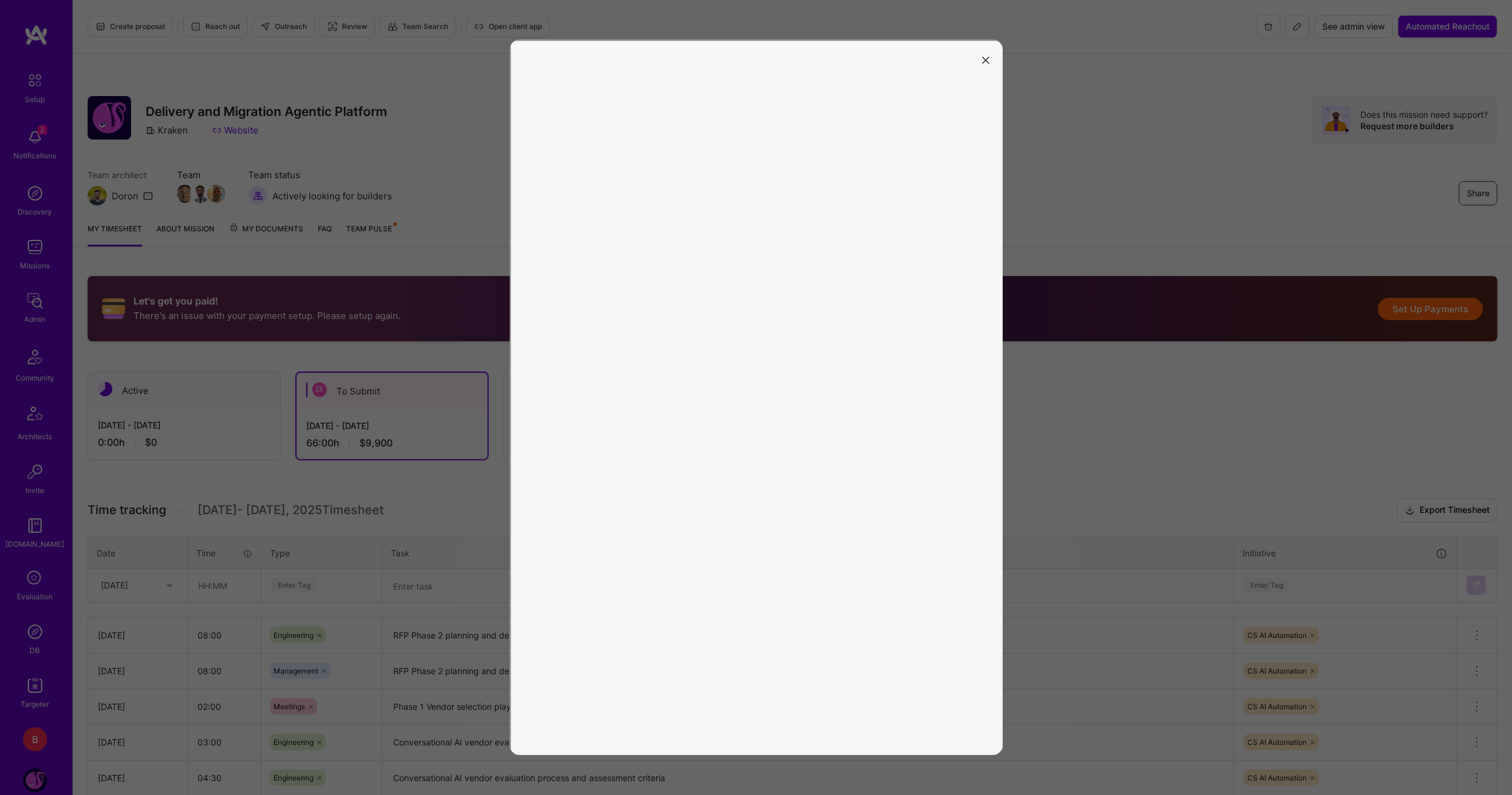
click at [982, 65] on button "modal" at bounding box center [985, 59] width 14 height 20
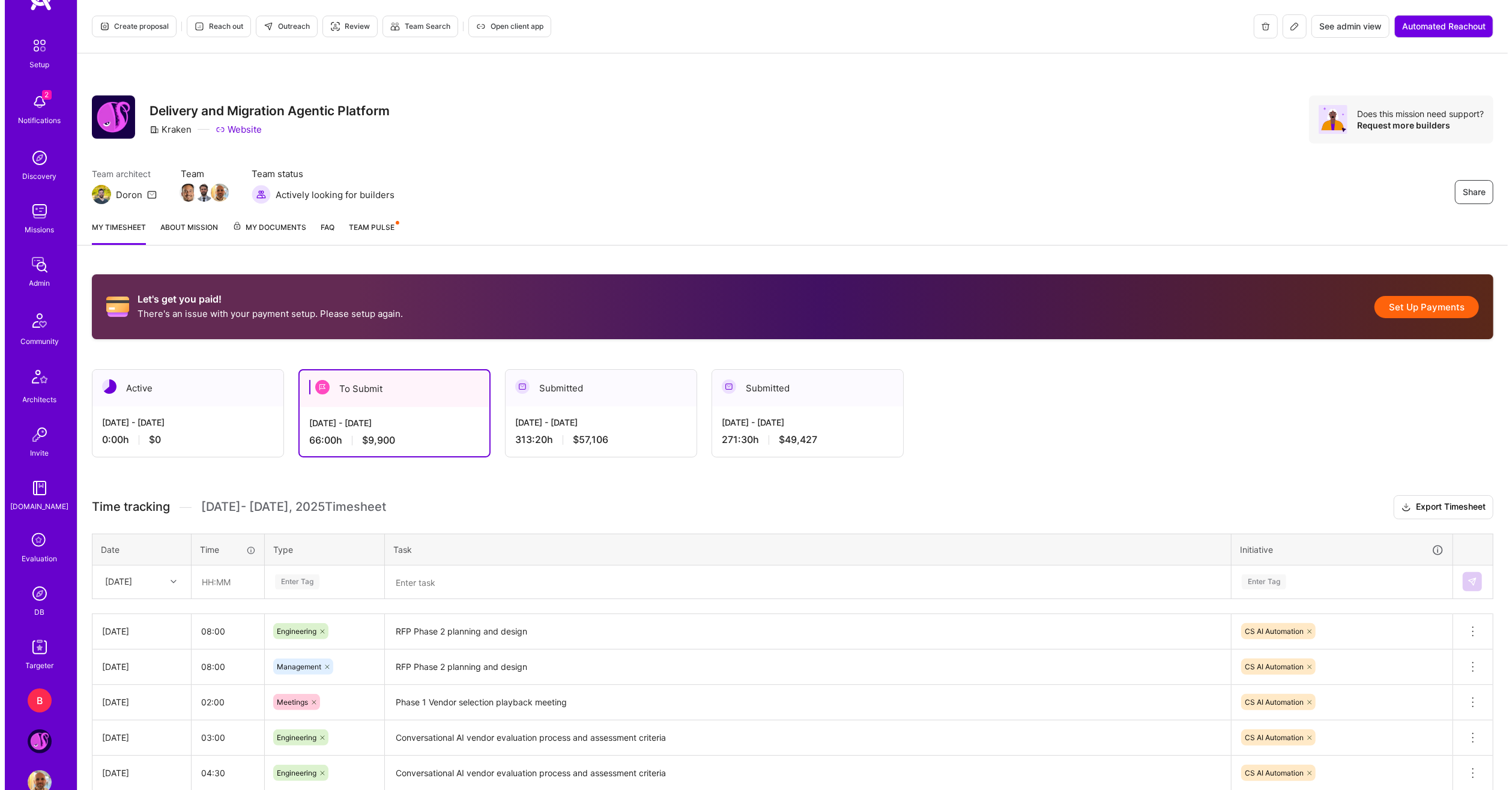
scroll to position [62, 0]
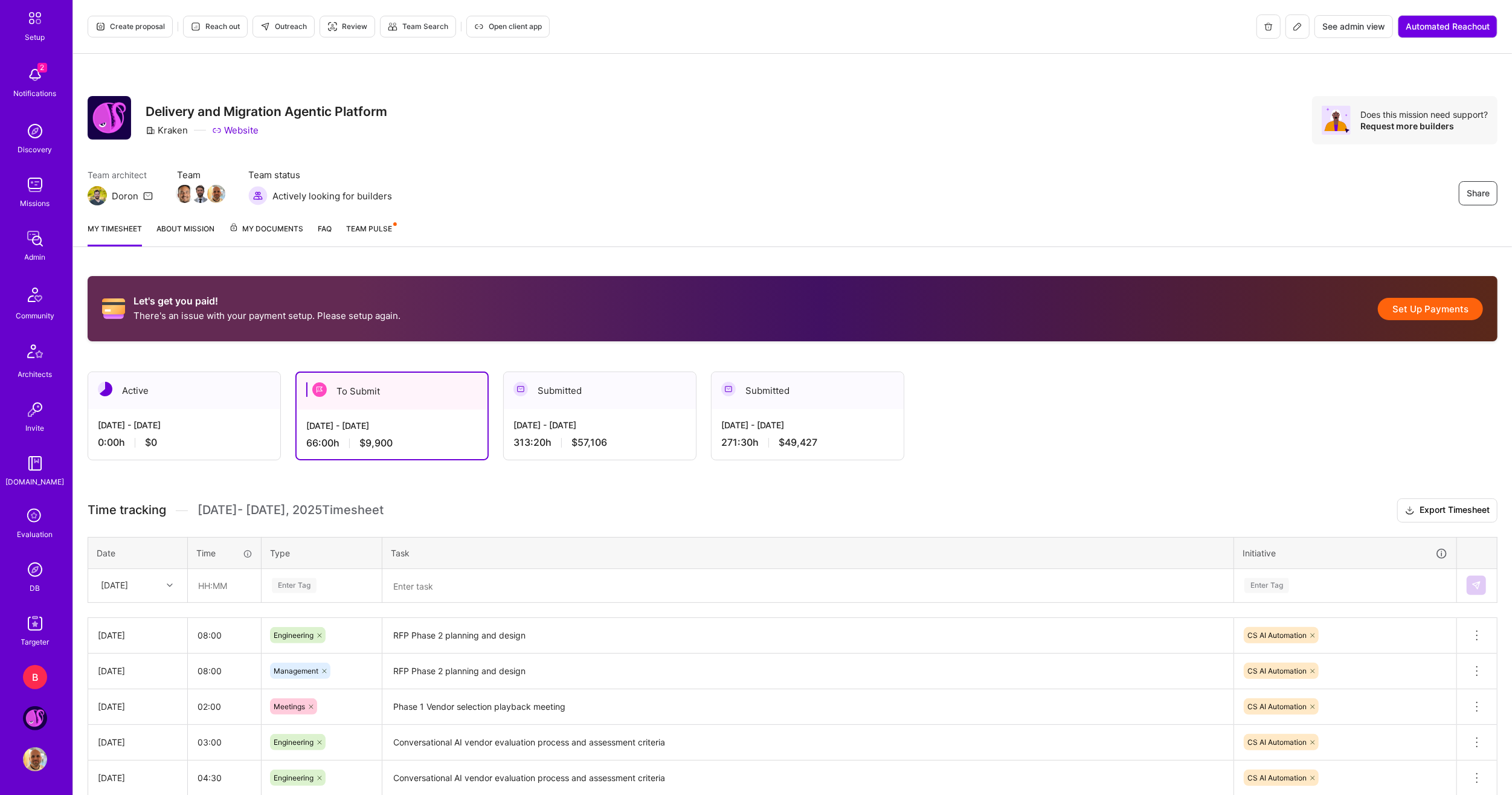
drag, startPoint x: 32, startPoint y: 674, endPoint x: 31, endPoint y: 680, distance: 6.1
click at [31, 675] on div "B" at bounding box center [35, 677] width 24 height 24
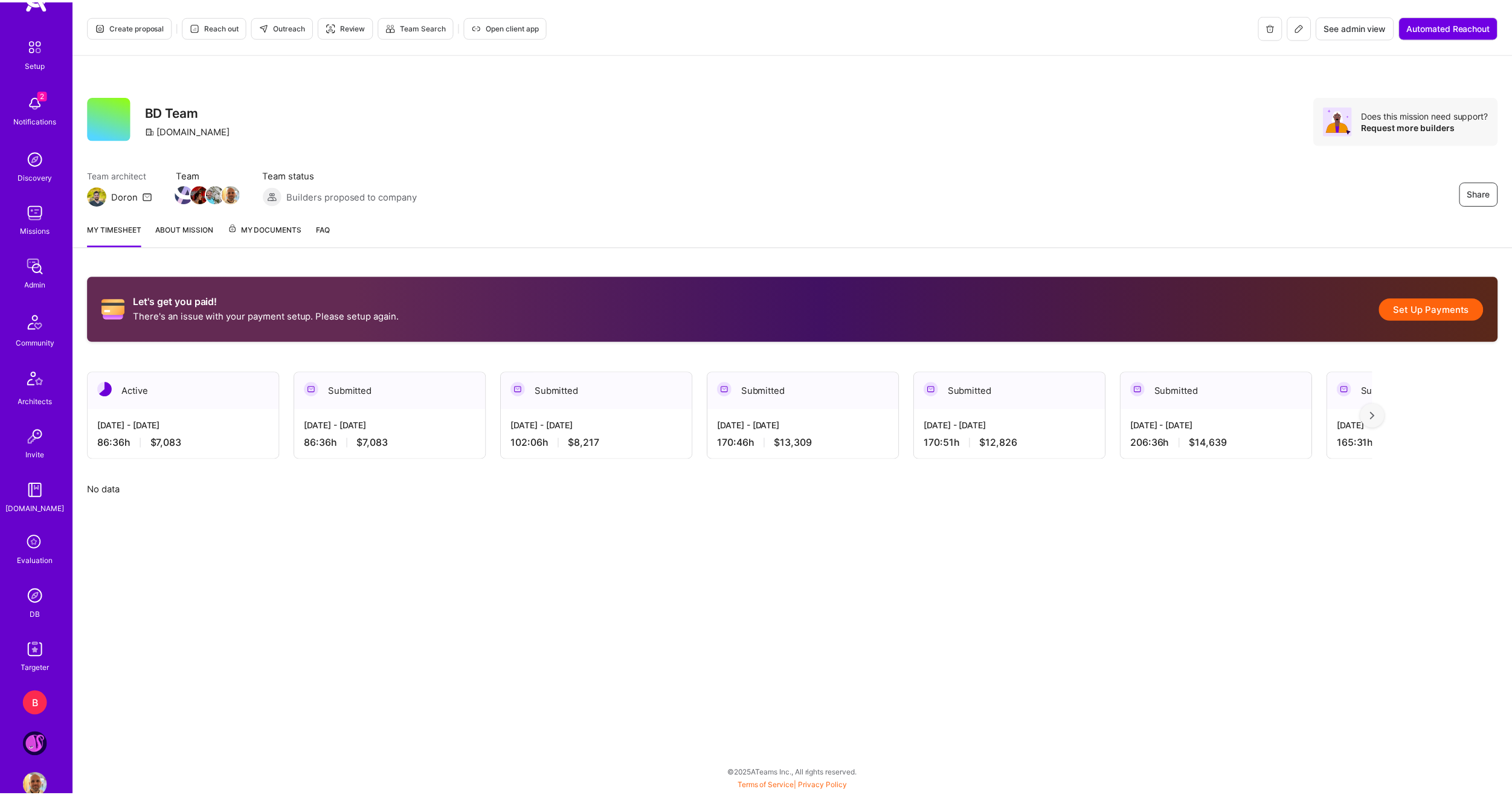
scroll to position [62, 0]
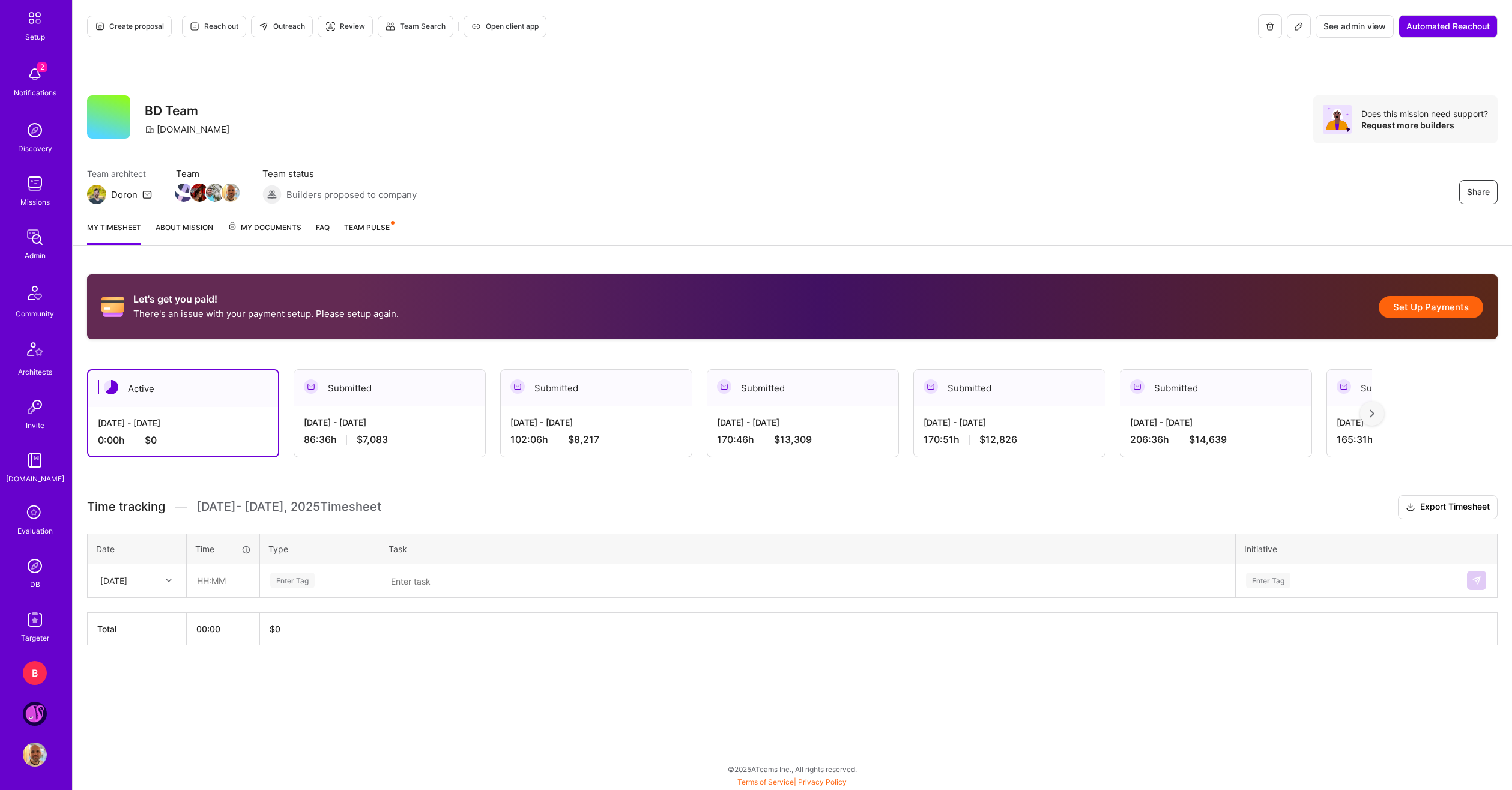
click at [24, 707] on img at bounding box center [35, 714] width 24 height 24
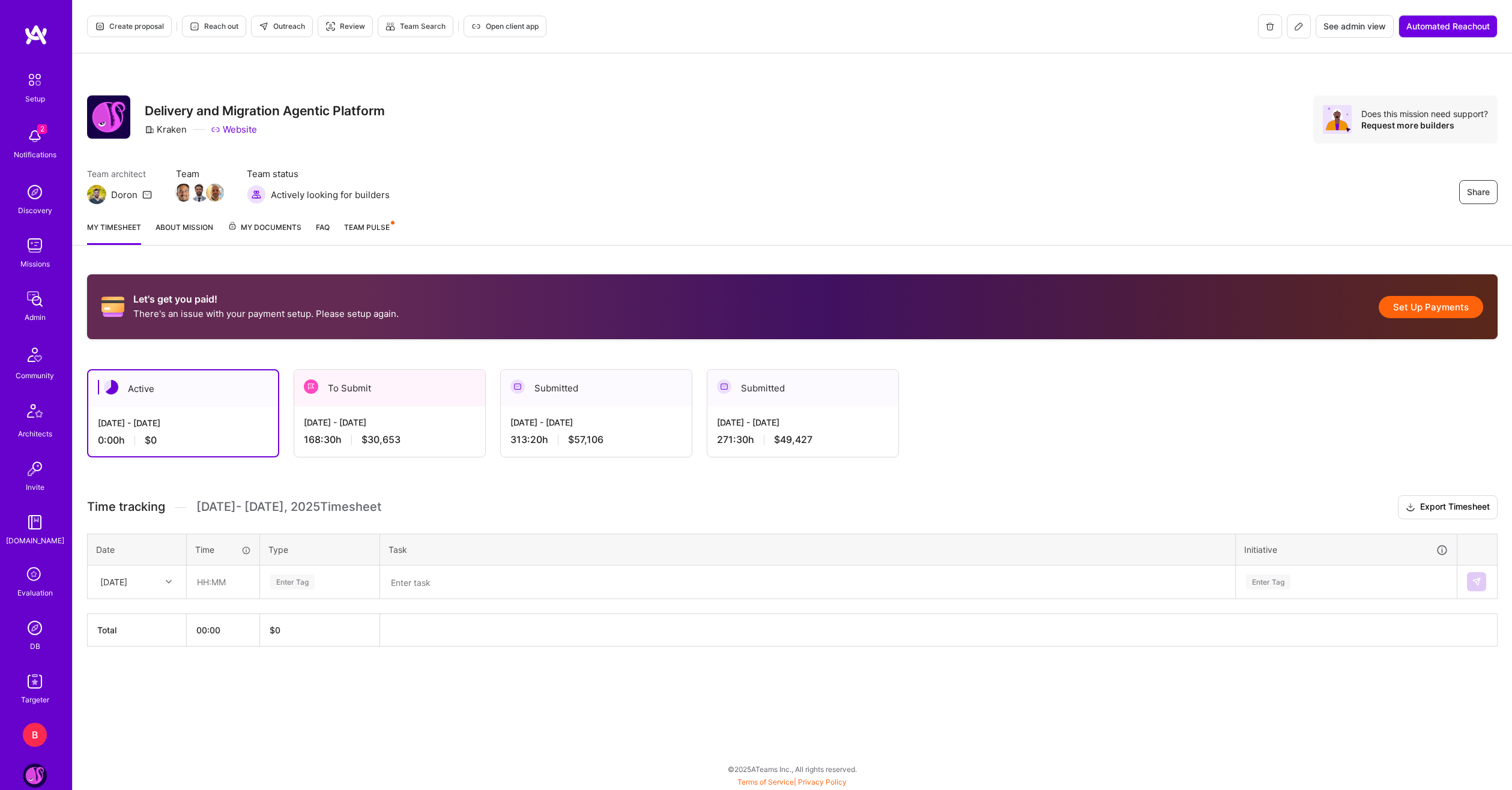
click at [413, 399] on div "To Submit" at bounding box center [390, 388] width 191 height 36
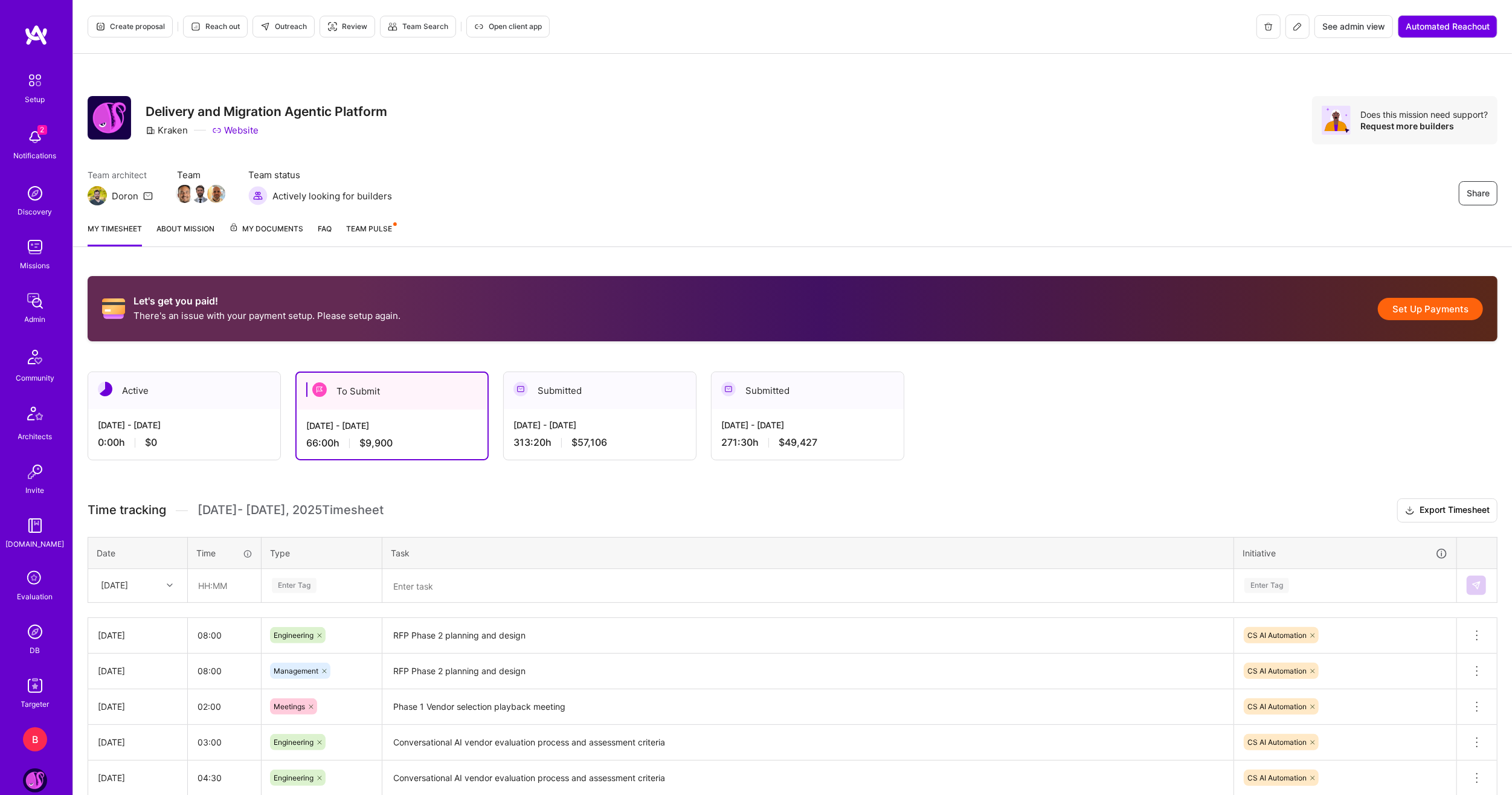
click at [1413, 307] on button "Set Up Payments" at bounding box center [1430, 309] width 105 height 22
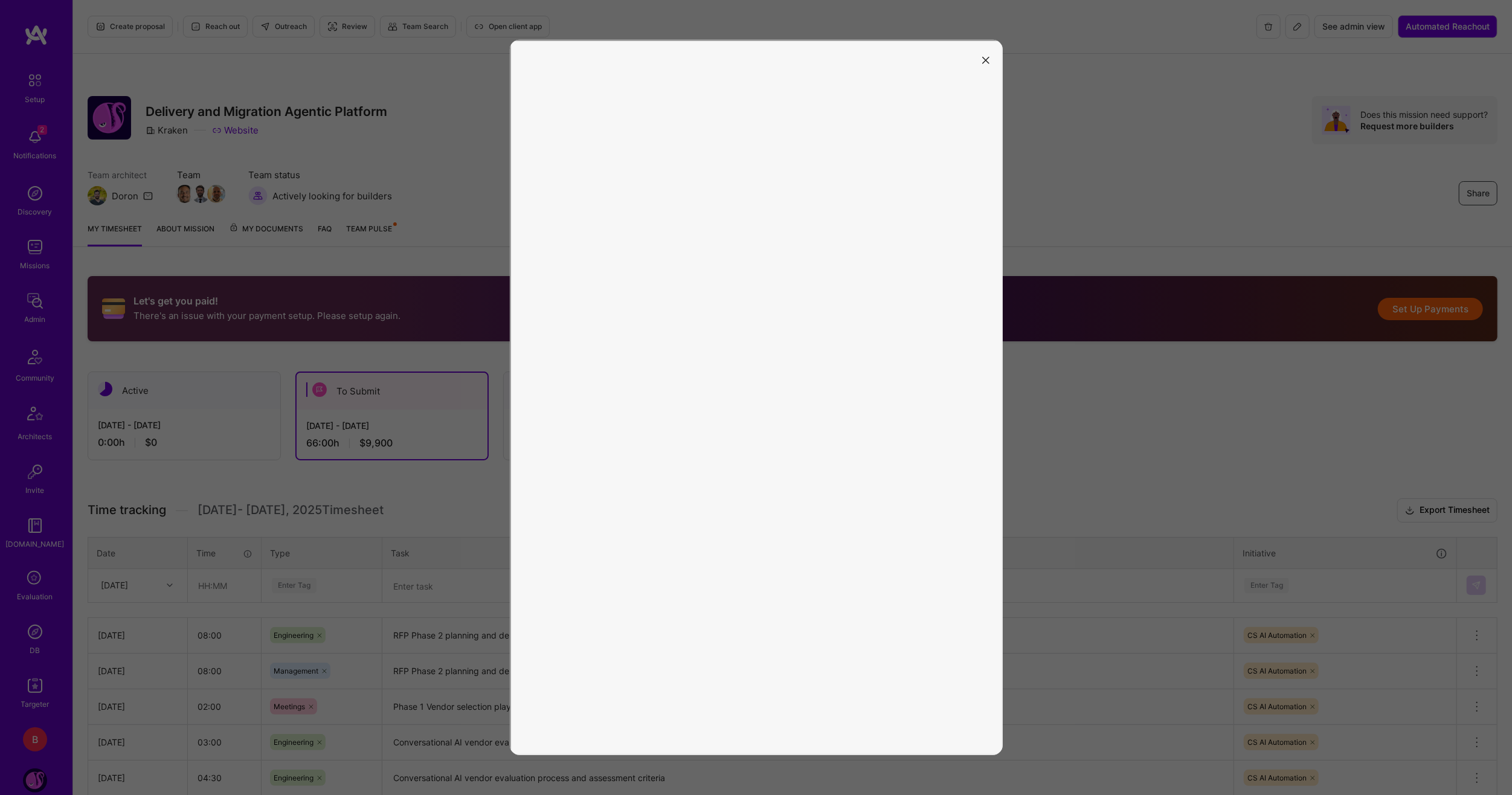
click at [984, 64] on button "modal" at bounding box center [985, 59] width 14 height 20
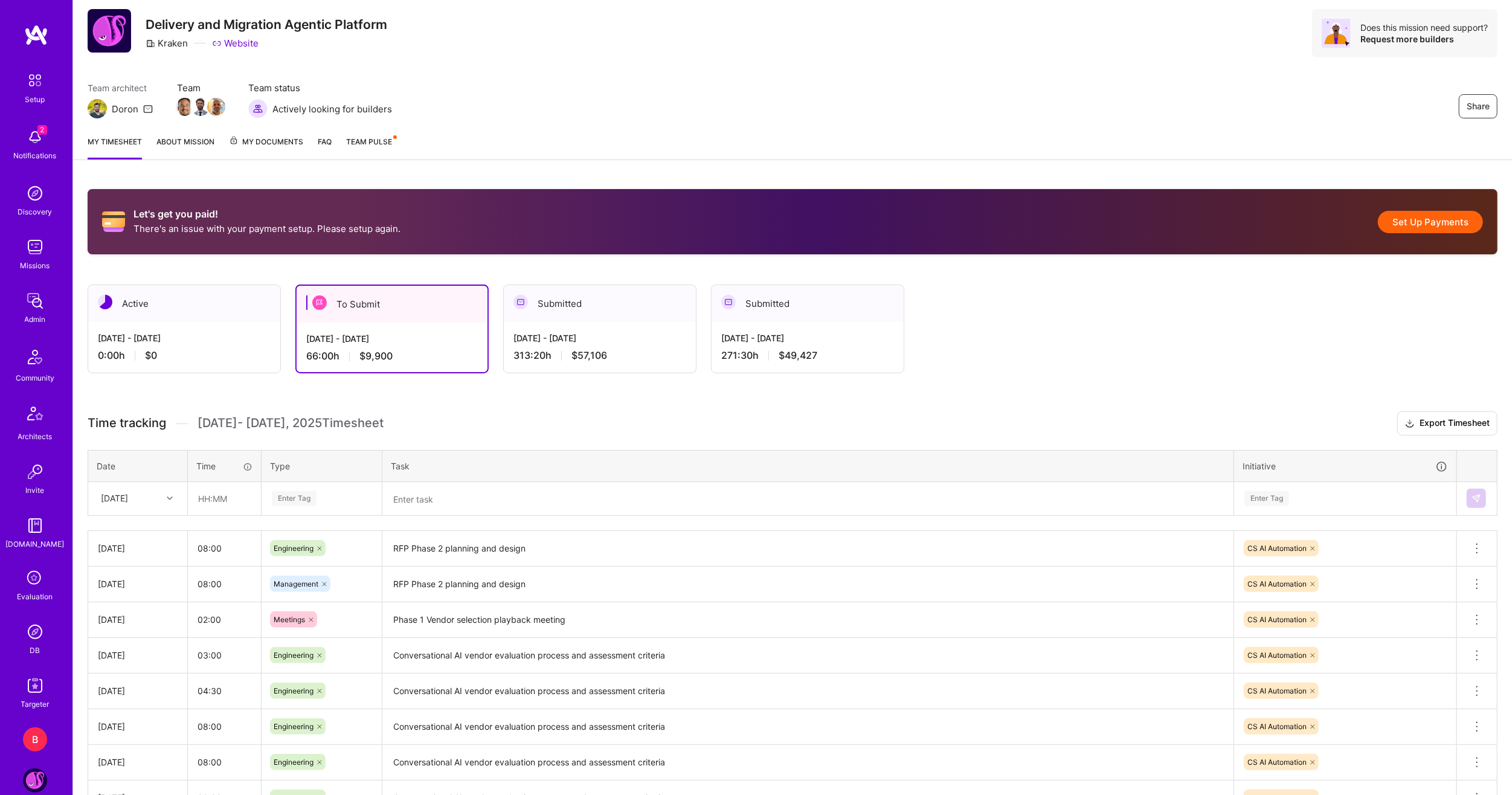
scroll to position [84, 0]
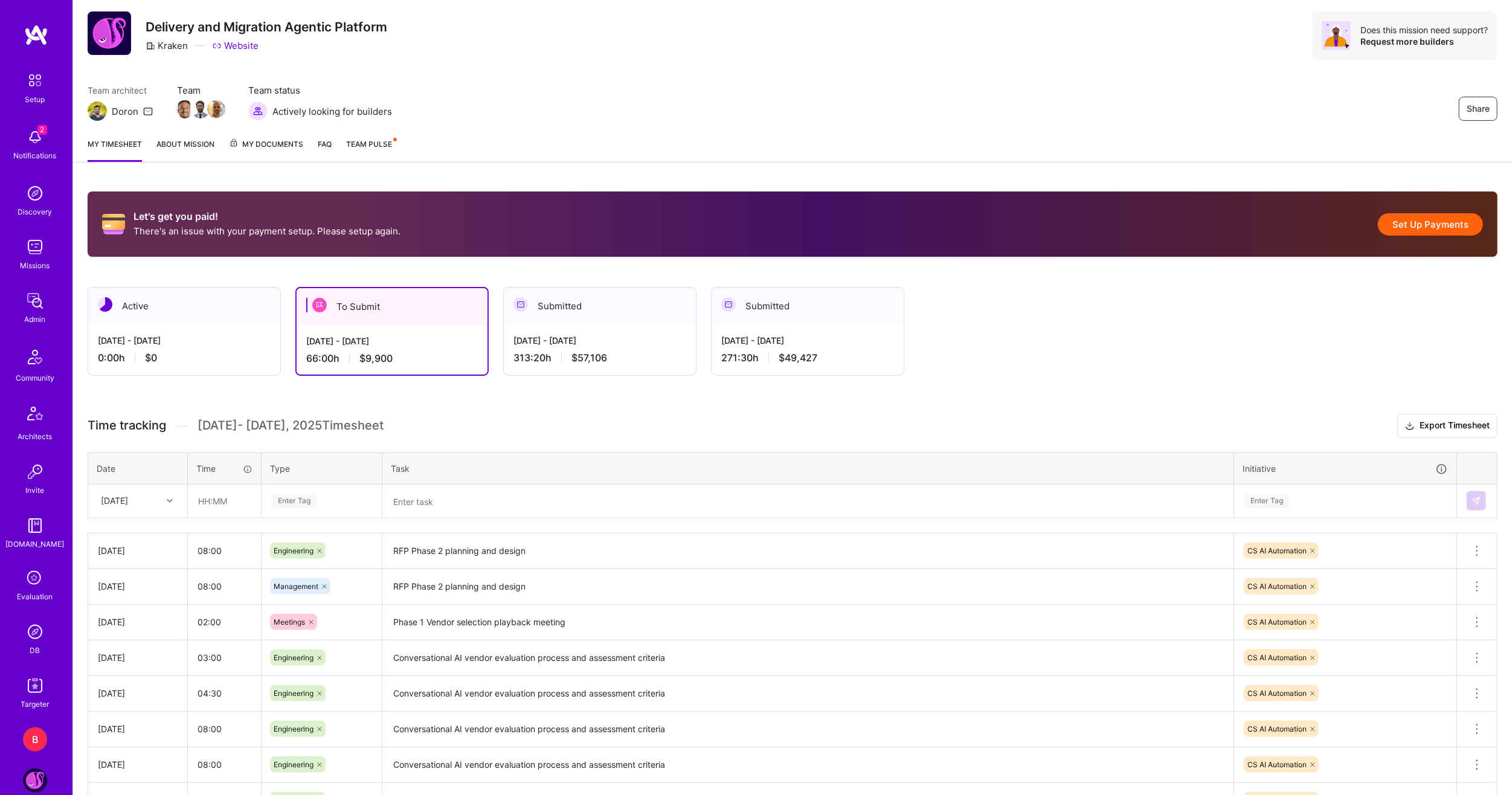
click at [1430, 215] on button "Set Up Payments" at bounding box center [1430, 224] width 105 height 22
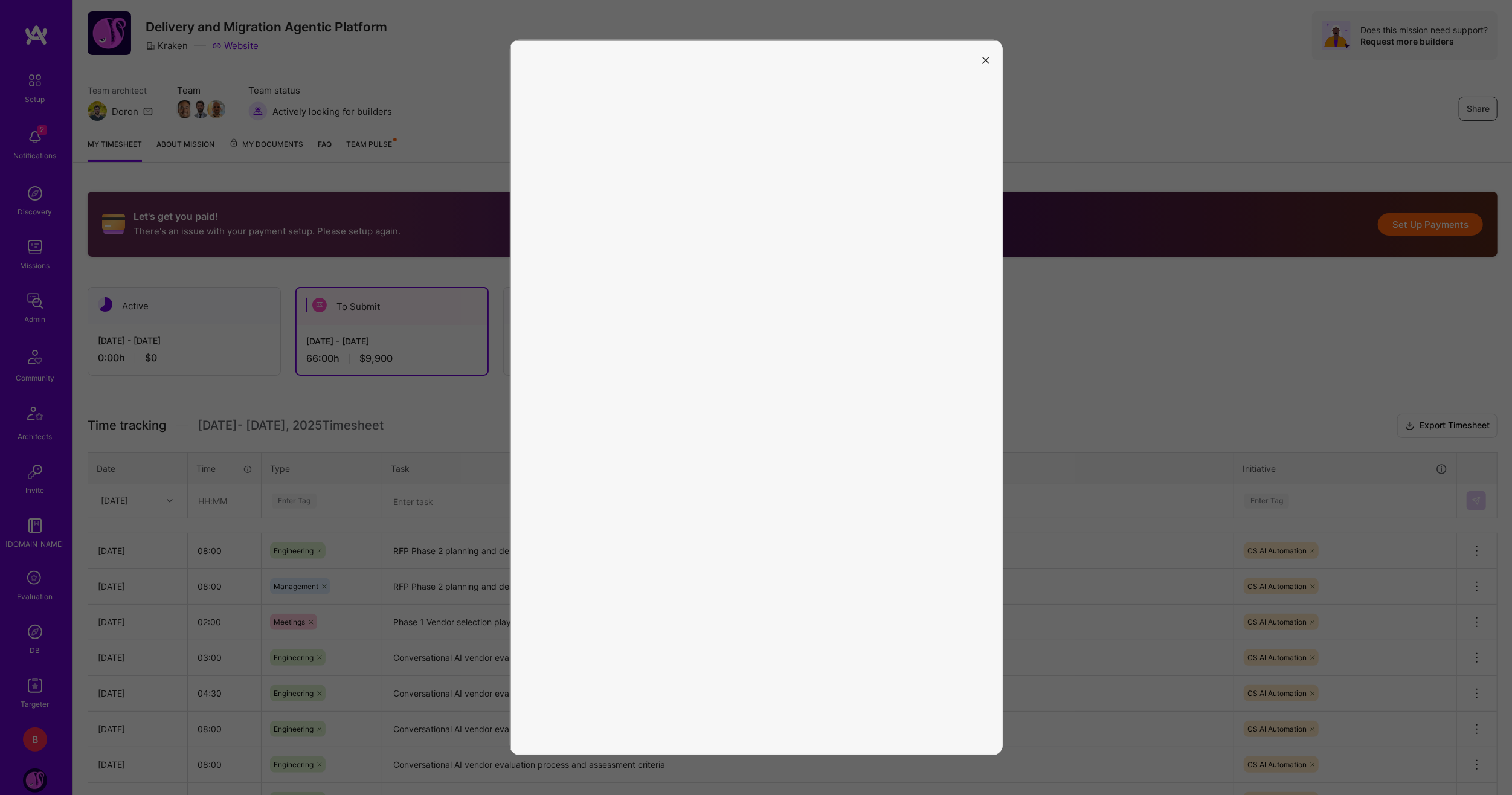
click at [982, 58] on icon "modal" at bounding box center [985, 60] width 8 height 8
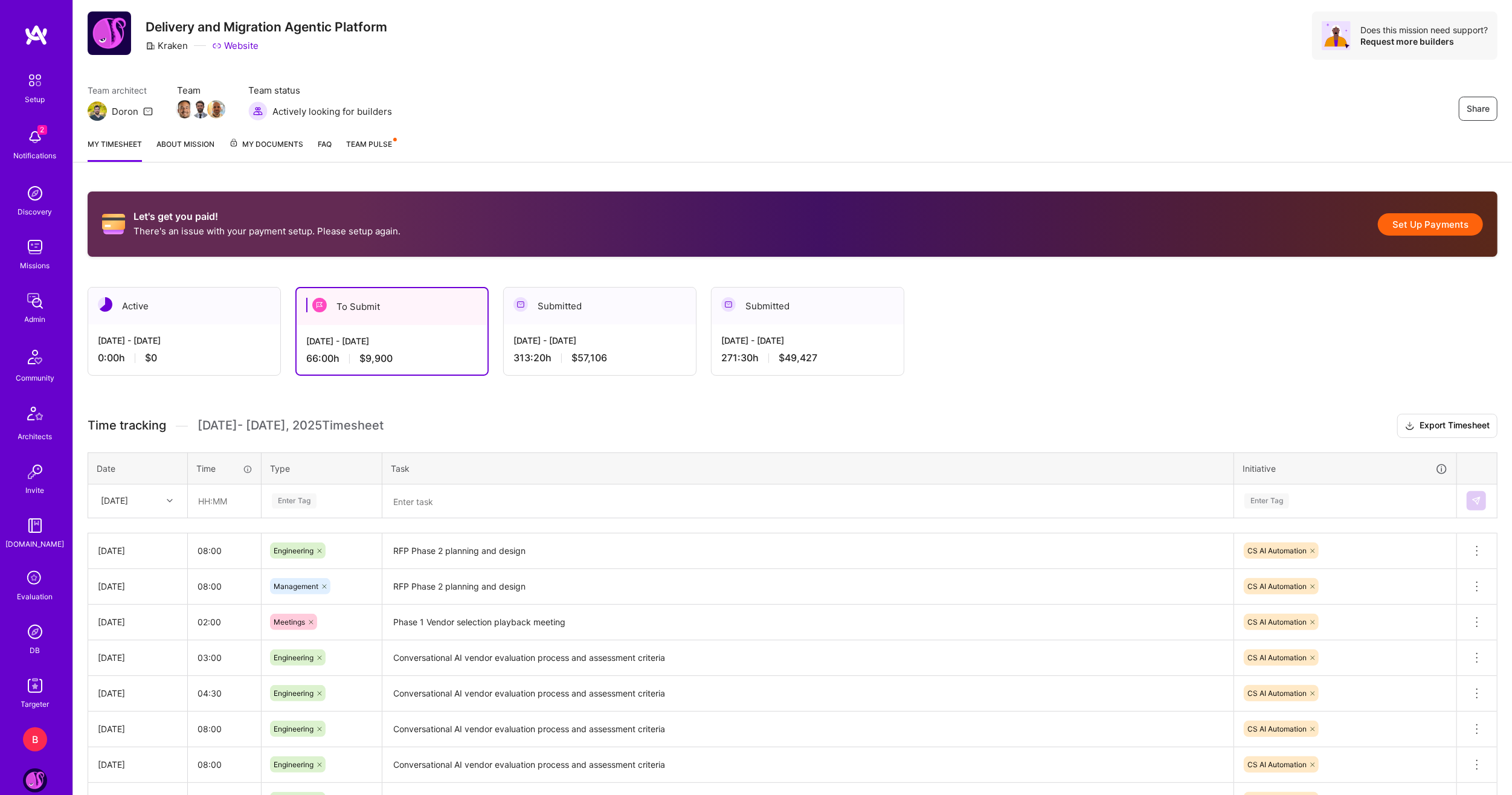
click at [116, 393] on div "Let's get you paid! There's an issue with your payment setup. Please setup agai…" at bounding box center [792, 579] width 1439 height 805
click at [1408, 224] on button "Set Up Payments" at bounding box center [1430, 224] width 105 height 22
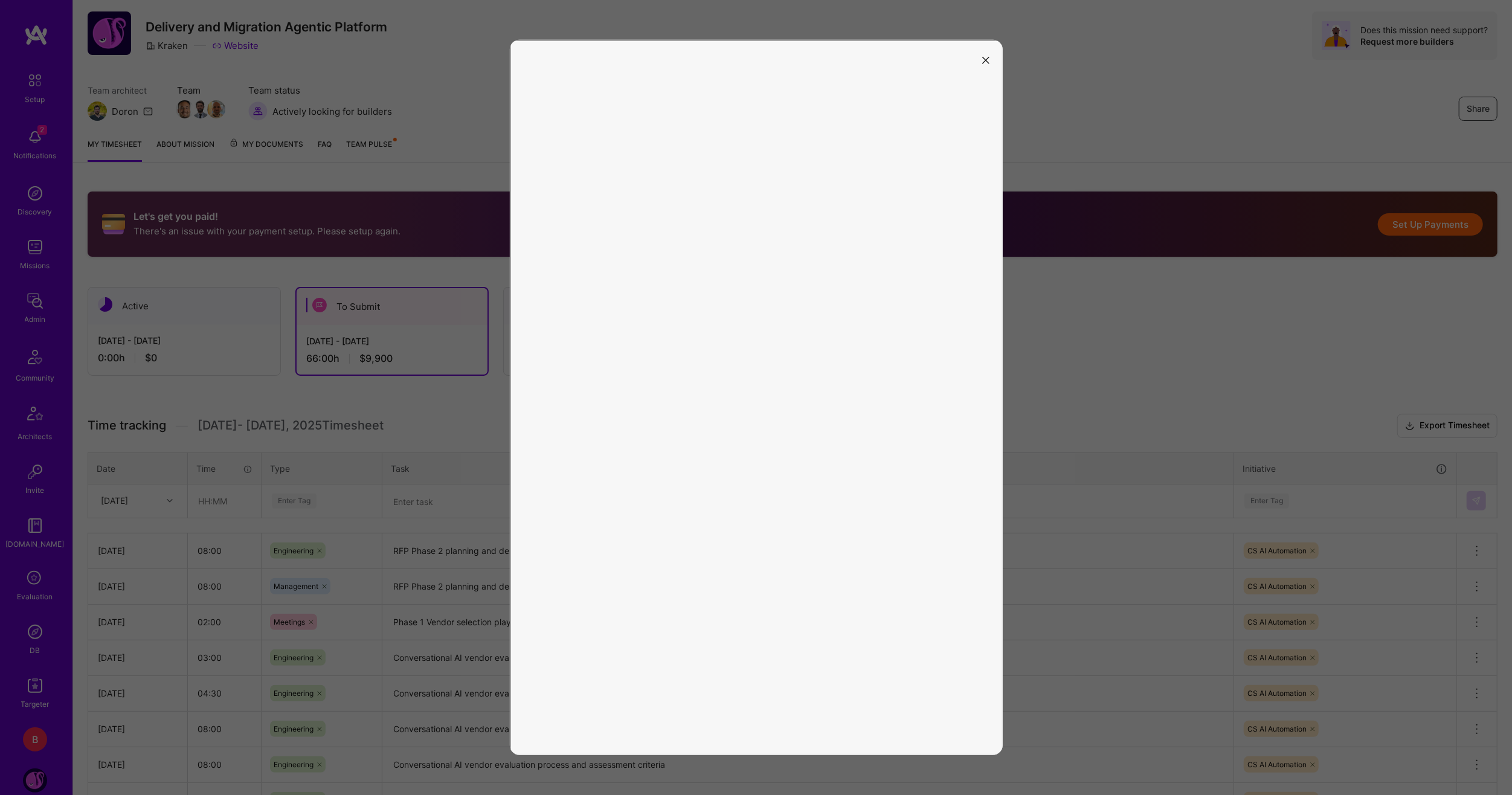
click at [990, 61] on button "modal" at bounding box center [985, 59] width 14 height 20
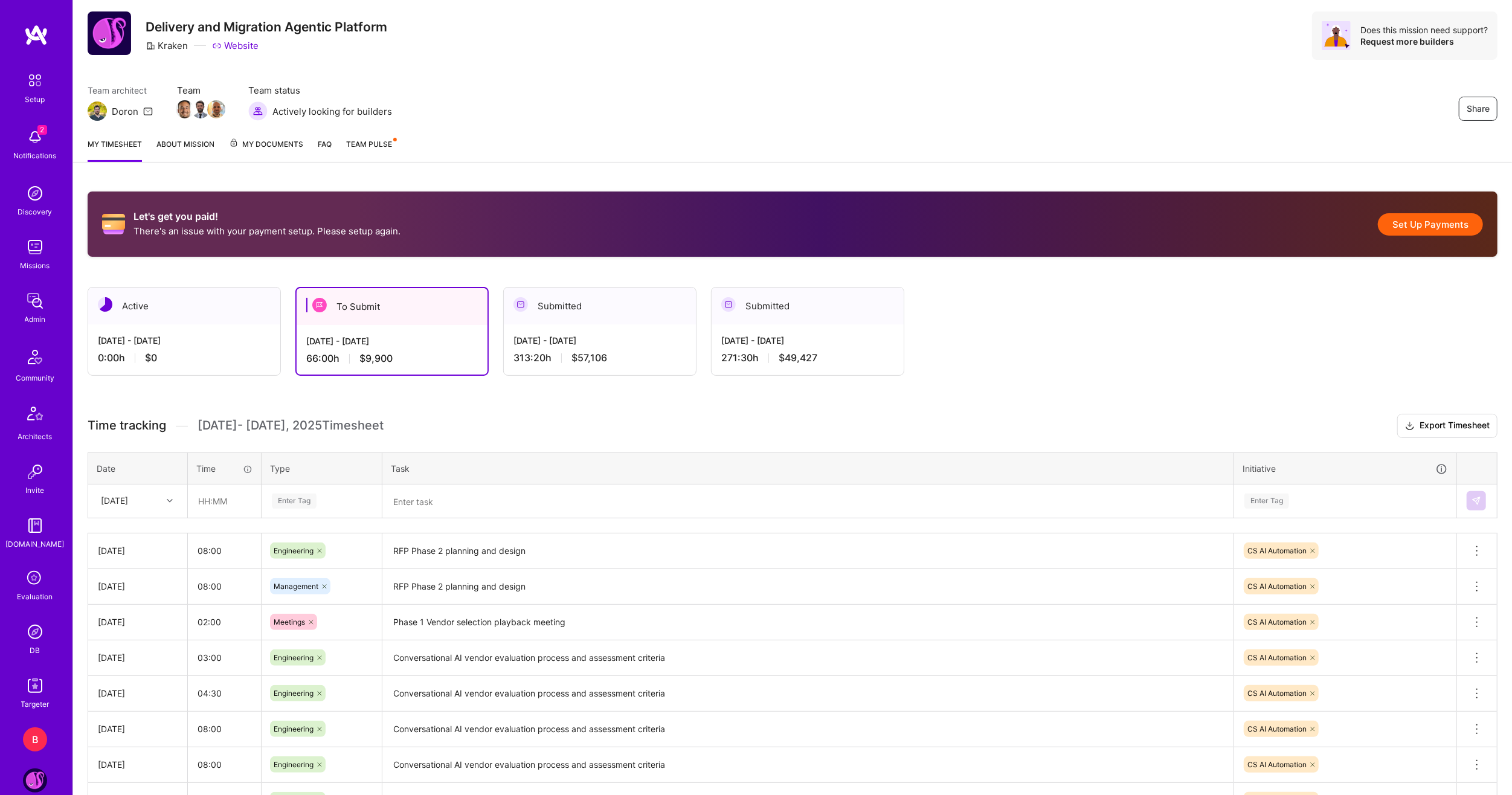
click at [238, 193] on div "Let's get you paid! There's an issue with your payment setup. Please setup agai…" at bounding box center [792, 224] width 1410 height 65
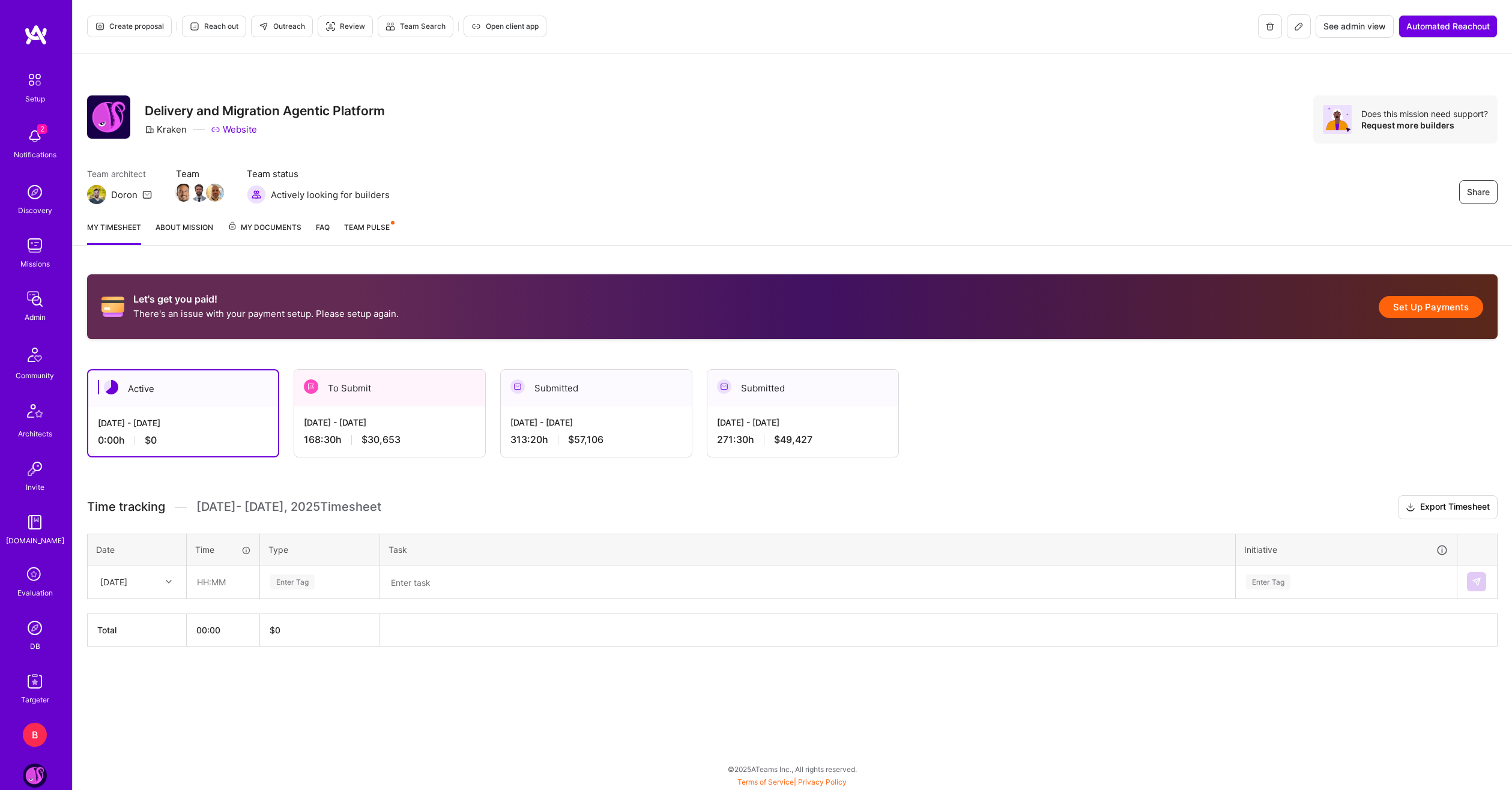
click at [465, 407] on div "[DATE] - [DATE] 168:30 h $30,653" at bounding box center [390, 431] width 191 height 49
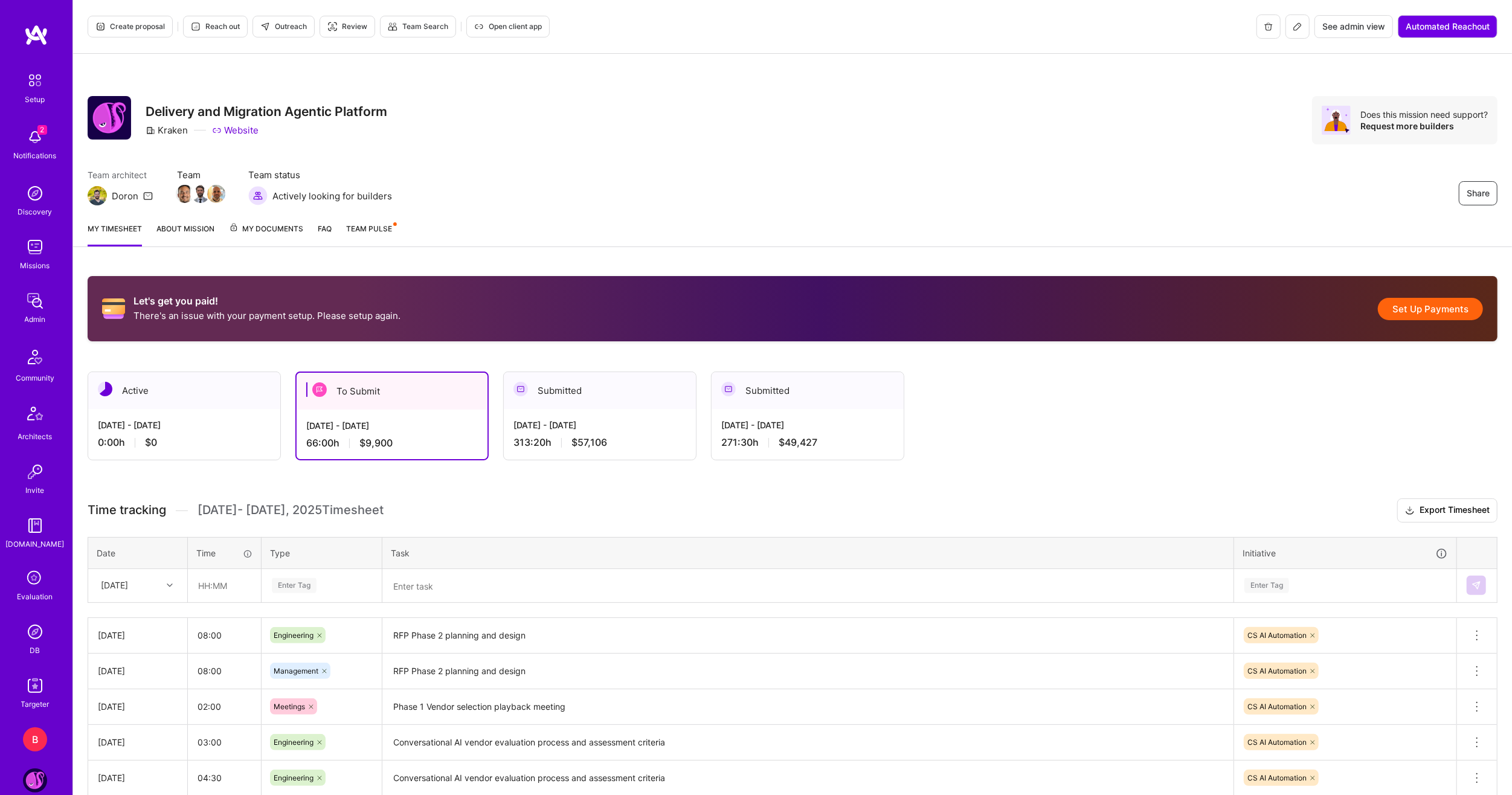
click at [1431, 310] on button "Set Up Payments" at bounding box center [1430, 309] width 105 height 22
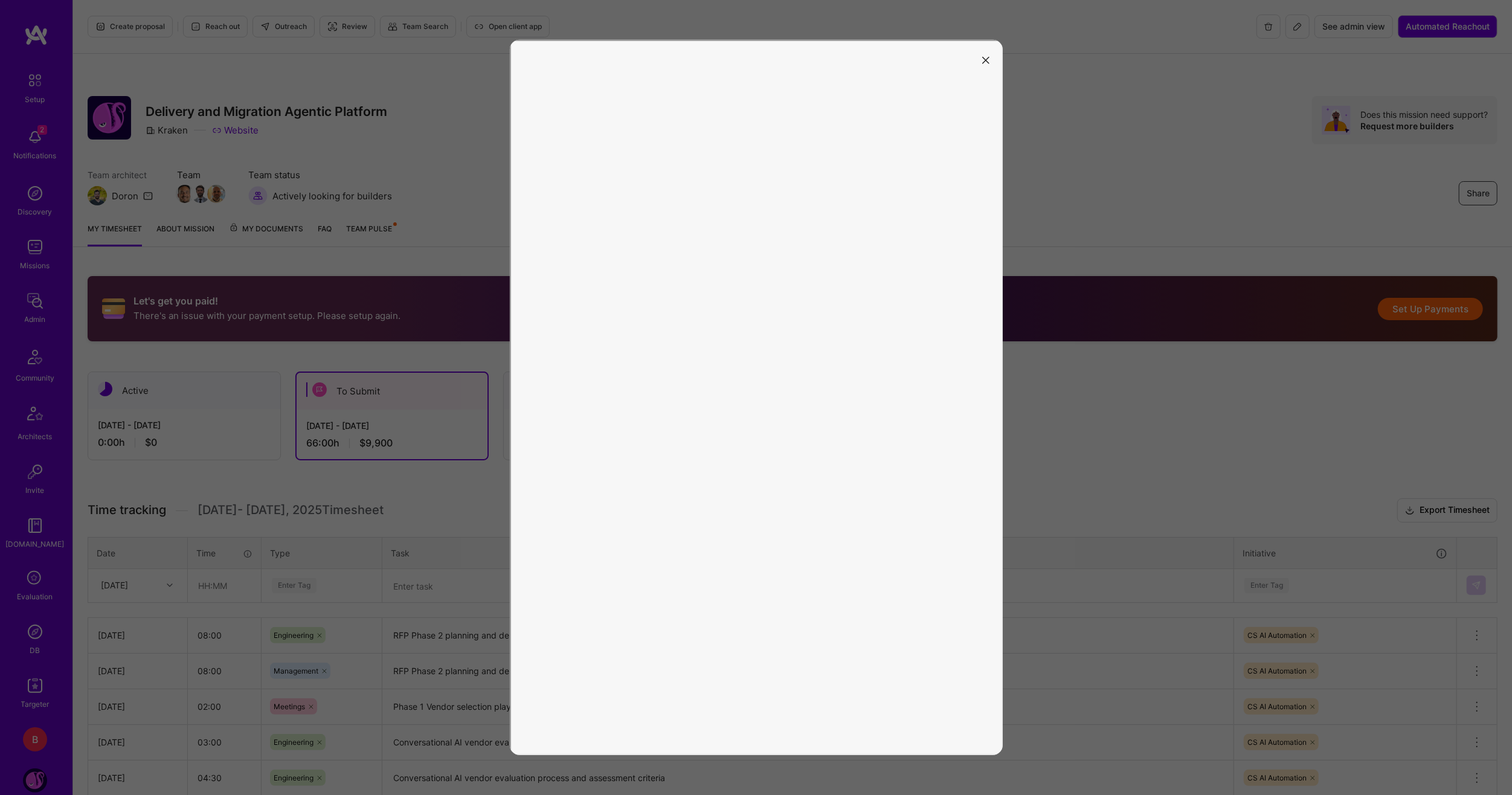
scroll to position [60, 0]
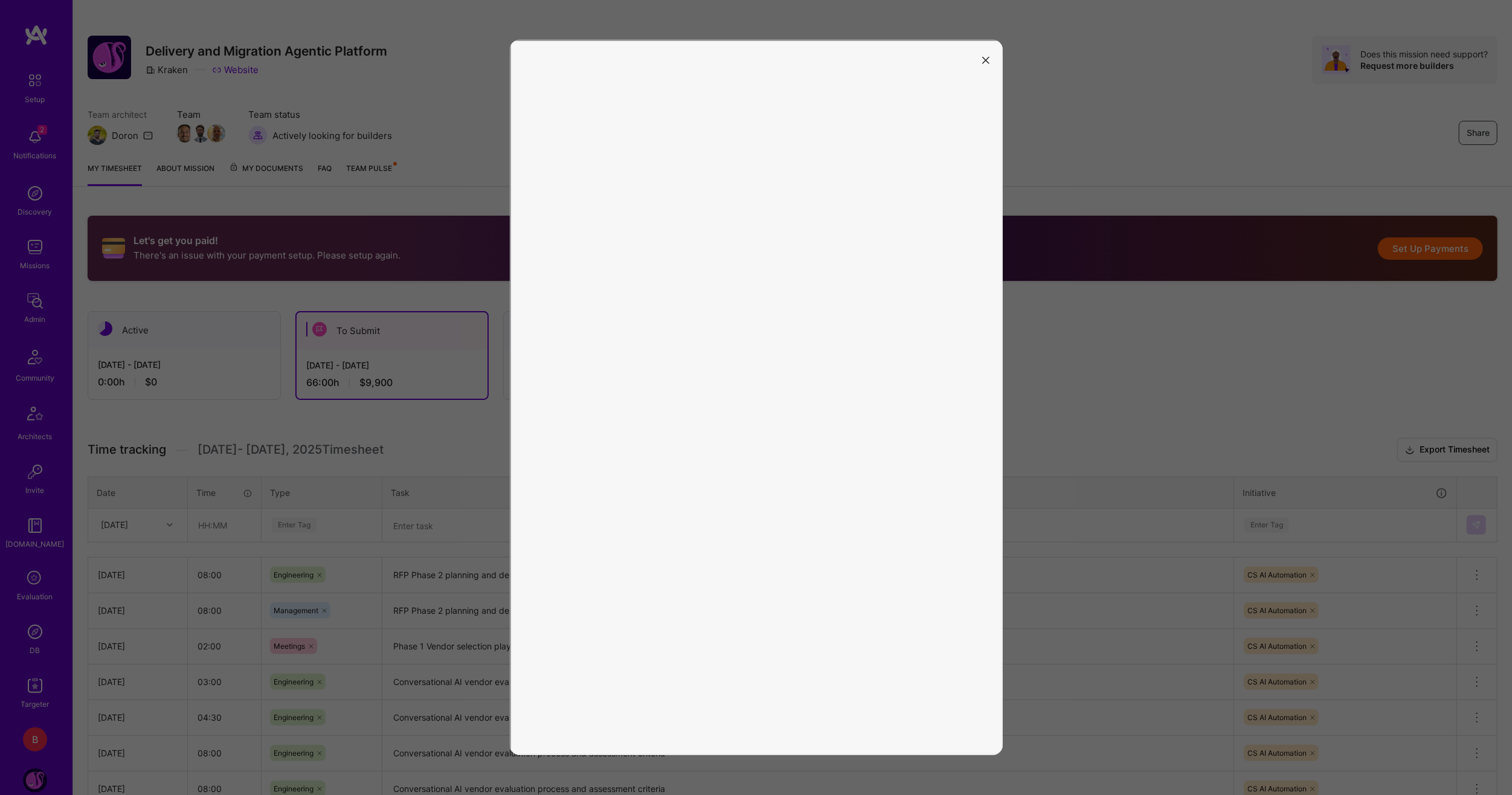
click at [990, 60] on button "modal" at bounding box center [985, 59] width 14 height 20
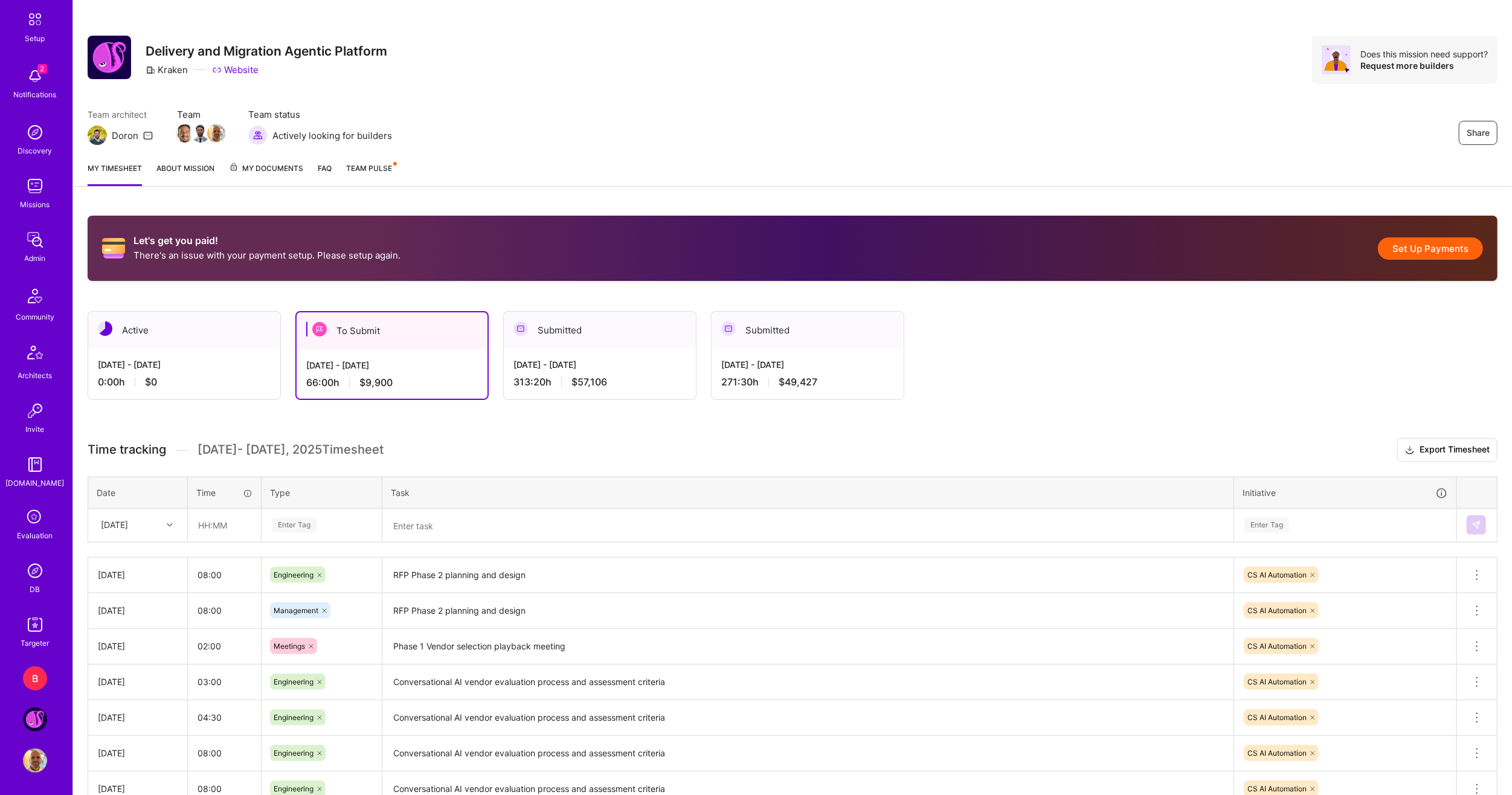
scroll to position [62, 0]
click at [23, 674] on div "B" at bounding box center [35, 677] width 24 height 24
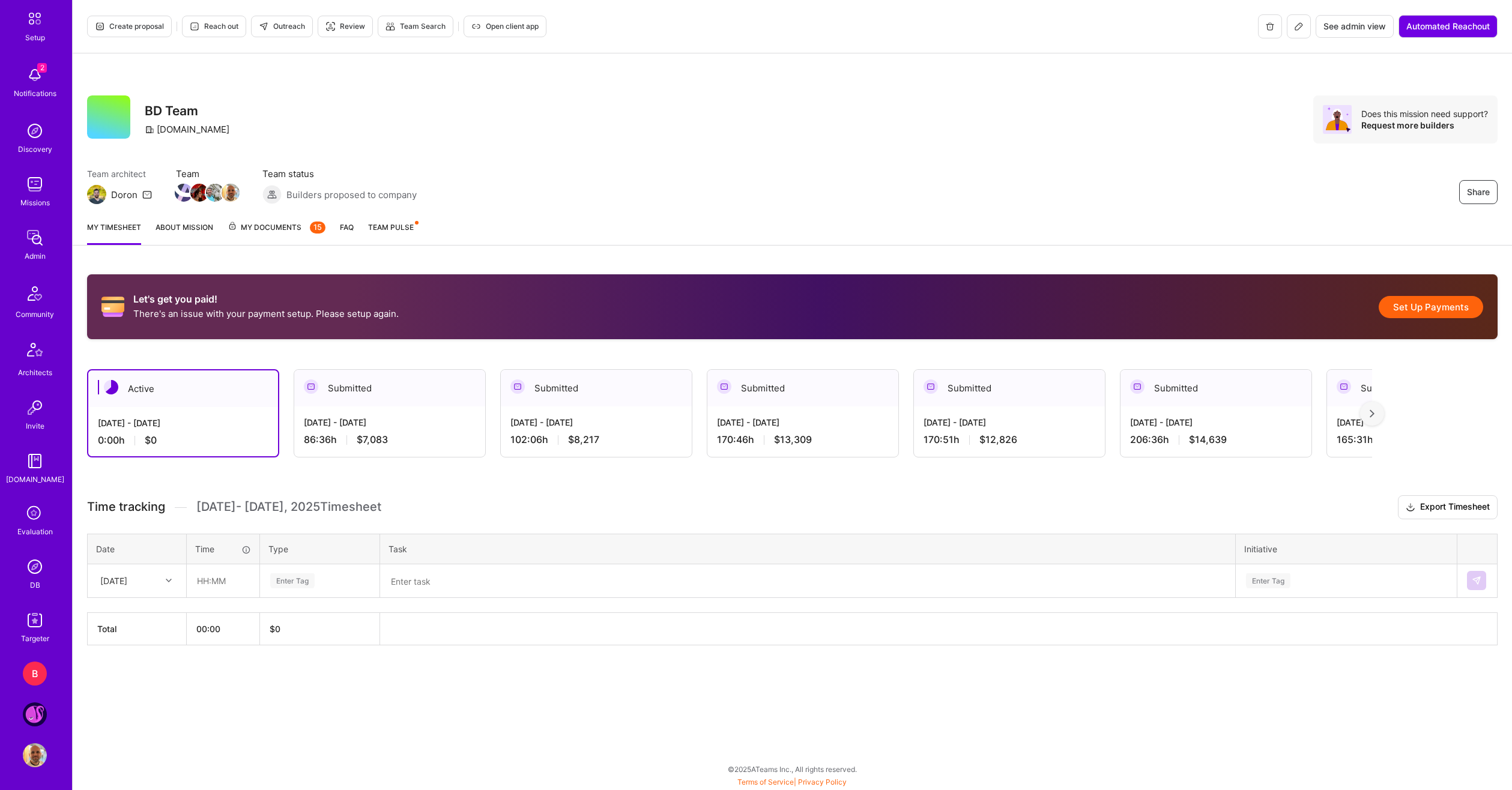
scroll to position [62, 0]
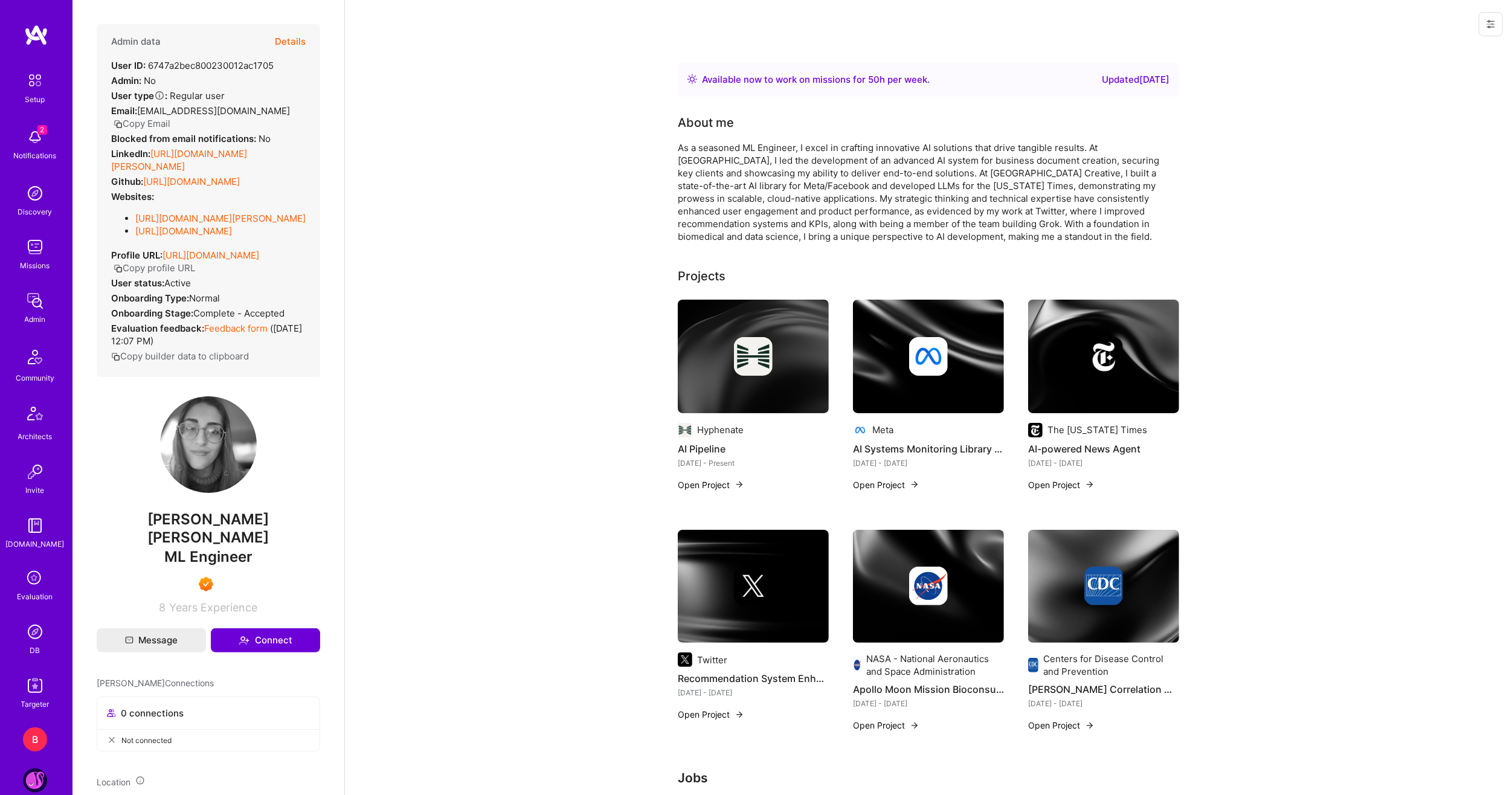
click at [512, 47] on div at bounding box center [928, 24] width 1167 height 48
